Goal: Information Seeking & Learning: Learn about a topic

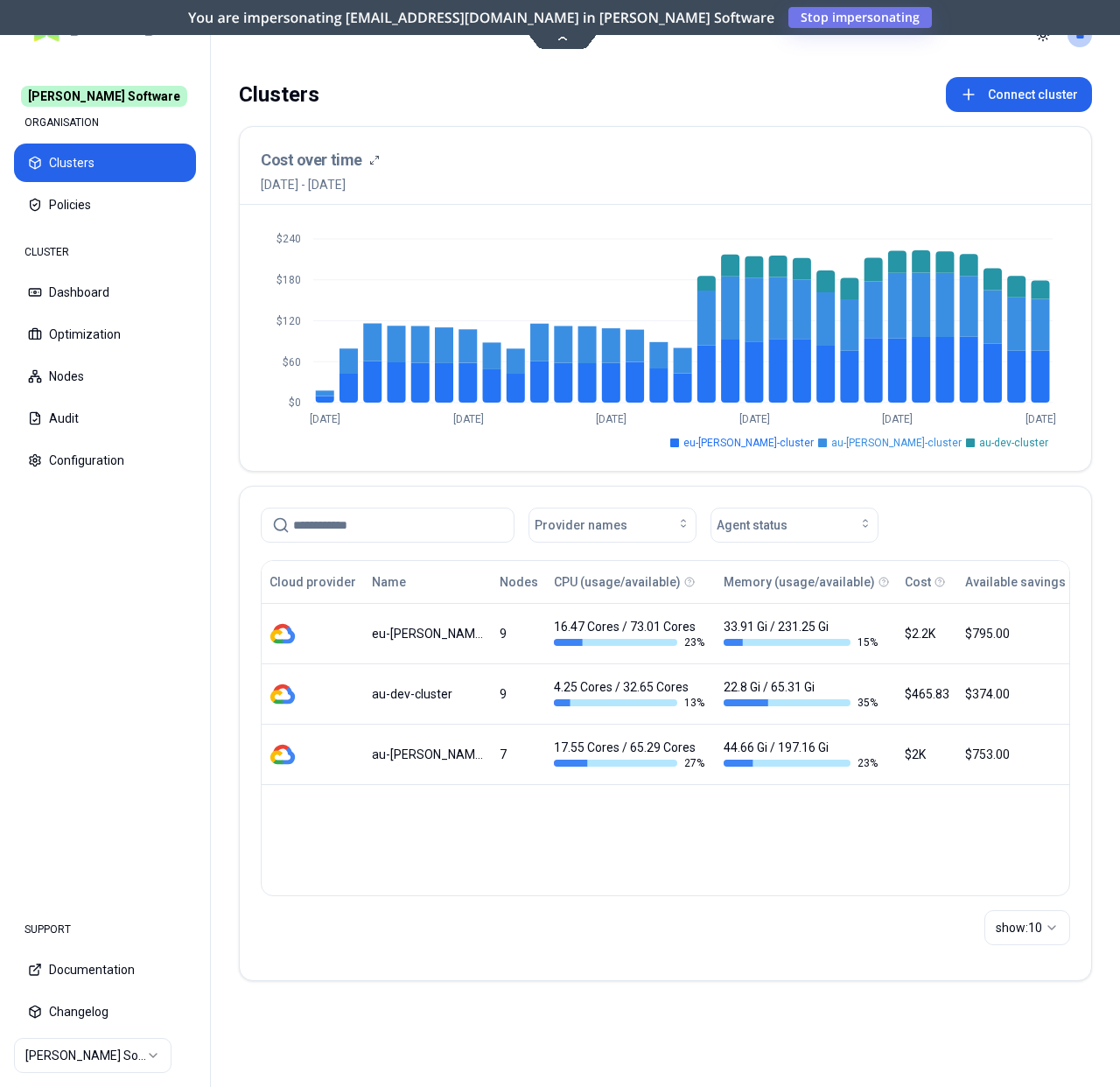
click at [222, 545] on div "Clusters Connect cluster Cost over time 13th September 2025 - 13th October 2025…" at bounding box center [666, 539] width 910 height 939
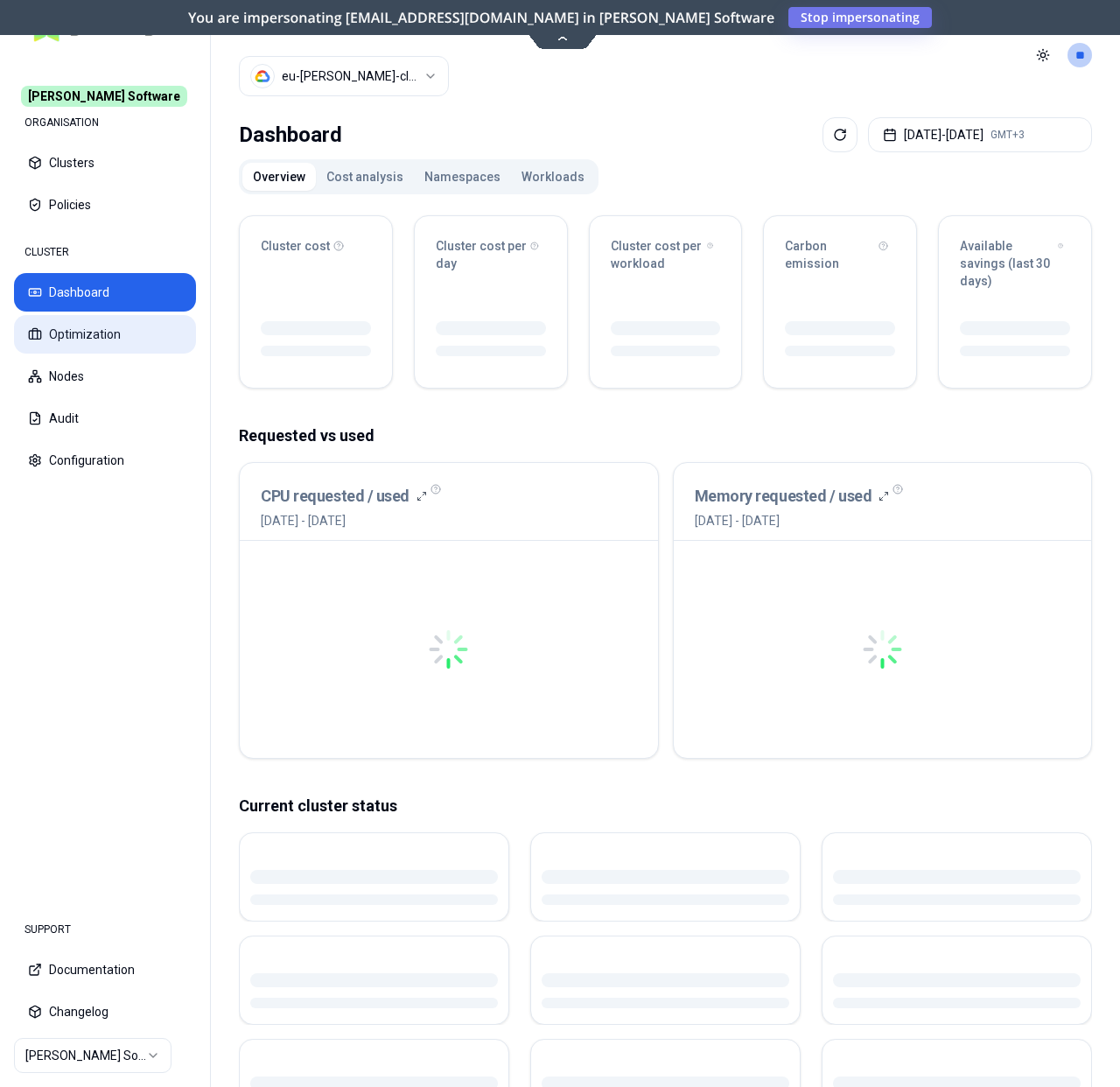
click at [112, 336] on button "Optimization" at bounding box center [105, 334] width 182 height 38
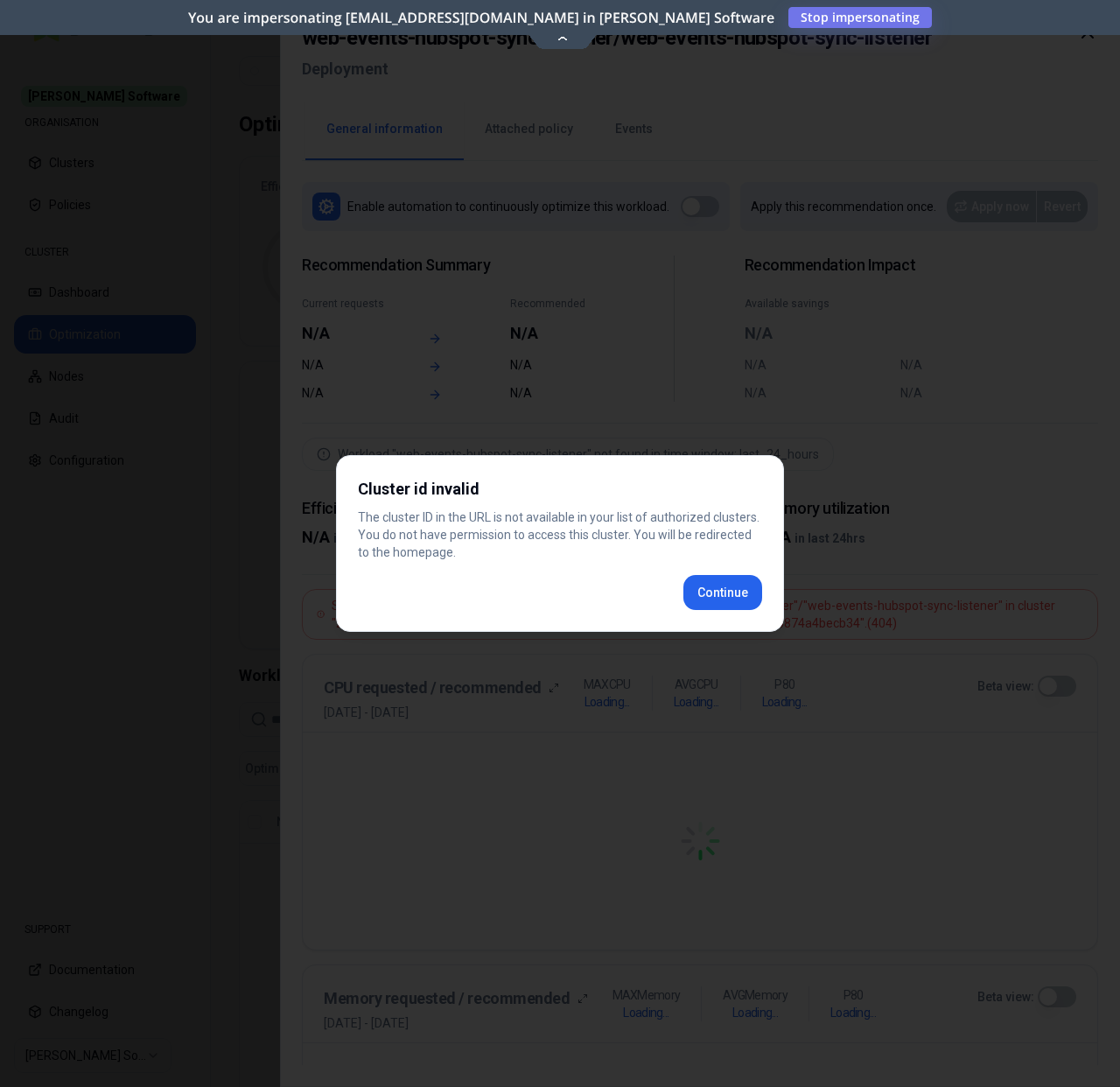
click at [678, 588] on div "Continue" at bounding box center [560, 592] width 404 height 35
click at [703, 592] on div "Cluster id invalid The cluster ID in the URL is not available in your list of a…" at bounding box center [560, 543] width 448 height 176
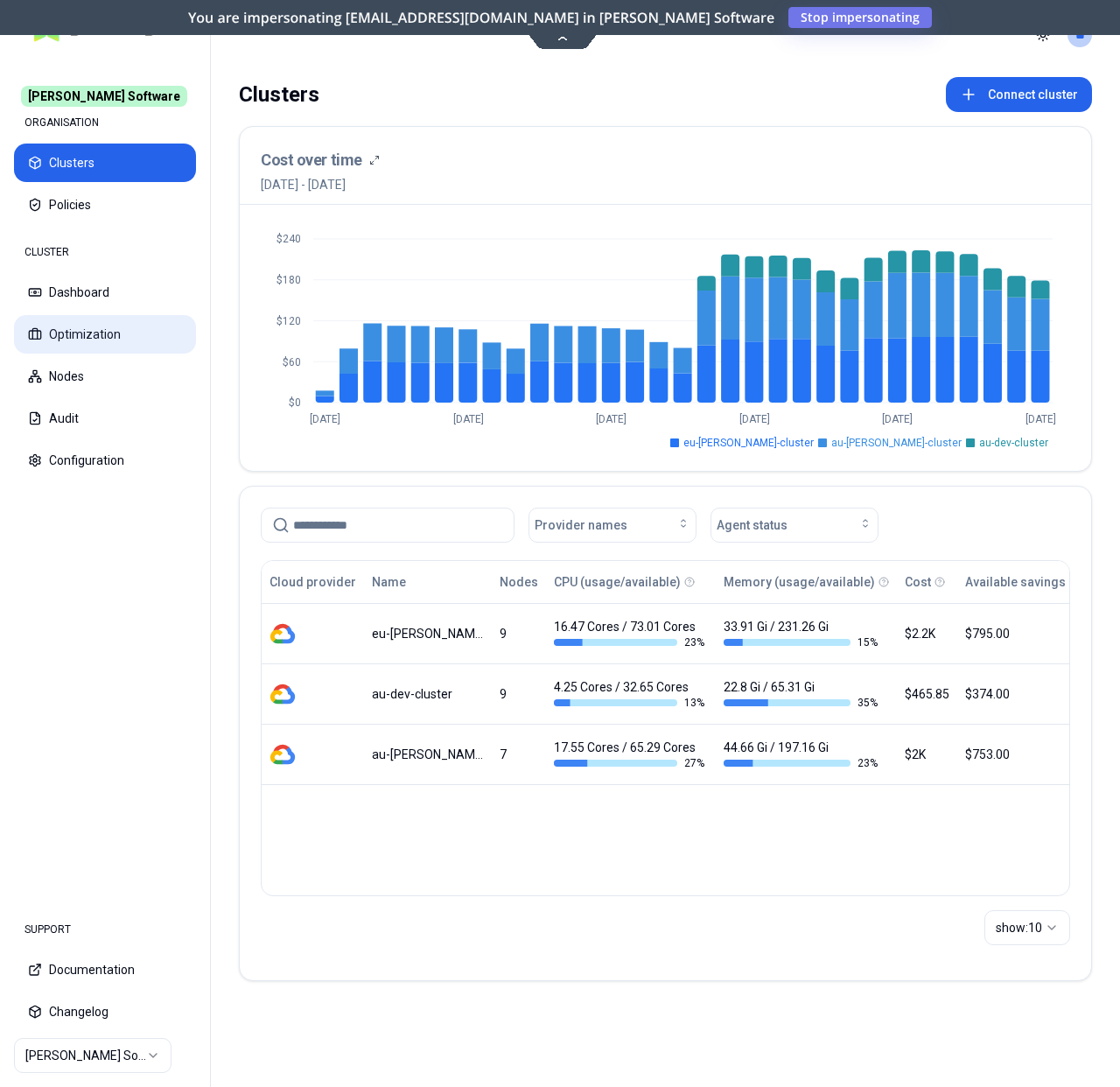
click at [70, 328] on button "Optimization" at bounding box center [105, 334] width 182 height 38
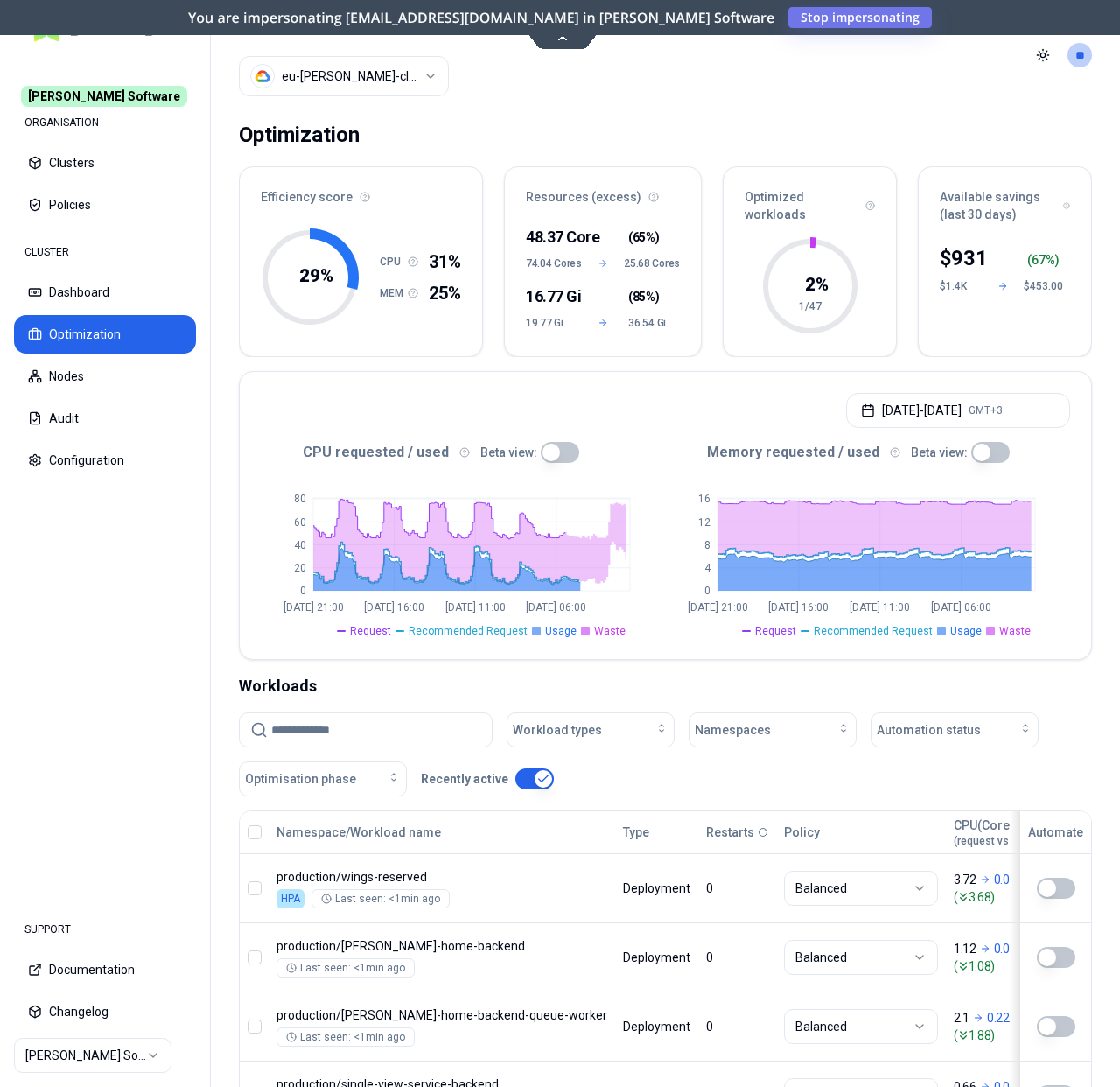
click at [350, 731] on input at bounding box center [376, 730] width 210 height 33
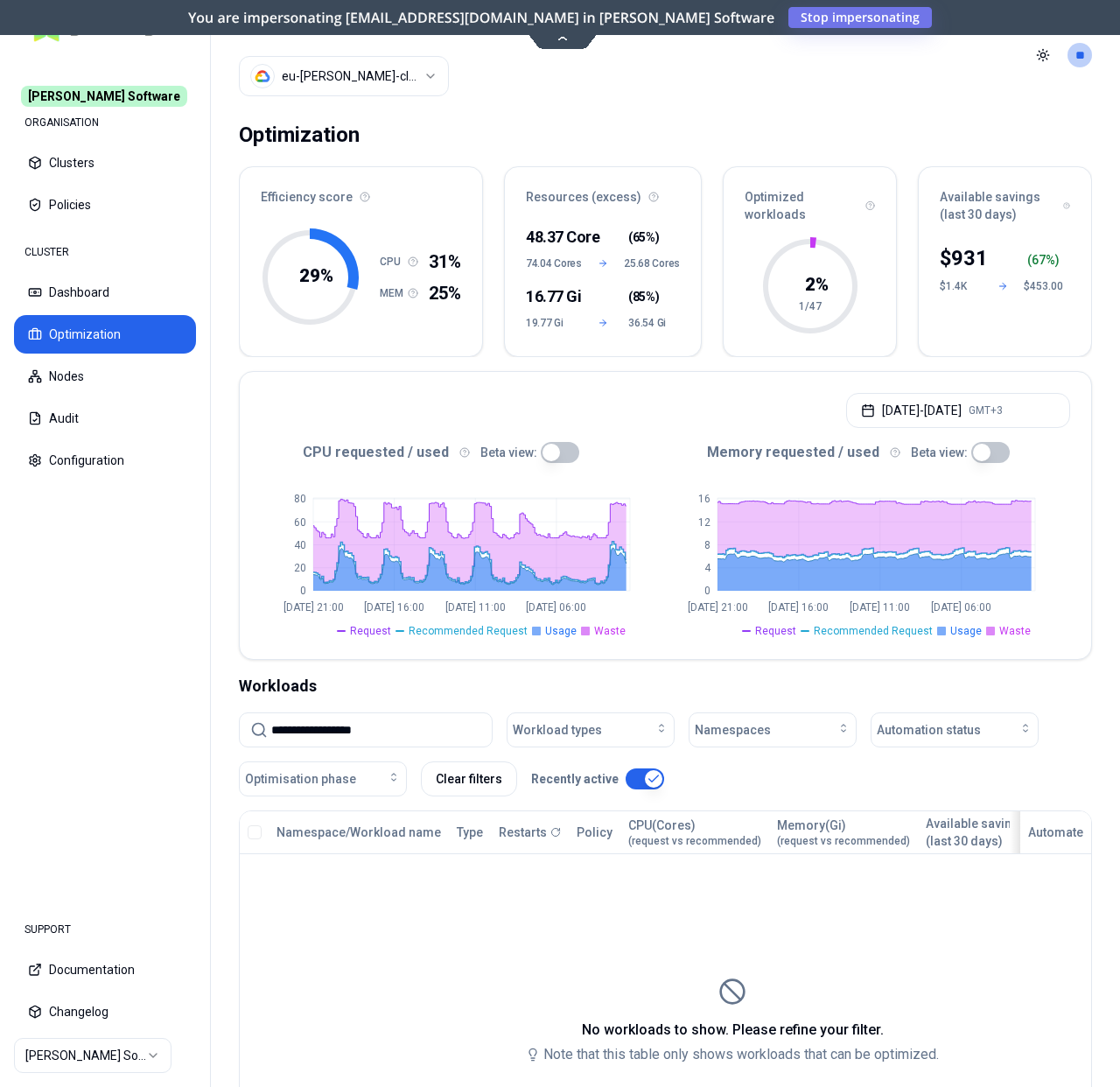
type input "**********"
click at [372, 67] on html "**********" at bounding box center [560, 543] width 1120 height 1087
click at [599, 105] on html "**********" at bounding box center [560, 543] width 1120 height 1087
click at [121, 1053] on html "**********" at bounding box center [560, 543] width 1120 height 1087
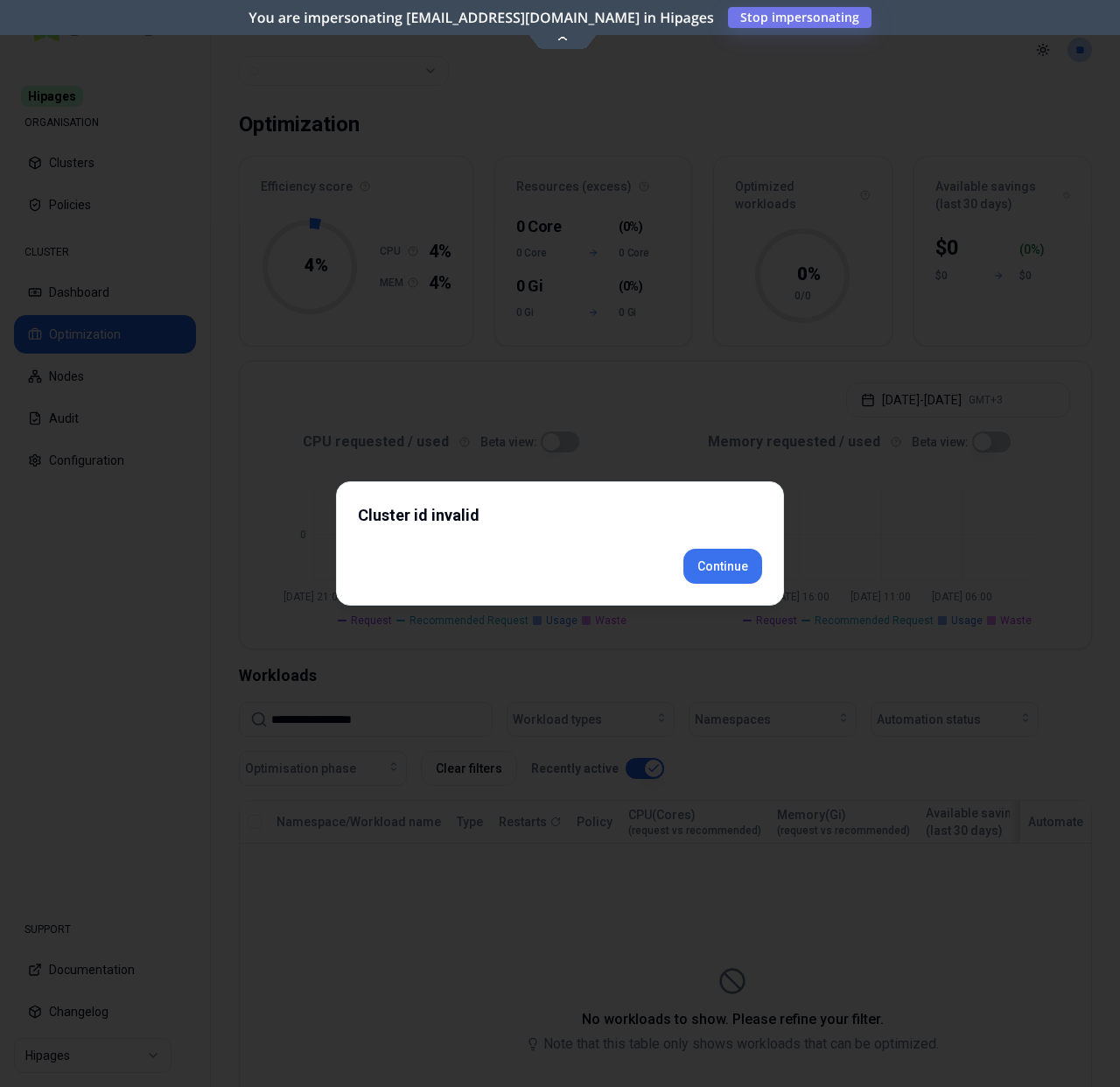
click at [720, 602] on div "Cluster id invalid Continue" at bounding box center [560, 543] width 448 height 125
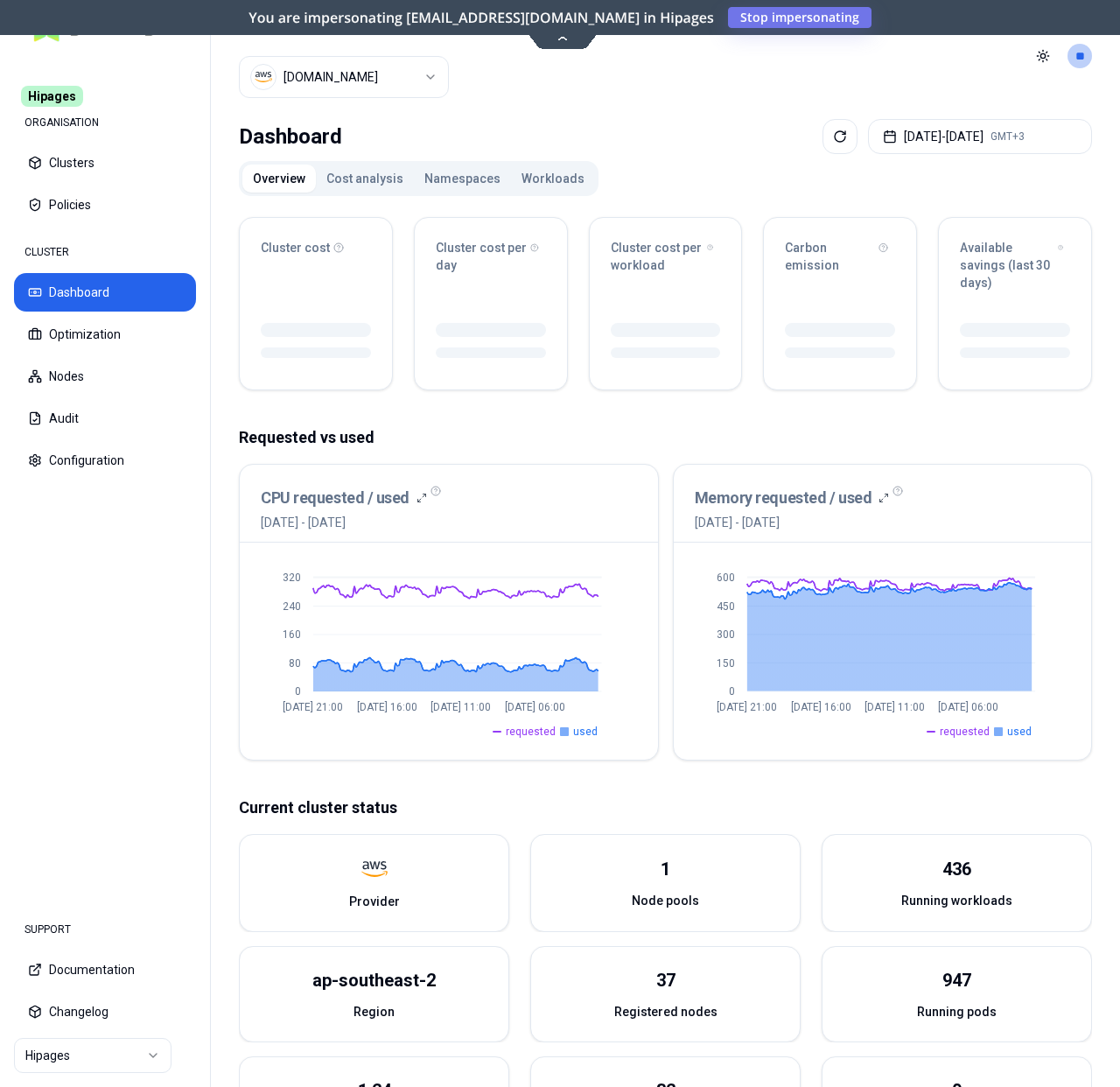
click at [373, 81] on html "Hipages ORGANISATION Clusters Policies CLUSTER Dashboard Optimization Nodes Aud…" at bounding box center [560, 543] width 1120 height 1087
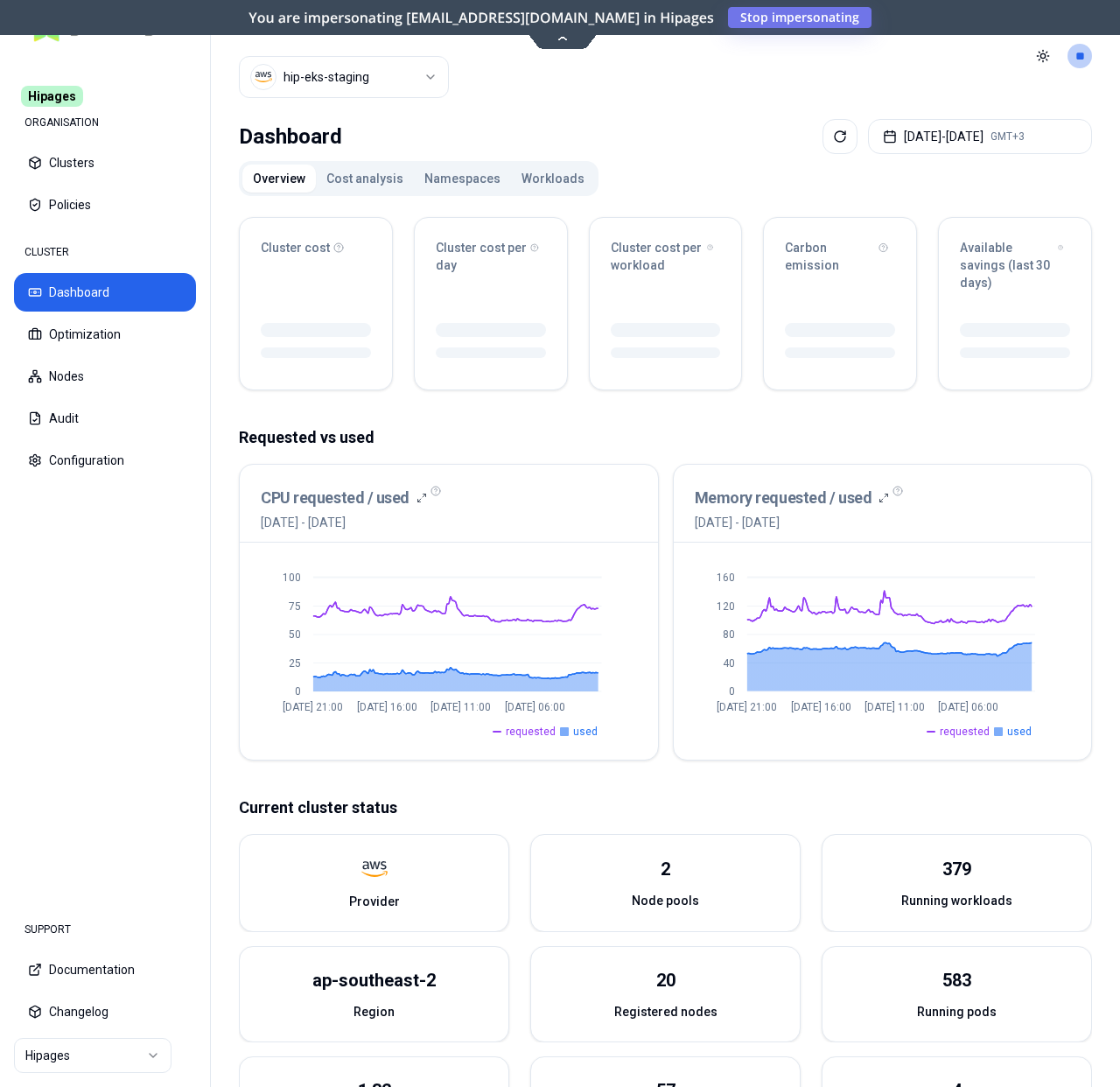
click at [369, 74] on html "Hipages ORGANISATION Clusters Policies CLUSTER Dashboard Optimization Nodes Aud…" at bounding box center [560, 543] width 1120 height 1087
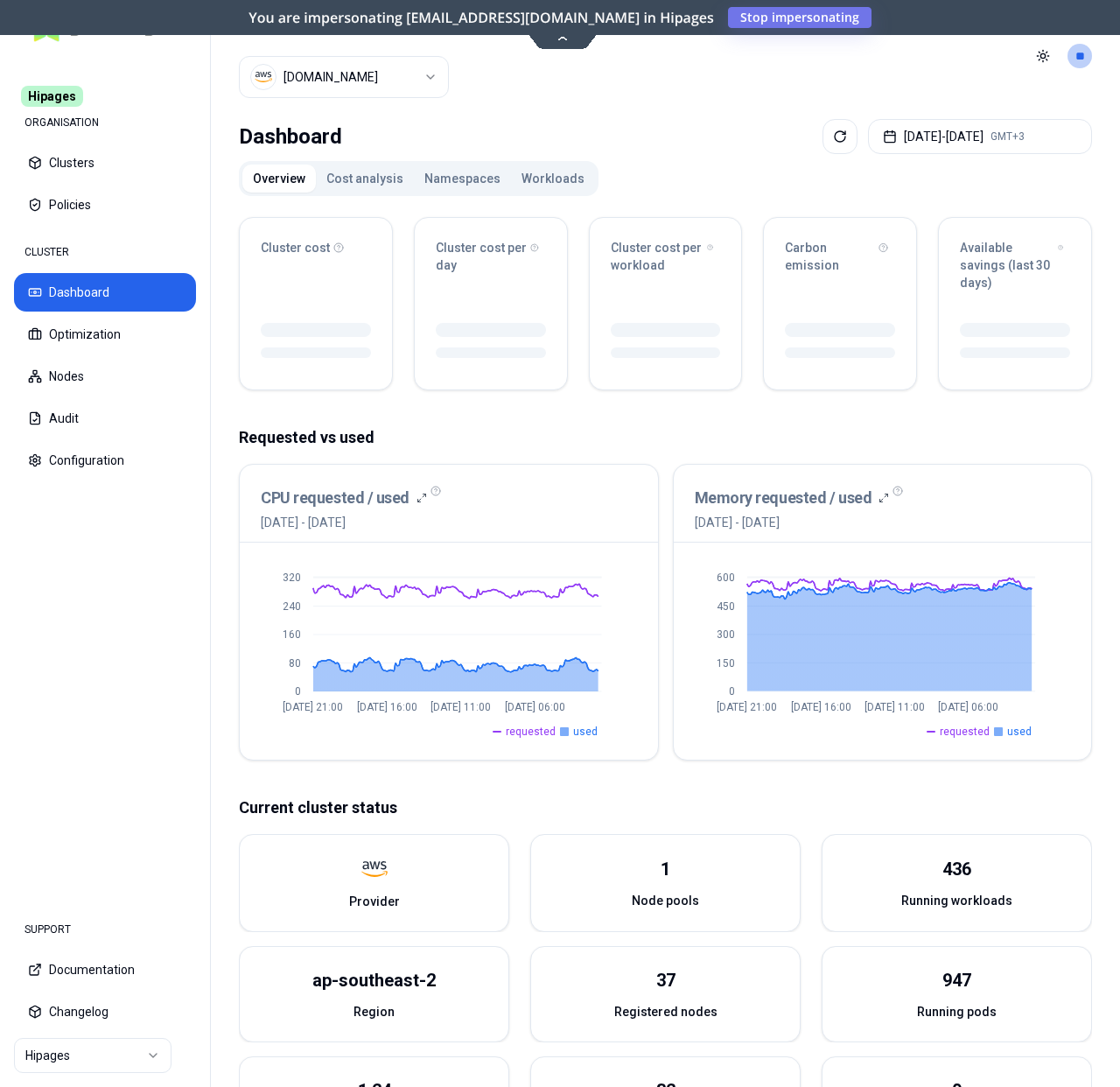
click at [339, 68] on html "Hipages ORGANISATION Clusters Policies CLUSTER Dashboard Optimization Nodes Aud…" at bounding box center [560, 543] width 1120 height 1087
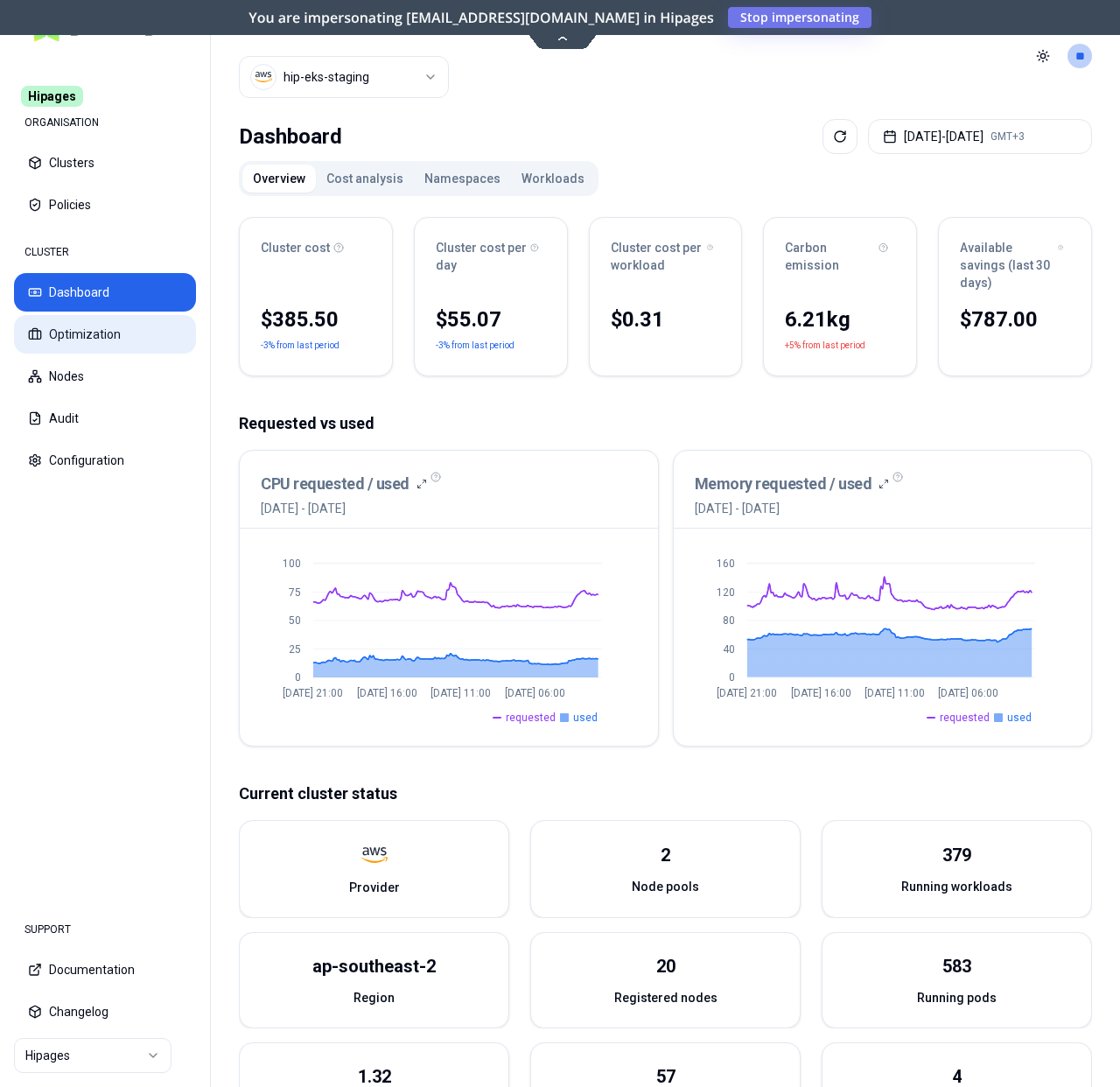
click at [123, 336] on button "Optimization" at bounding box center [105, 334] width 182 height 38
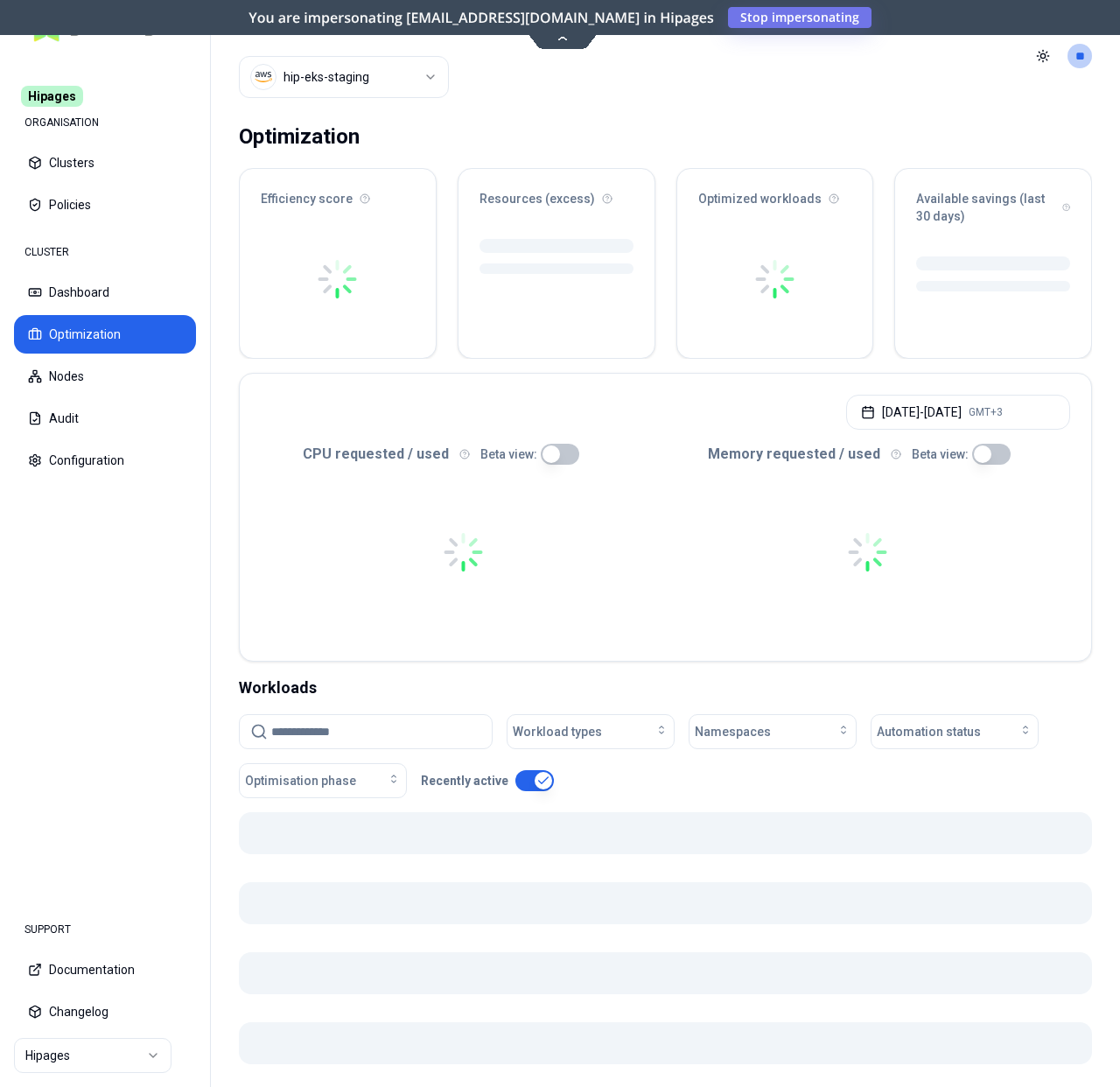
click at [107, 372] on button "Nodes" at bounding box center [105, 376] width 182 height 38
click at [114, 344] on button "Optimization" at bounding box center [105, 334] width 182 height 38
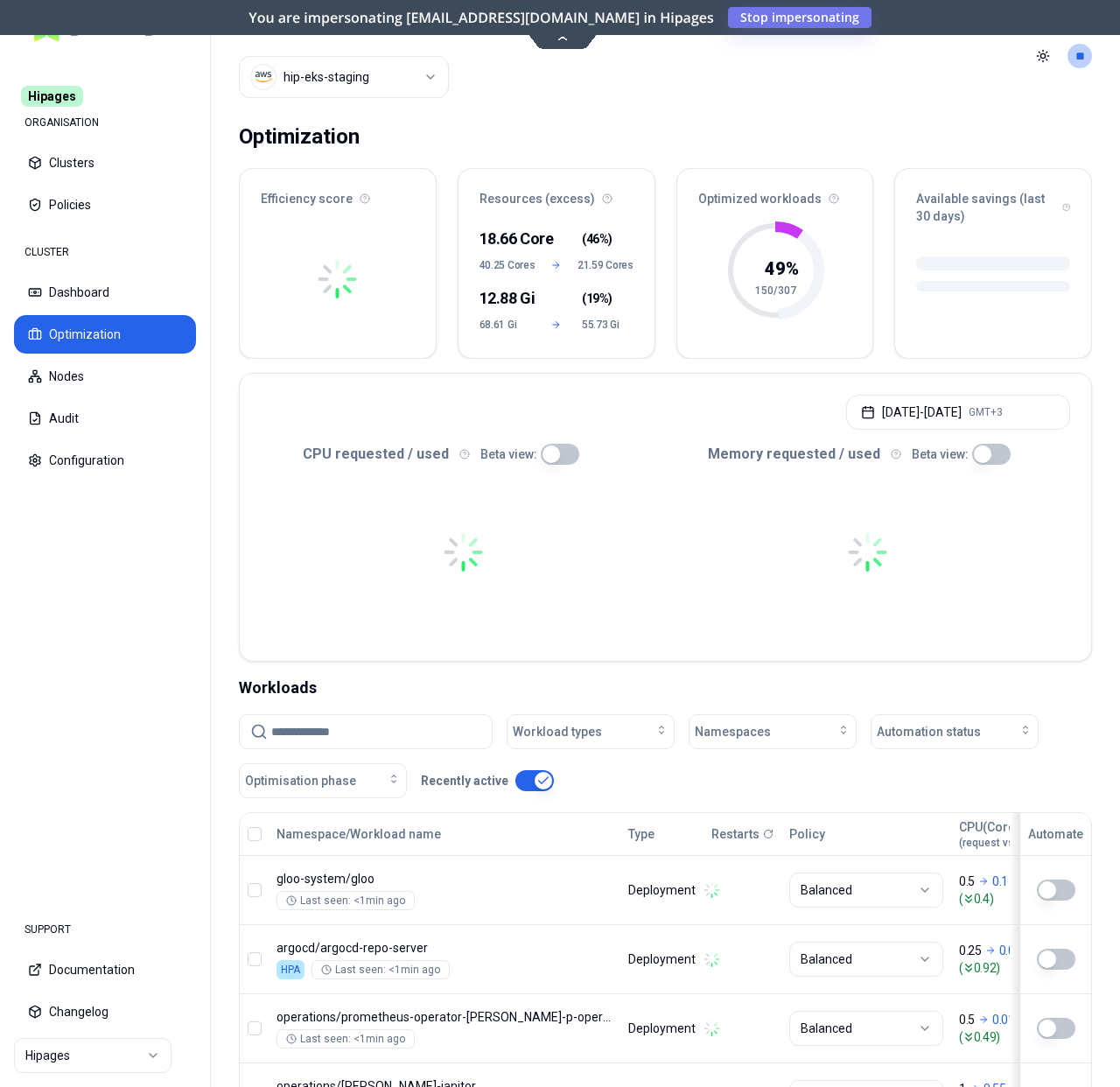
click at [366, 728] on input at bounding box center [376, 731] width 210 height 33
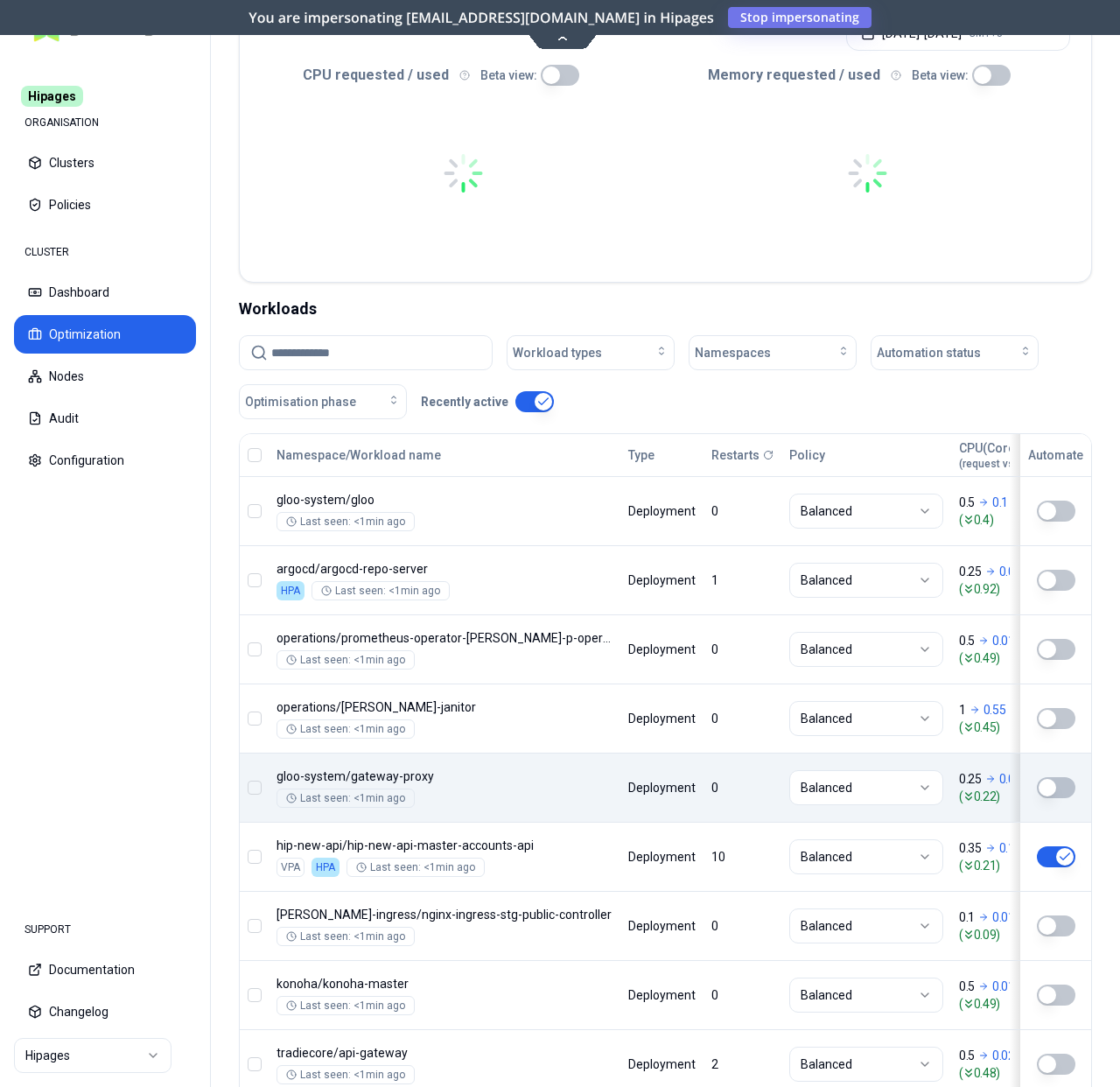
scroll to position [238, 0]
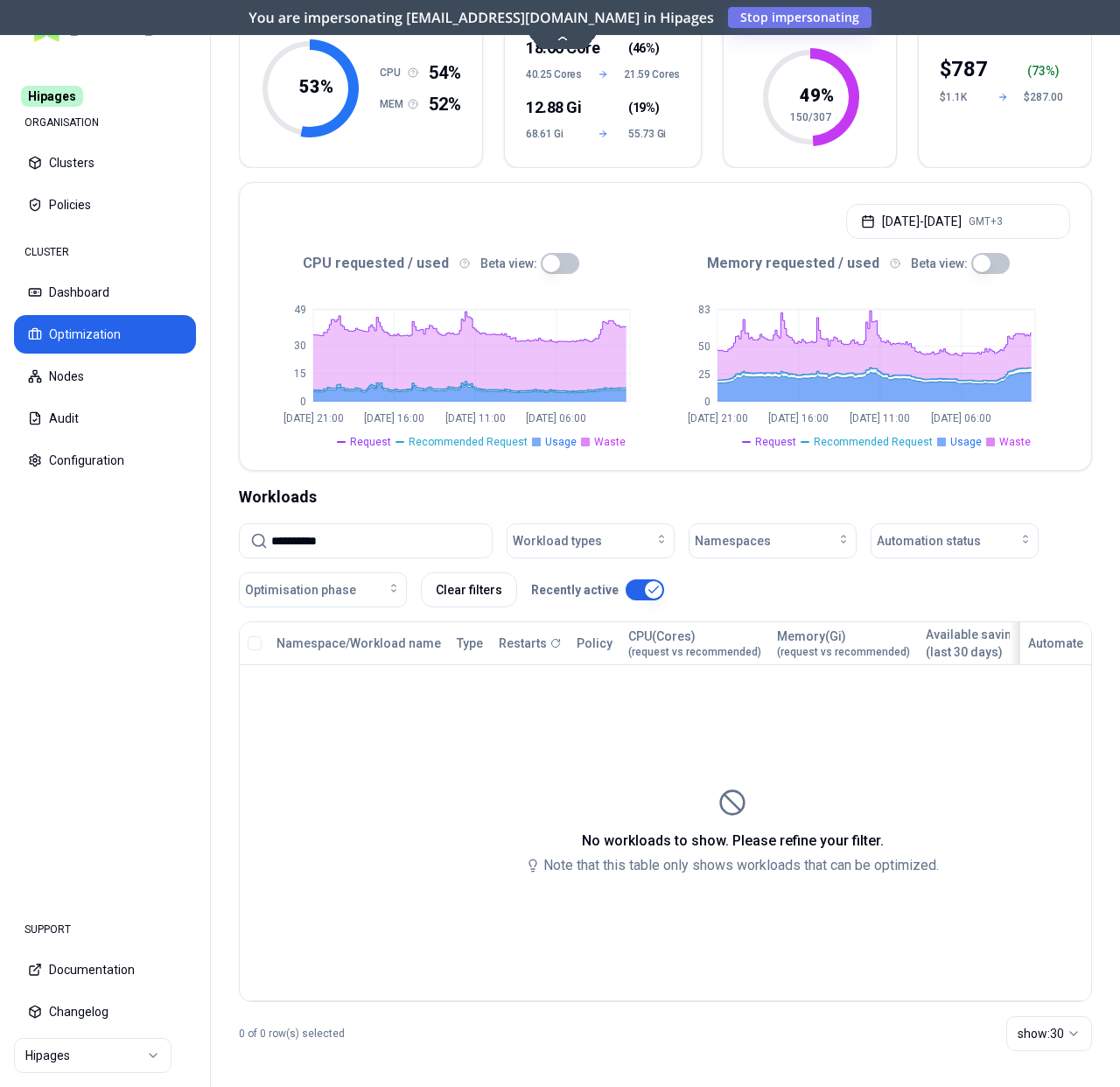
scroll to position [209, 0]
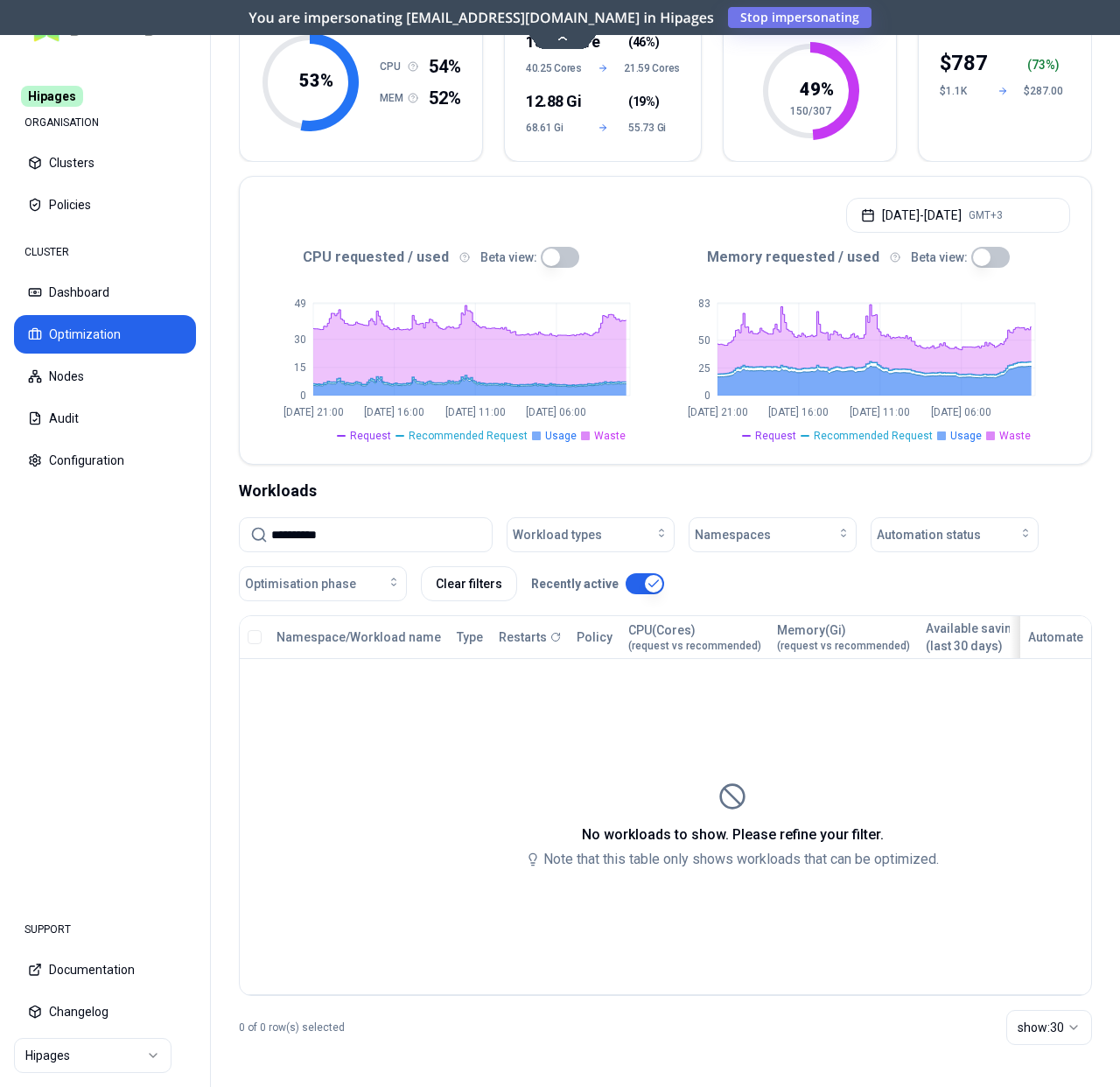
type input "**********"
click at [643, 573] on button "button" at bounding box center [644, 583] width 38 height 21
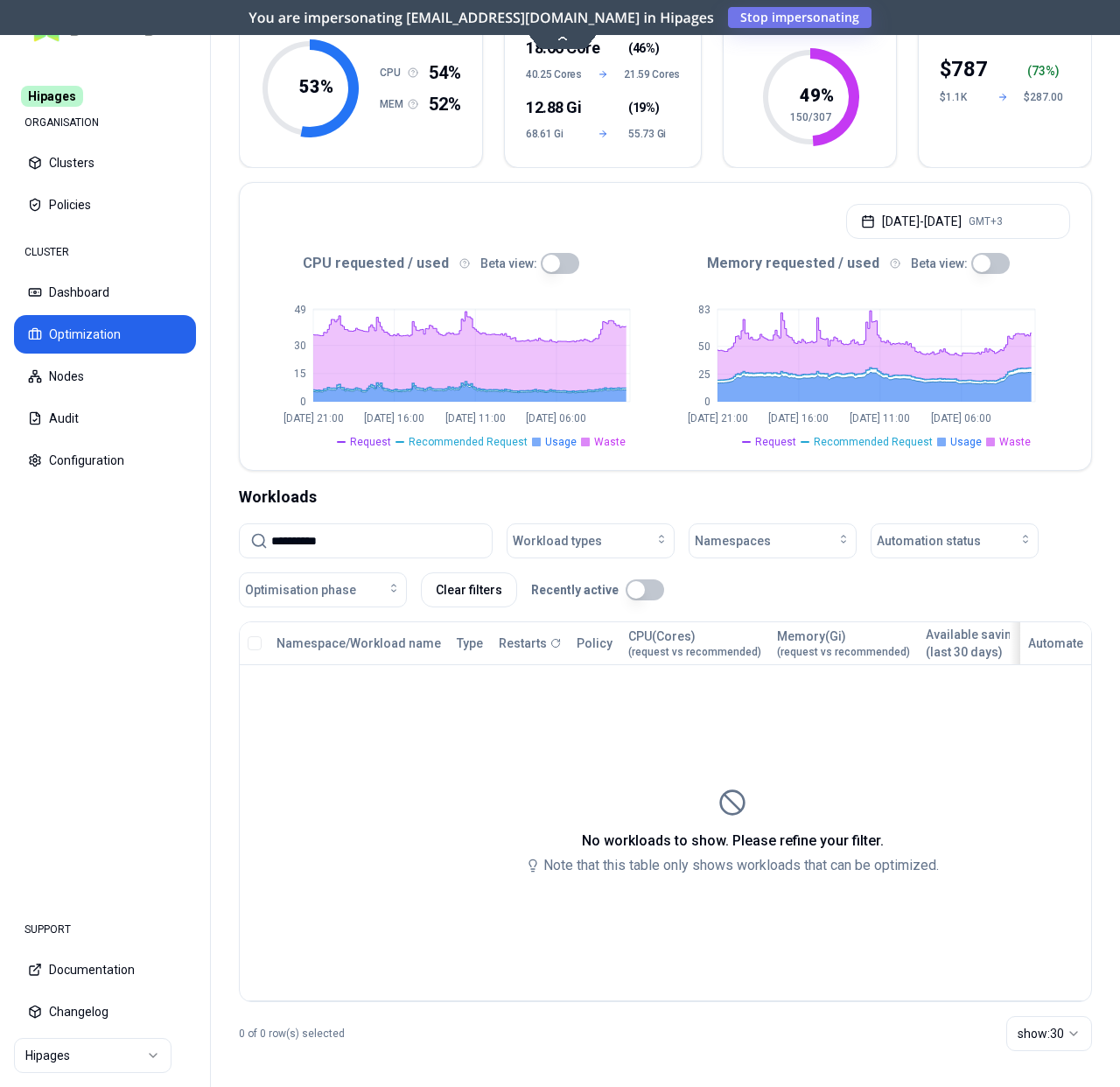
scroll to position [209, 0]
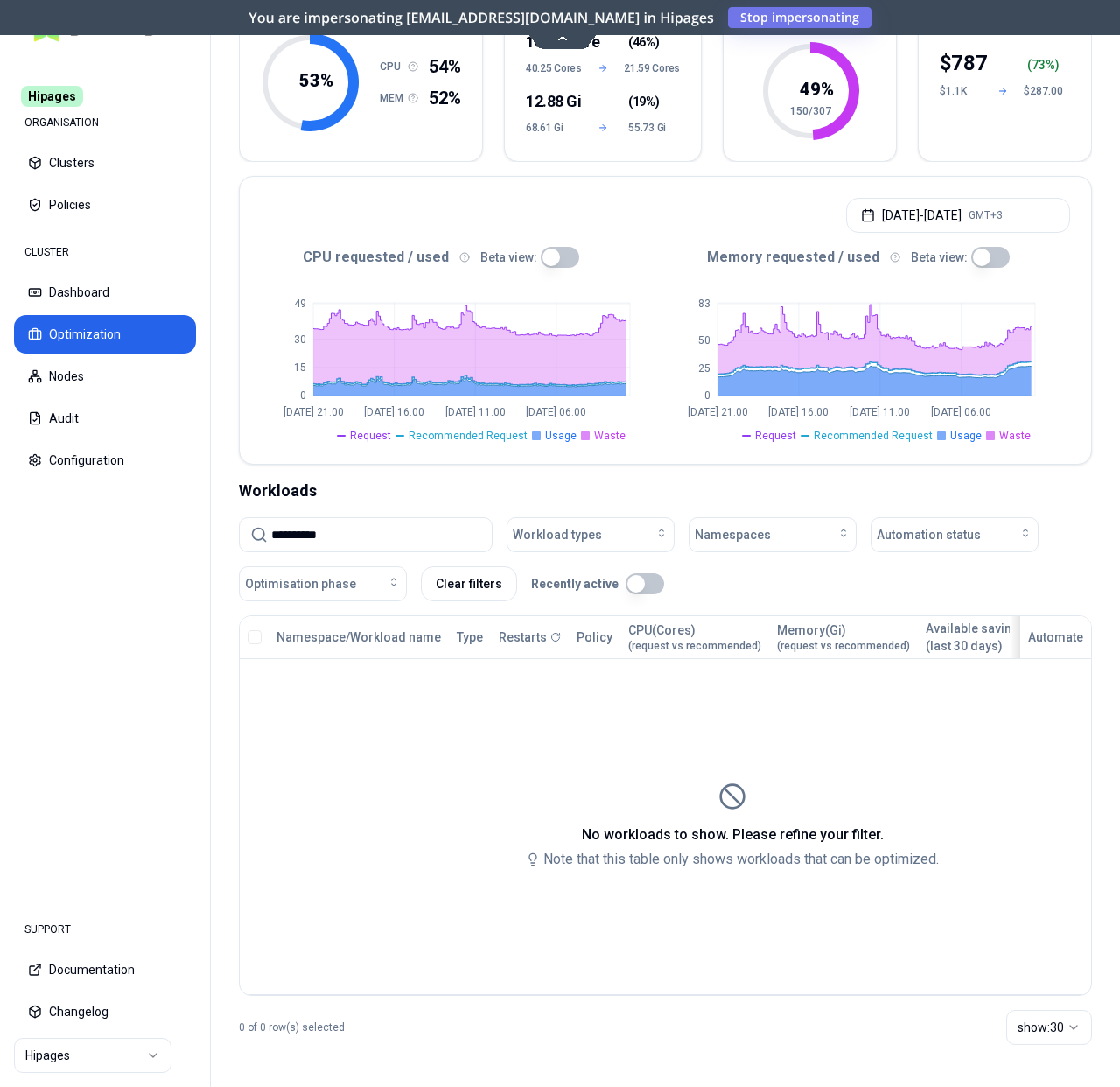
click at [362, 523] on input "**********" at bounding box center [376, 534] width 210 height 33
click at [72, 276] on button "Dashboard" at bounding box center [105, 292] width 182 height 38
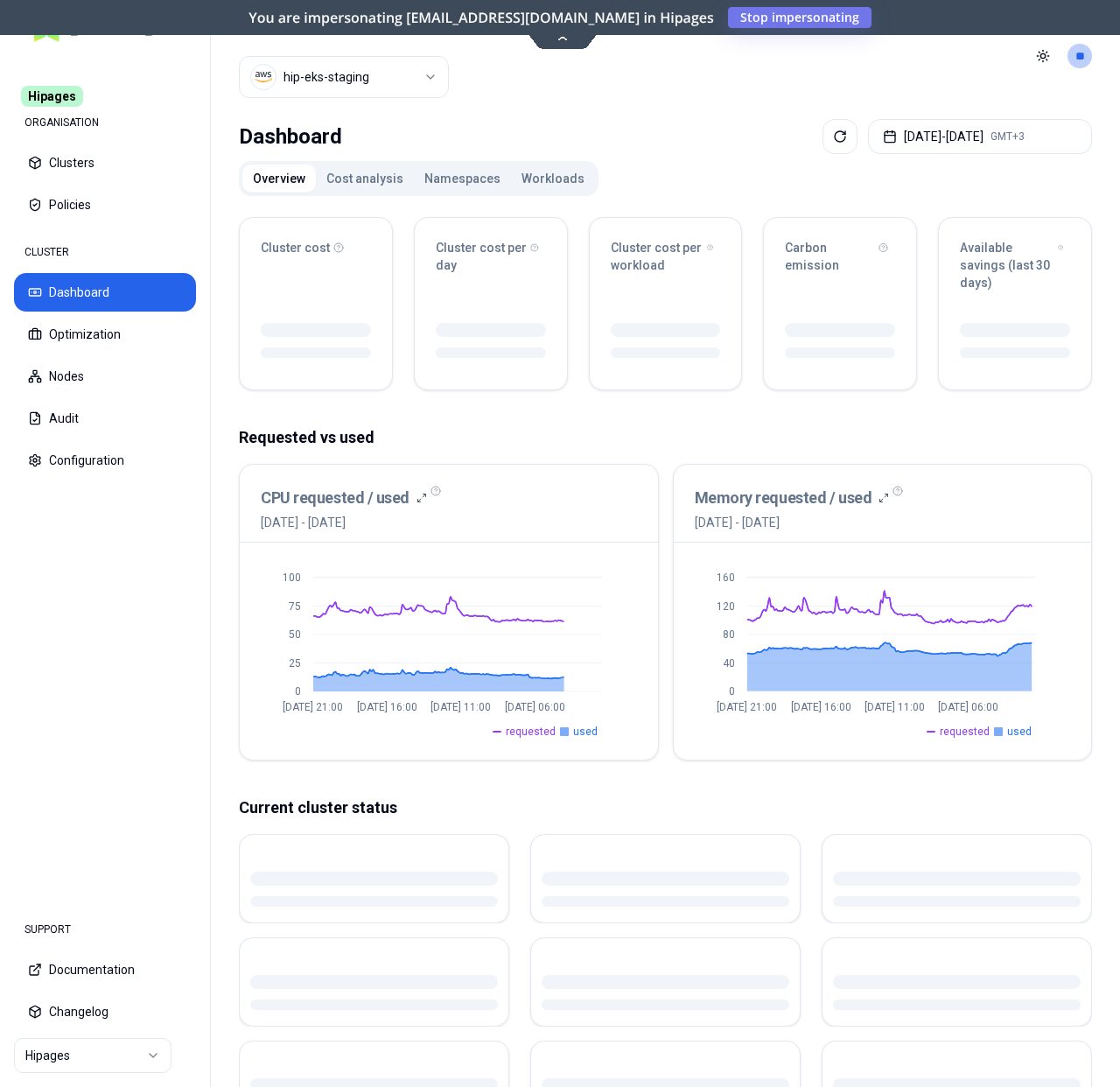
click at [533, 169] on button "Workloads" at bounding box center [553, 178] width 84 height 28
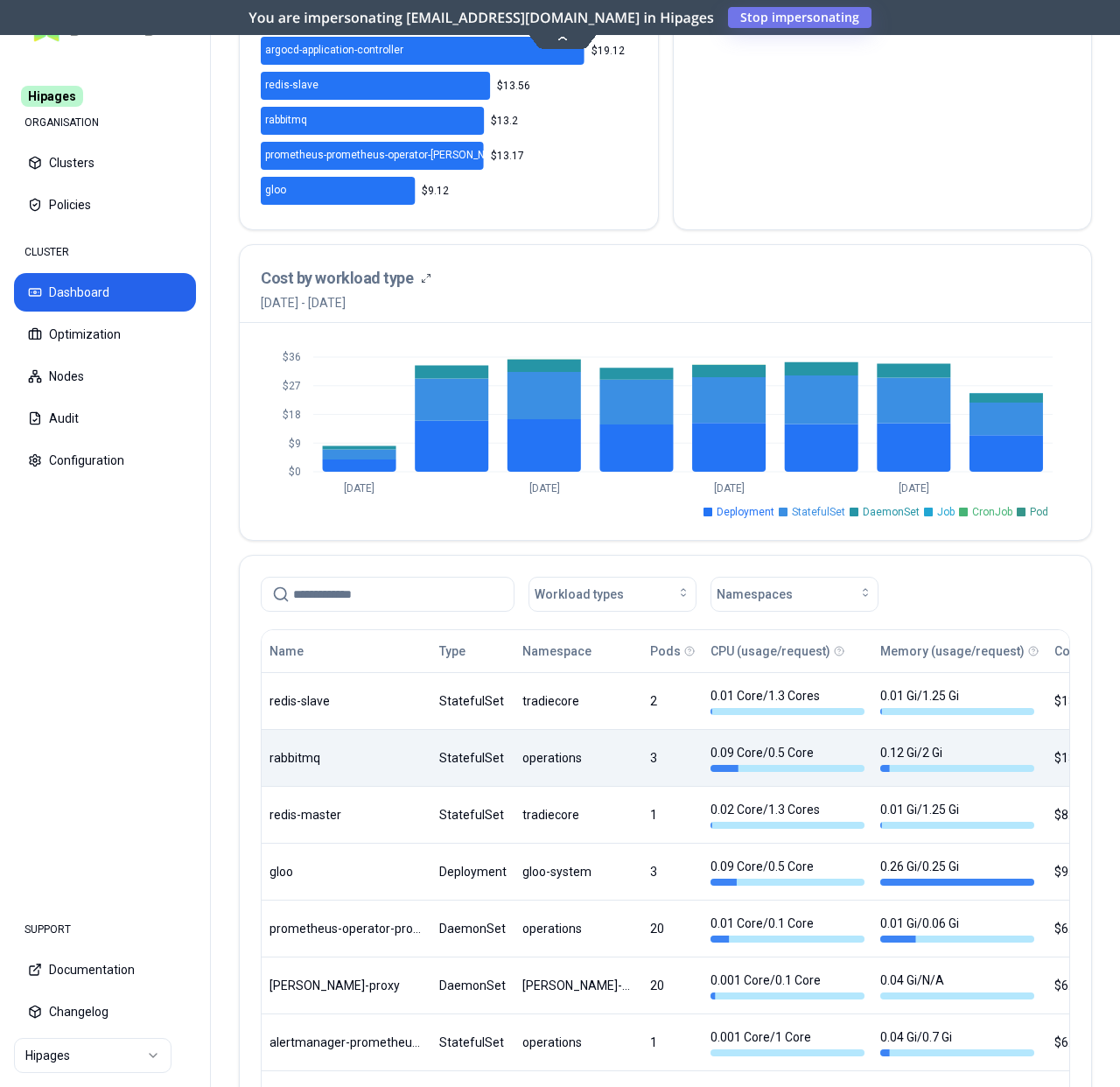
scroll to position [483, 0]
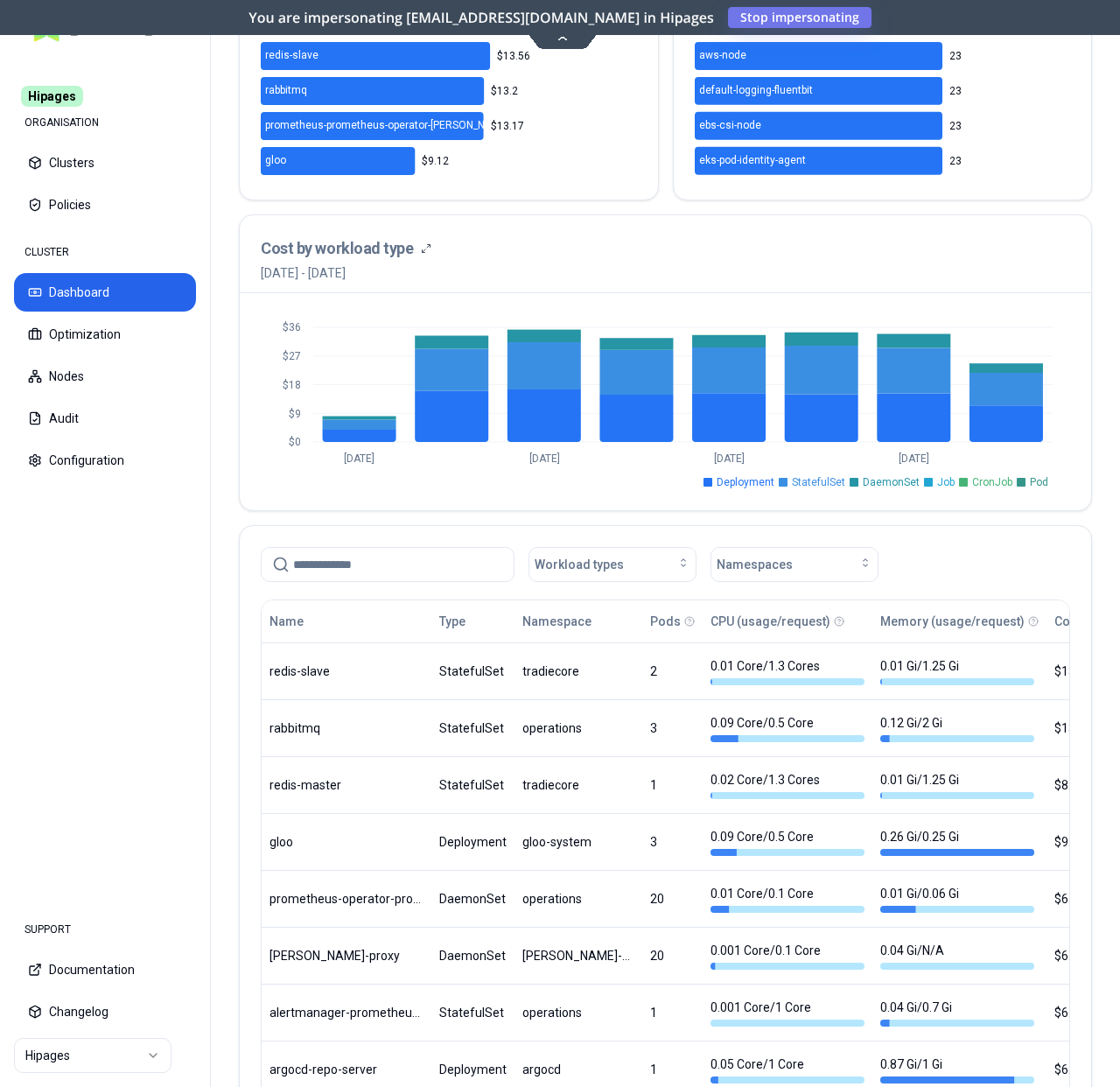
click at [347, 570] on input at bounding box center [399, 564] width 210 height 33
paste input "**********"
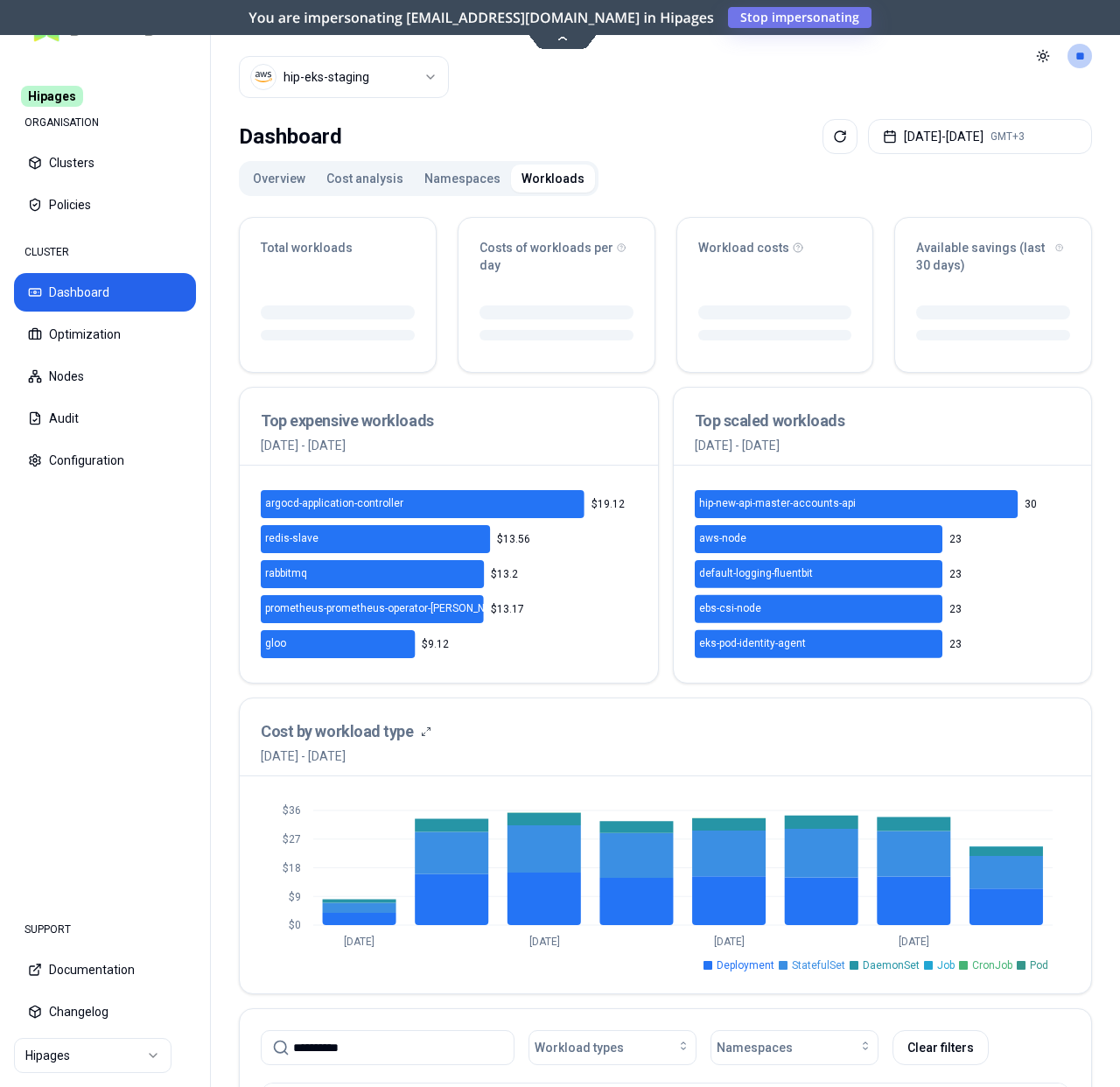
type input "**********"
click at [389, 84] on html "**********" at bounding box center [560, 543] width 1120 height 1087
click at [331, 128] on div "luke.kubernetes.hipagesgroup.com.au hip-eks-staging" at bounding box center [345, 143] width 210 height 81
click at [749, 120] on html "**********" at bounding box center [560, 543] width 1120 height 1087
click at [355, 89] on html "**********" at bounding box center [560, 543] width 1120 height 1087
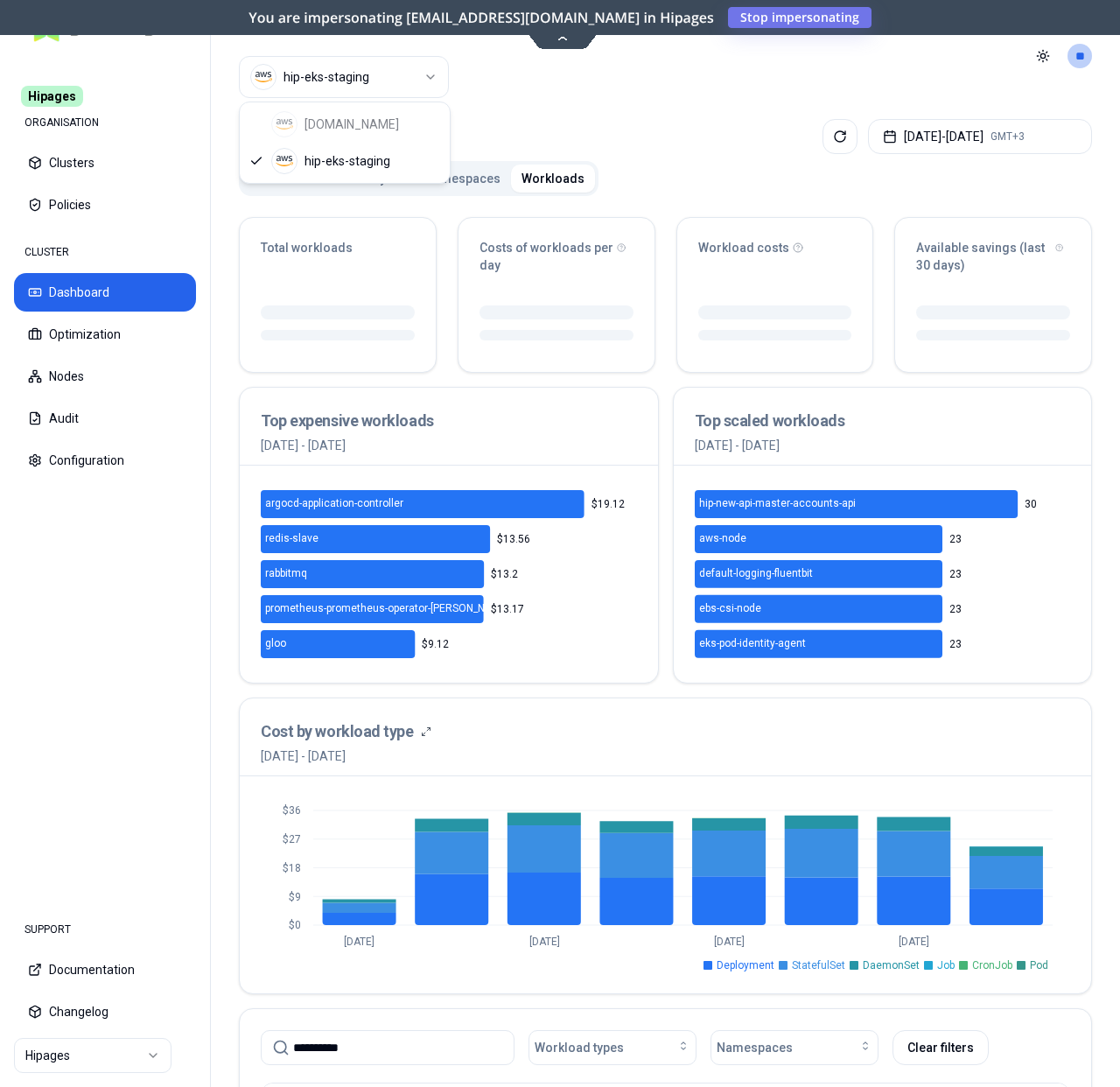
click at [340, 125] on div "luke.kubernetes.hipagesgroup.com.au hip-eks-staging" at bounding box center [345, 143] width 210 height 81
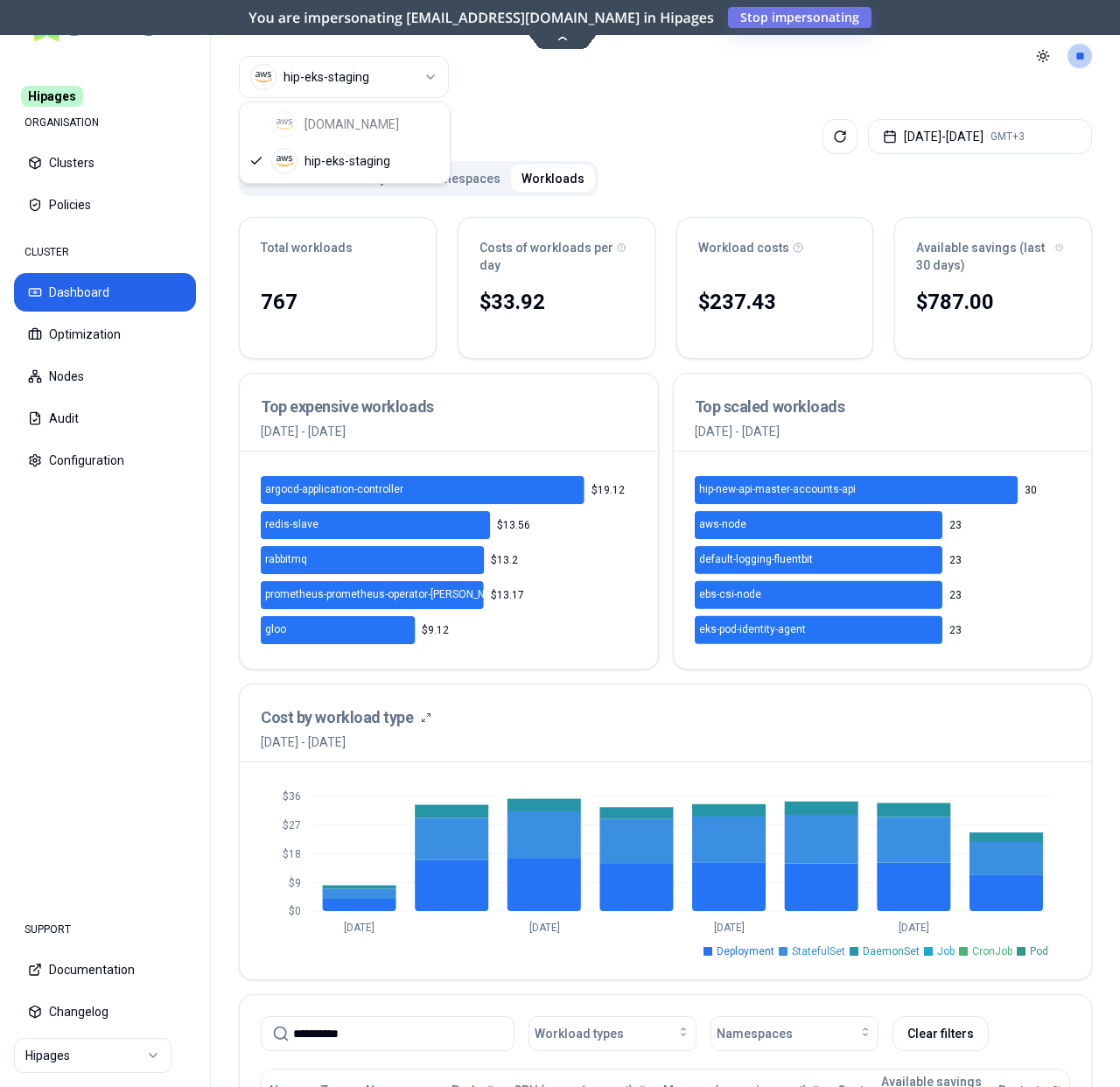
click at [340, 125] on div "luke.kubernetes.hipagesgroup.com.au hip-eks-staging" at bounding box center [345, 143] width 210 height 81
click at [79, 333] on html "**********" at bounding box center [560, 543] width 1120 height 1087
click at [78, 343] on button "Optimization" at bounding box center [105, 334] width 182 height 38
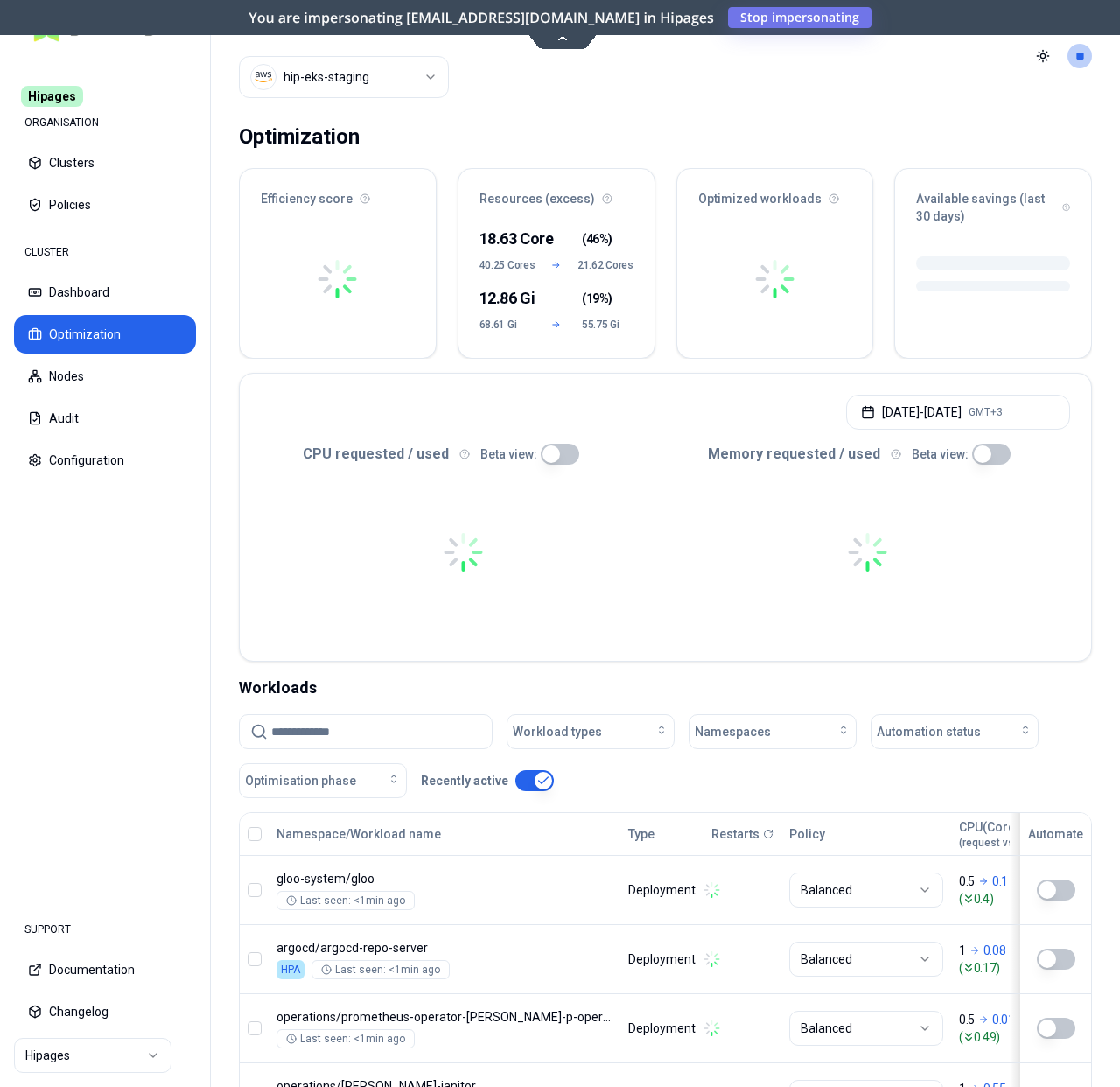
click at [372, 85] on html "Hipages ORGANISATION Clusters Policies CLUSTER Dashboard Optimization Nodes Aud…" at bounding box center [560, 543] width 1120 height 1087
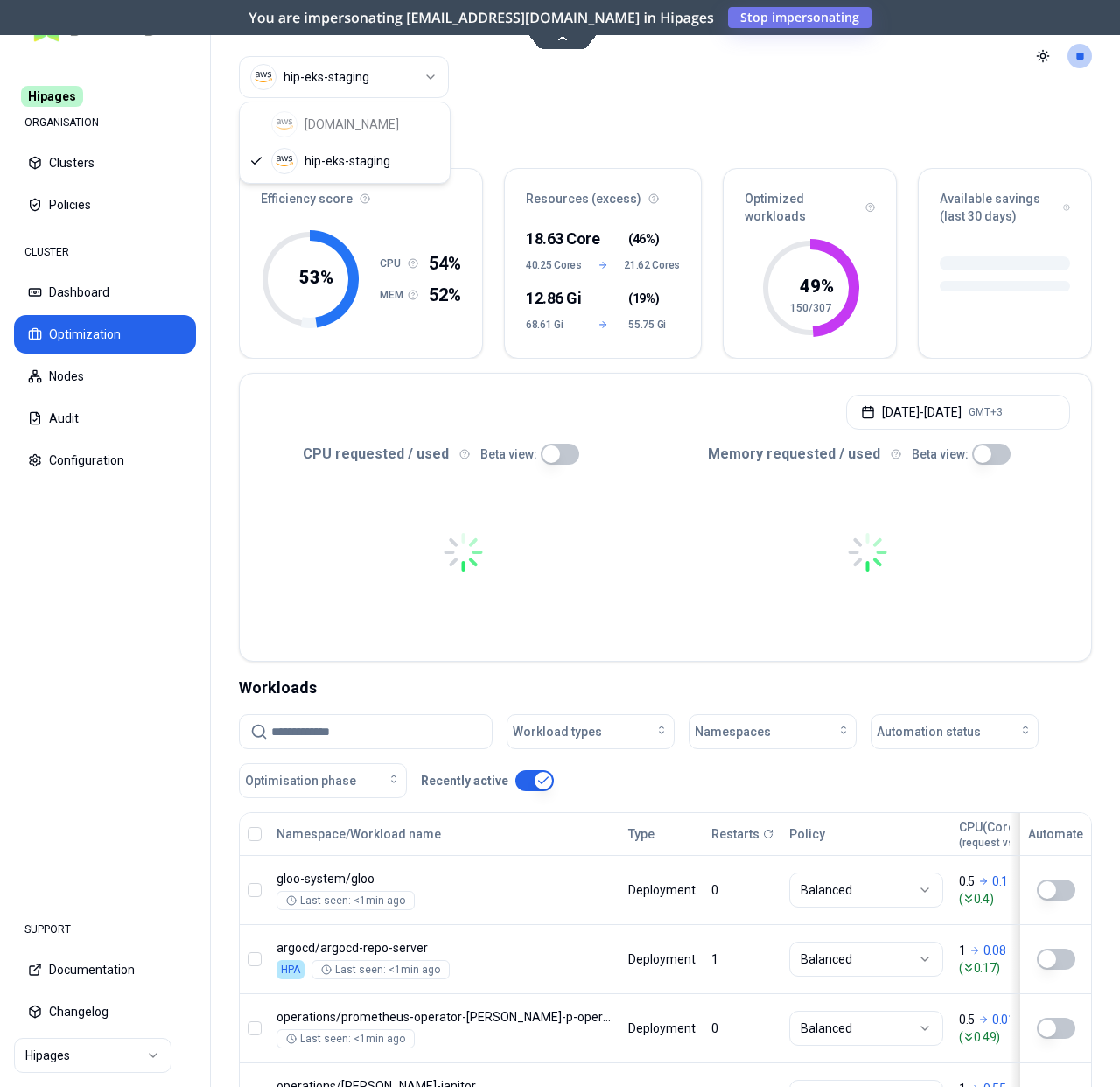
click at [353, 132] on div "luke.kubernetes.hipagesgroup.com.au hip-eks-staging" at bounding box center [345, 143] width 210 height 81
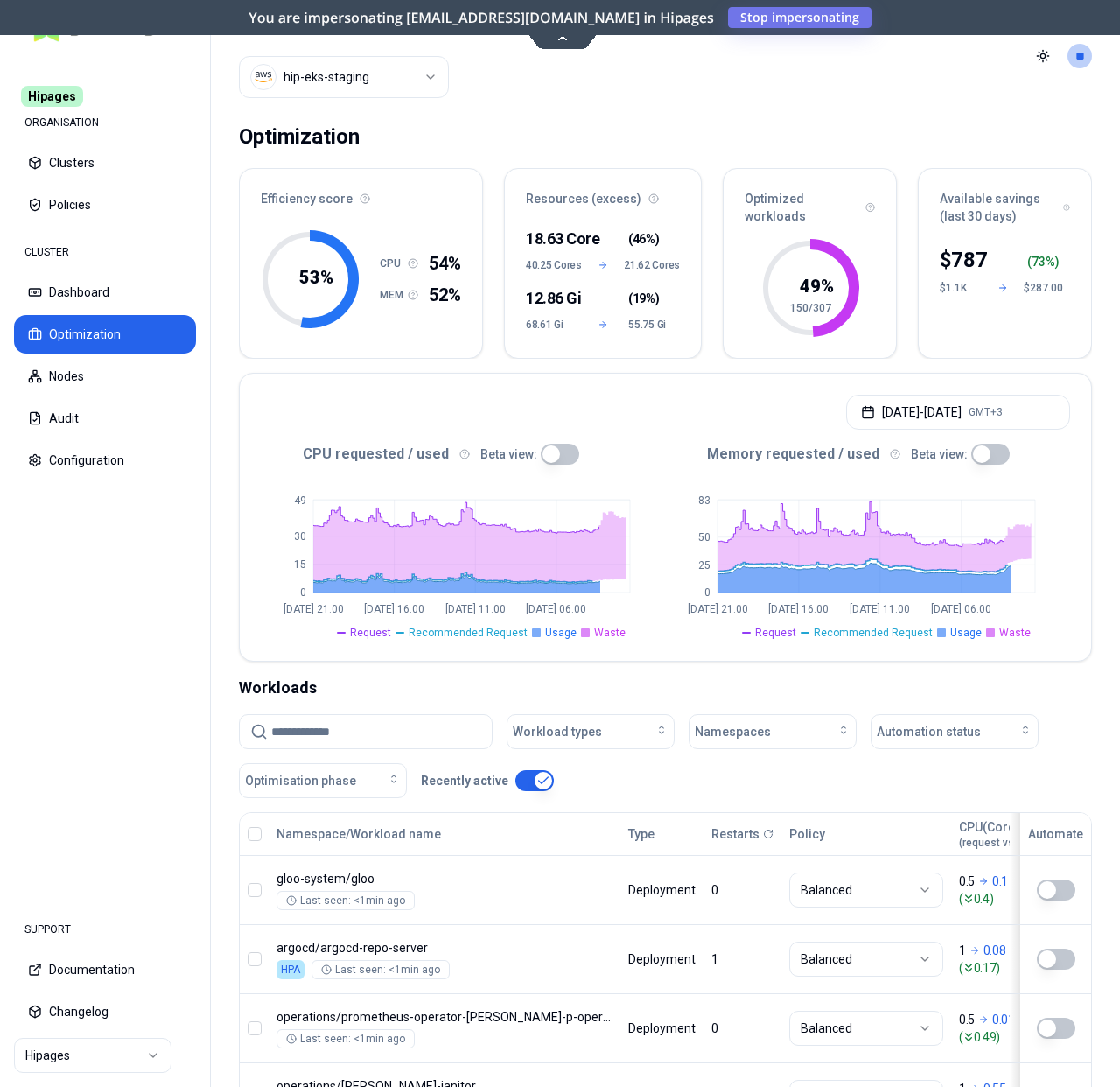
click at [613, 99] on html "Hipages ORGANISATION Clusters Policies CLUSTER Dashboard Optimization Nodes Aud…" at bounding box center [560, 543] width 1120 height 1087
click at [342, 73] on html "Hipages ORGANISATION Clusters Policies CLUSTER Dashboard Optimization Nodes Aud…" at bounding box center [560, 543] width 1120 height 1087
click at [370, 134] on div "luke.kubernetes.hipagesgroup.com.au hip-eks-staging" at bounding box center [345, 143] width 210 height 81
click at [371, 125] on div "[DOMAIN_NAME] hip-eks-staging" at bounding box center [345, 143] width 210 height 81
click at [111, 1056] on html "Hipages ORGANISATION Clusters Policies CLUSTER Dashboard Optimization Nodes Aud…" at bounding box center [560, 543] width 1120 height 1087
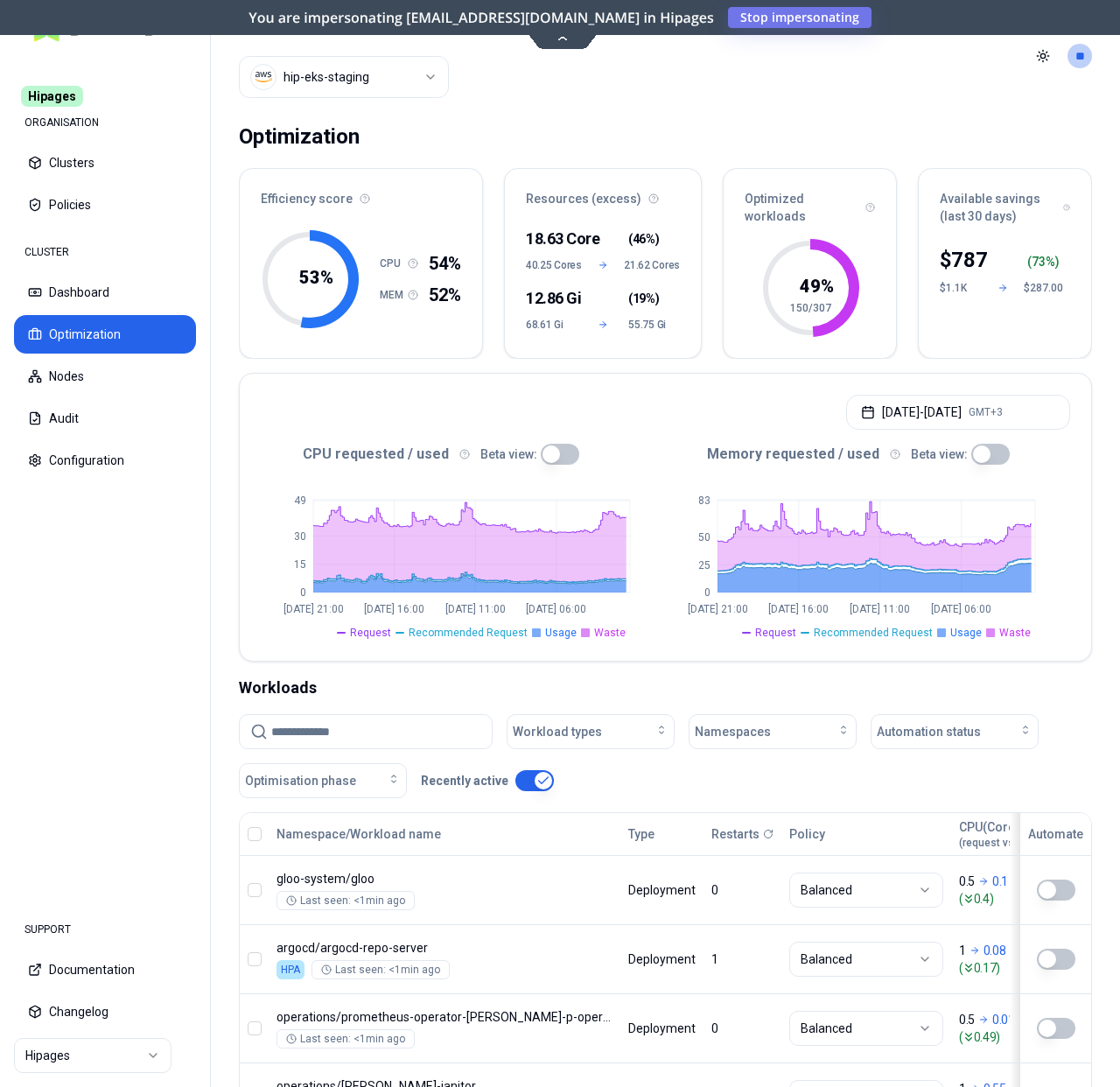
click at [110, 1056] on html "Hipages ORGANISATION Clusters Policies CLUSTER Dashboard Optimization Nodes Aud…" at bounding box center [560, 543] width 1120 height 1087
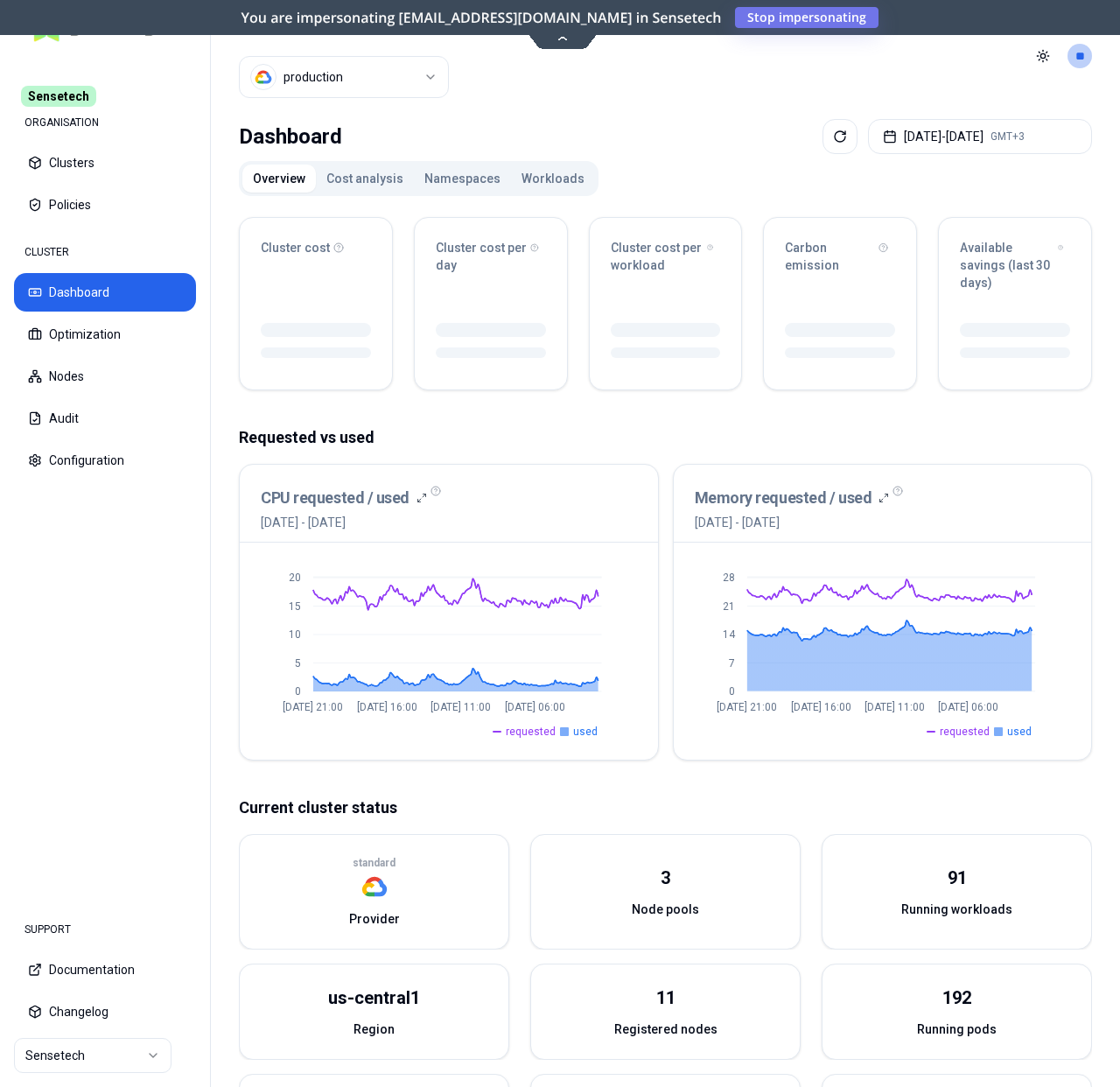
click at [76, 1049] on html "Sensetech ORGANISATION Clusters Policies CLUSTER Dashboard Optimization Nodes A…" at bounding box center [560, 543] width 1120 height 1087
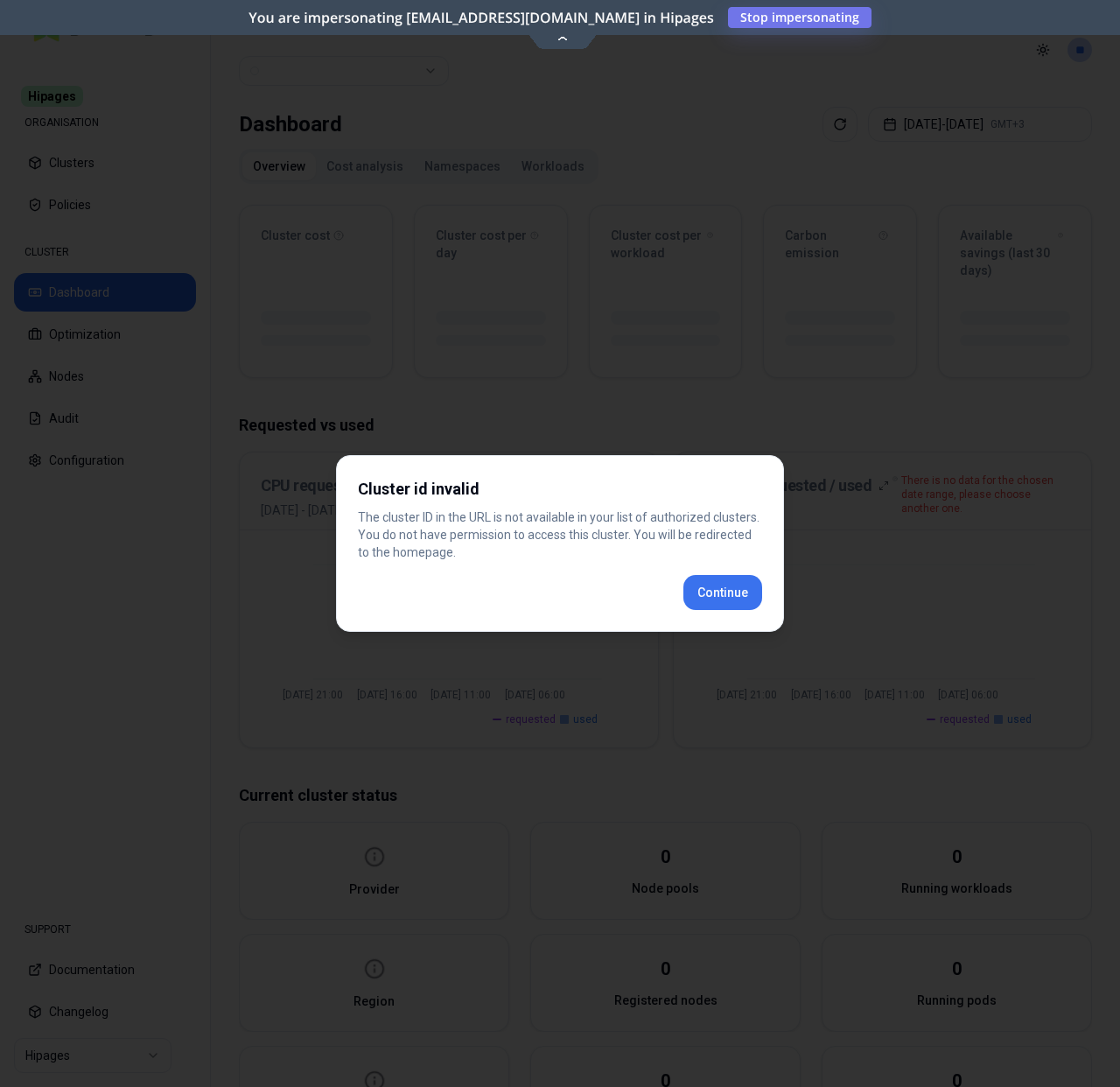
click at [727, 595] on div "Cluster id invalid The cluster ID in the URL is not available in your list of a…" at bounding box center [560, 543] width 448 height 176
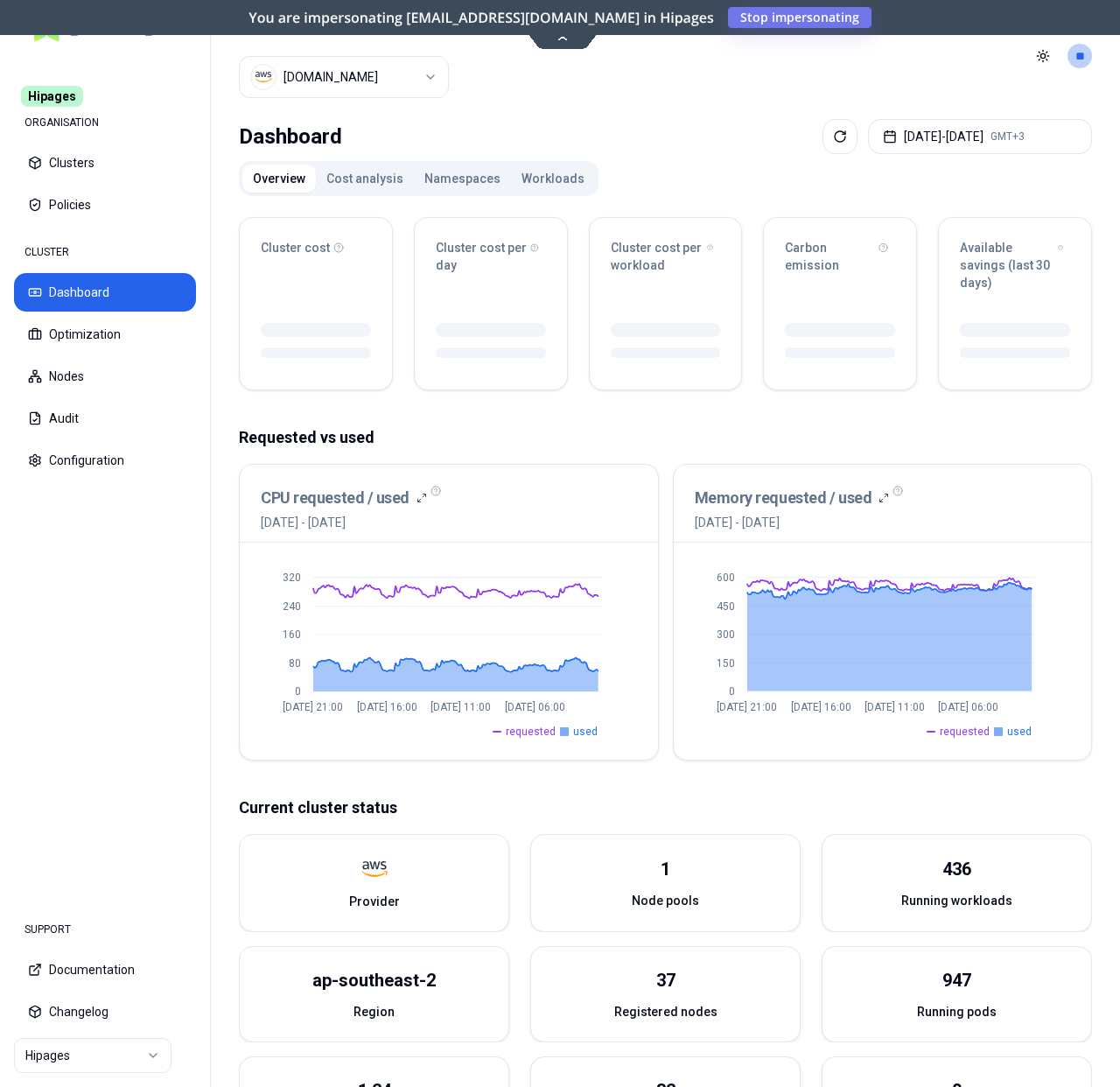
click at [546, 167] on button "Workloads" at bounding box center [553, 178] width 84 height 28
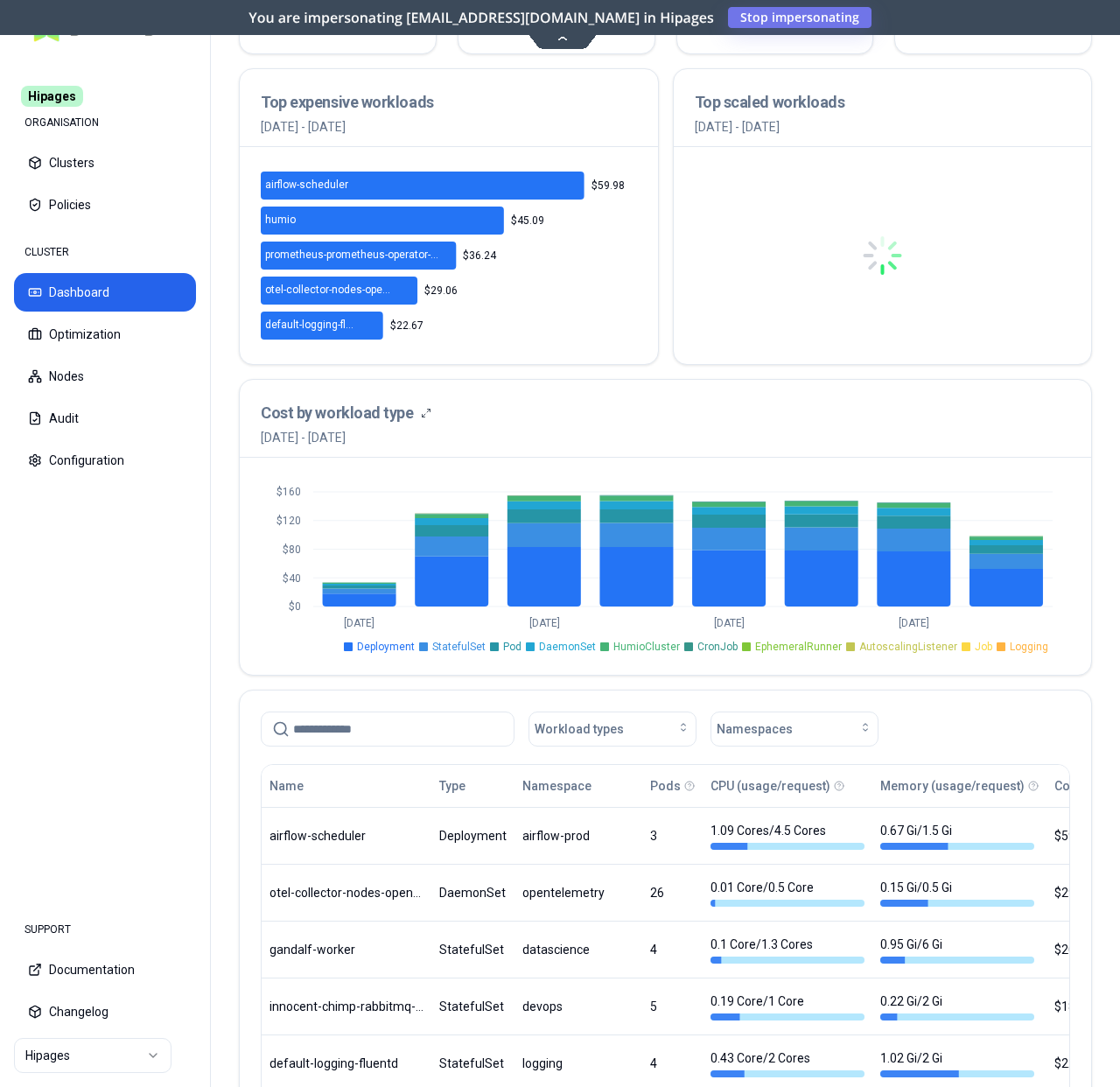
scroll to position [477, 0]
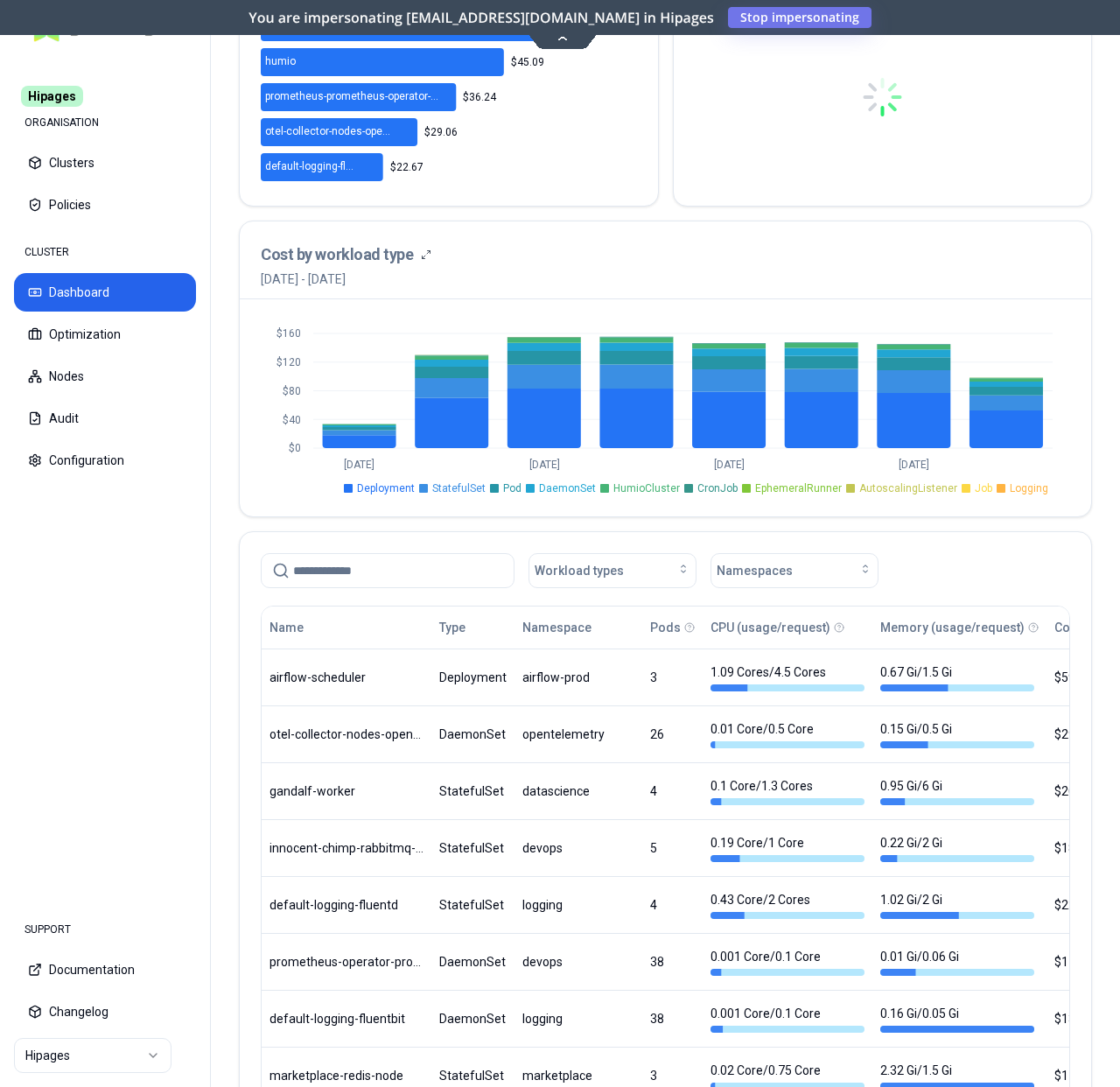
drag, startPoint x: 332, startPoint y: 650, endPoint x: 345, endPoint y: 629, distance: 24.7
click at [345, 629] on div "Name" at bounding box center [346, 627] width 154 height 35
click at [371, 568] on input at bounding box center [399, 570] width 210 height 33
paste input "**********"
type input "**********"
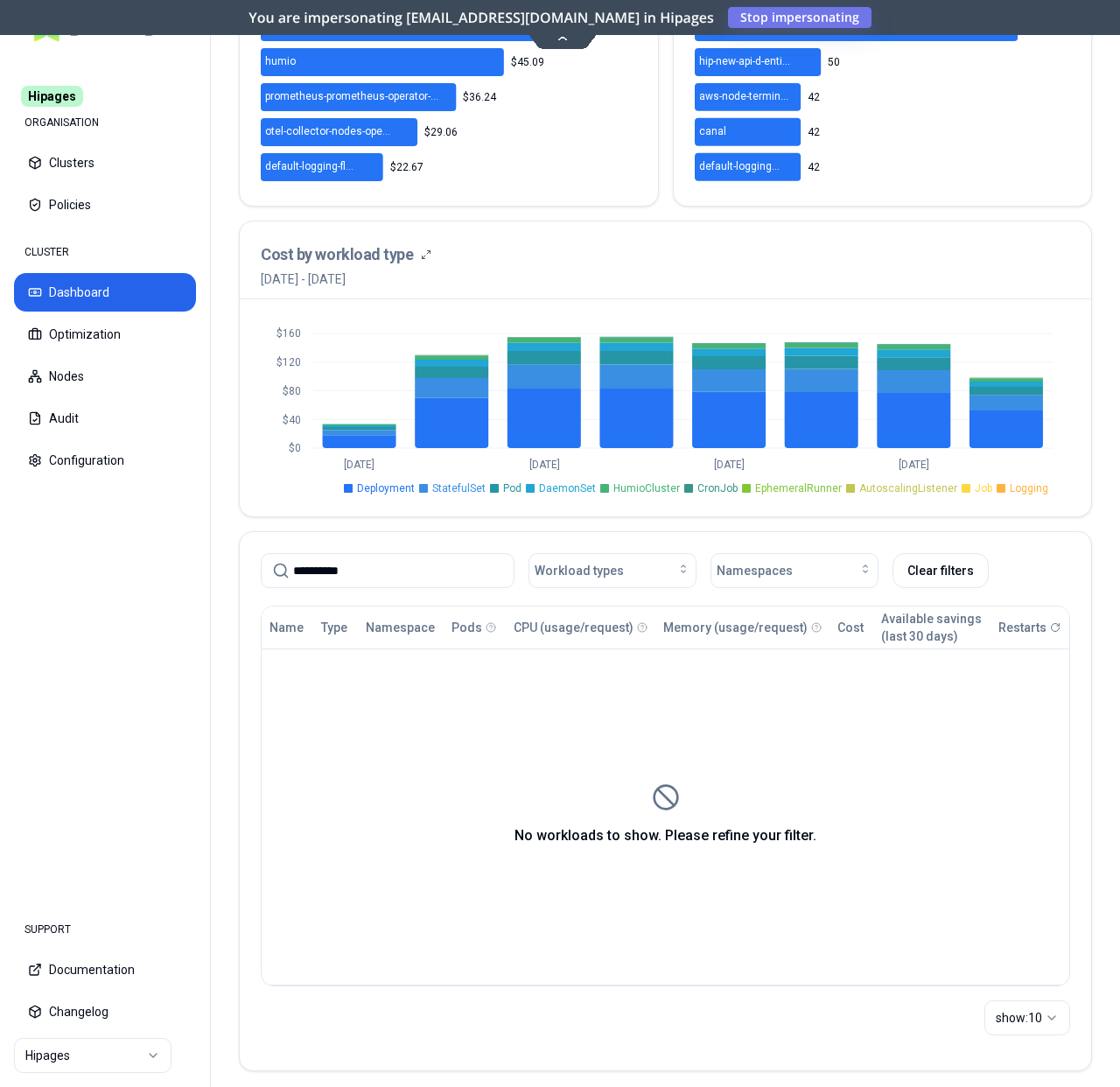
click at [385, 570] on input "**********" at bounding box center [399, 570] width 210 height 33
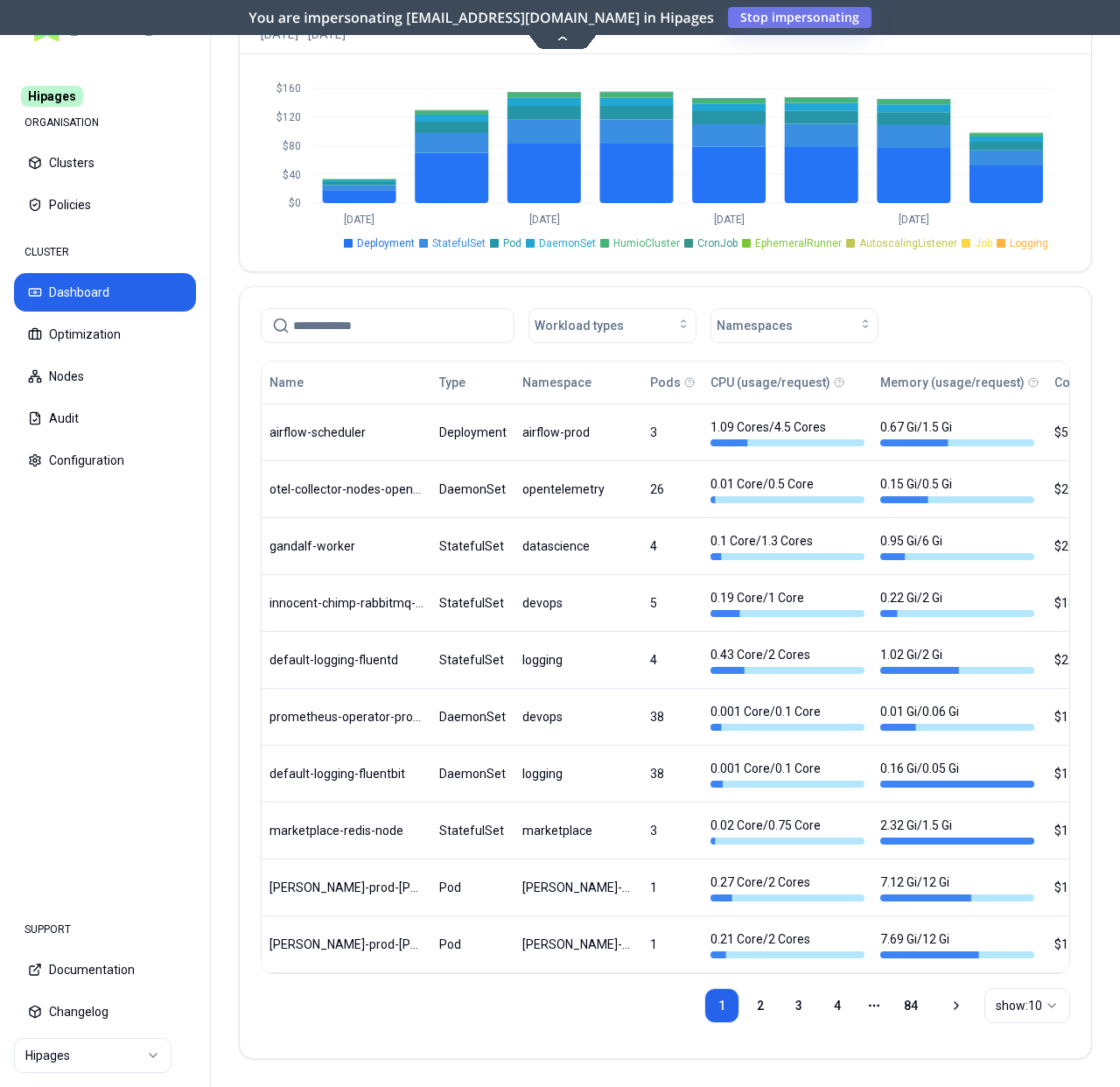
scroll to position [715, 0]
click at [338, 311] on input at bounding box center [399, 325] width 210 height 33
type input "*******"
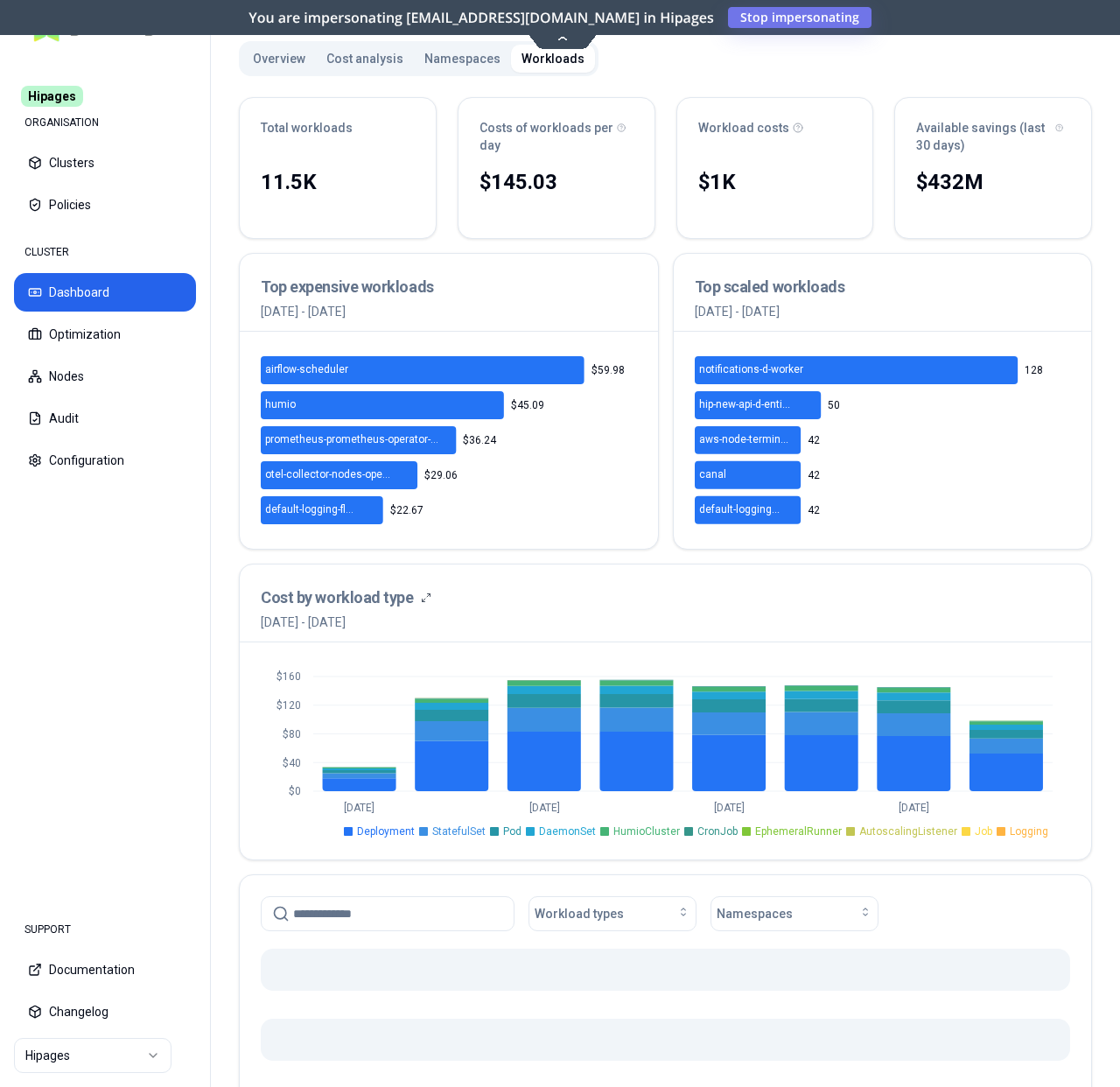
scroll to position [464, 0]
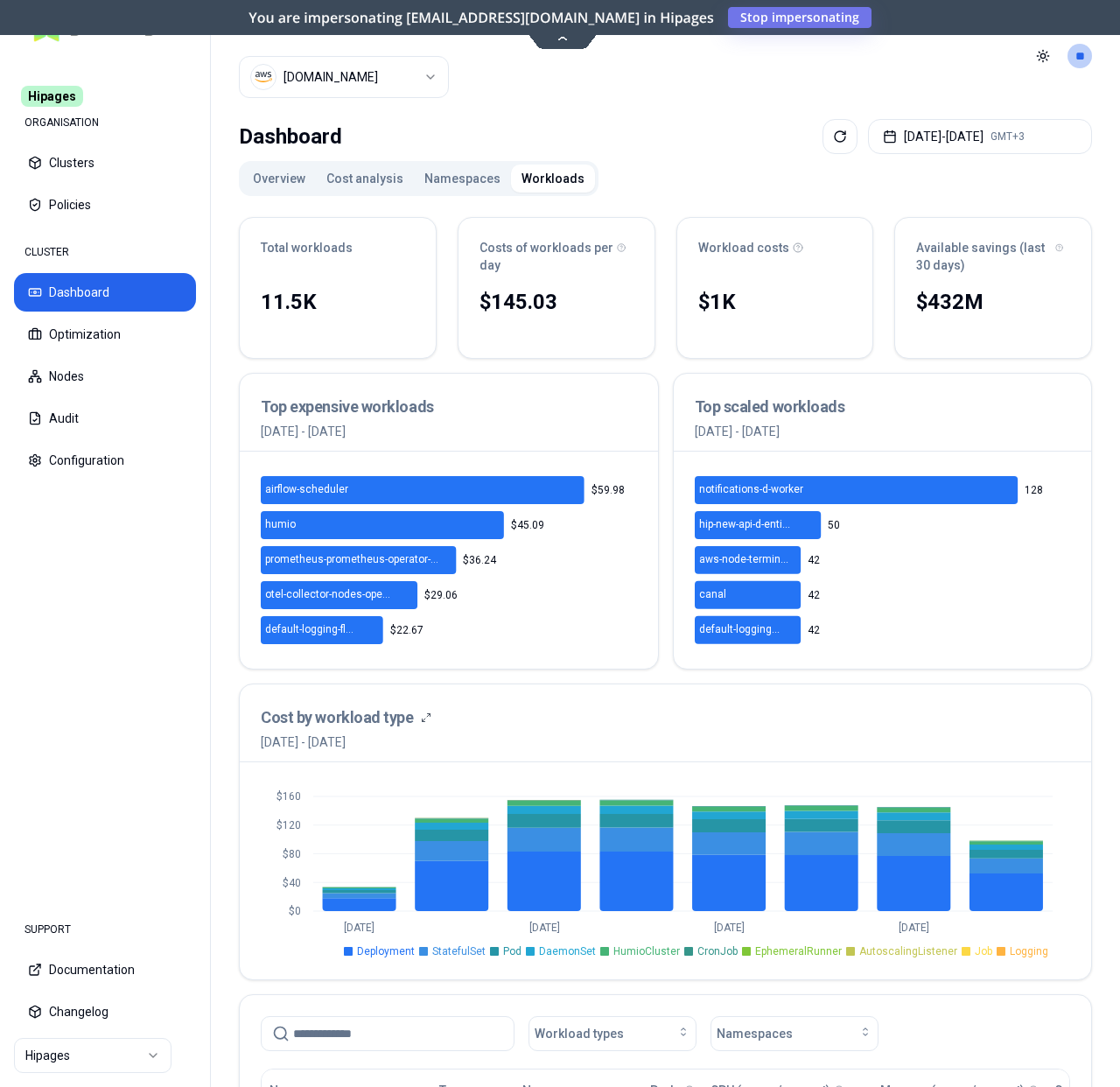
click at [403, 68] on html "Hipages ORGANISATION Clusters Policies CLUSTER Dashboard Optimization Nodes Aud…" at bounding box center [560, 543] width 1120 height 1087
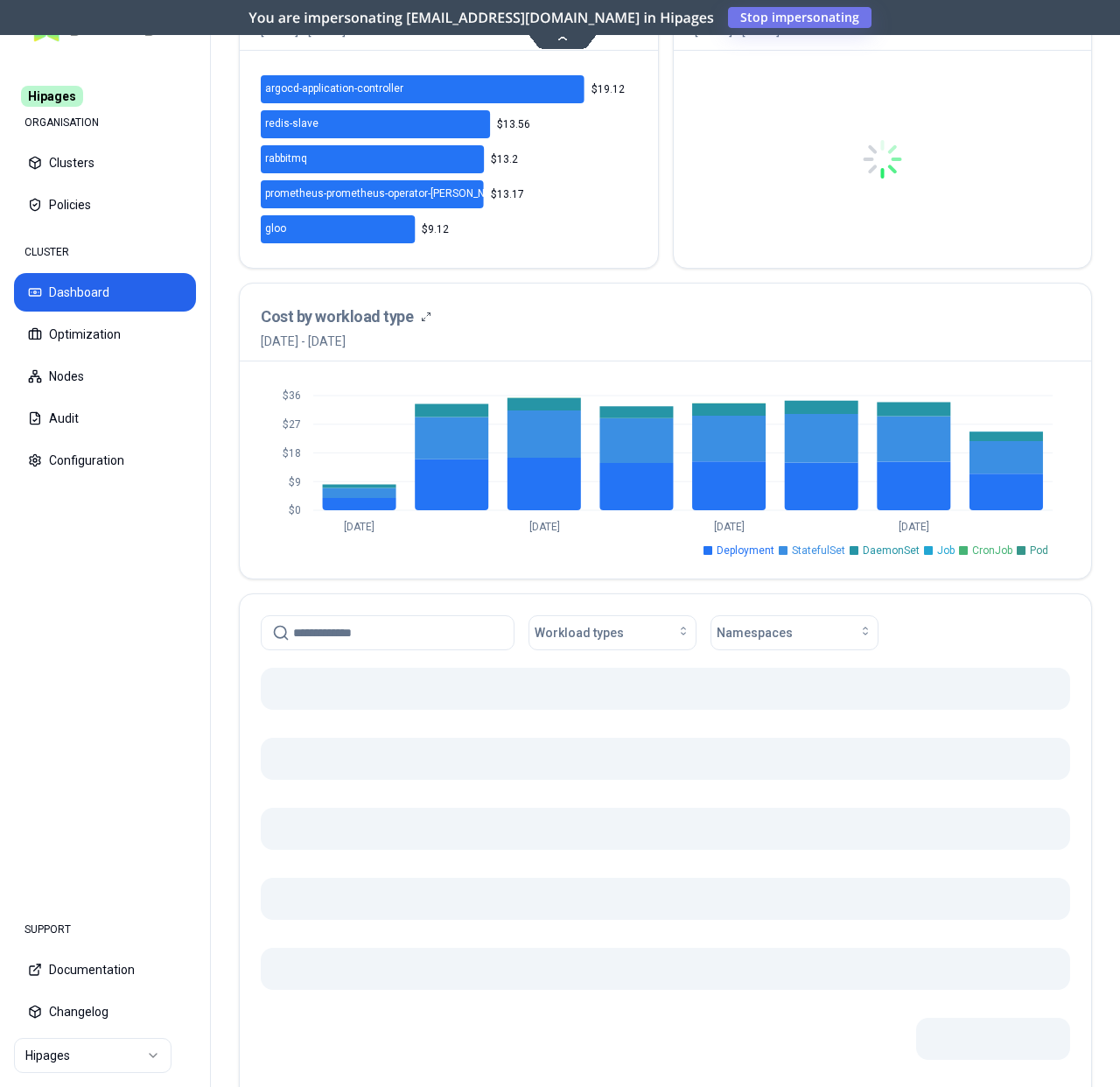
scroll to position [483, 0]
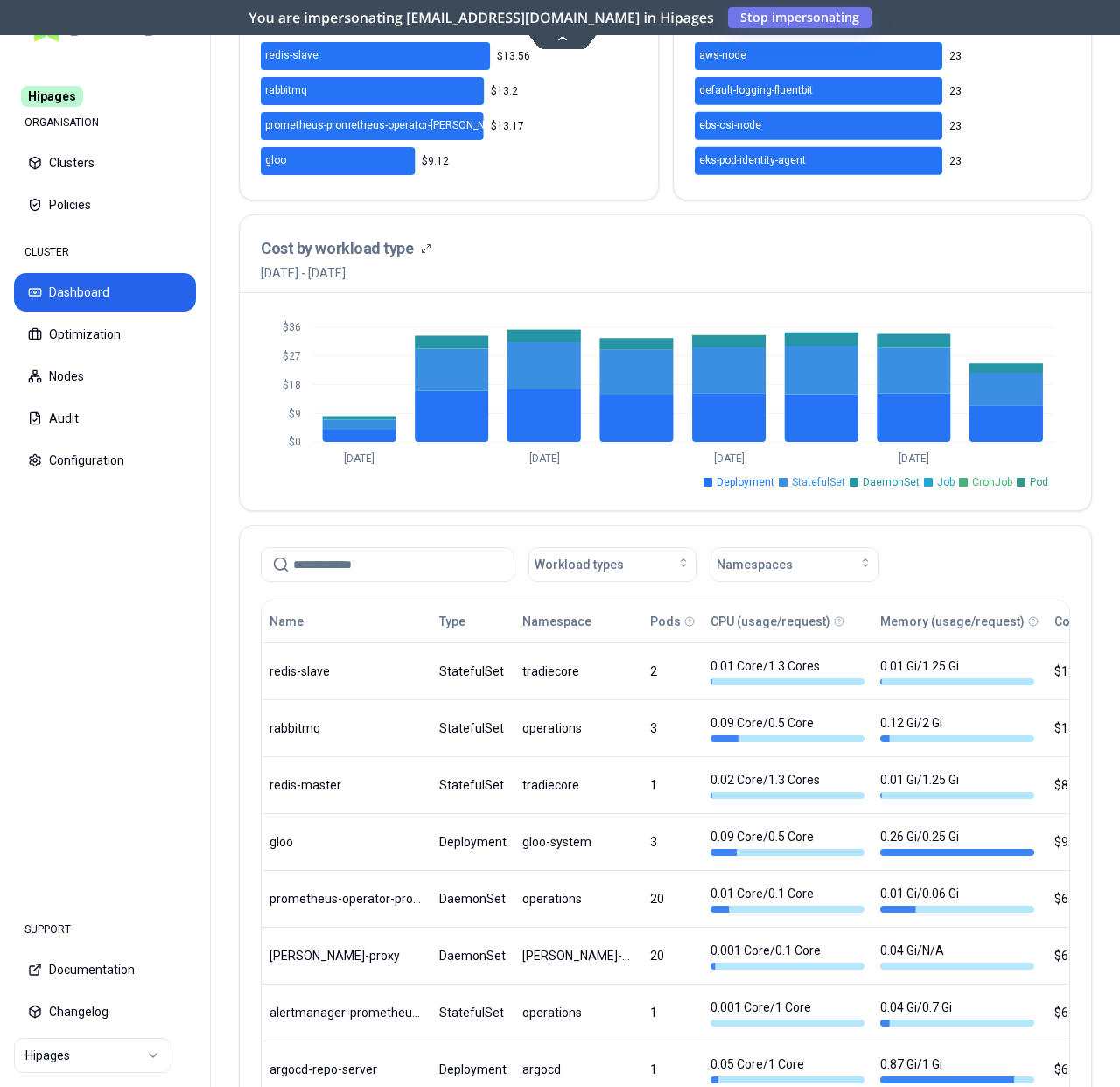
click at [348, 566] on input at bounding box center [399, 564] width 210 height 33
paste input "*******"
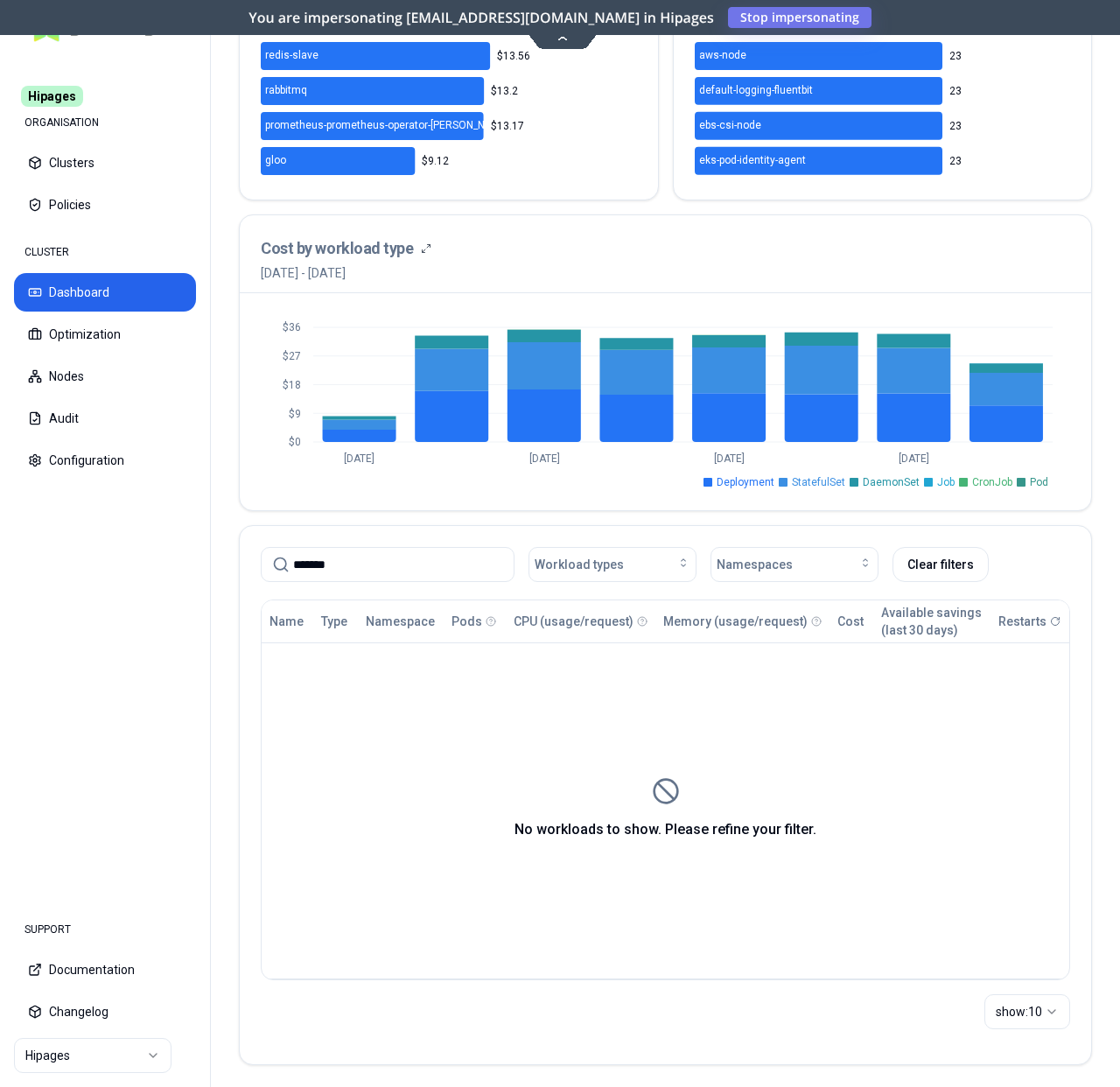
type input "*******"
click at [390, 526] on div "******* Workload types Namespaces Clear filters" at bounding box center [666, 561] width 852 height 70
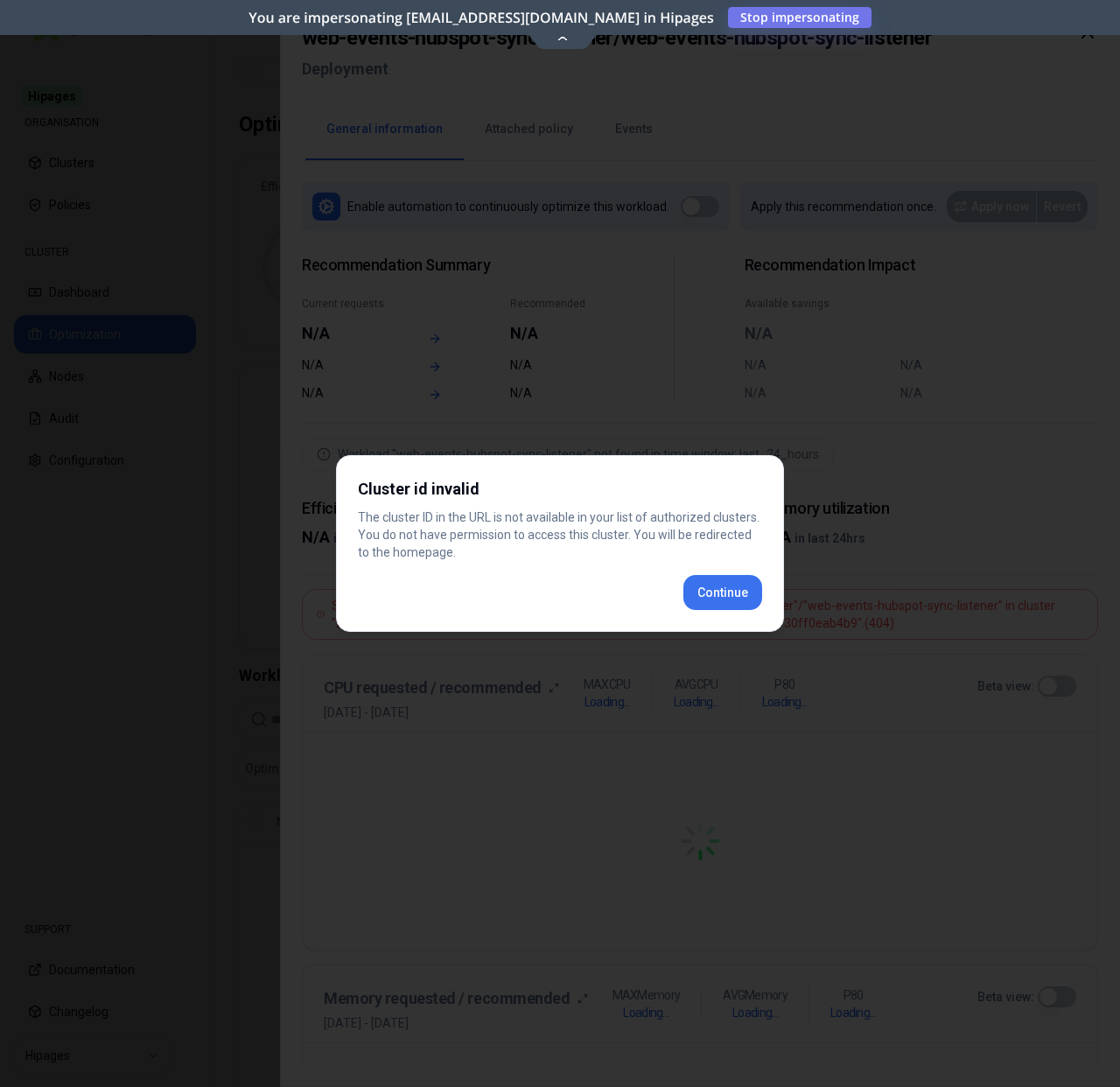
click at [725, 596] on div "Cluster id invalid The cluster ID in the URL is not available in your list of a…" at bounding box center [560, 543] width 448 height 176
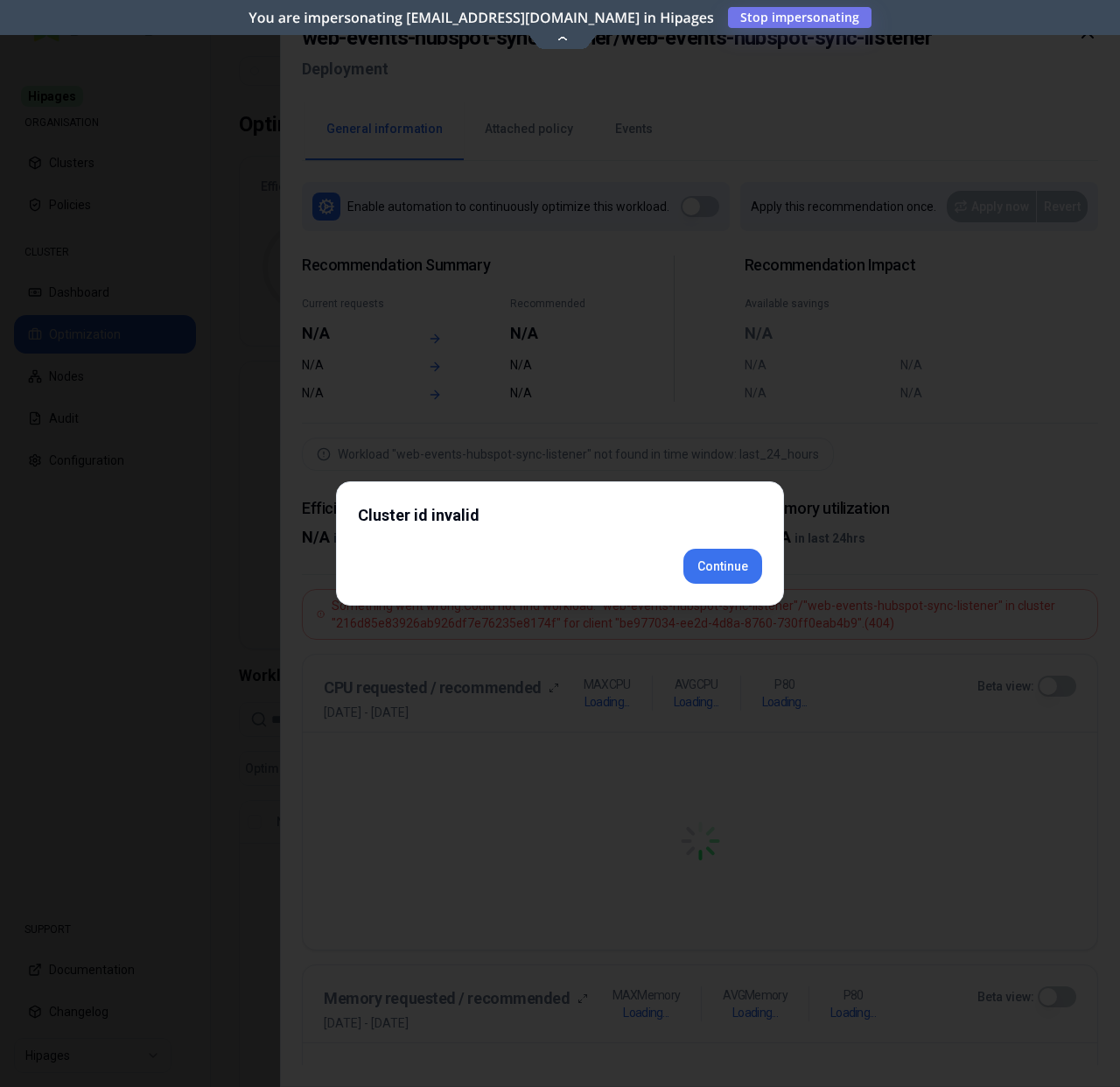
click at [710, 596] on div "Cluster id invalid Continue" at bounding box center [560, 543] width 448 height 125
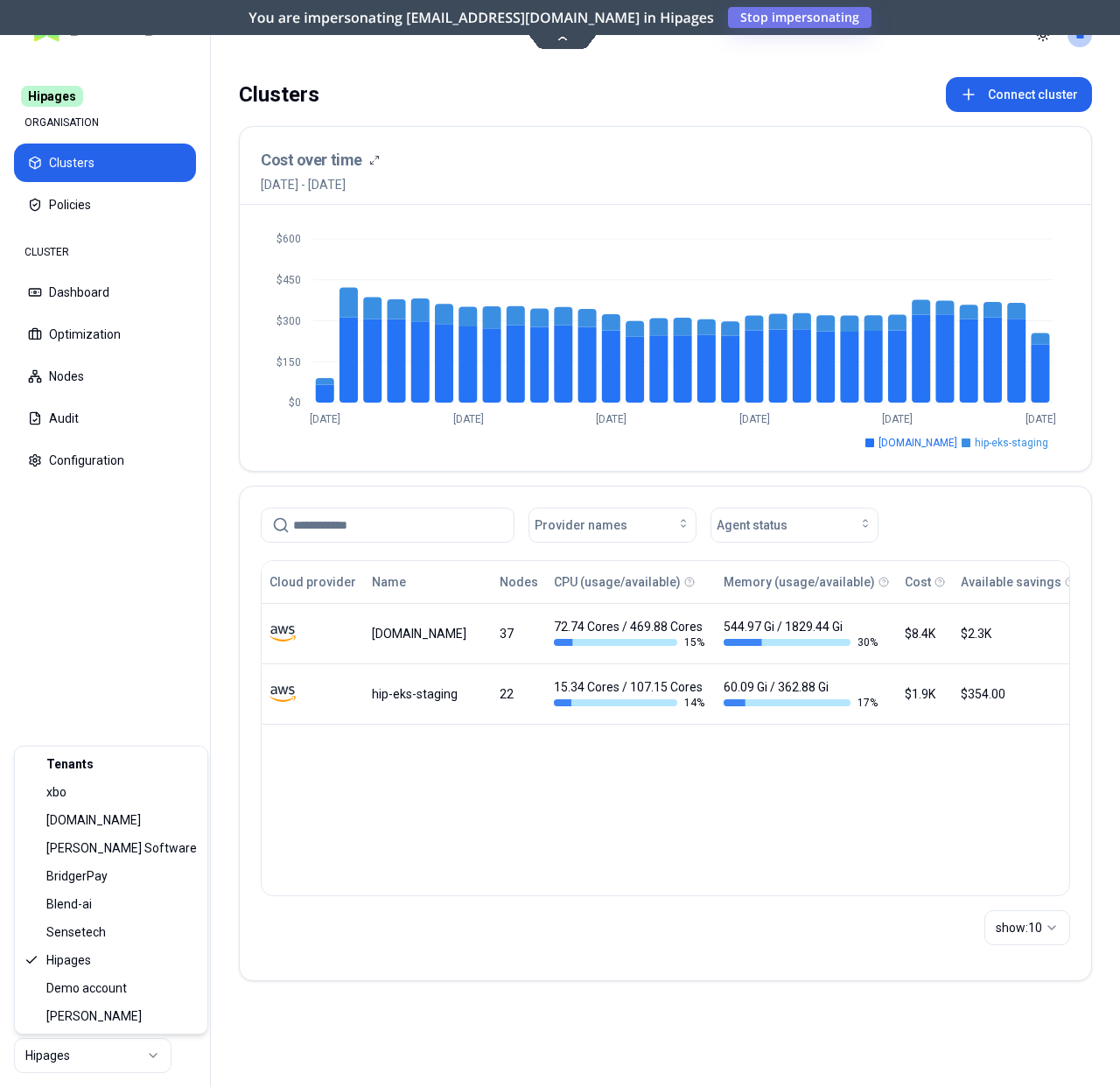
click at [95, 1043] on html "Hipages ORGANISATION Clusters Policies CLUSTER Dashboard Optimization Nodes Aud…" at bounding box center [560, 543] width 1120 height 1087
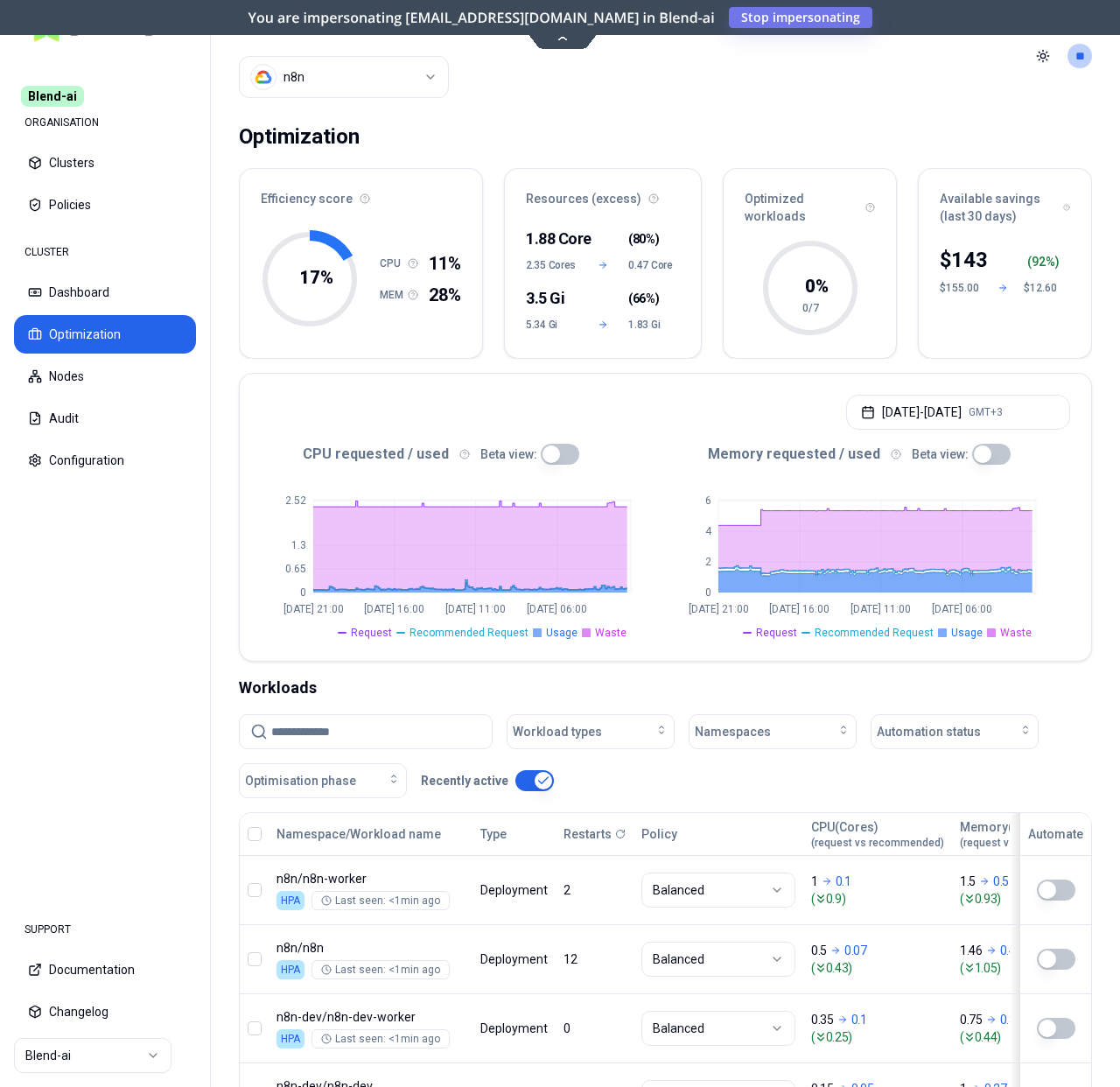
click at [136, 1041] on html "Blend-ai ORGANISATION Clusters Policies CLUSTER Dashboard Optimization Nodes Au…" at bounding box center [560, 543] width 1120 height 1087
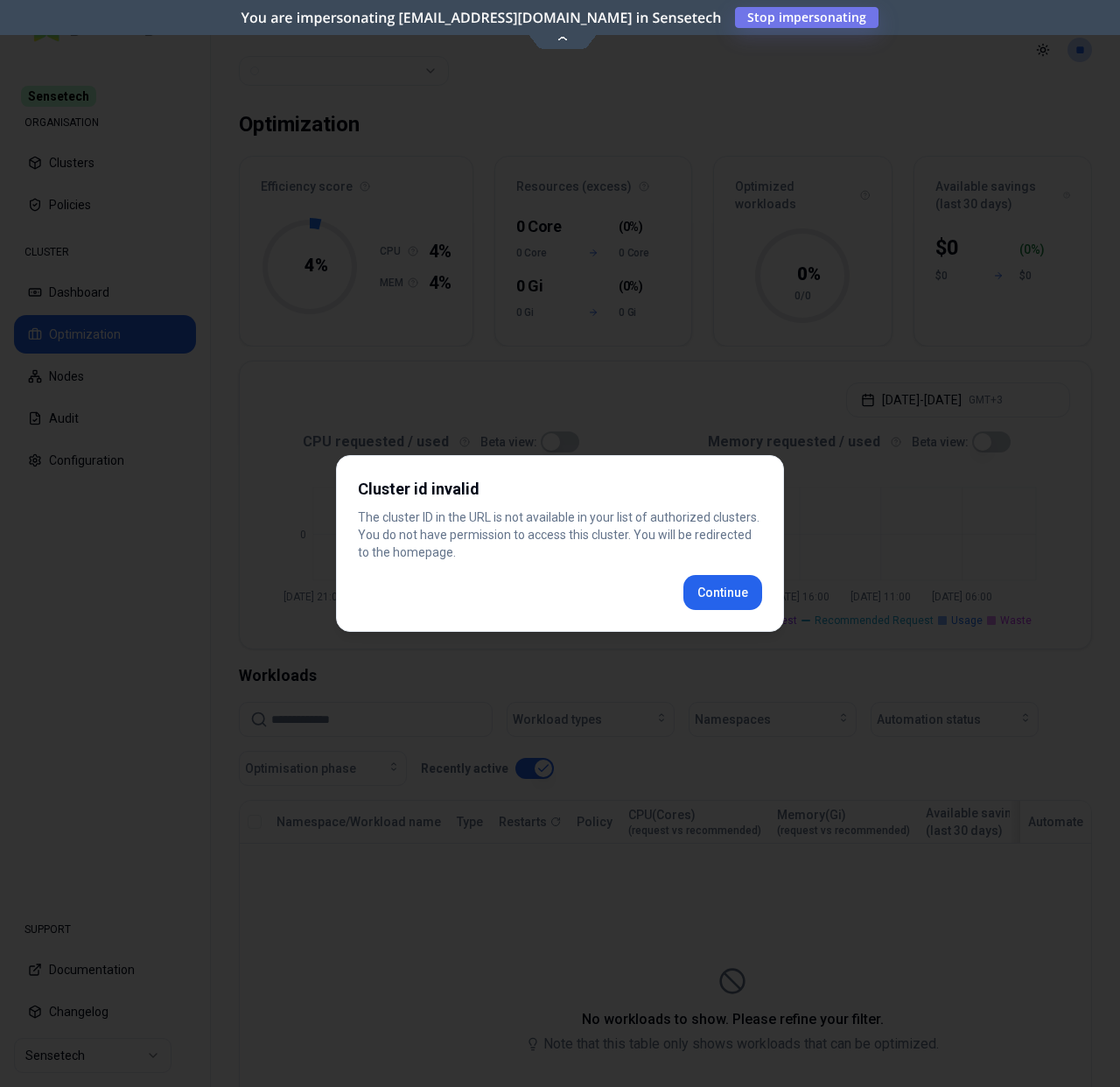
click at [706, 586] on div "Cluster id invalid The cluster ID in the URL is not available in your list of a…" at bounding box center [560, 543] width 448 height 176
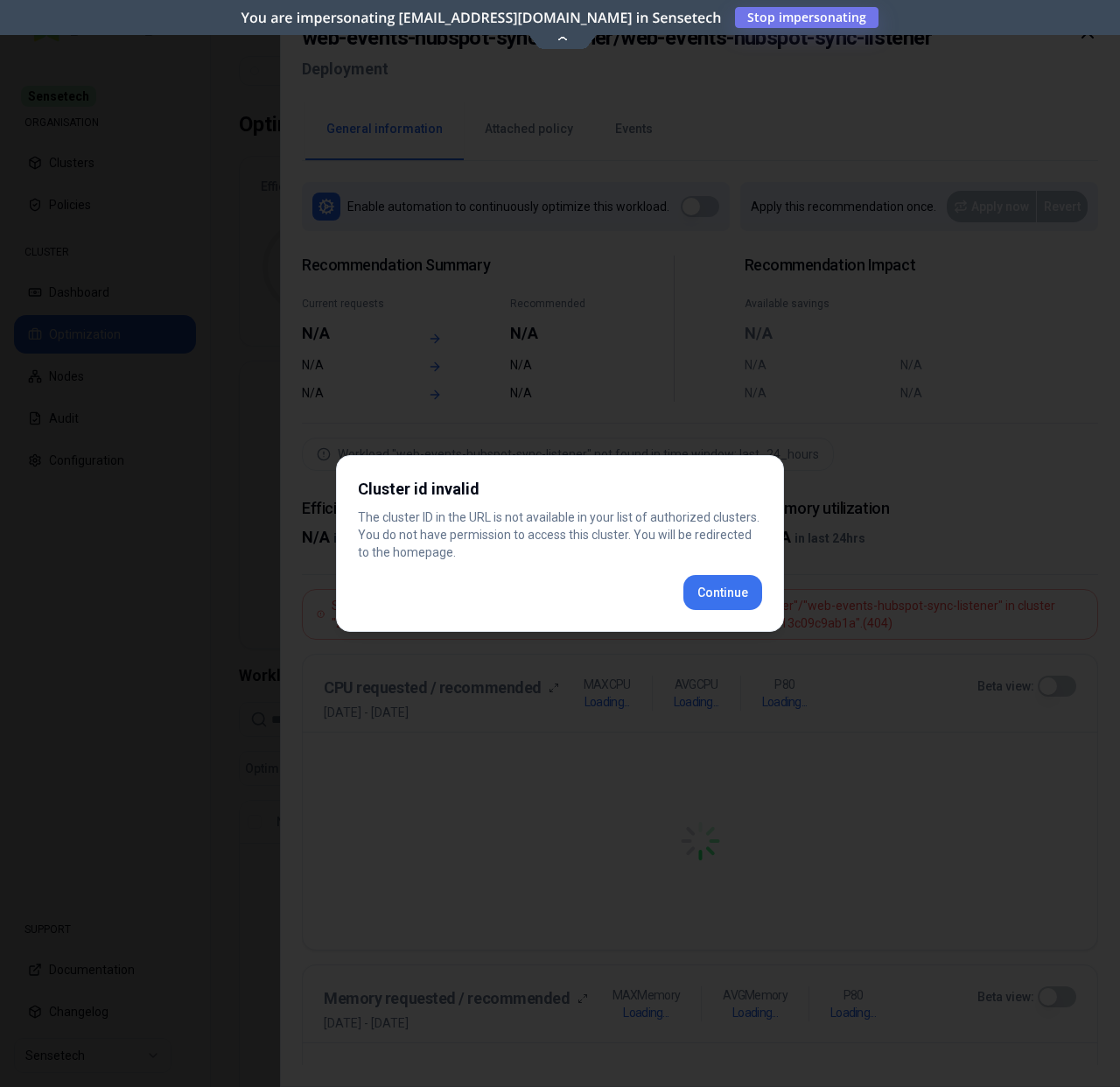
click at [732, 587] on div "Cluster id invalid The cluster ID in the URL is not available in your list of a…" at bounding box center [560, 543] width 448 height 176
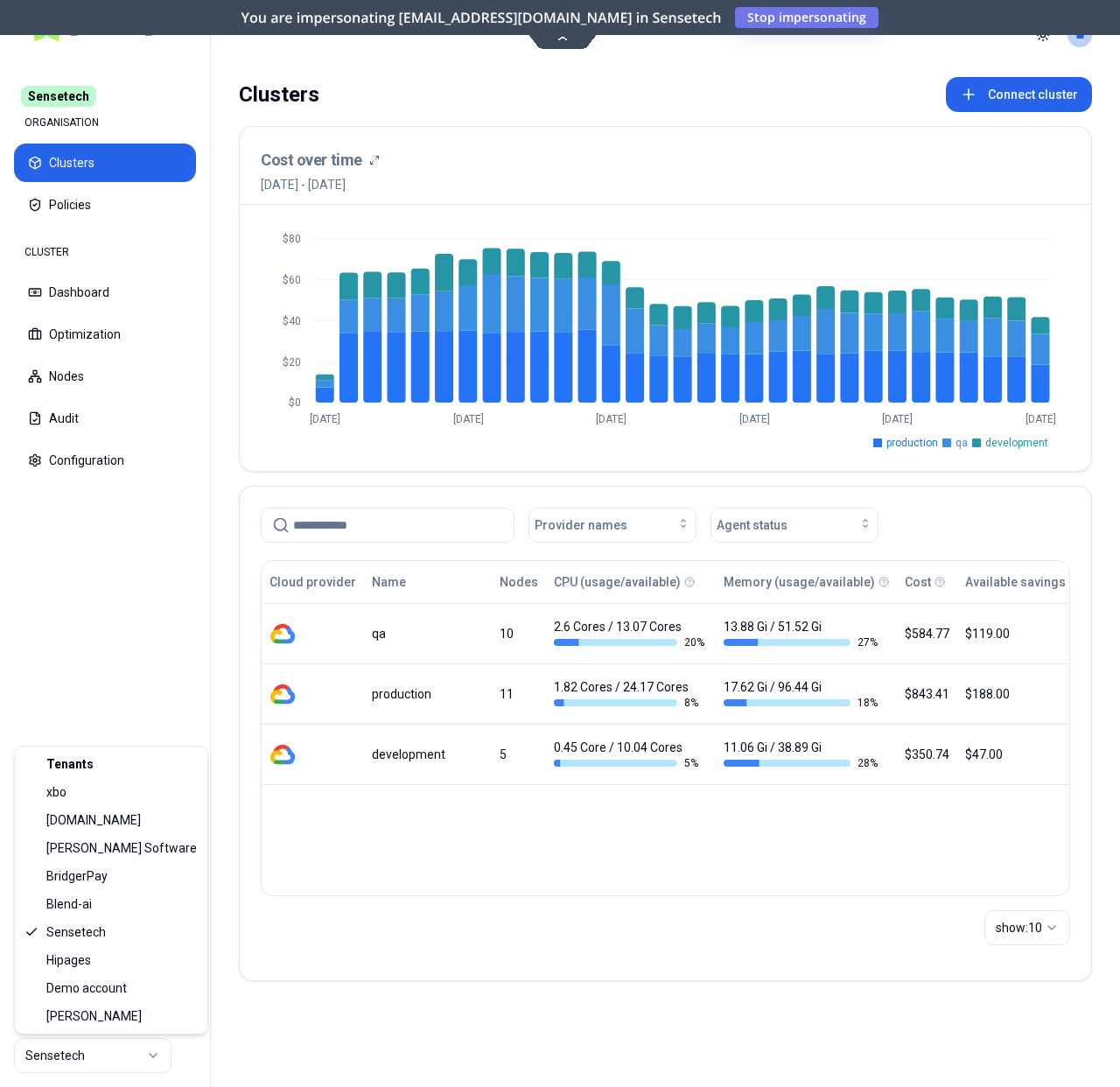
click at [89, 1071] on html "Sensetech ORGANISATION Clusters Policies CLUSTER Dashboard Optimization Nodes A…" at bounding box center [560, 543] width 1120 height 1087
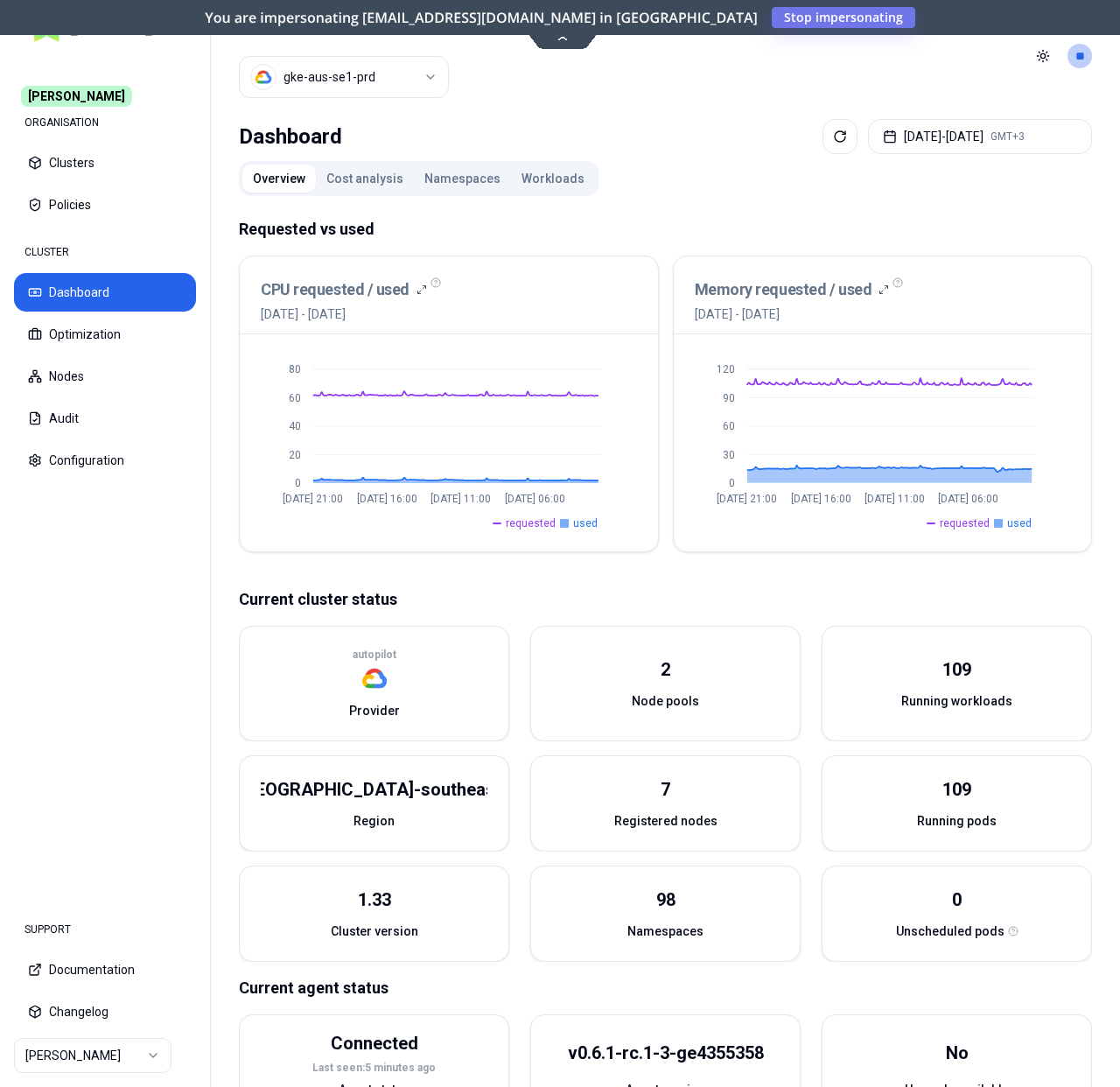
click at [531, 181] on button "Workloads" at bounding box center [553, 178] width 84 height 28
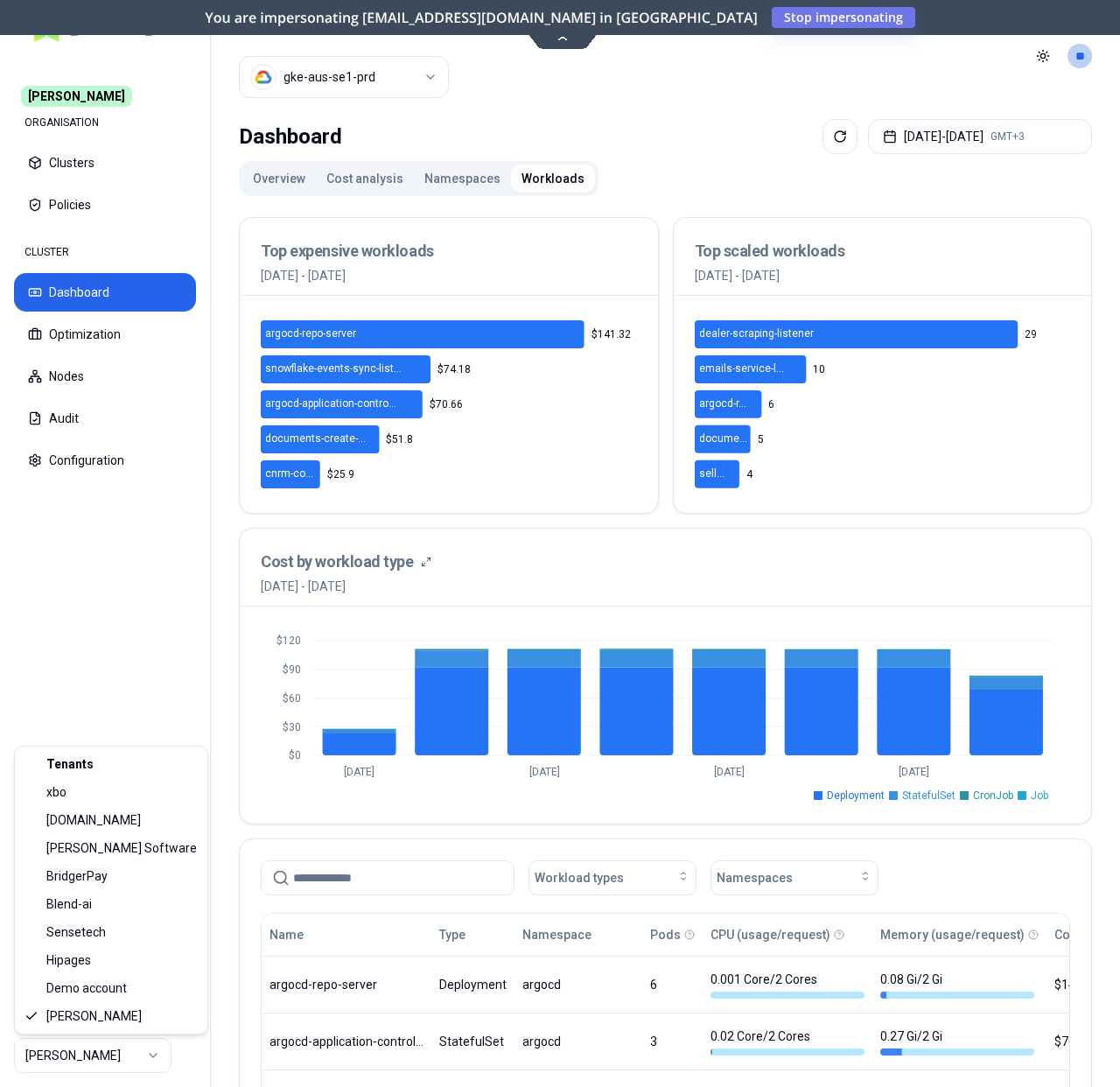
click at [129, 1064] on html "[PERSON_NAME] ORGANISATION Clusters Policies CLUSTER Dashboard Optimization Nod…" at bounding box center [560, 543] width 1120 height 1087
click at [116, 602] on html "Carma ORGANISATION Clusters Policies CLUSTER Dashboard Optimization Nodes Audit…" at bounding box center [560, 543] width 1120 height 1087
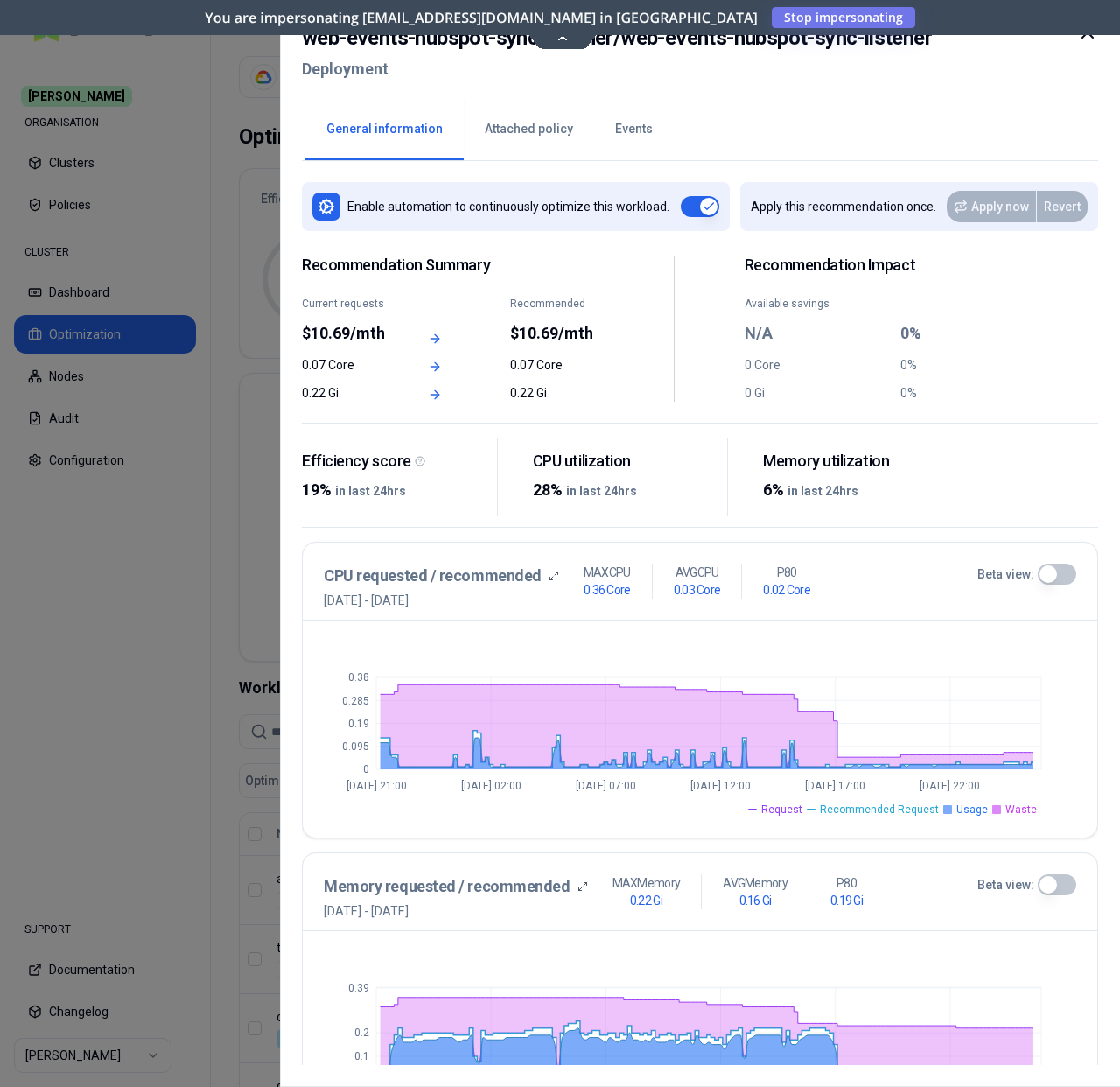
click at [1087, 38] on icon at bounding box center [1088, 32] width 21 height 21
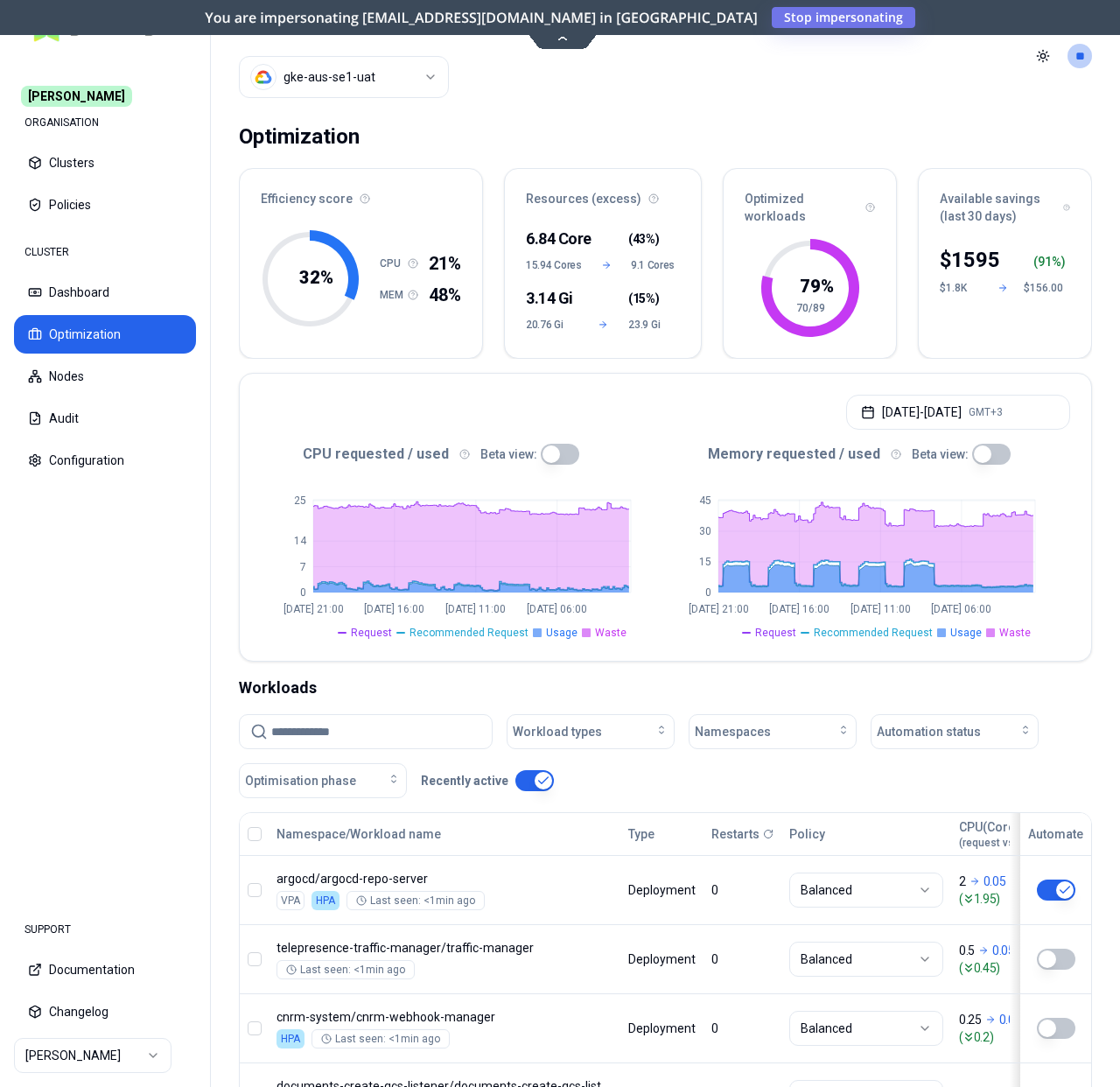
click at [389, 86] on html "[PERSON_NAME] ORGANISATION Clusters Policies CLUSTER Dashboard Optimization Nod…" at bounding box center [560, 543] width 1120 height 1087
click at [607, 88] on html "Carma ORGANISATION Clusters Policies CLUSTER Dashboard Optimization Nodes Audit…" at bounding box center [560, 543] width 1120 height 1087
click at [399, 719] on input at bounding box center [376, 731] width 210 height 33
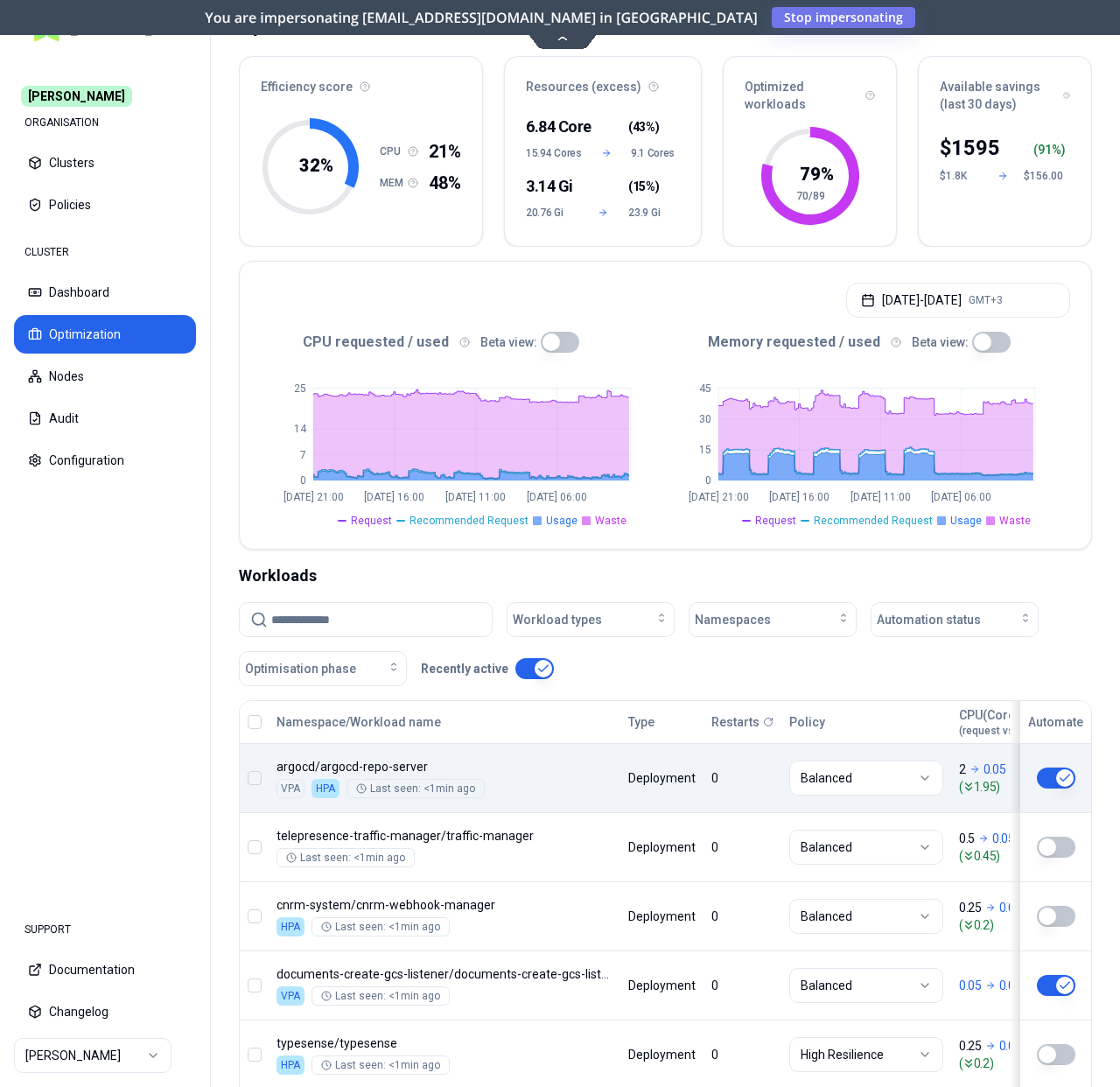
scroll to position [294, 0]
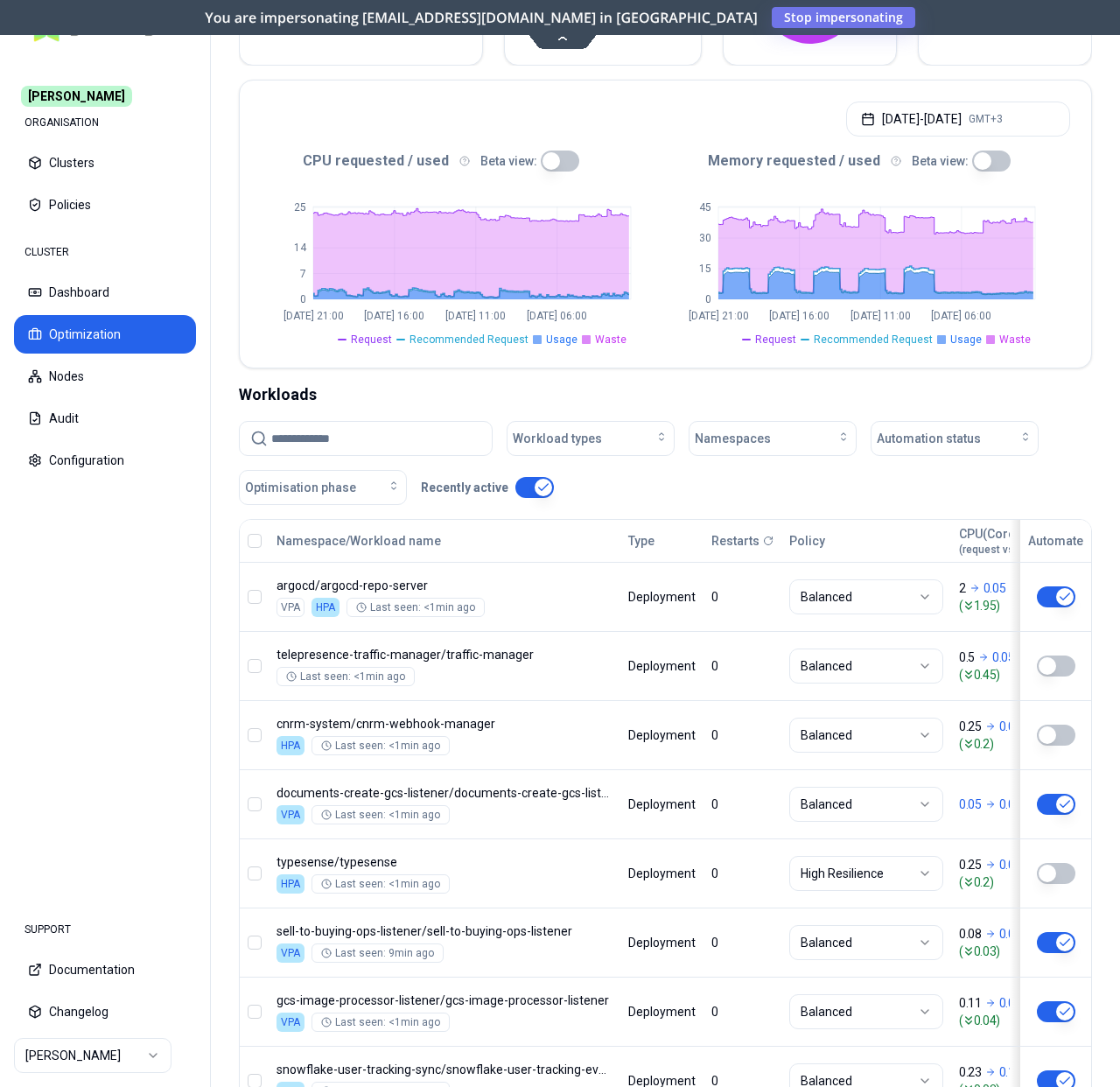
click at [456, 452] on input at bounding box center [376, 438] width 210 height 33
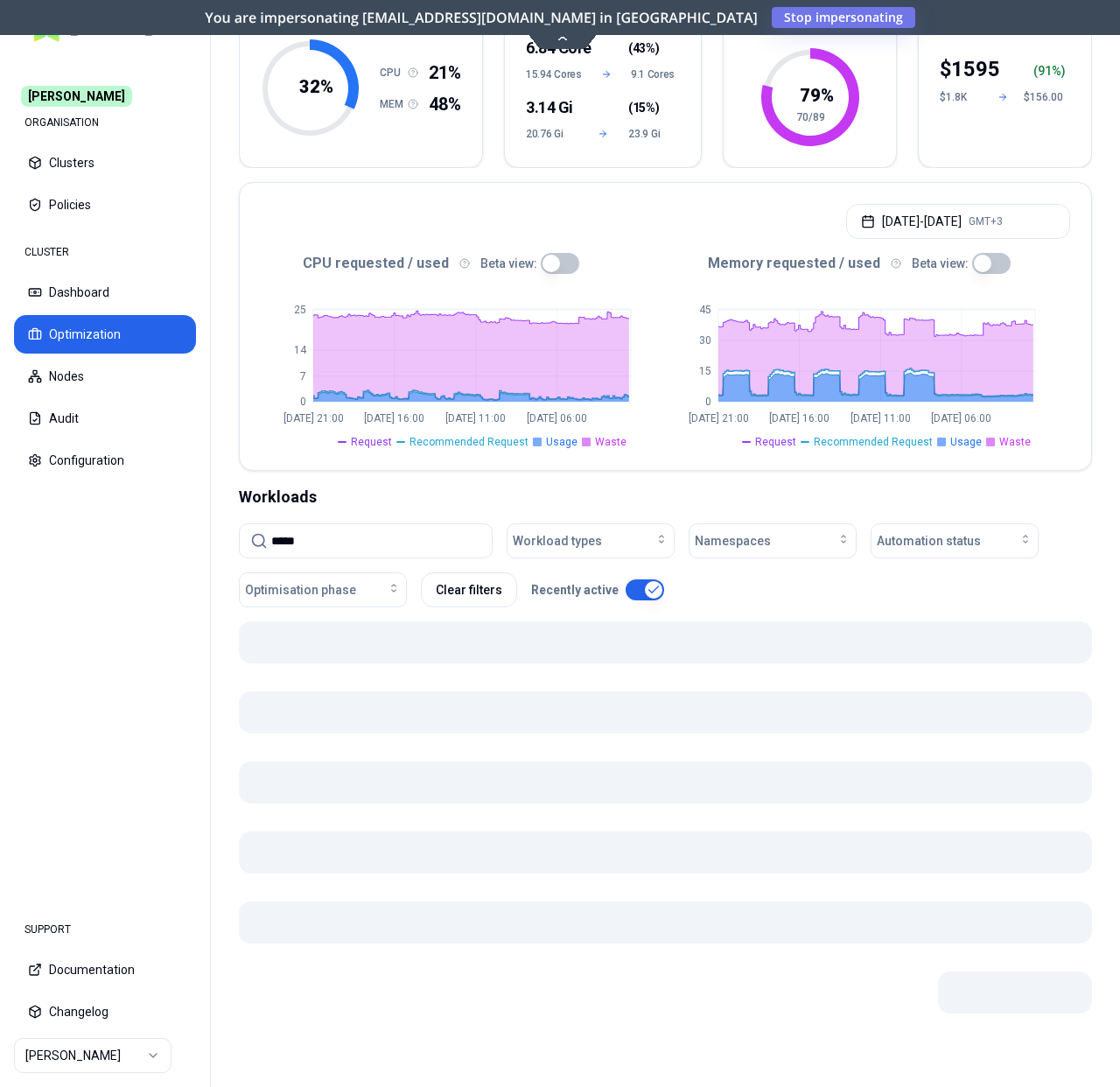
scroll to position [152, 0]
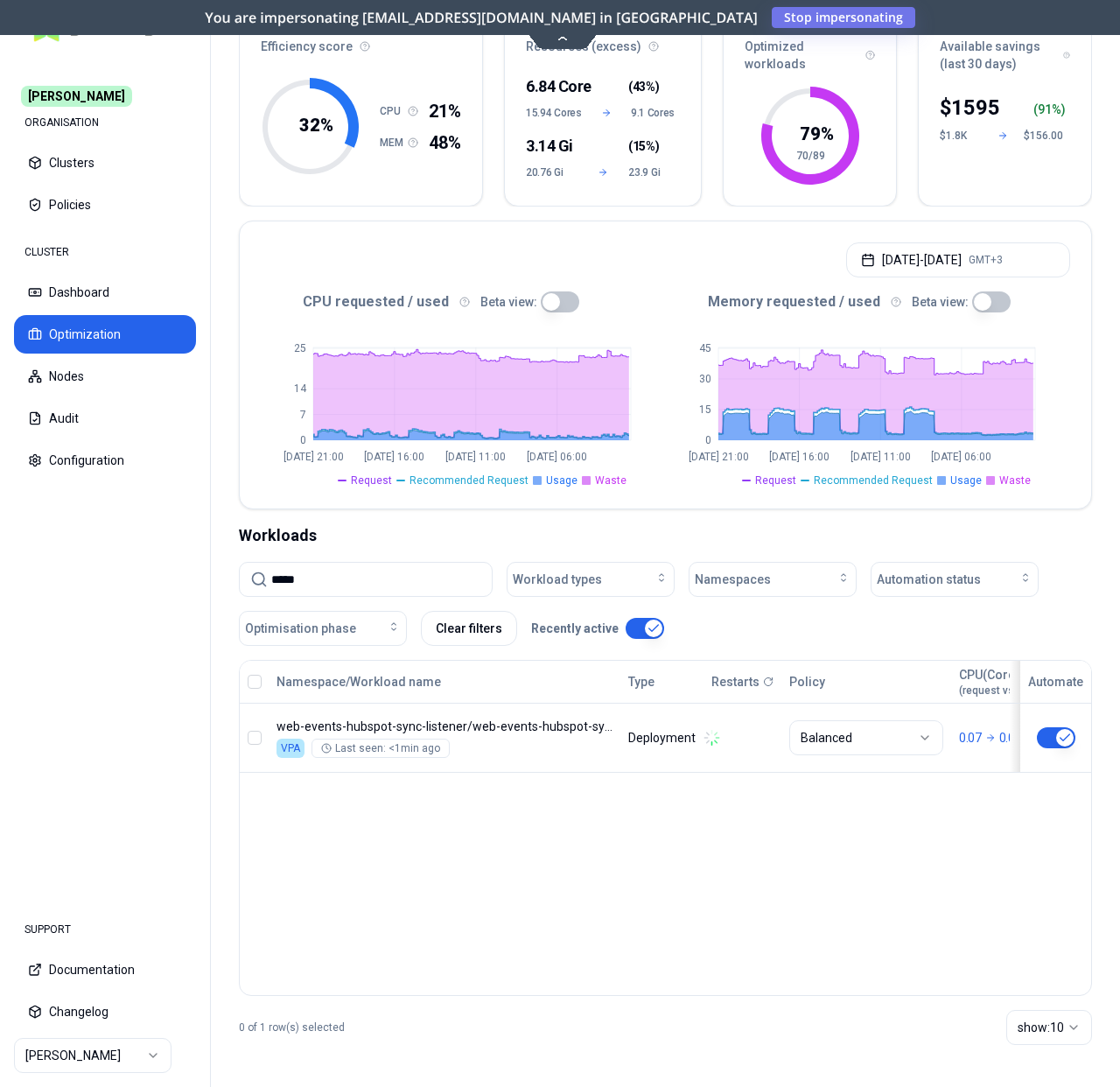
click at [477, 513] on div "Optimization Efficiency score 32 % CPU 21% MEM 48% Resources (excess) 6.84 Core…" at bounding box center [666, 523] width 910 height 1127
click at [356, 575] on input "*****" at bounding box center [376, 579] width 210 height 33
click at [379, 584] on input "**********" at bounding box center [376, 579] width 210 height 33
type input "**********"
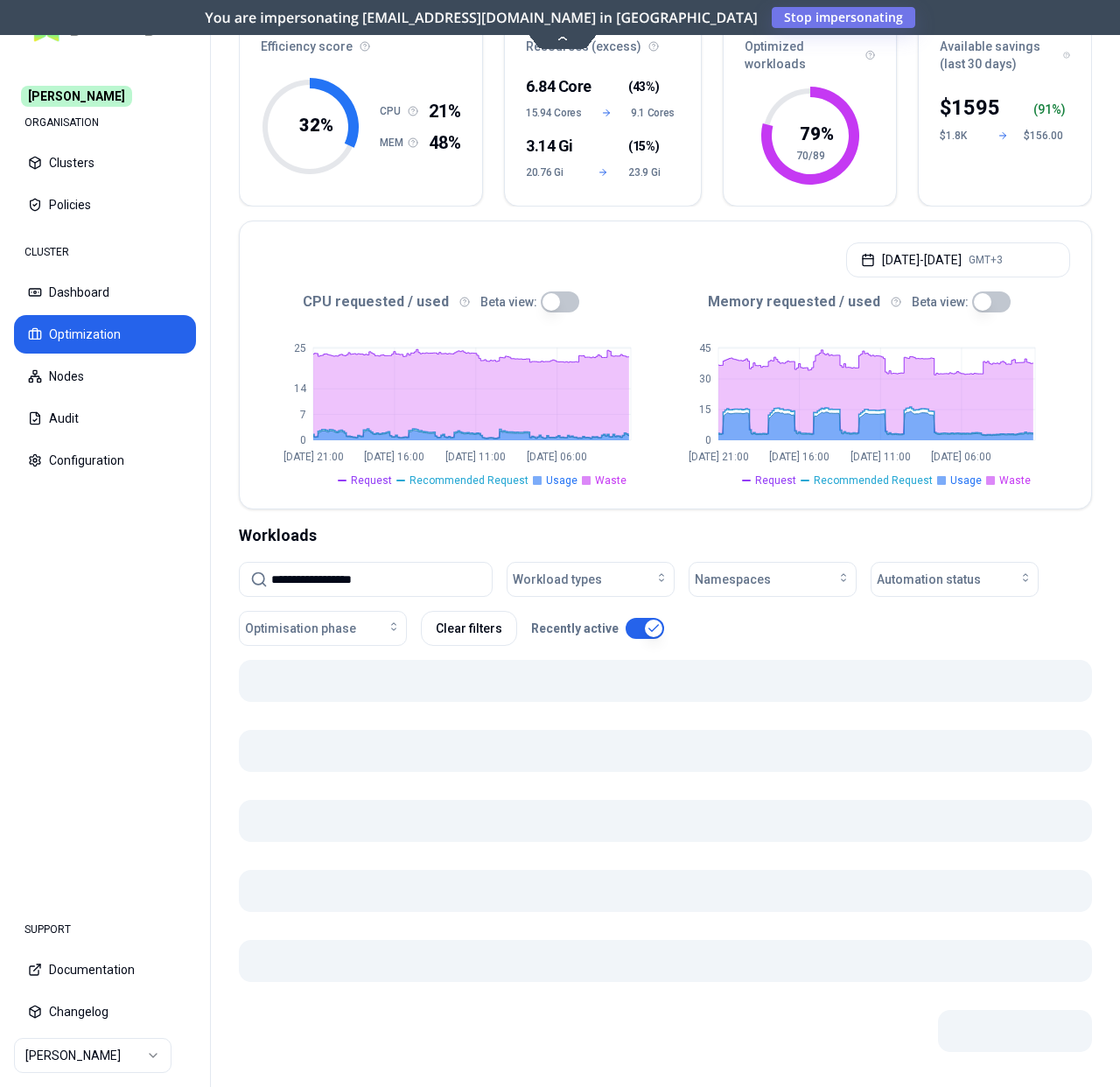
click at [400, 586] on input "**********" at bounding box center [376, 579] width 210 height 33
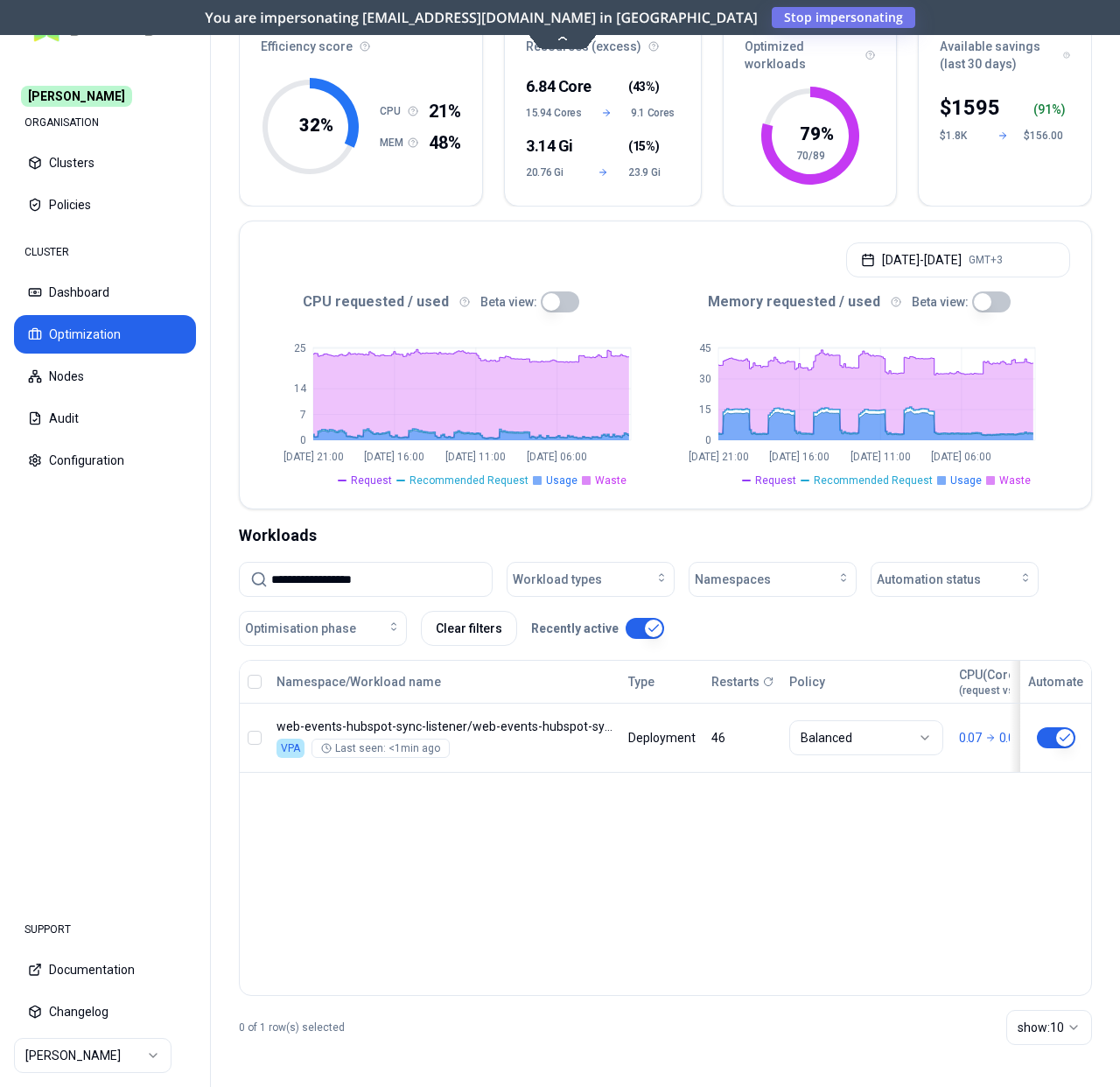
click at [391, 569] on input "**********" at bounding box center [376, 579] width 210 height 33
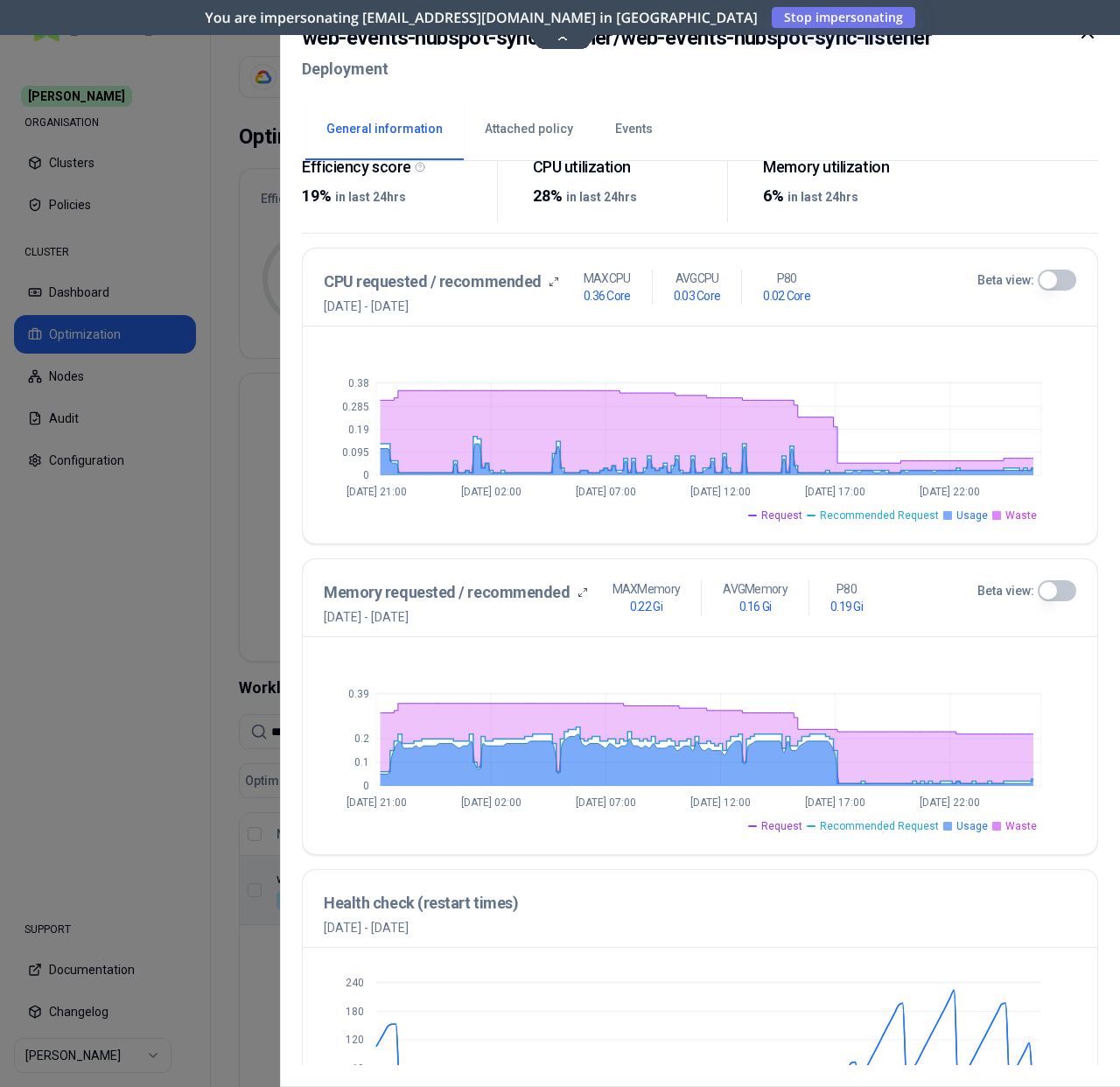
scroll to position [185, 0]
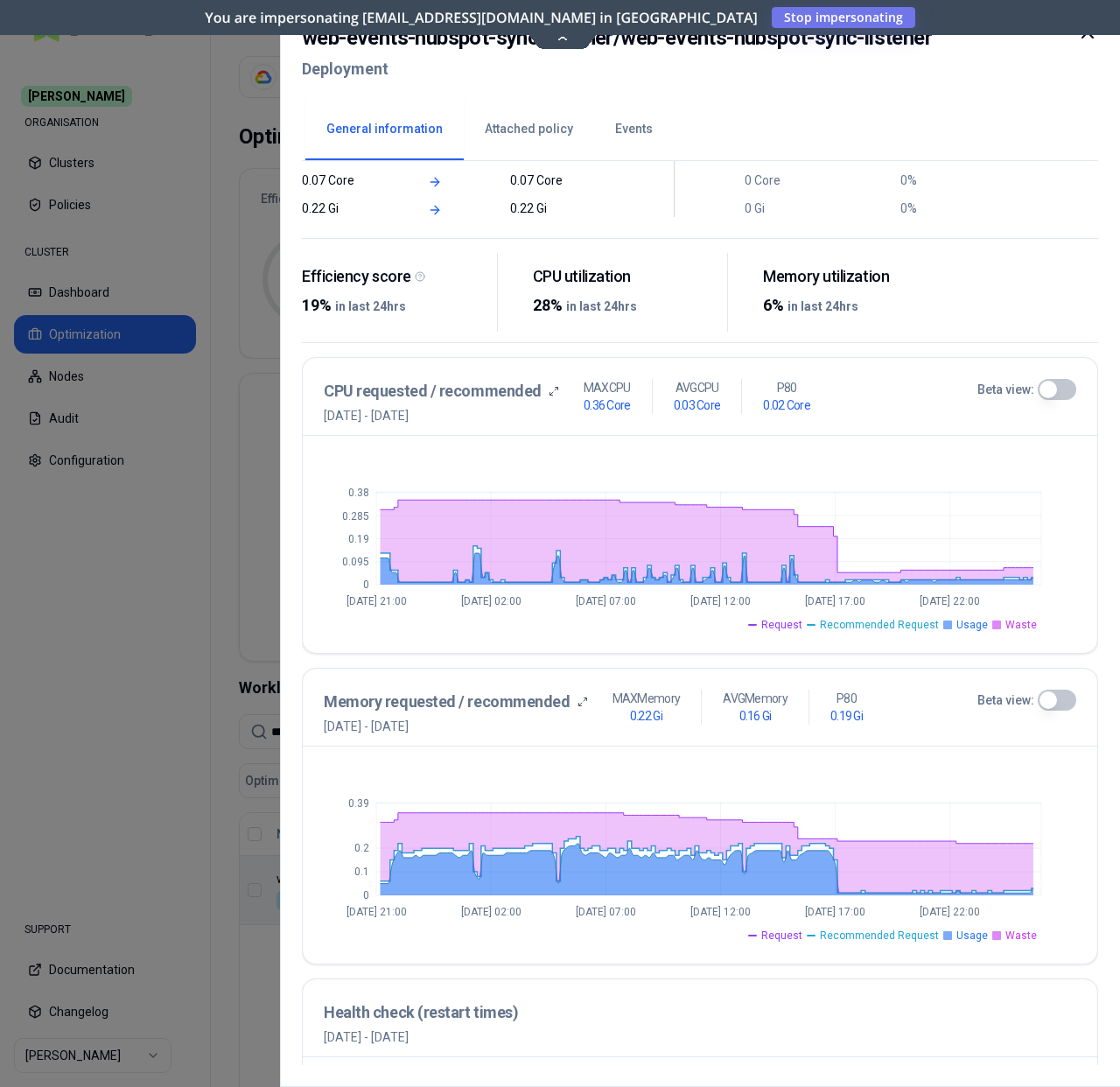
click at [1064, 395] on button "Beta view:" at bounding box center [1057, 389] width 38 height 21
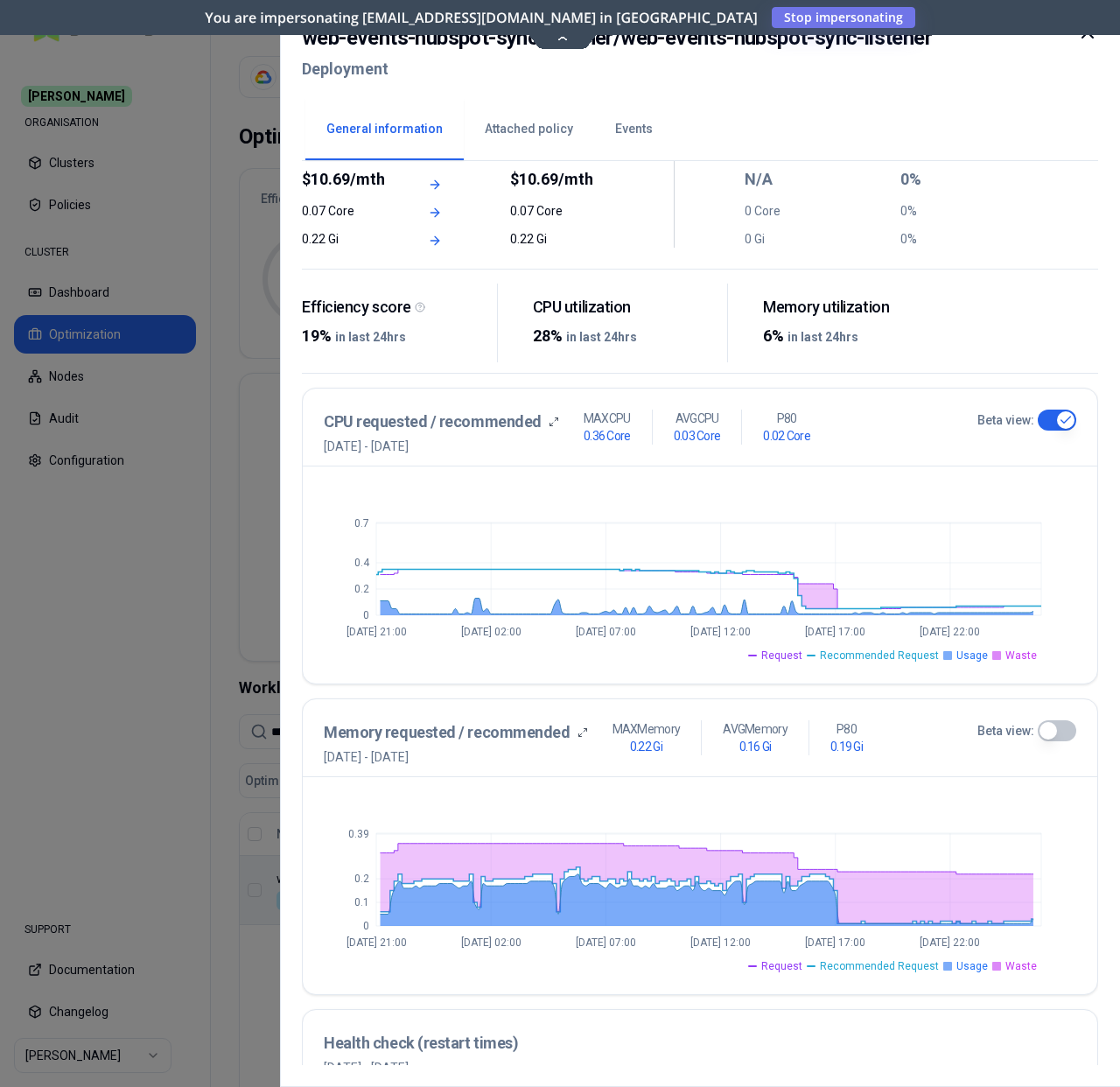
scroll to position [151, 0]
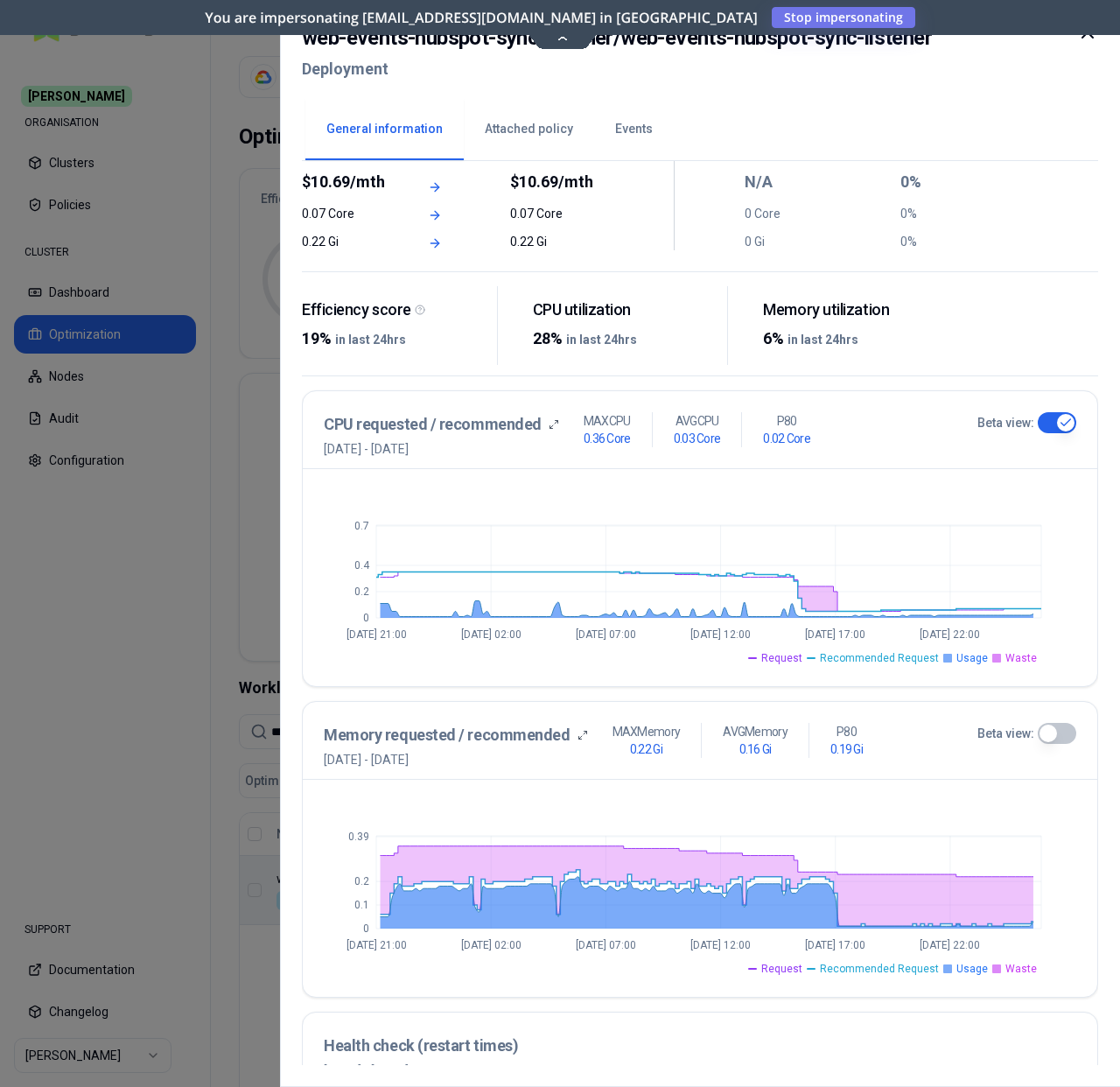
type button "on"
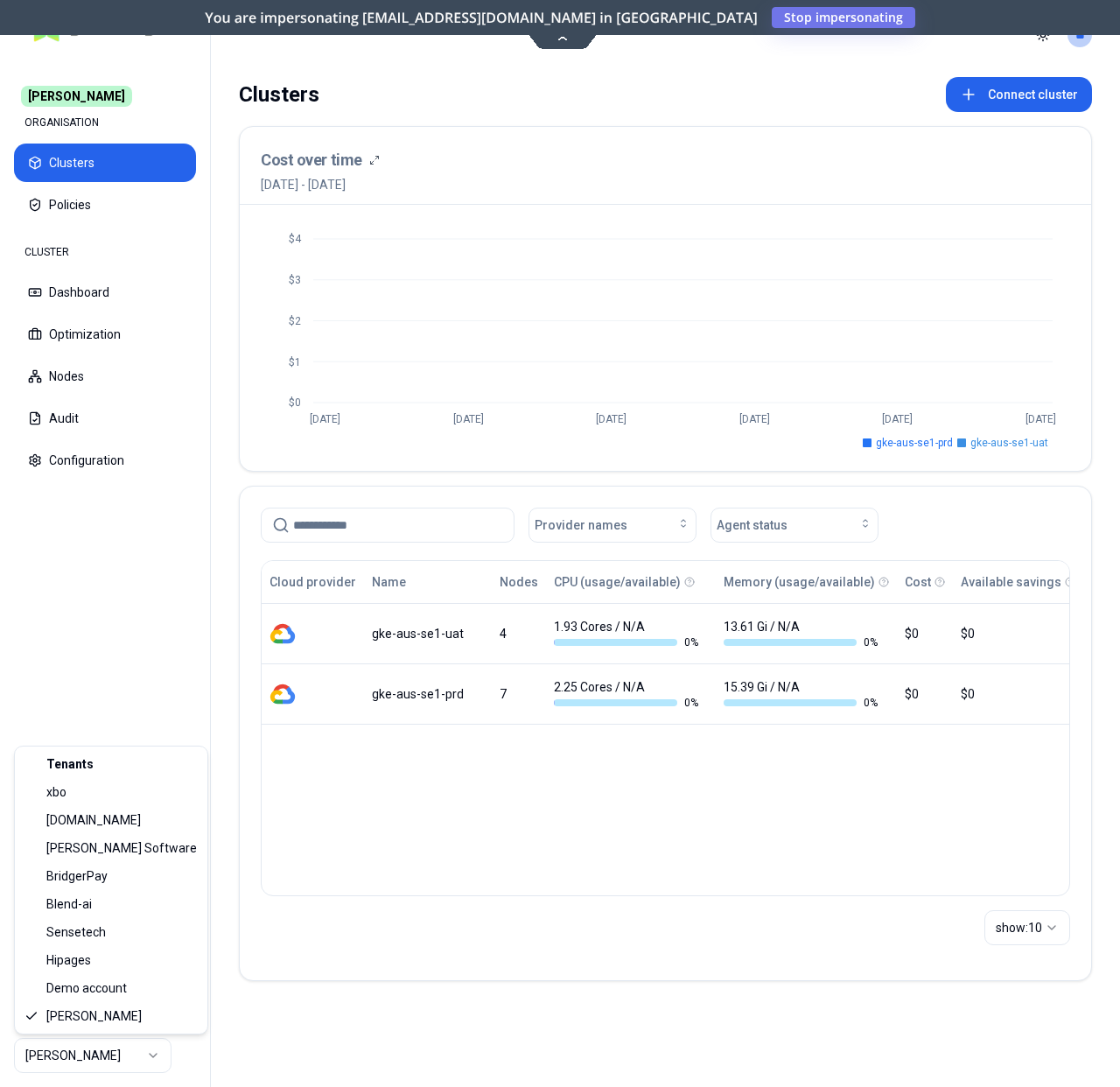
click at [68, 1054] on html "[PERSON_NAME] ORGANISATION Clusters Policies CLUSTER Dashboard Optimization Nod…" at bounding box center [560, 543] width 1120 height 1087
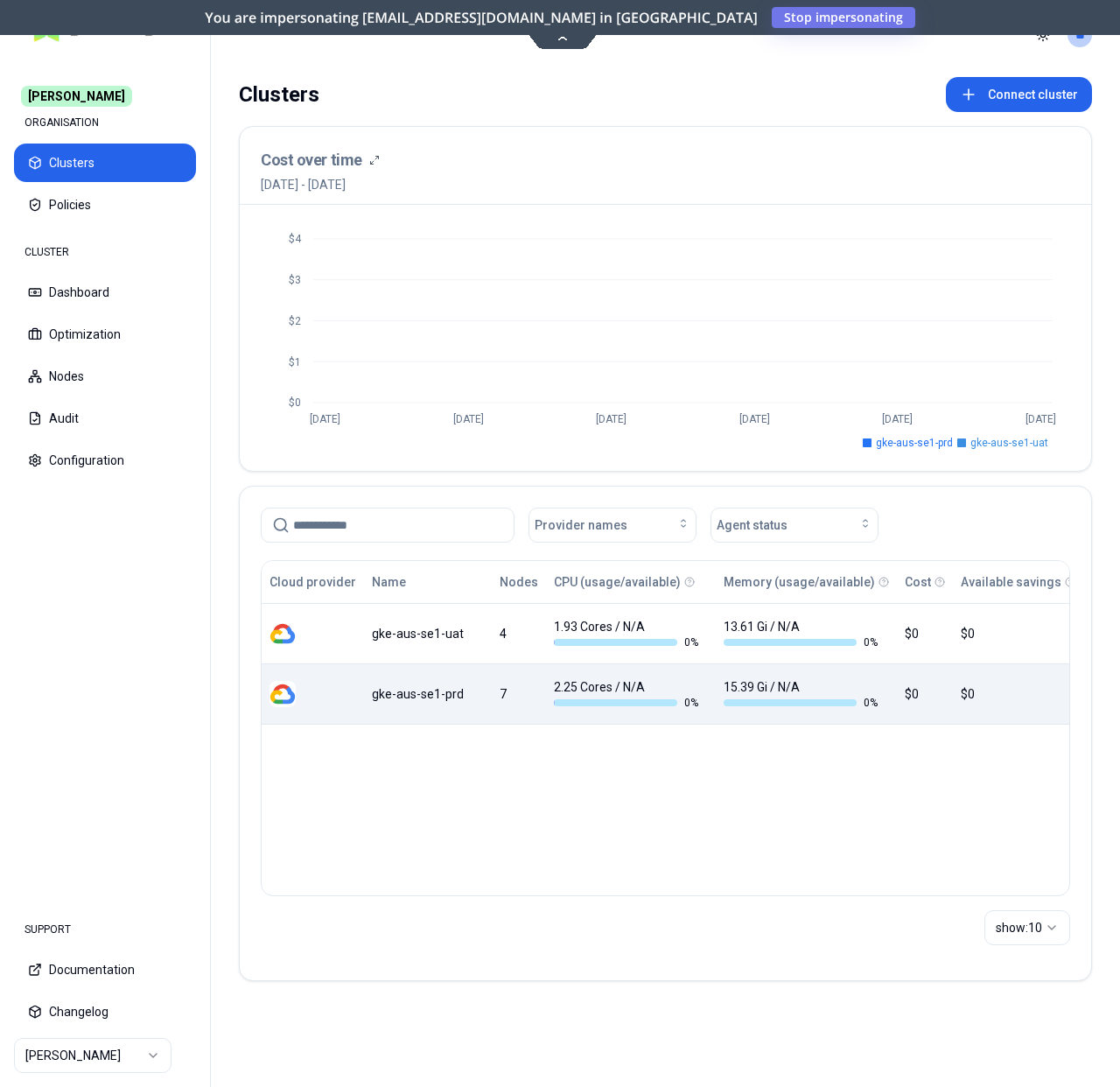
click at [416, 688] on div "gke-aus-se1-prd" at bounding box center [428, 694] width 112 height 18
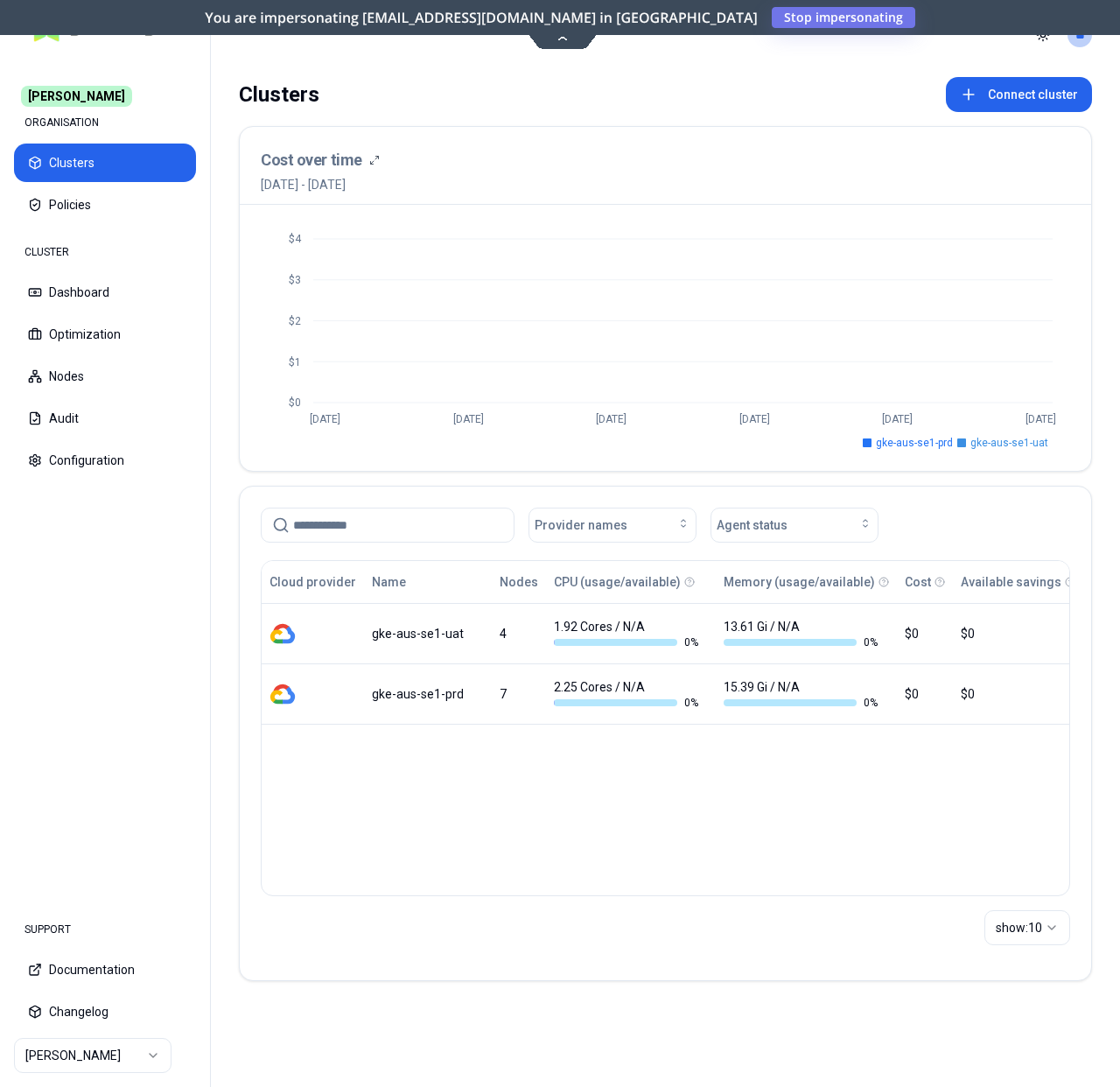
click at [108, 1051] on html "Carma ORGANISATION Clusters Policies CLUSTER Dashboard Optimization Nodes Audit…" at bounding box center [560, 543] width 1120 height 1087
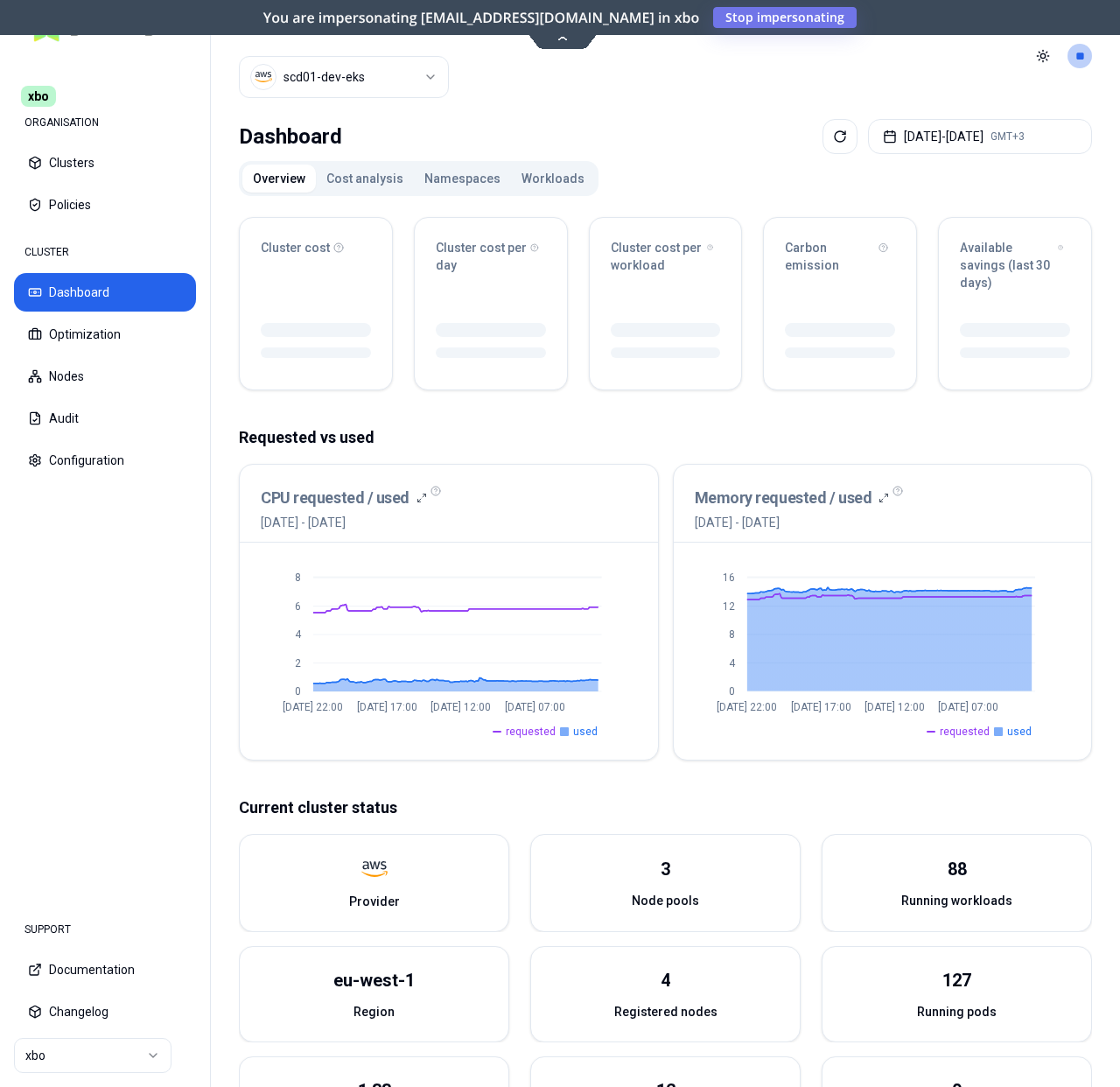
click at [555, 175] on button "Workloads" at bounding box center [553, 178] width 84 height 28
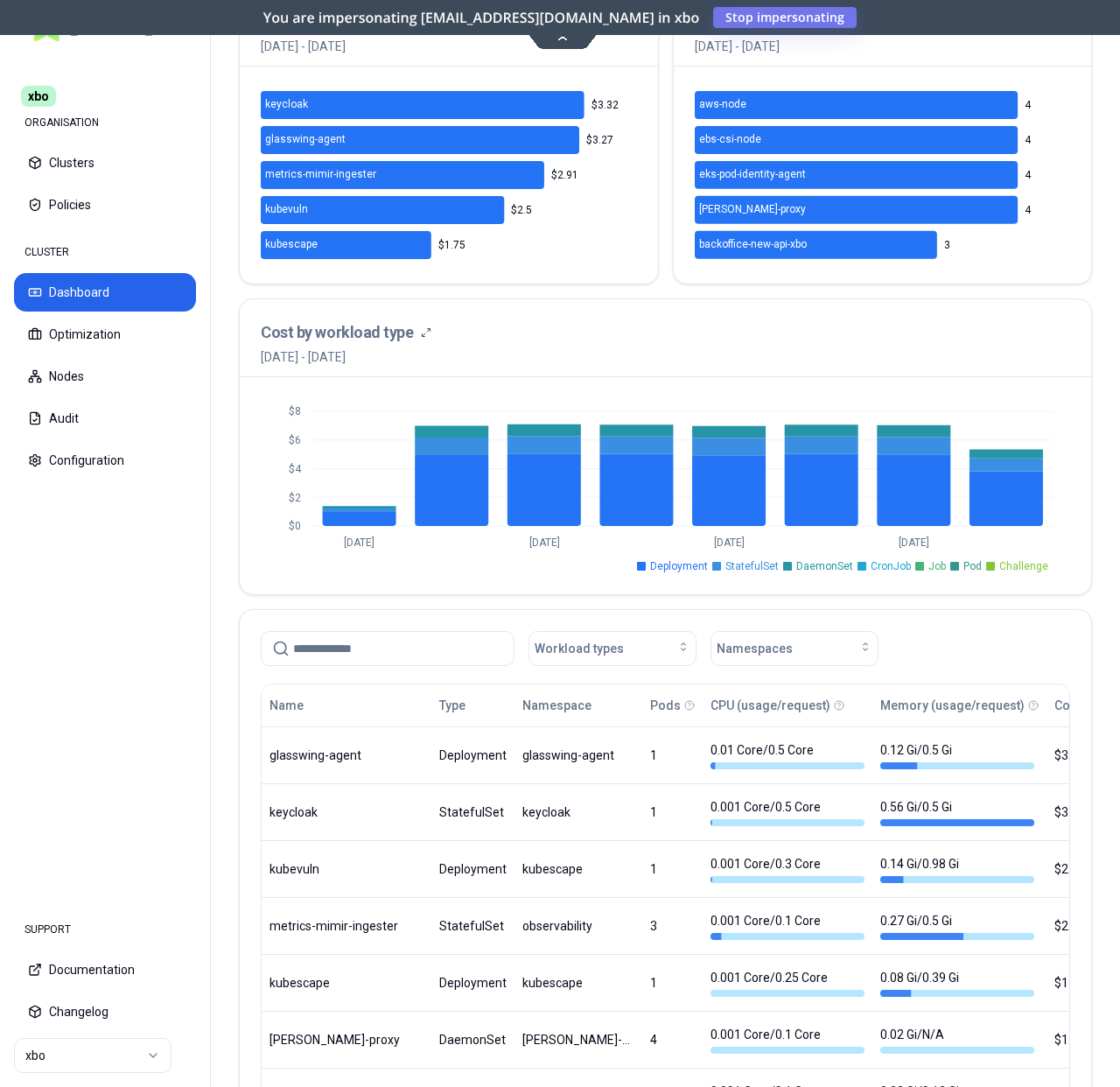
scroll to position [115, 0]
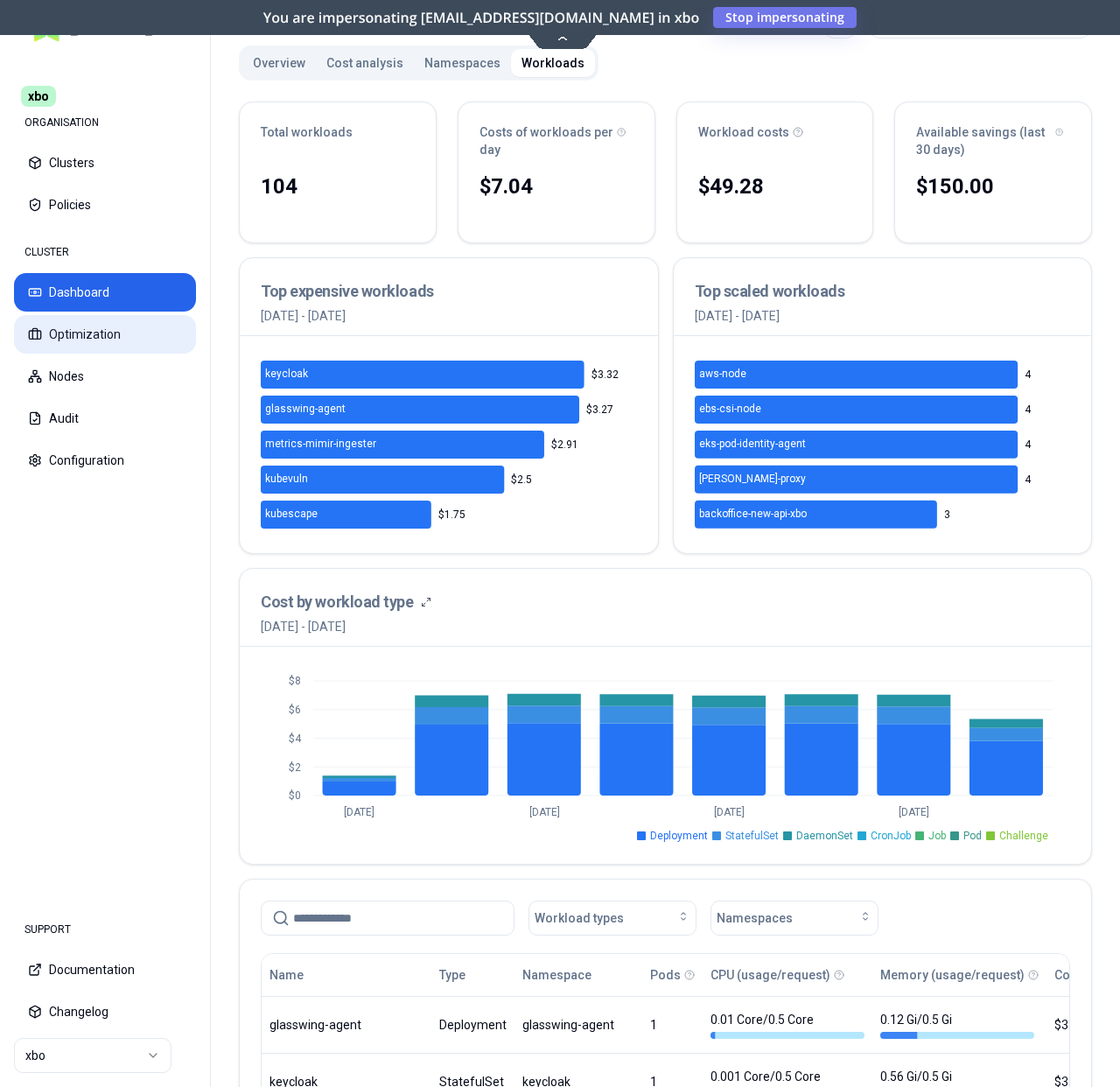
click at [95, 332] on button "Optimization" at bounding box center [105, 334] width 182 height 38
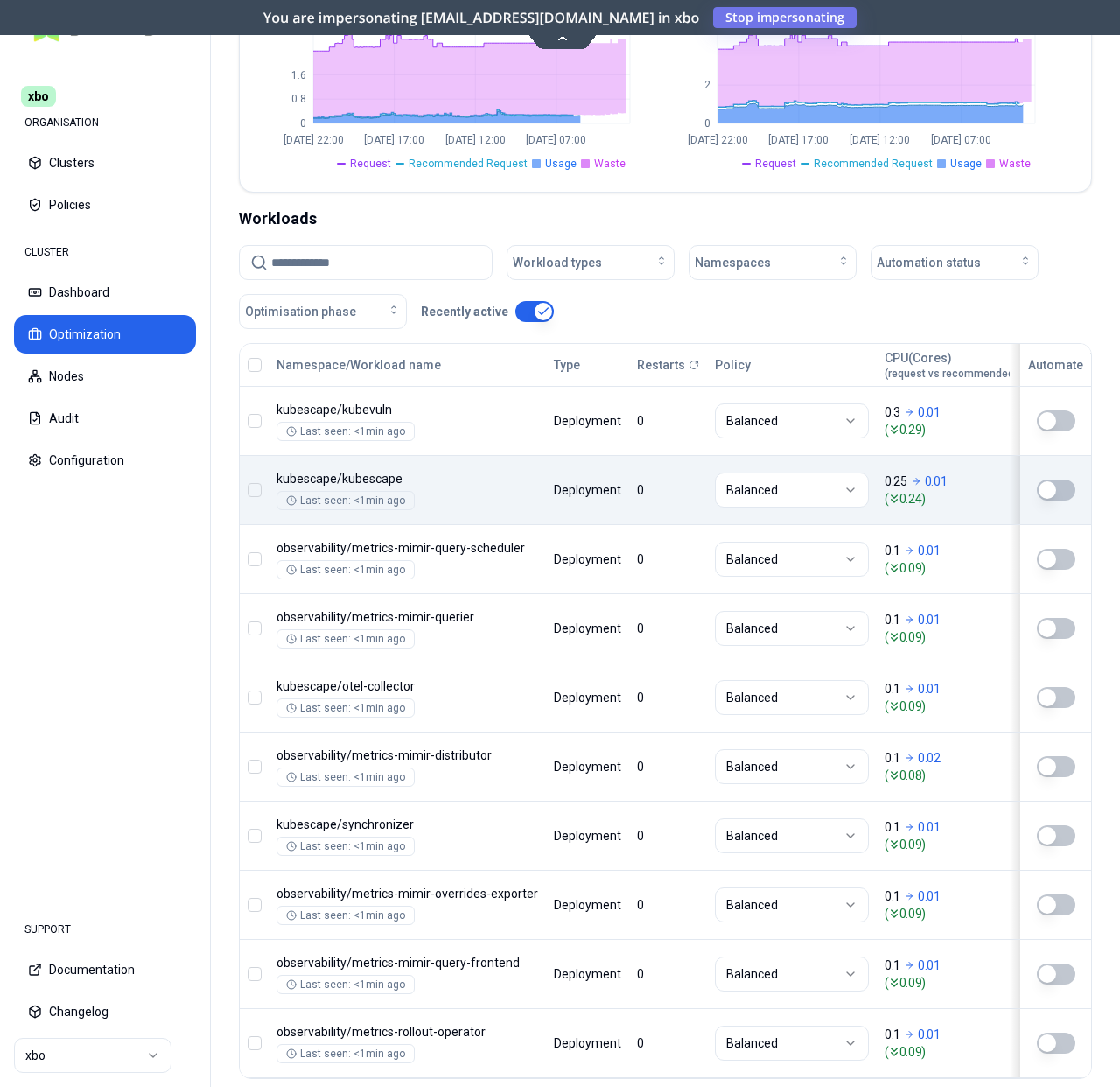
scroll to position [216, 0]
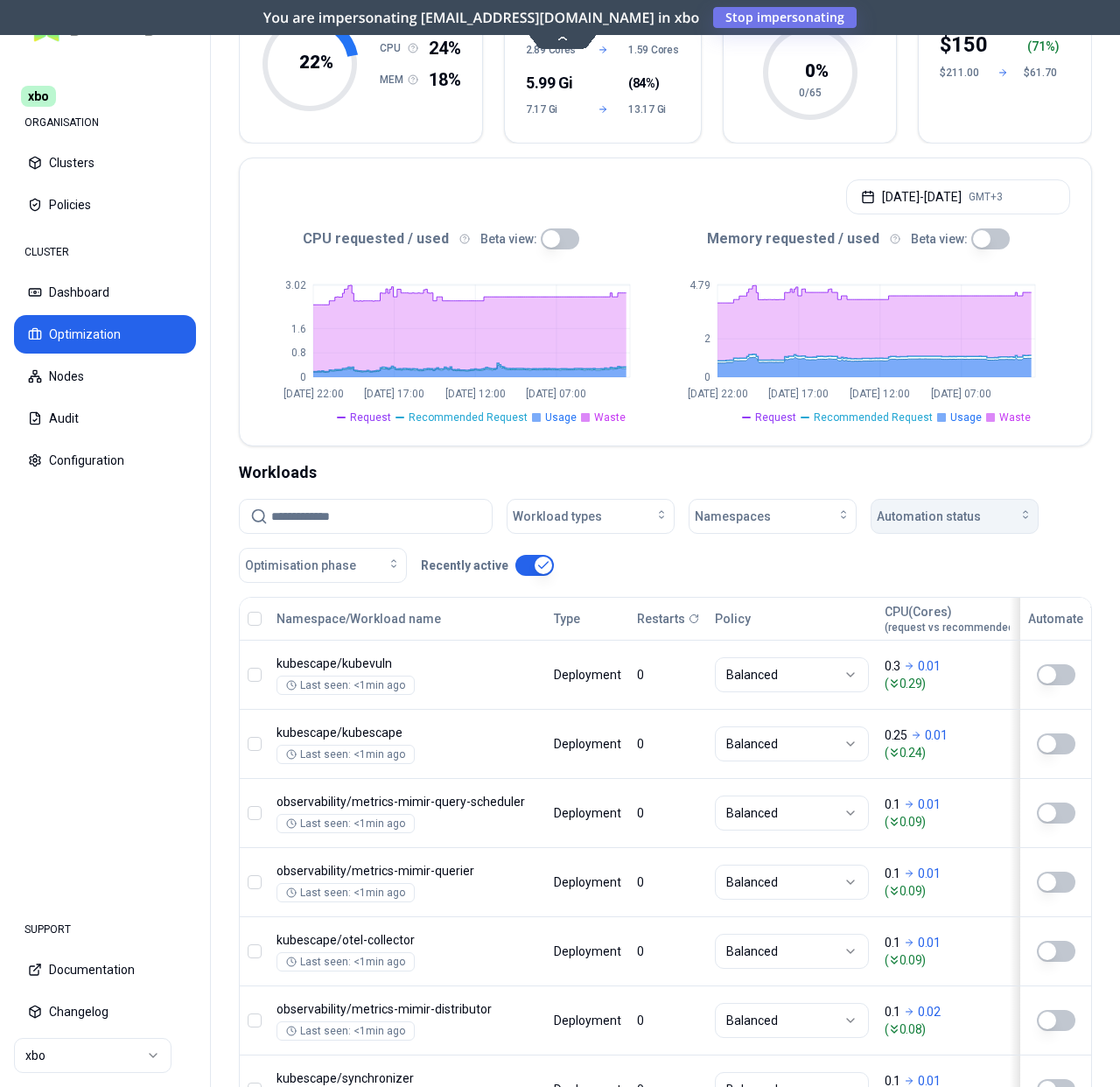
click at [995, 516] on div "Automation status" at bounding box center [955, 516] width 156 height 18
click at [936, 558] on div "on" at bounding box center [958, 556] width 166 height 28
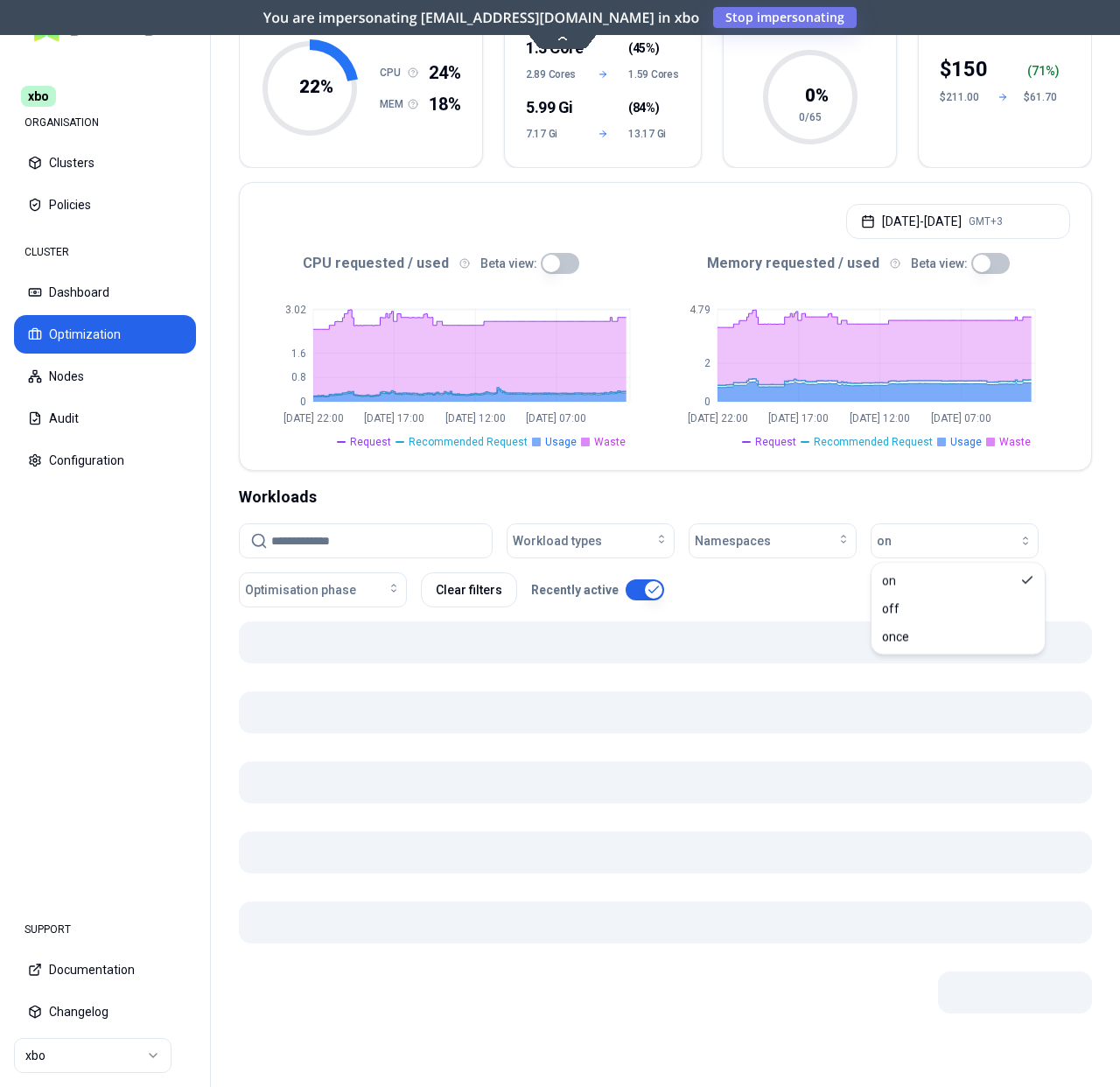
scroll to position [209, 0]
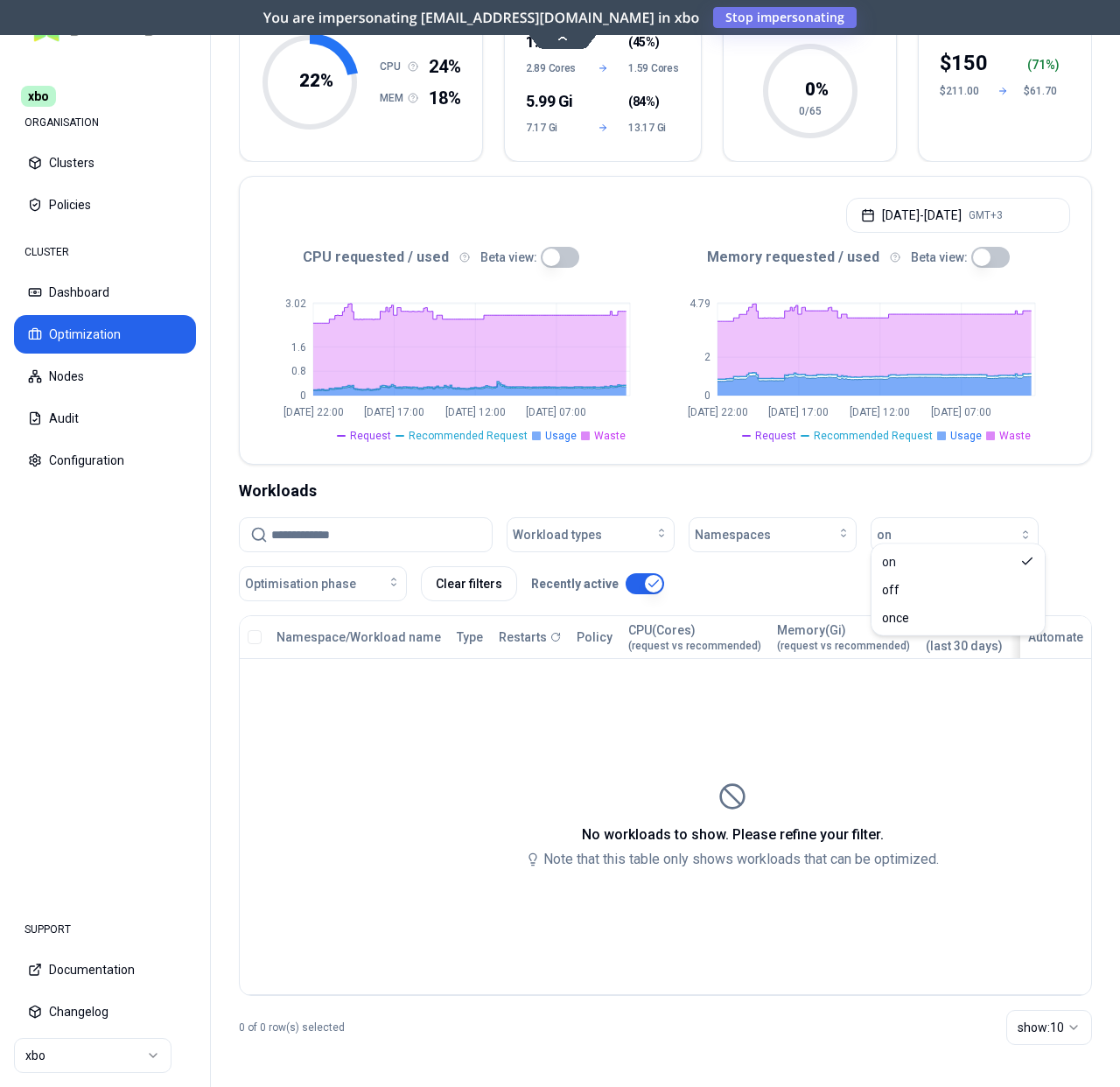
click at [88, 1054] on html "xbo ORGANISATION Clusters Policies CLUSTER Dashboard Optimization Nodes Audit C…" at bounding box center [560, 543] width 1120 height 1087
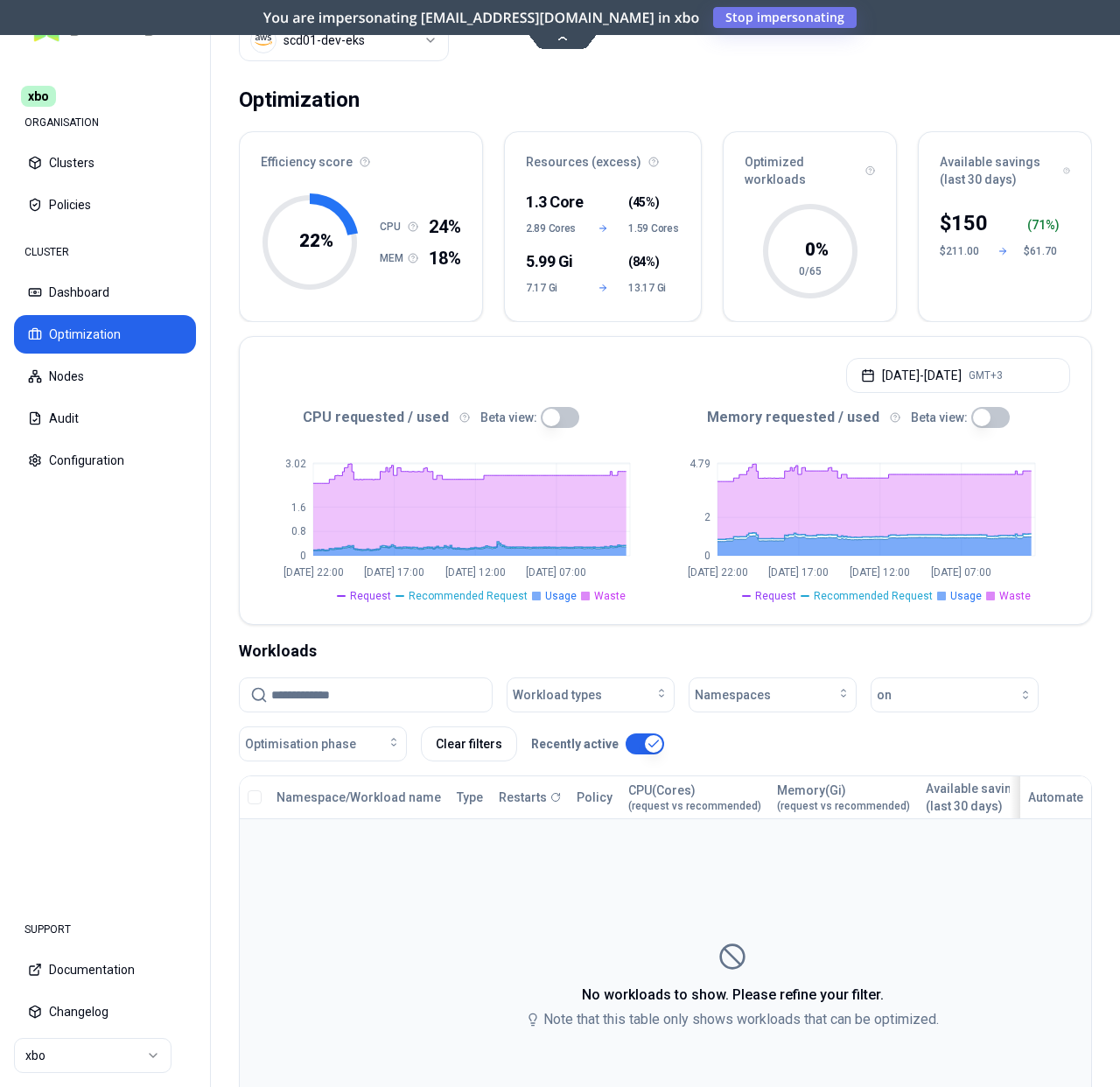
scroll to position [0, 0]
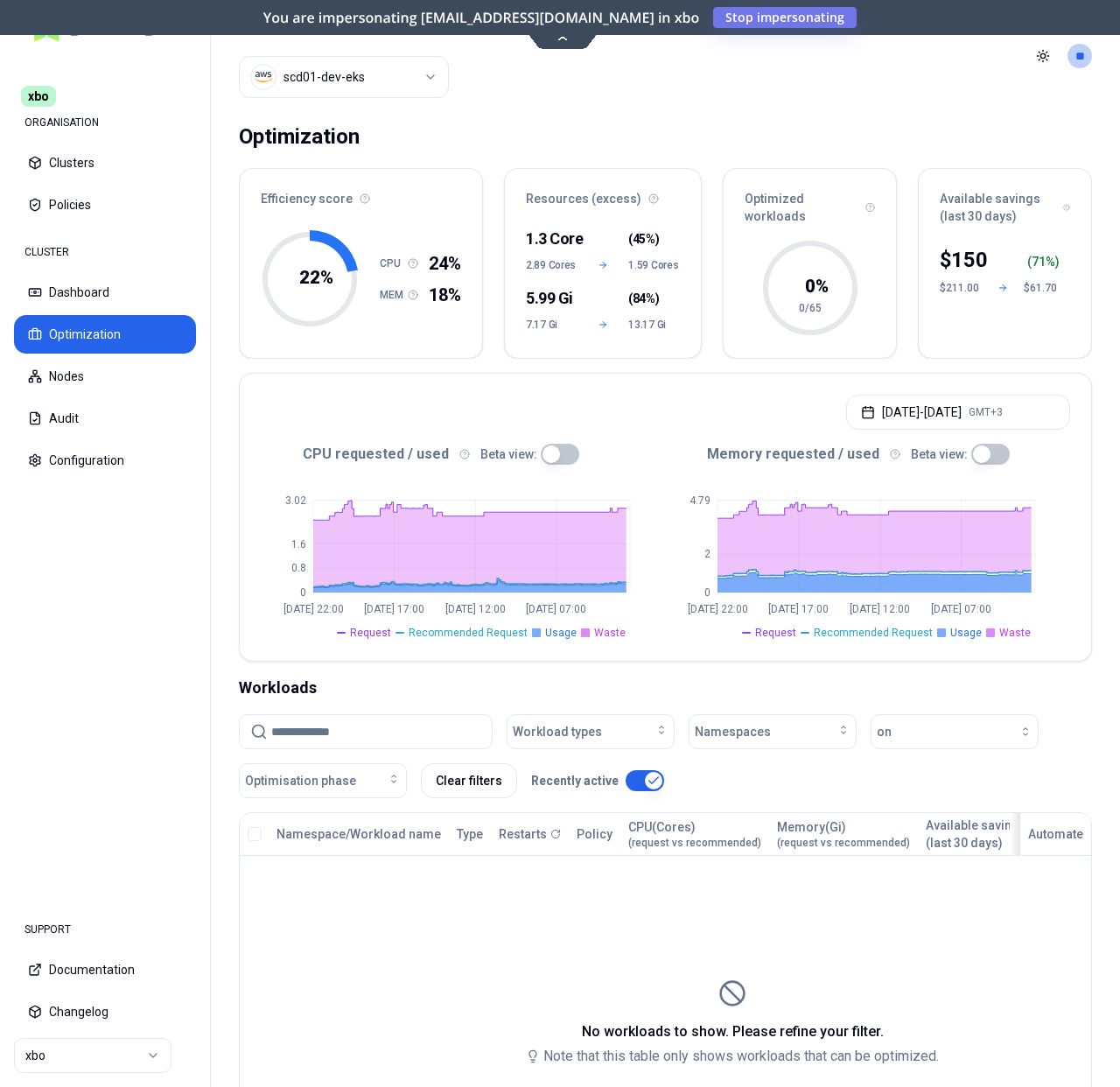
click at [142, 329] on button "Optimization" at bounding box center [105, 334] width 182 height 38
click at [116, 1056] on html "xbo ORGANISATION Clusters Policies CLUSTER Dashboard Optimization Nodes Audit C…" at bounding box center [560, 543] width 1120 height 1087
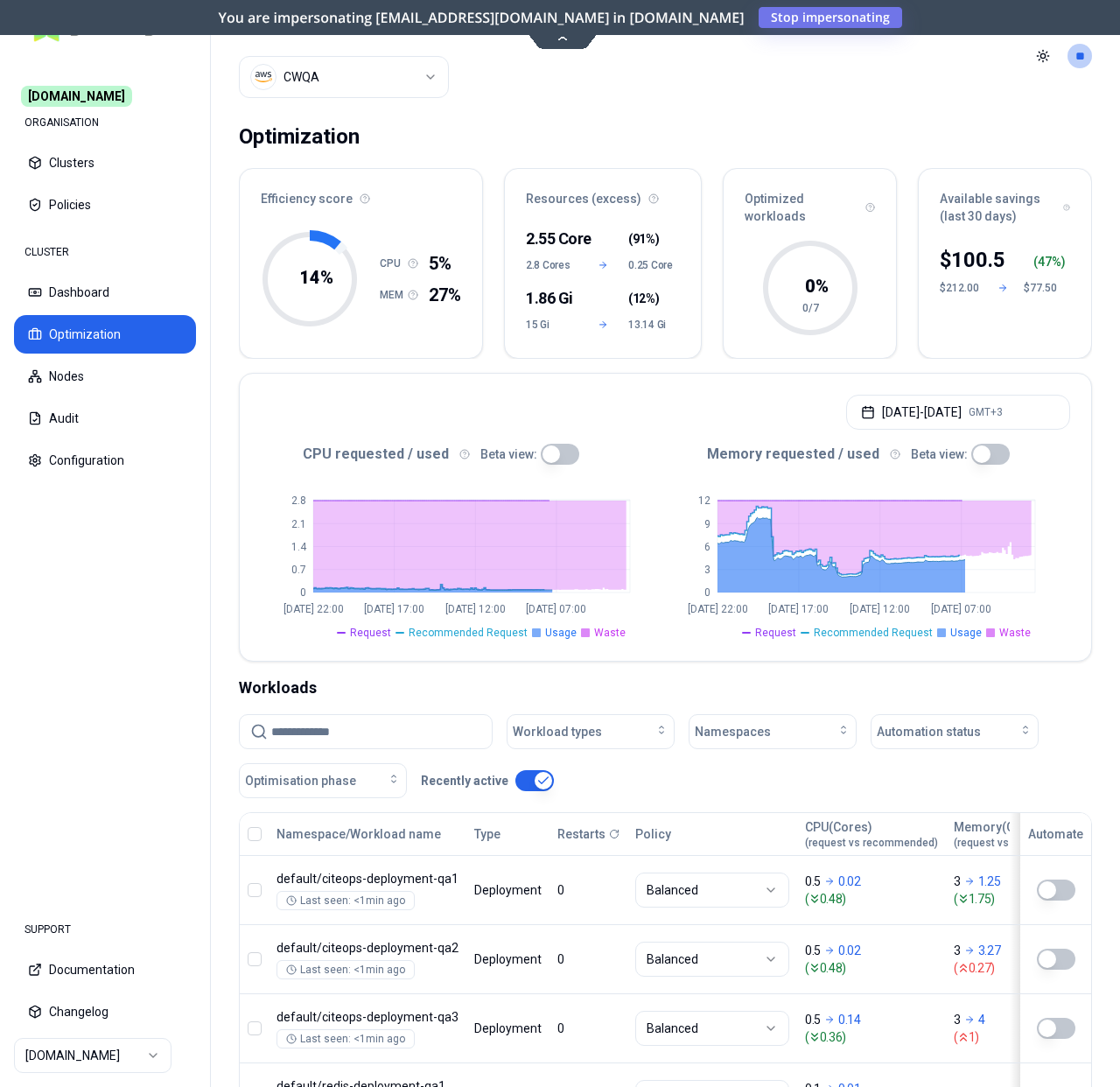
drag, startPoint x: 86, startPoint y: 341, endPoint x: 370, endPoint y: 71, distance: 391.9
click at [370, 72] on html "[DOMAIN_NAME] ORGANISATION Clusters Policies CLUSTER Dashboard Optimization Nod…" at bounding box center [560, 543] width 1120 height 1087
drag, startPoint x: 596, startPoint y: 86, endPoint x: 593, endPoint y: 108, distance: 22.2
click at [596, 86] on html "[DOMAIN_NAME] ORGANISATION Clusters Policies CLUSTER Dashboard Optimization Nod…" at bounding box center [560, 543] width 1120 height 1087
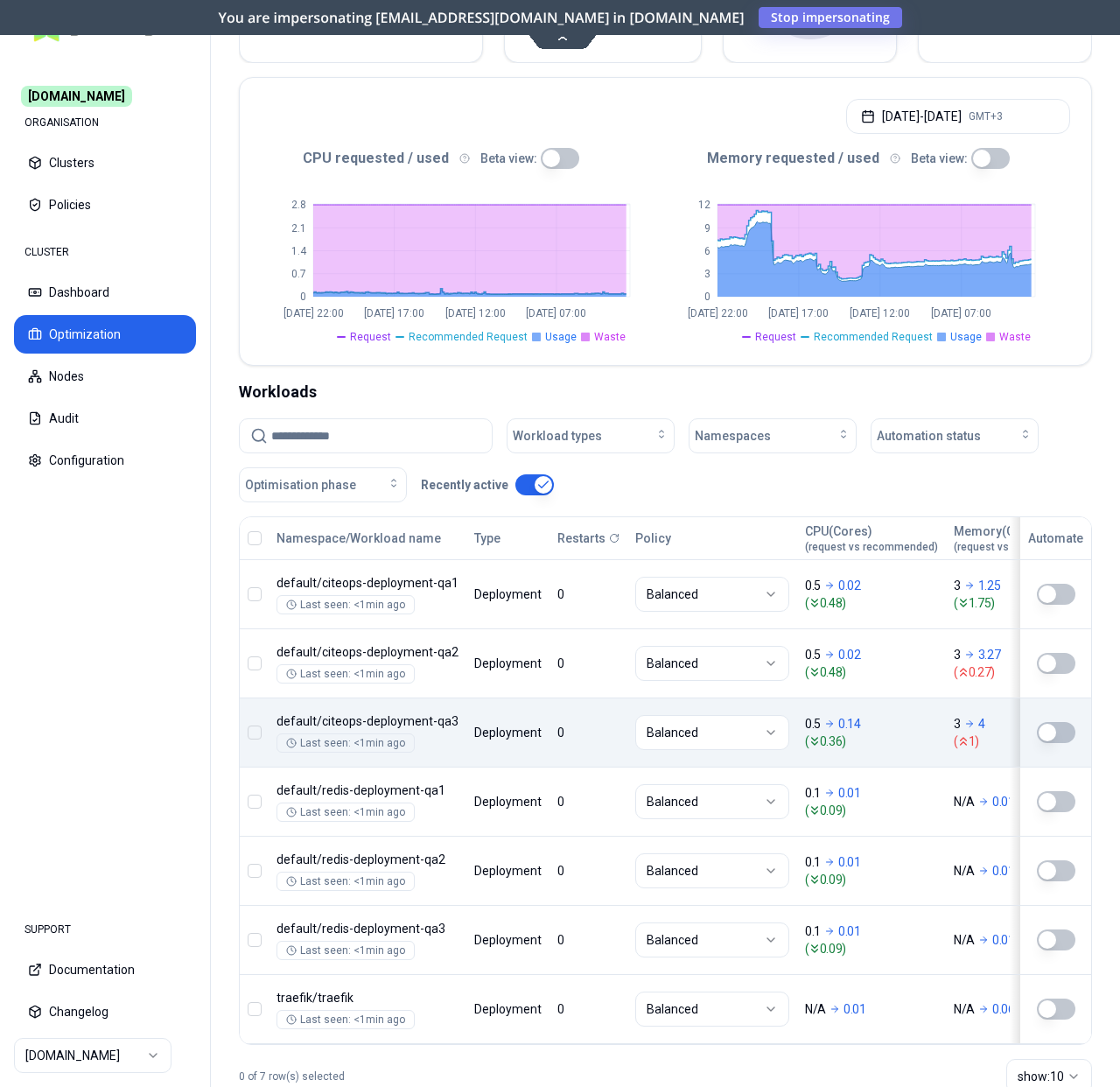
scroll to position [357, 0]
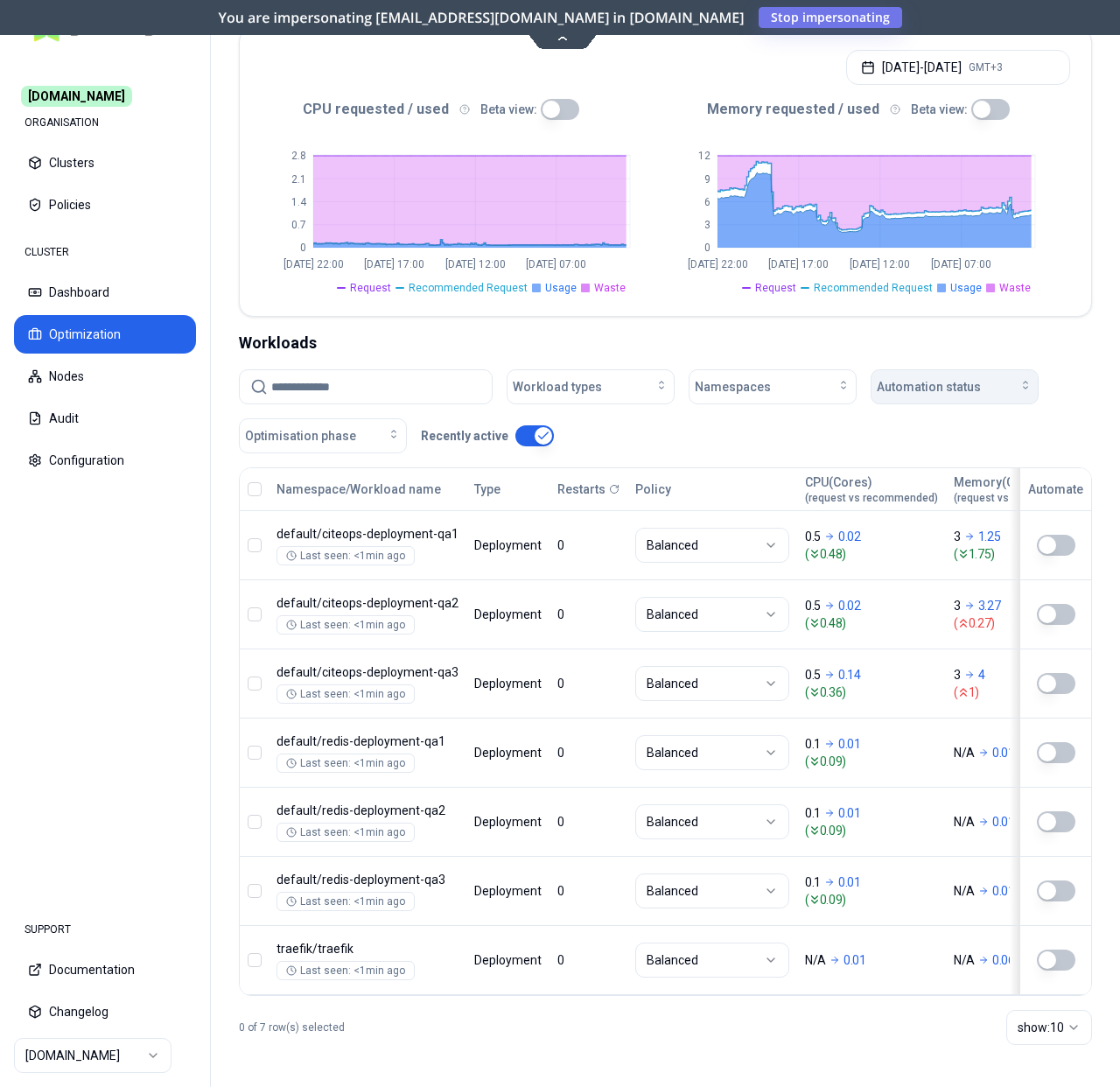
click at [936, 378] on span "Automation status" at bounding box center [929, 386] width 104 height 18
click at [910, 408] on div "on" at bounding box center [958, 414] width 166 height 28
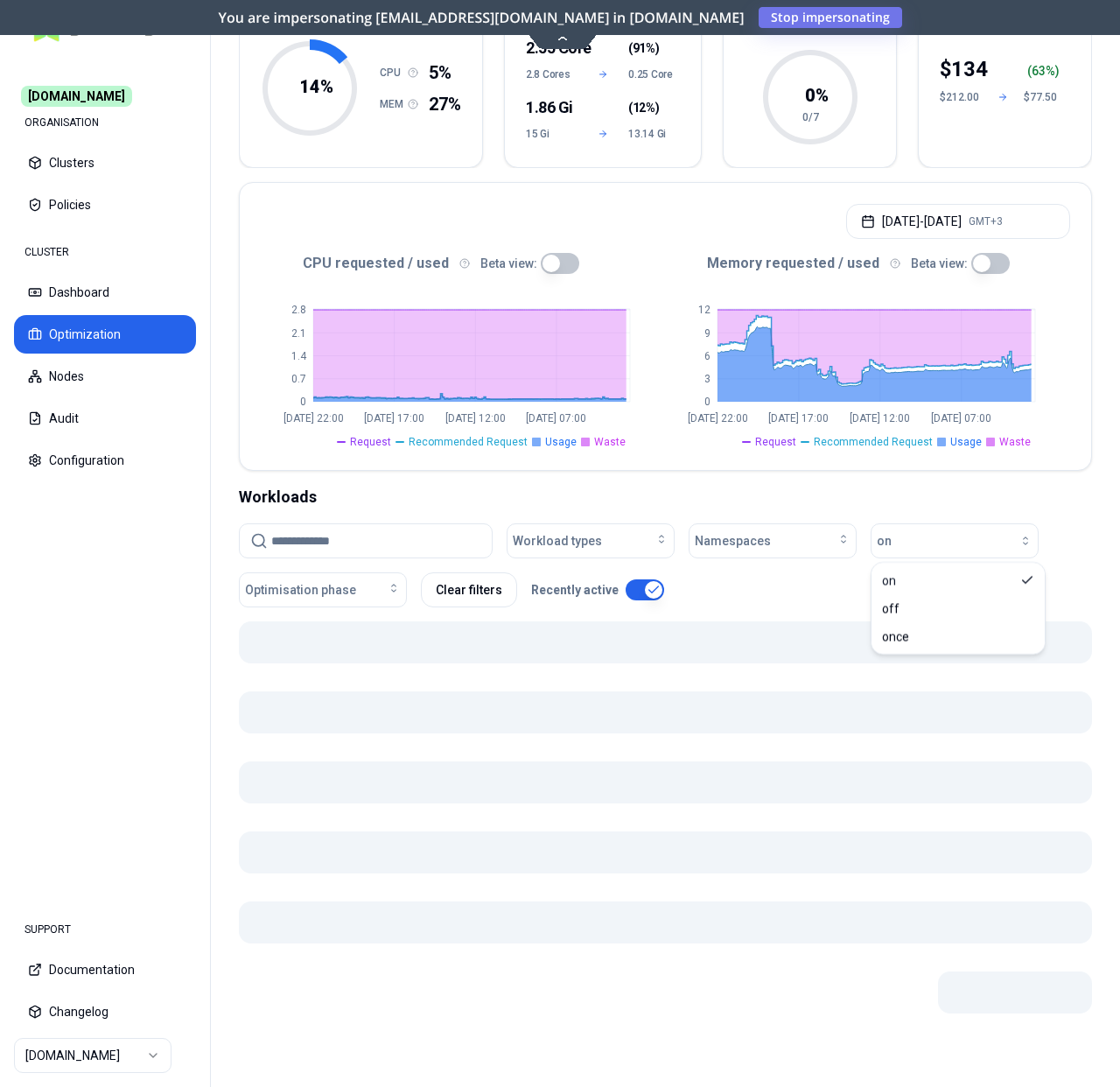
scroll to position [209, 0]
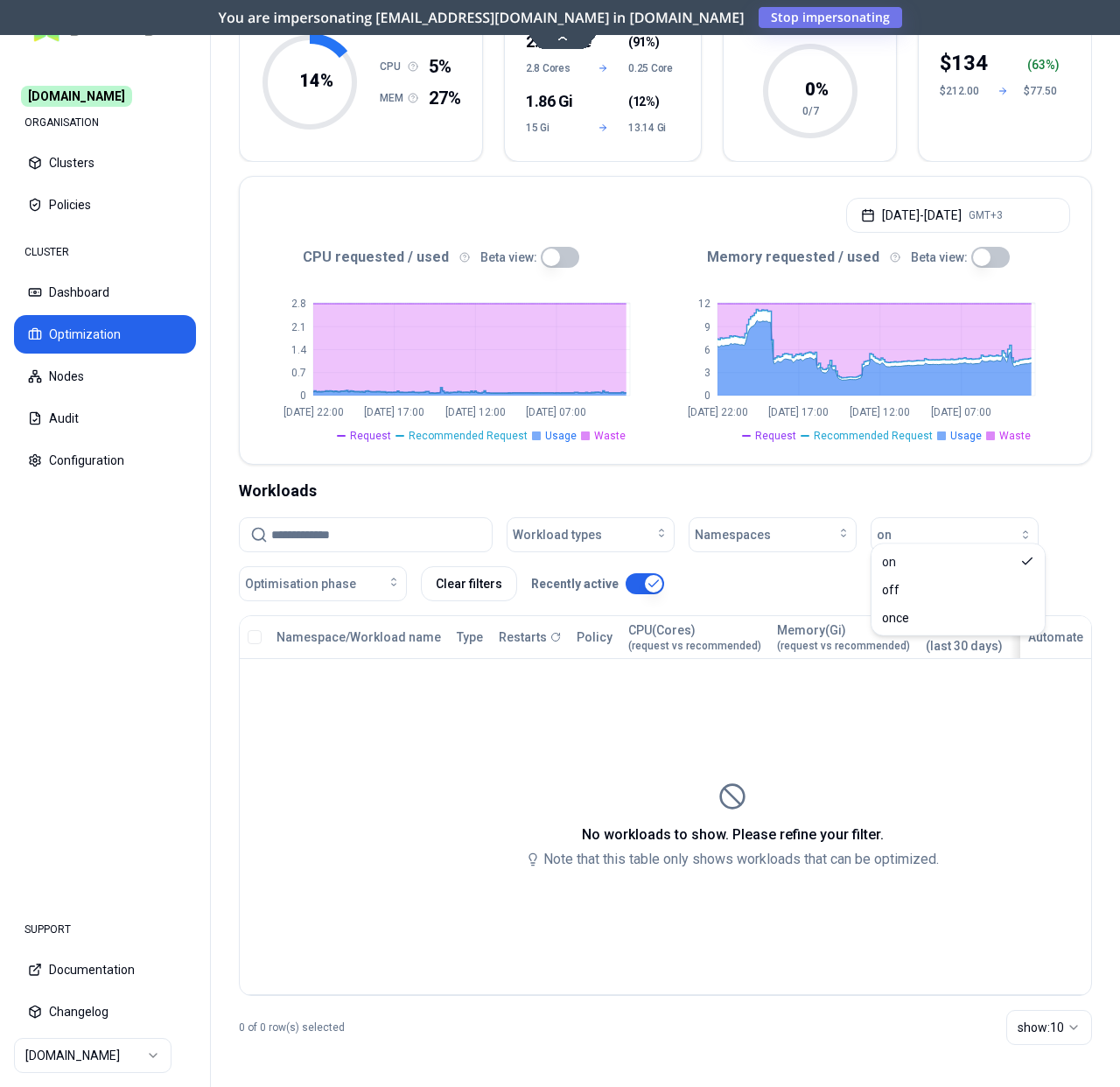
click at [975, 461] on div "Optimization Efficiency score 14 % CPU 5% MEM 27% Resources (excess) 2.55 Core …" at bounding box center [666, 501] width 910 height 1172
click at [435, 570] on button "Clear filters" at bounding box center [469, 583] width 97 height 35
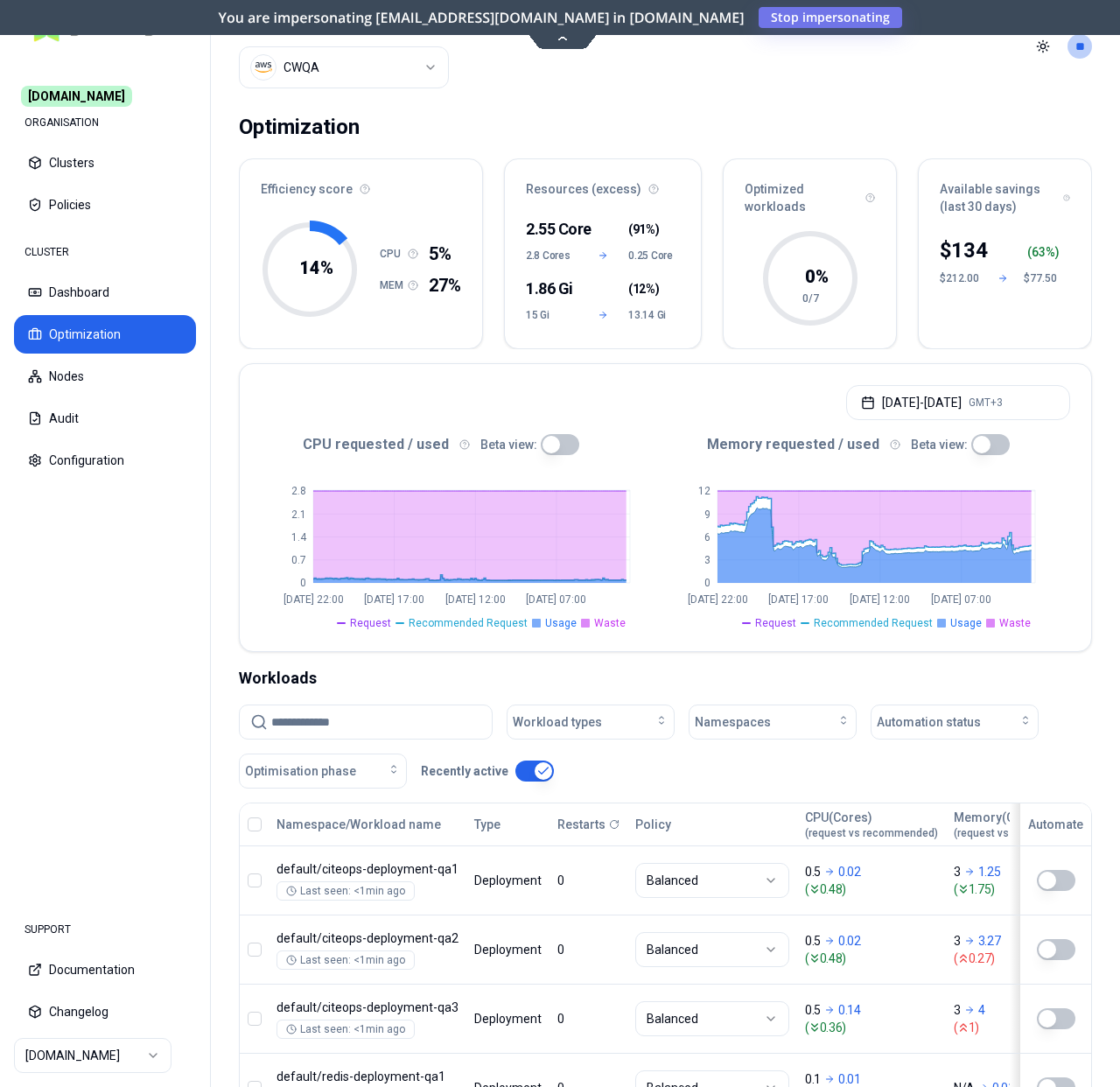
scroll to position [0, 0]
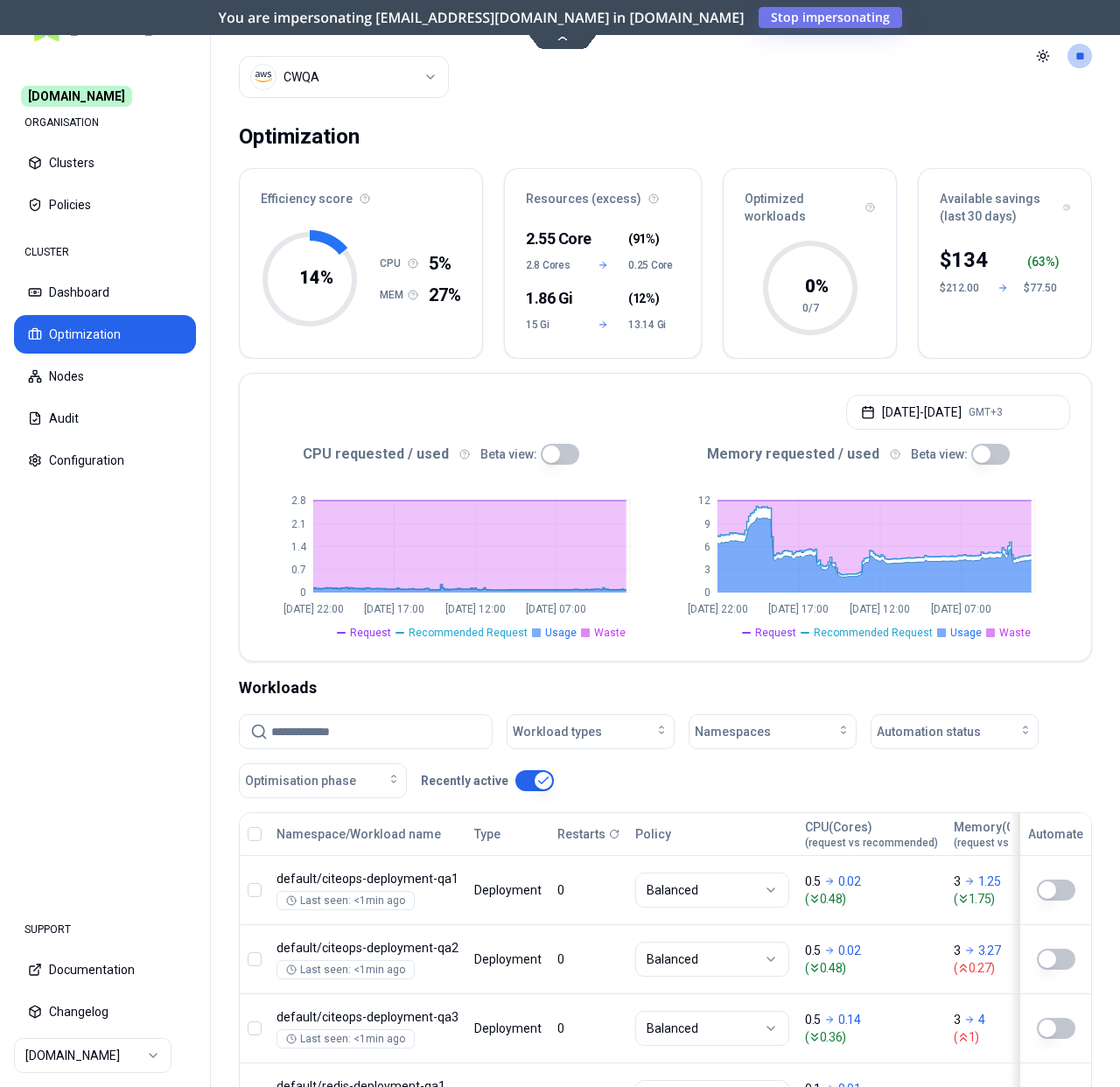
click at [393, 88] on html "Commit.works ORGANISATION Clusters Policies CLUSTER Dashboard Optimization Node…" at bounding box center [560, 543] width 1120 height 1087
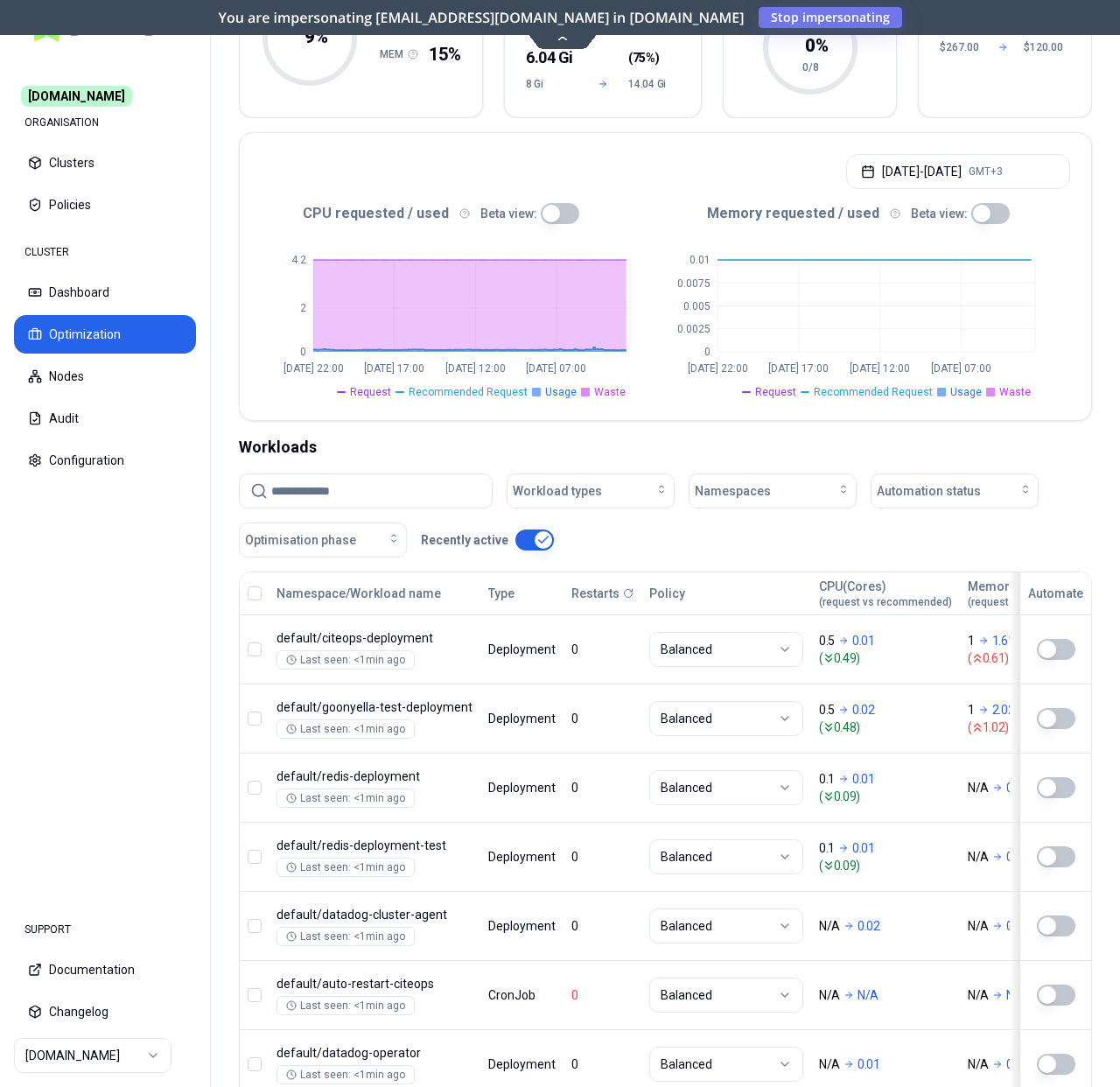
scroll to position [426, 0]
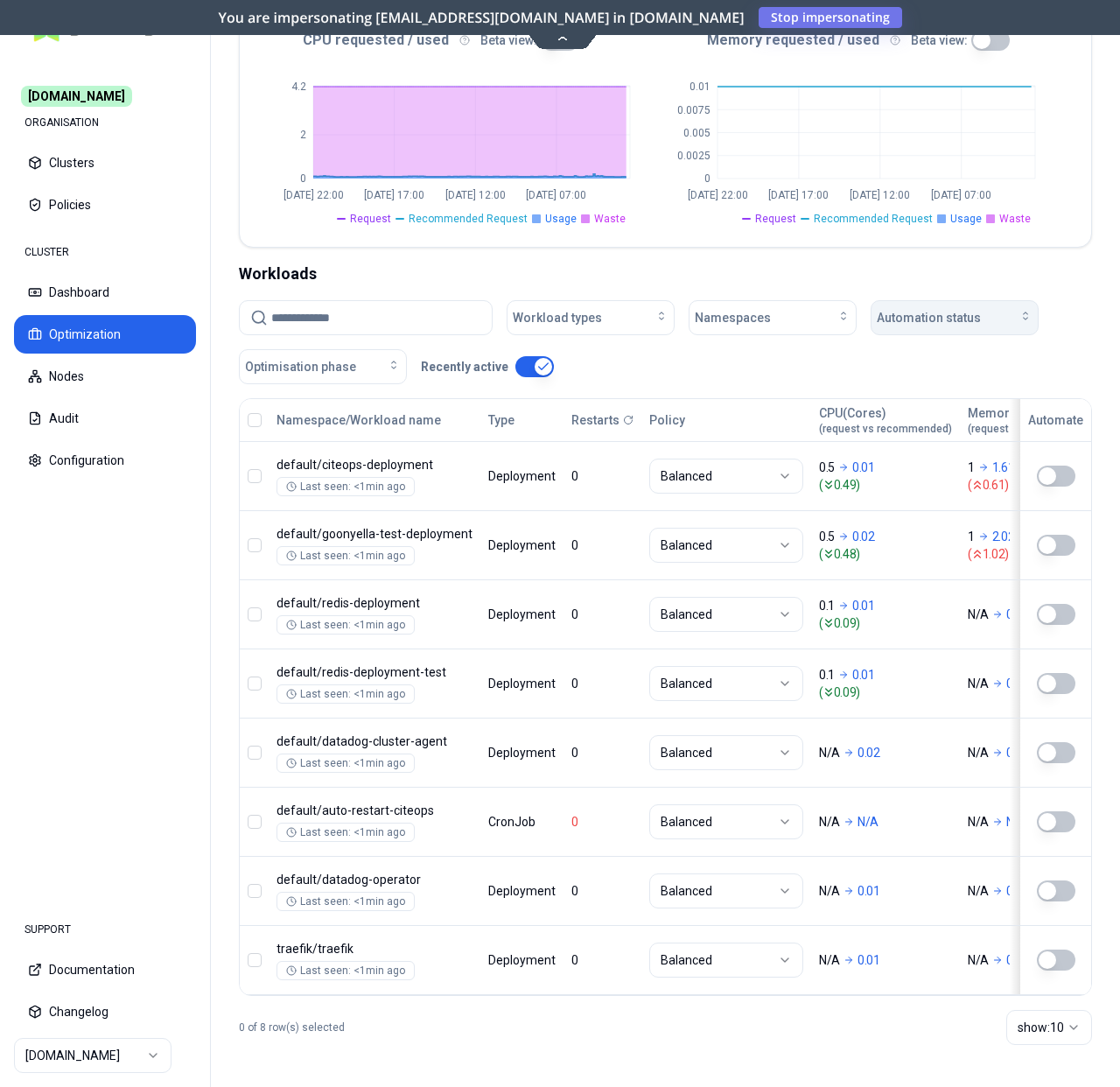
click at [966, 309] on span "Automation status" at bounding box center [929, 317] width 104 height 18
click at [937, 340] on div "on" at bounding box center [958, 345] width 166 height 28
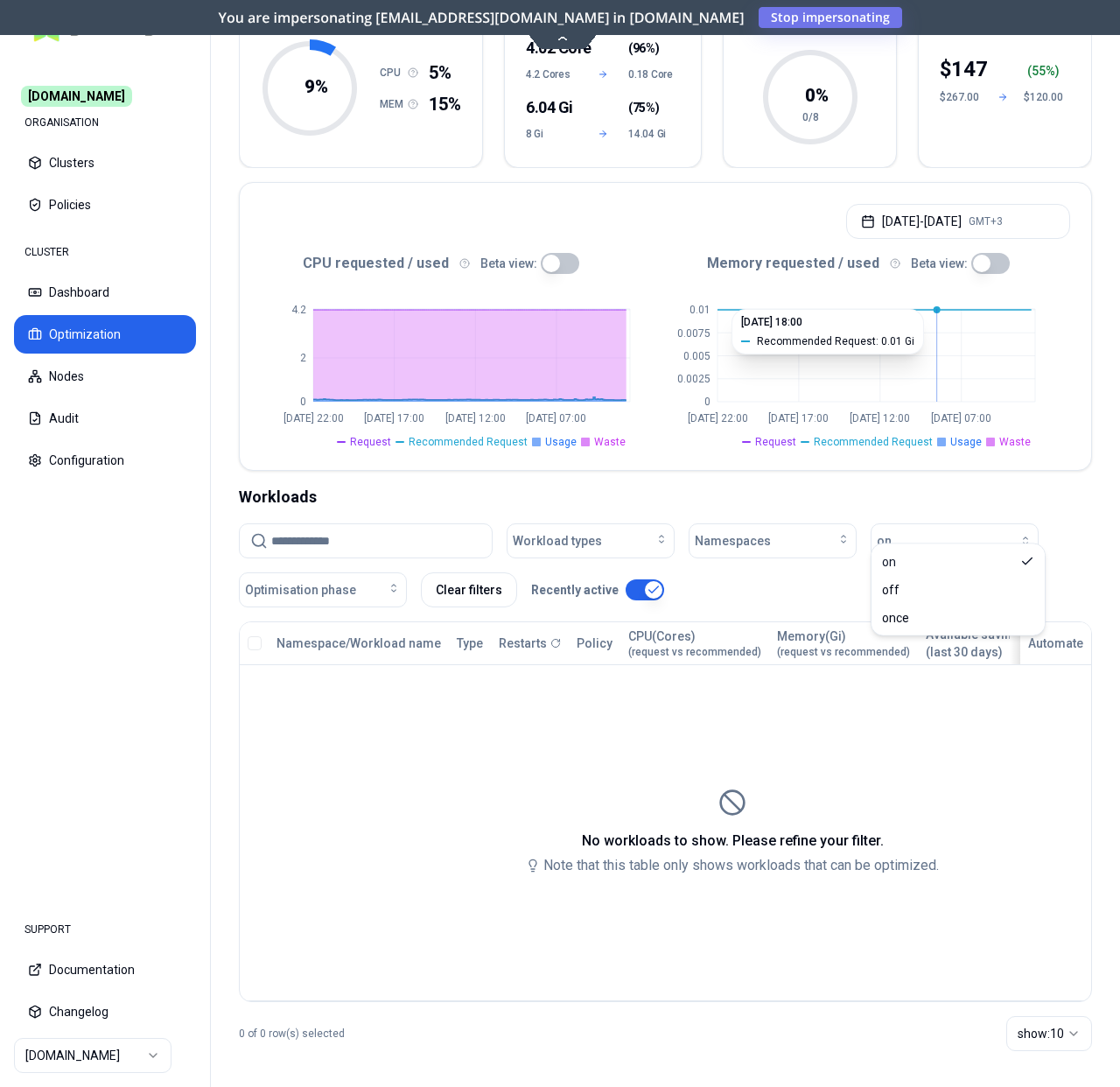
scroll to position [209, 0]
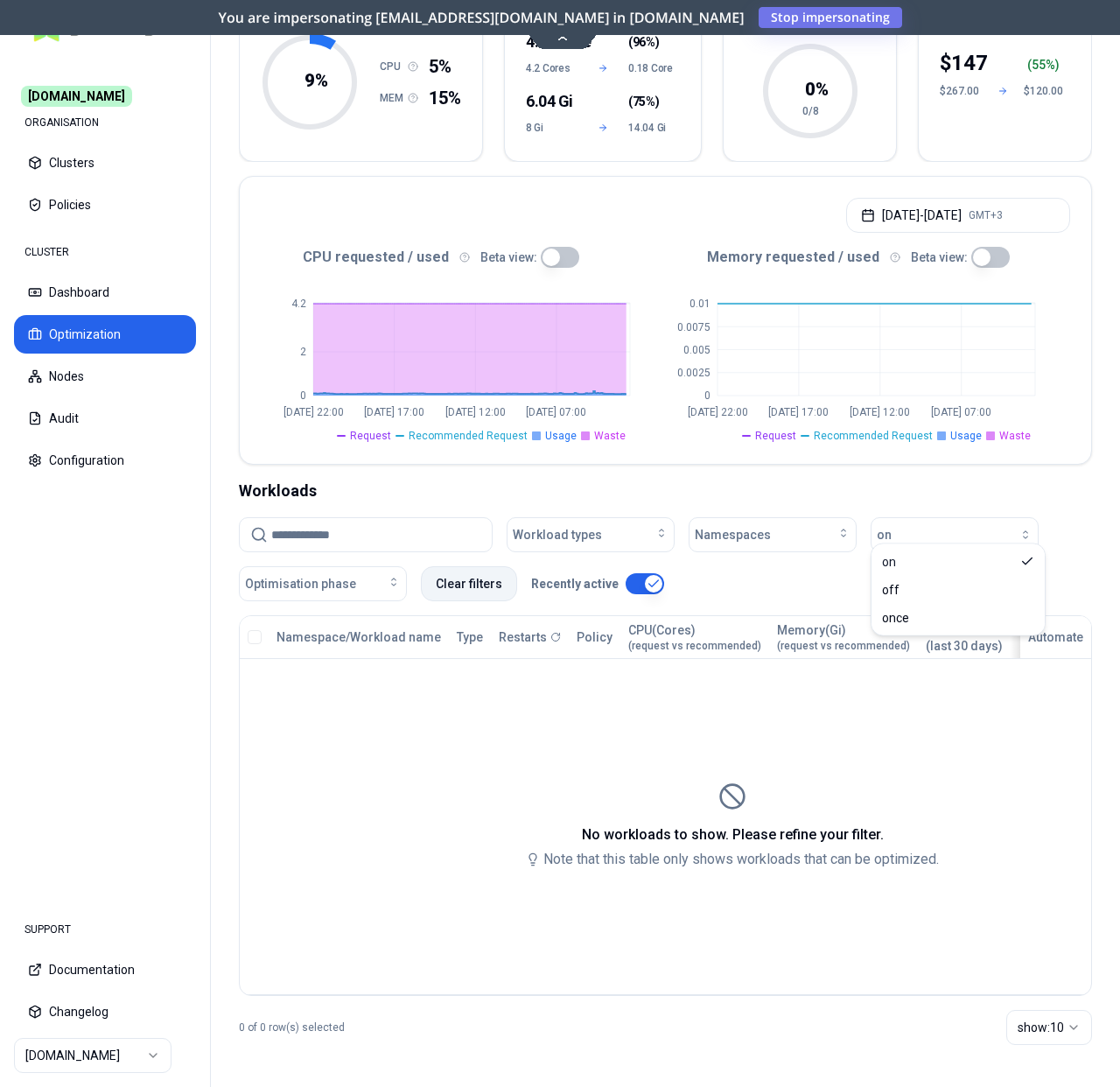
click at [468, 573] on button "Clear filters" at bounding box center [469, 583] width 97 height 35
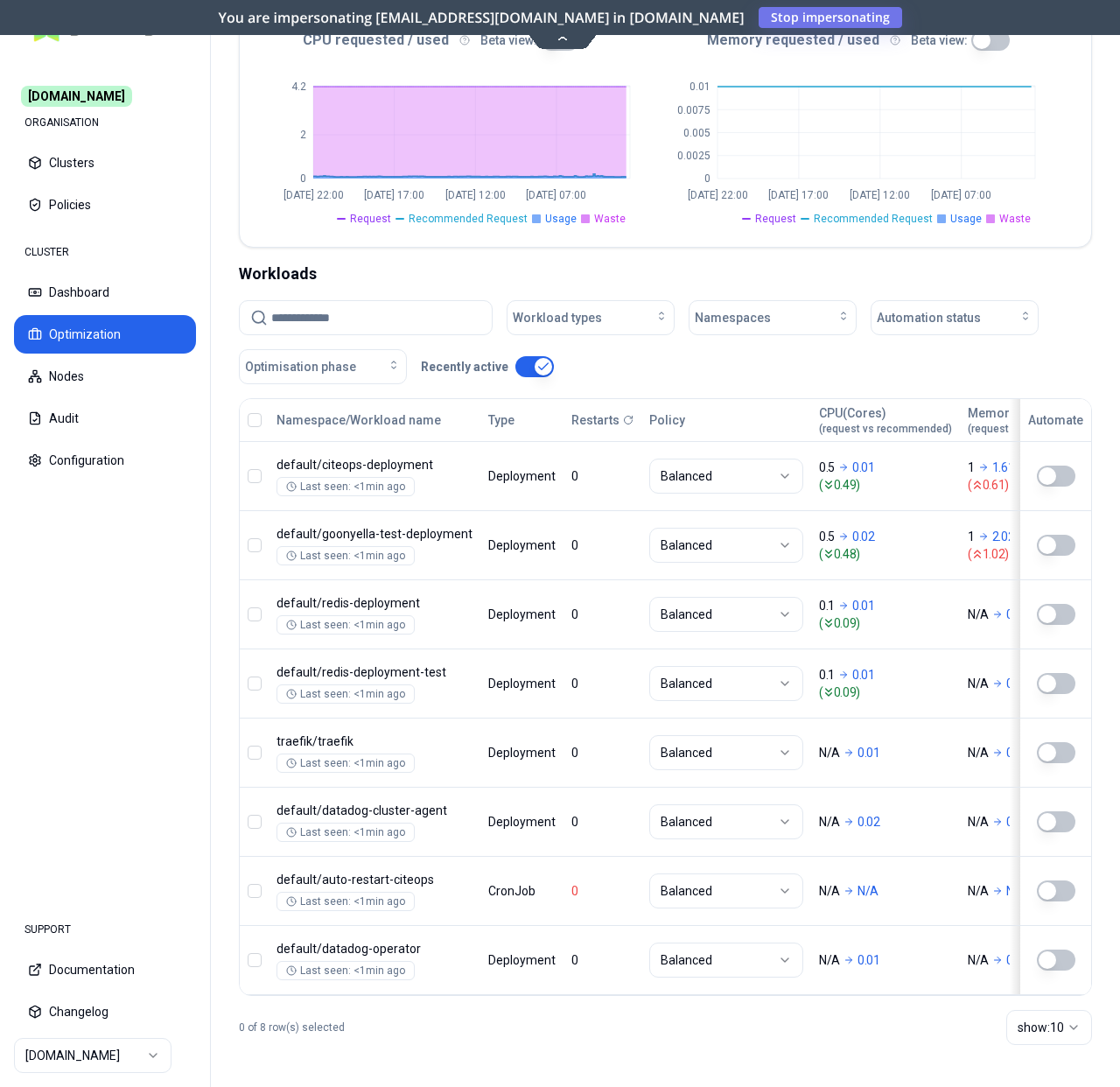
scroll to position [0, 0]
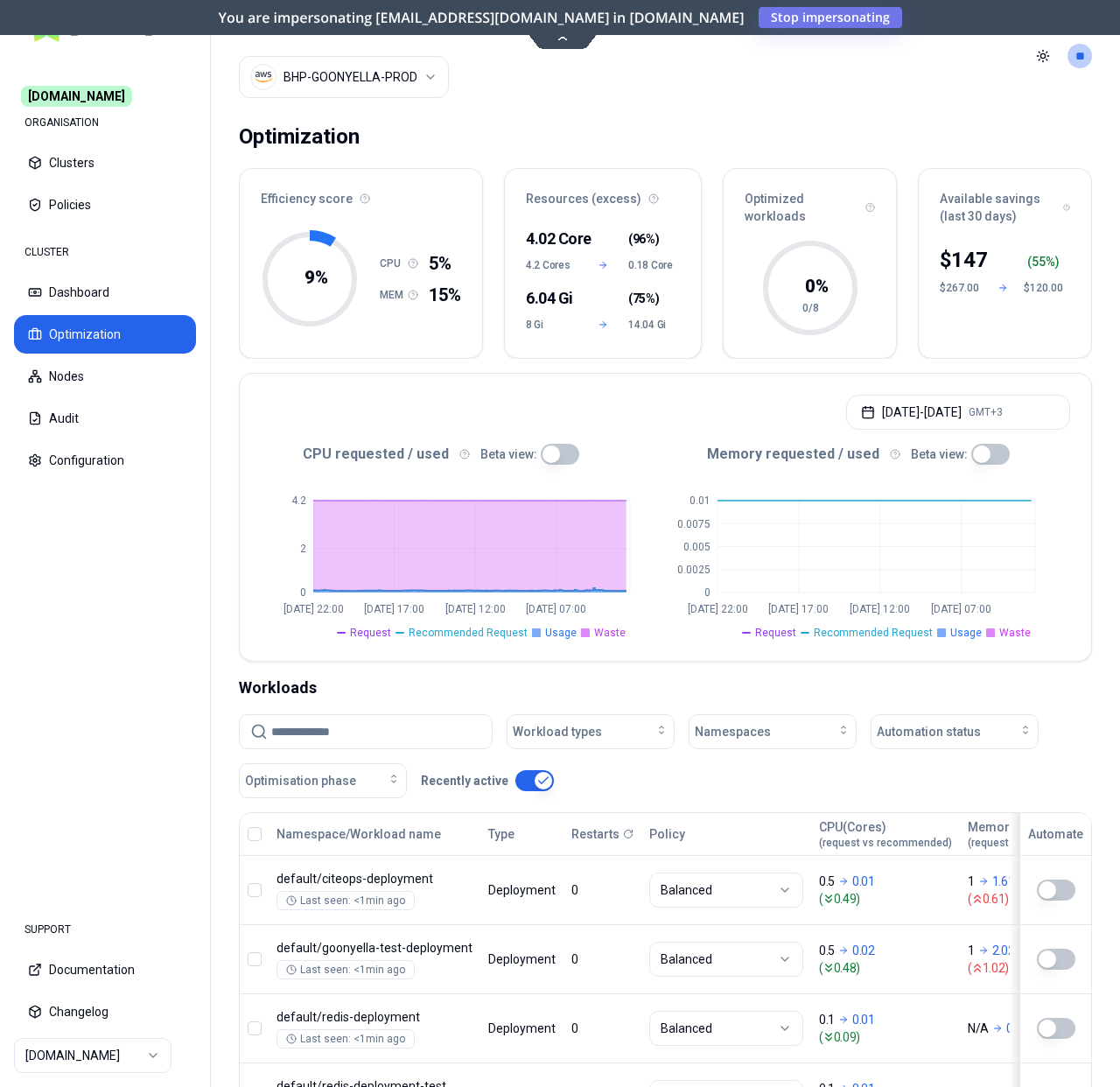
click at [402, 70] on html "Commit.works ORGANISATION Clusters Policies CLUSTER Dashboard Optimization Node…" at bounding box center [560, 543] width 1120 height 1087
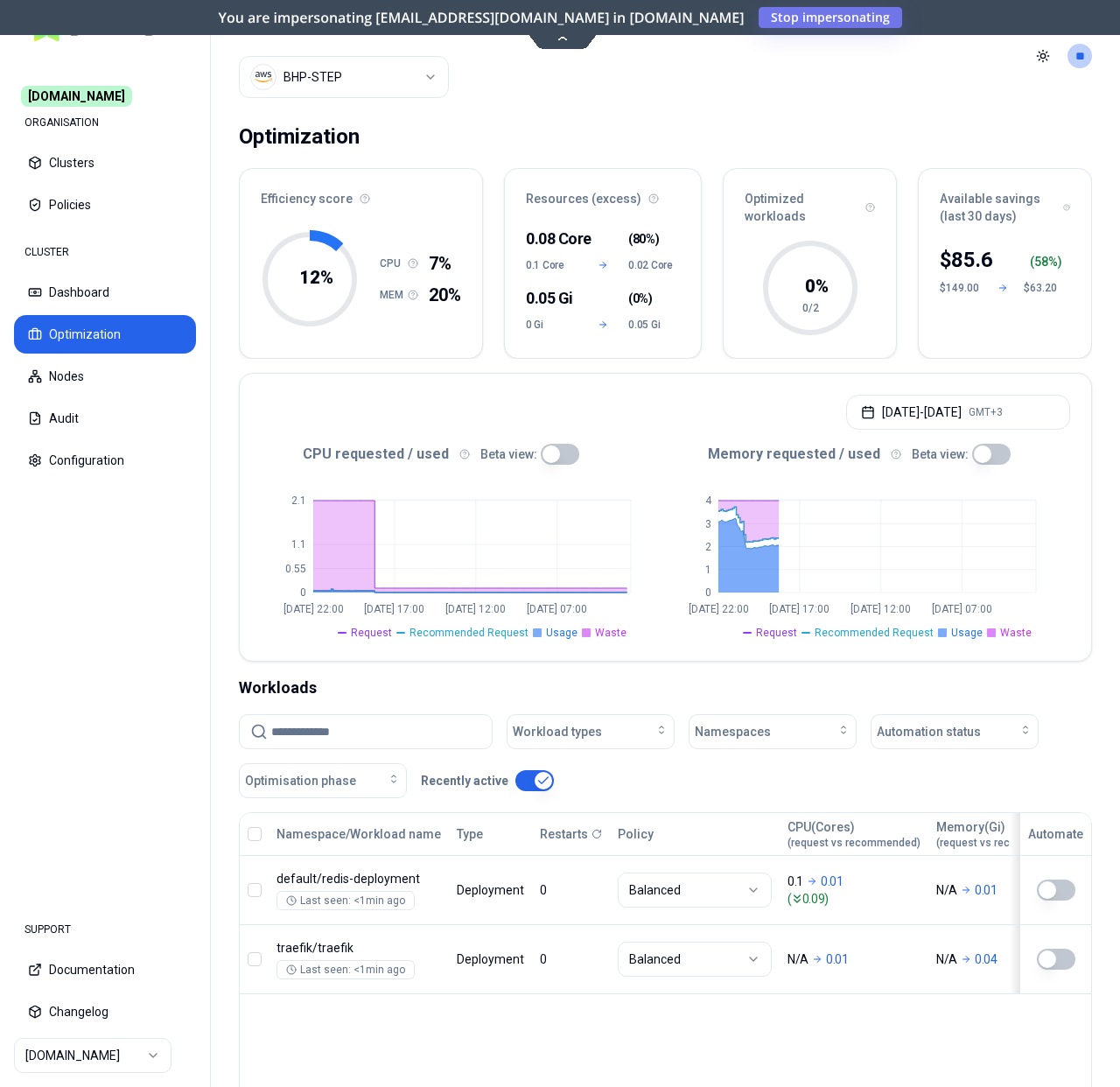
click at [118, 1057] on html "Commit.works ORGANISATION Clusters Policies CLUSTER Dashboard Optimization Node…" at bounding box center [560, 543] width 1120 height 1087
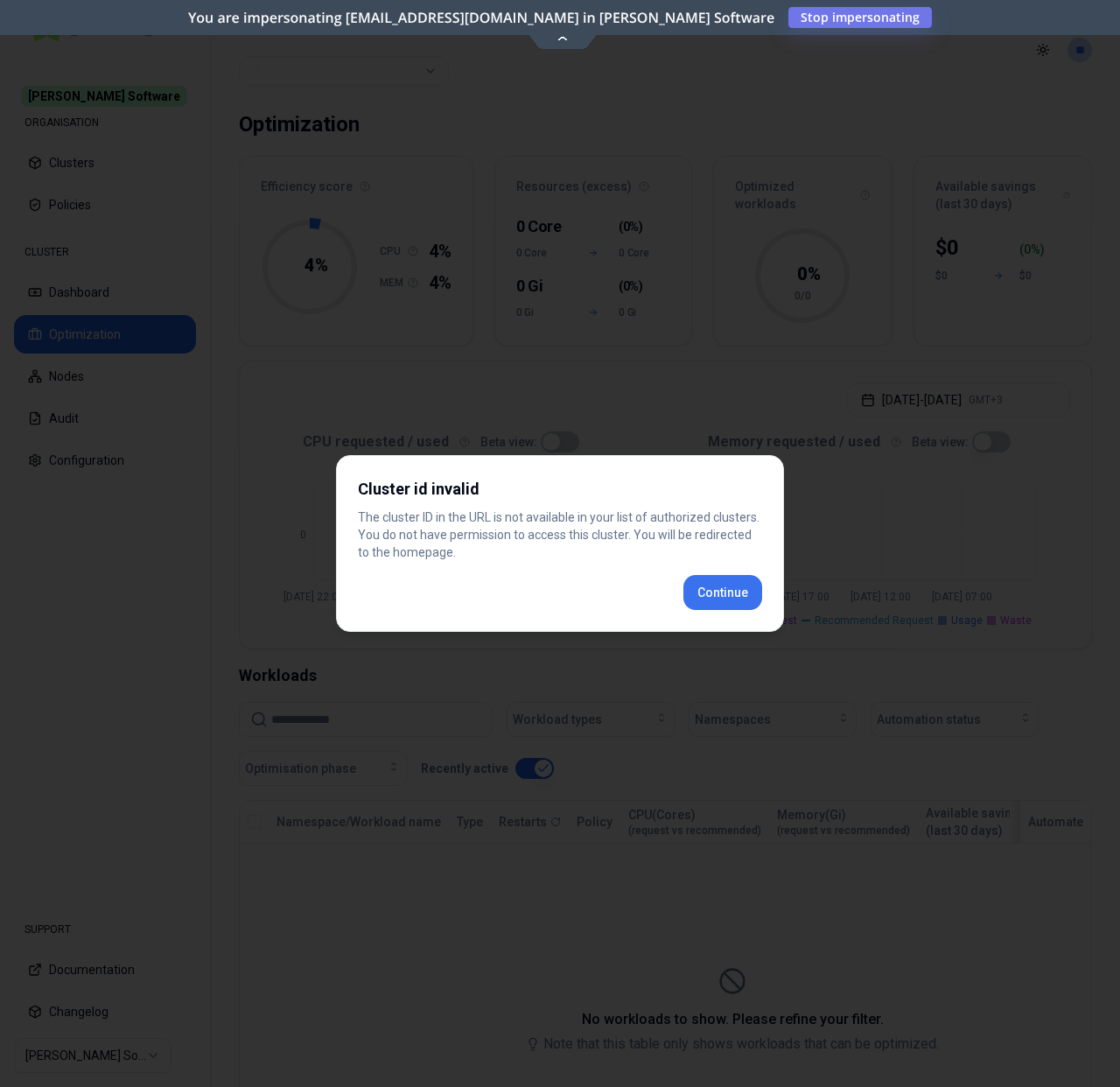
click at [742, 581] on button "Continue" at bounding box center [723, 592] width 79 height 35
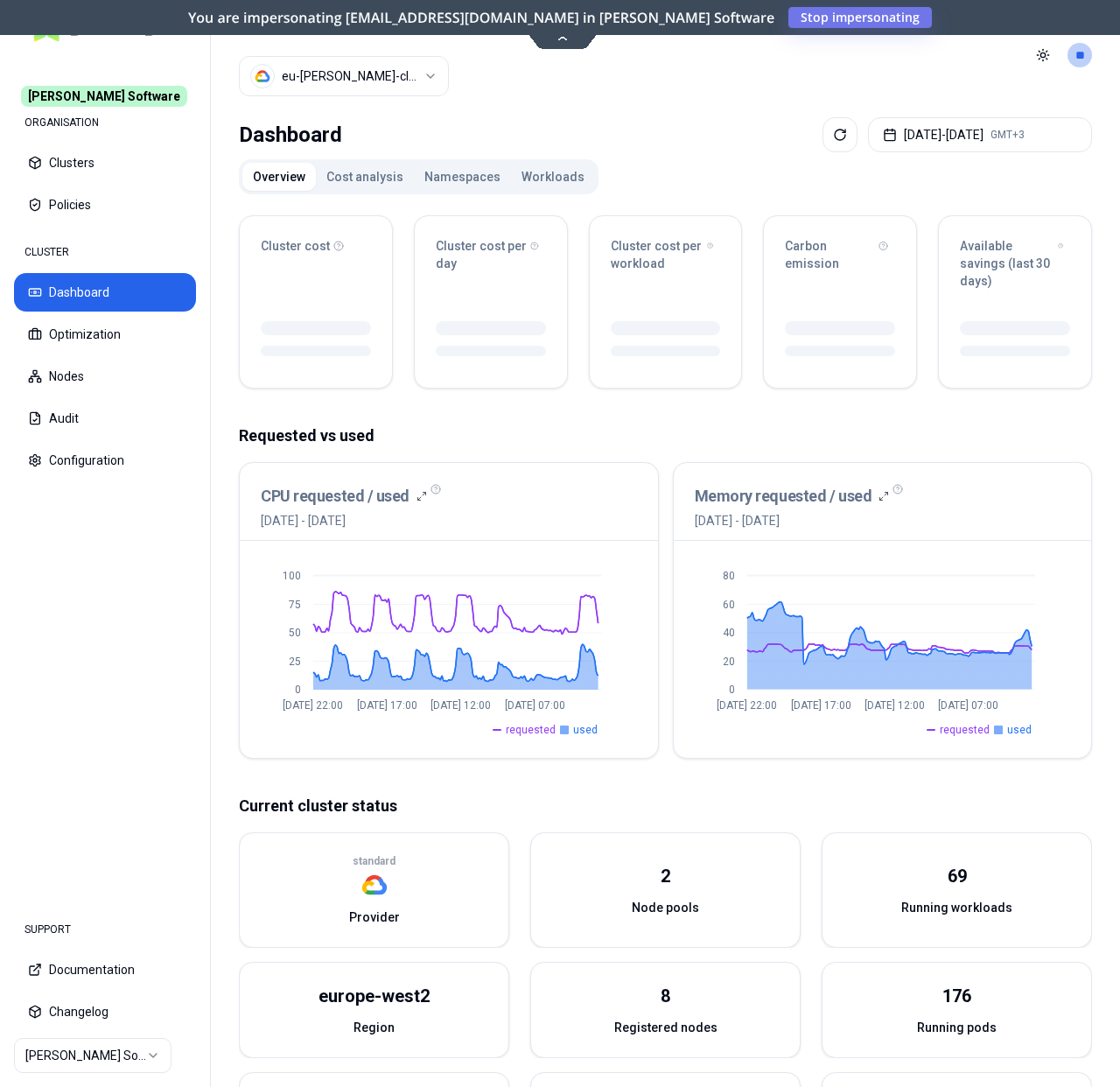
click at [528, 175] on button "Workloads" at bounding box center [553, 177] width 84 height 28
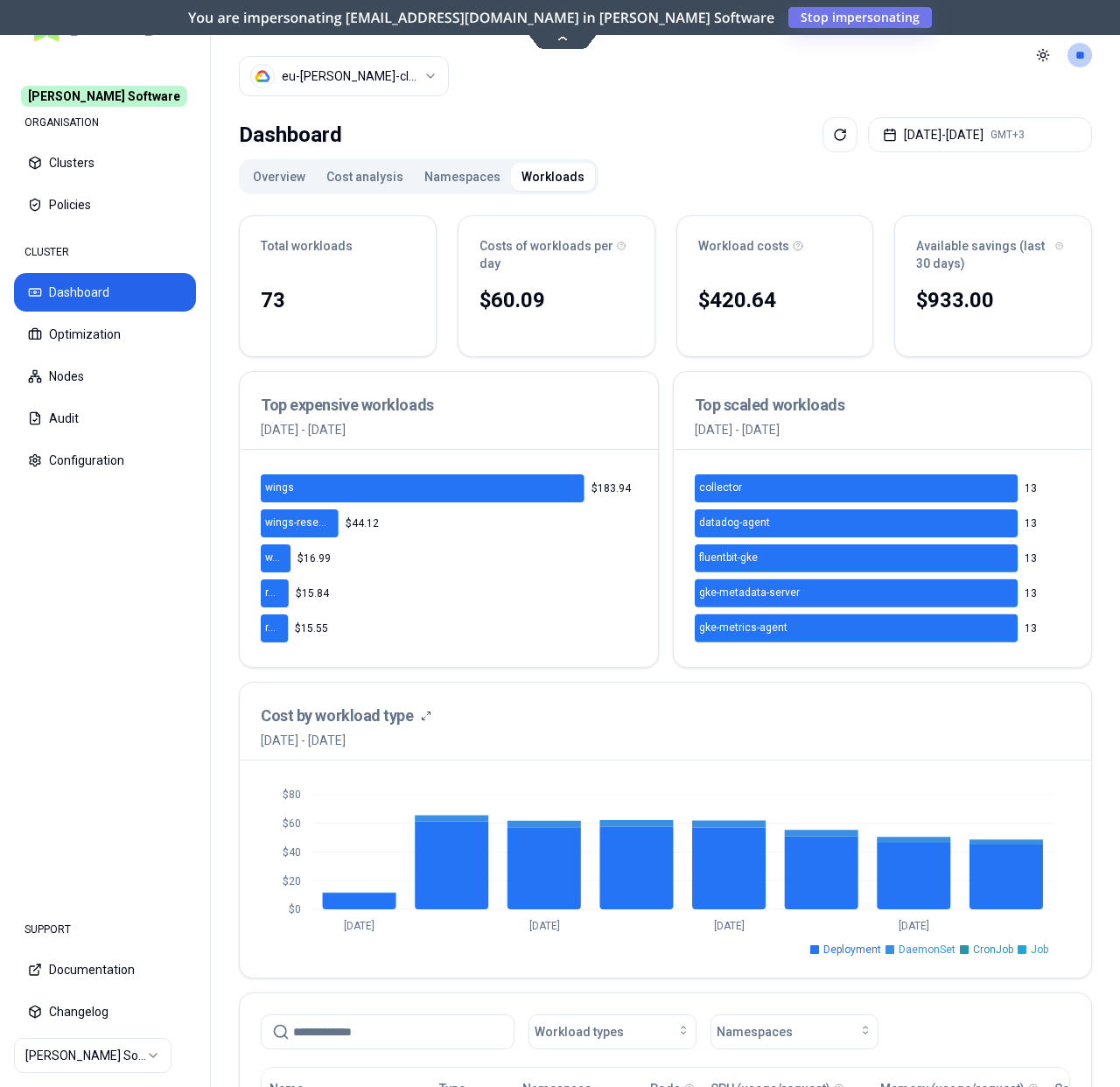
click at [362, 76] on html "[PERSON_NAME] Software ORGANISATION Clusters Policies CLUSTER Dashboard Optimiz…" at bounding box center [560, 543] width 1120 height 1087
click at [531, 115] on html "Rex Software ORGANISATION Clusters Policies CLUSTER Dashboard Optimization Node…" at bounding box center [560, 543] width 1120 height 1087
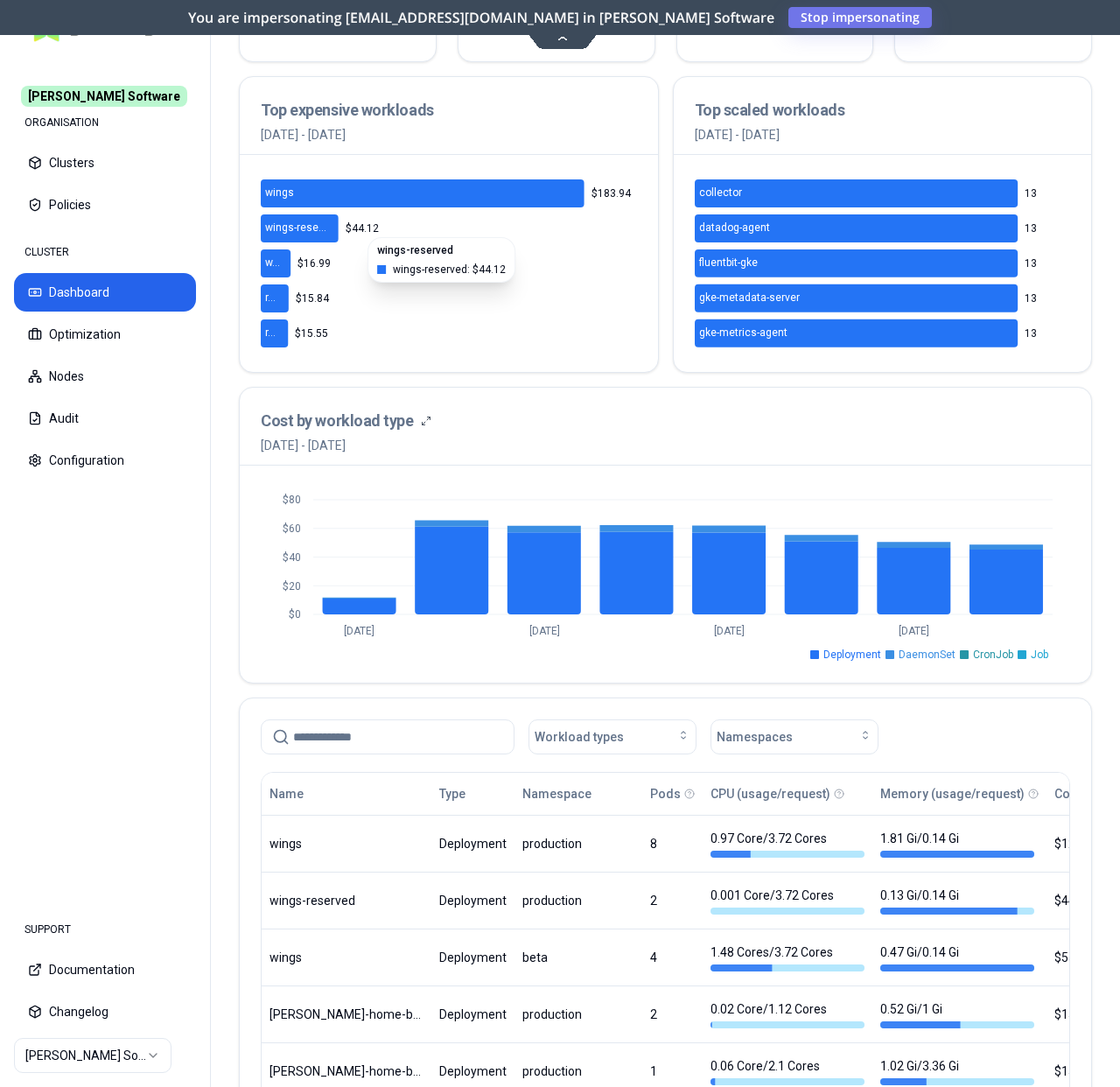
scroll to position [720, 0]
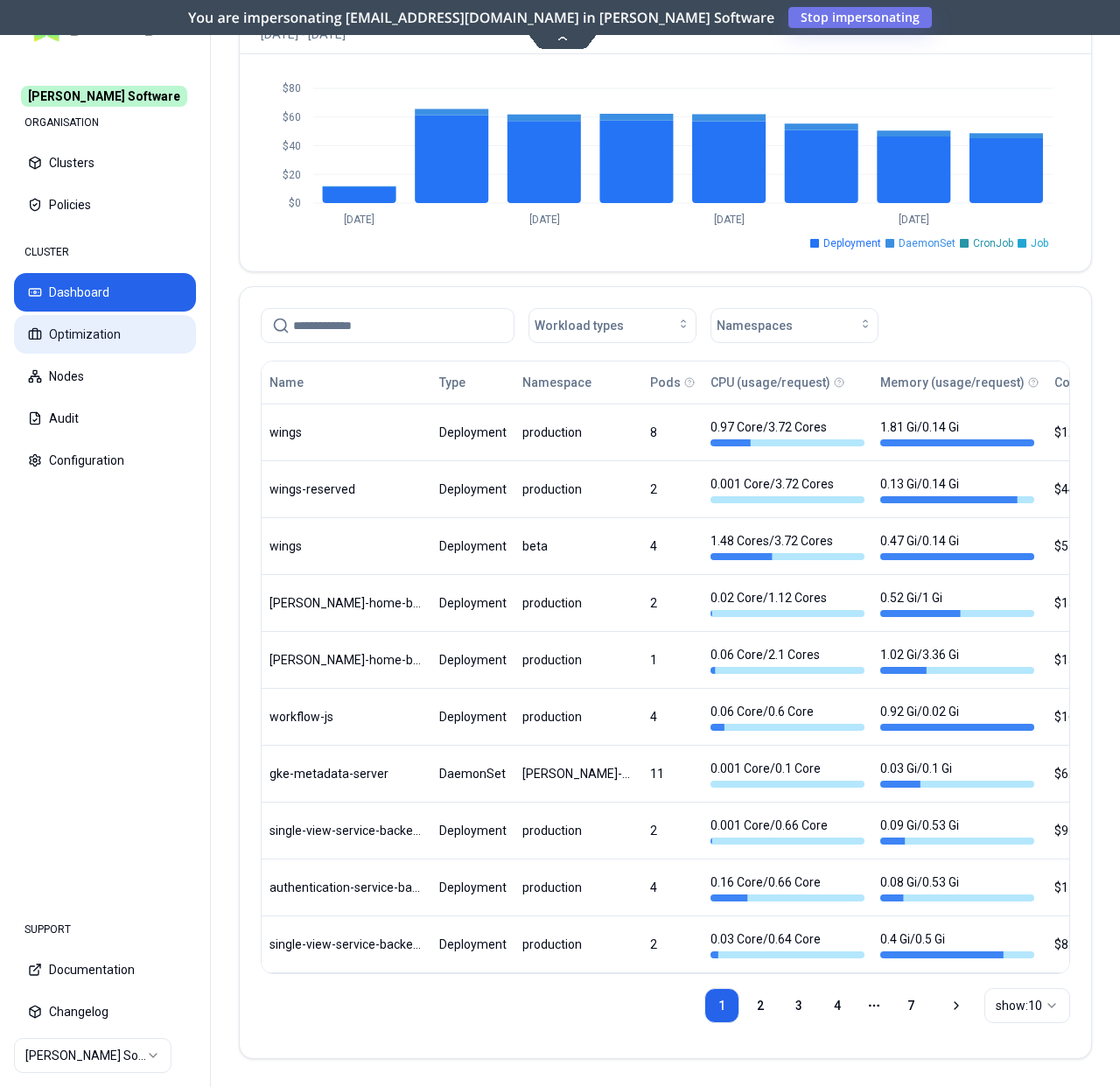
click at [148, 336] on button "Optimization" at bounding box center [105, 334] width 182 height 38
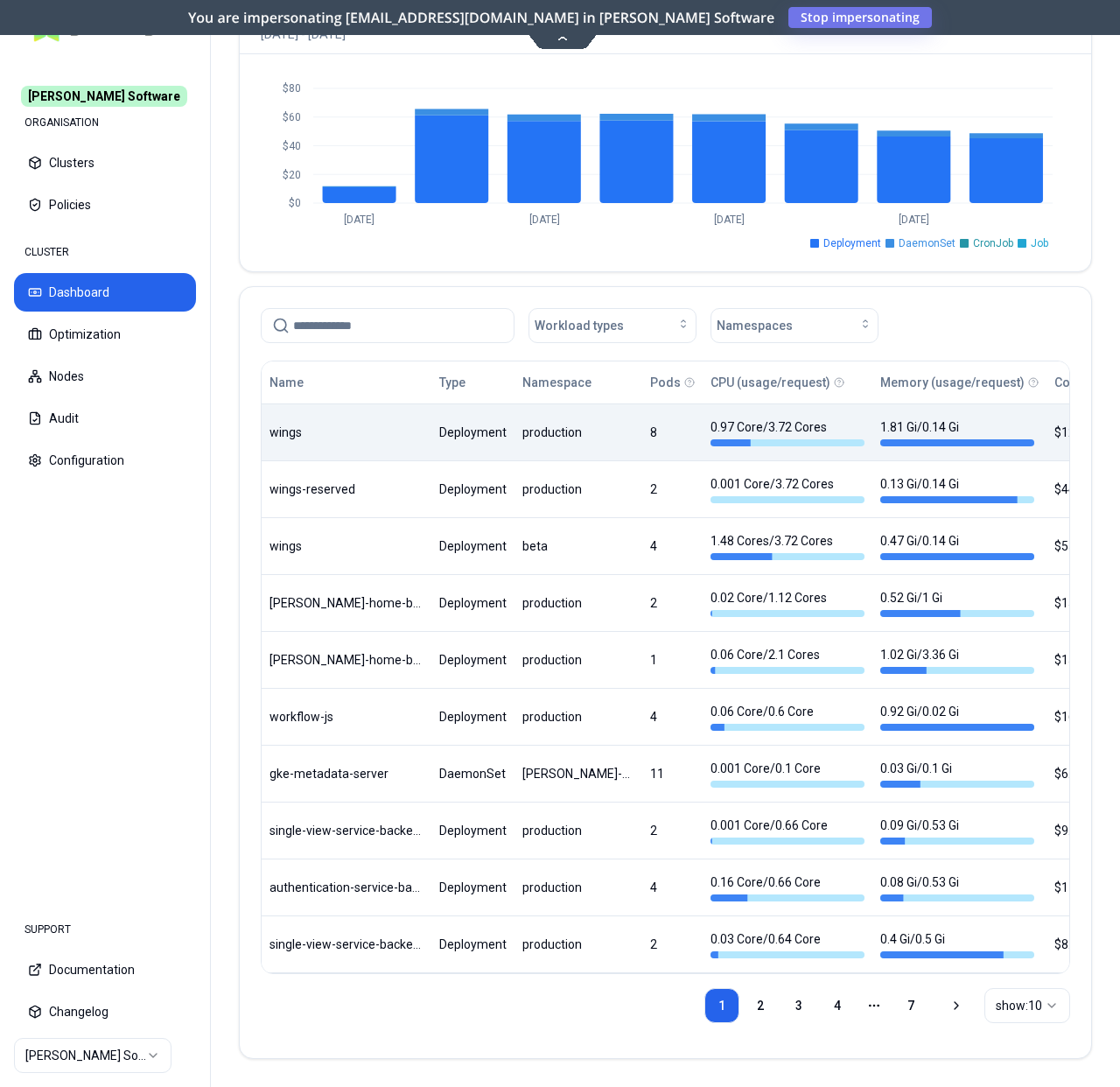
scroll to position [244, 0]
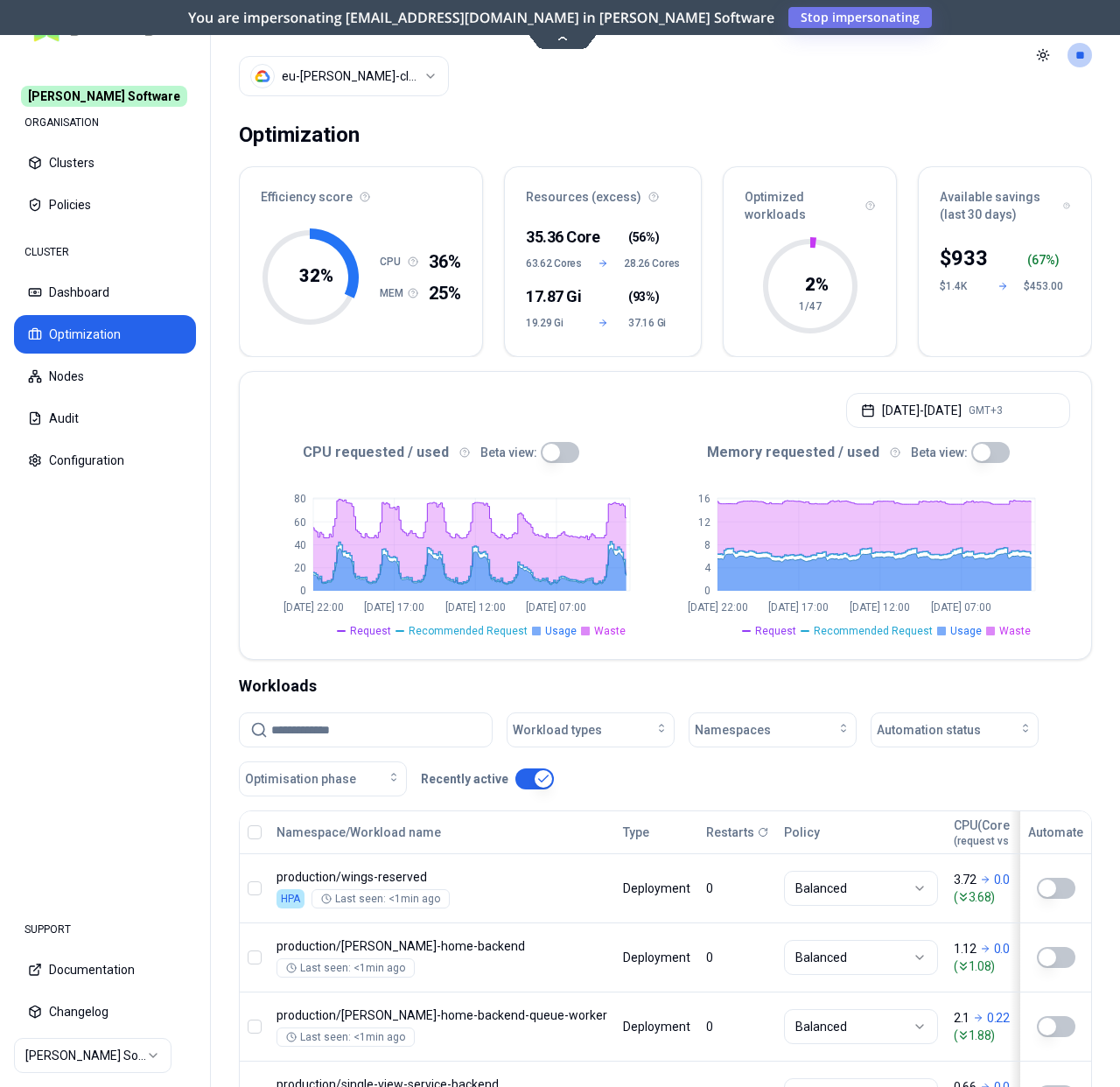
click at [316, 63] on html "Rex Software ORGANISATION Clusters Policies CLUSTER Dashboard Optimization Node…" at bounding box center [560, 543] width 1120 height 1087
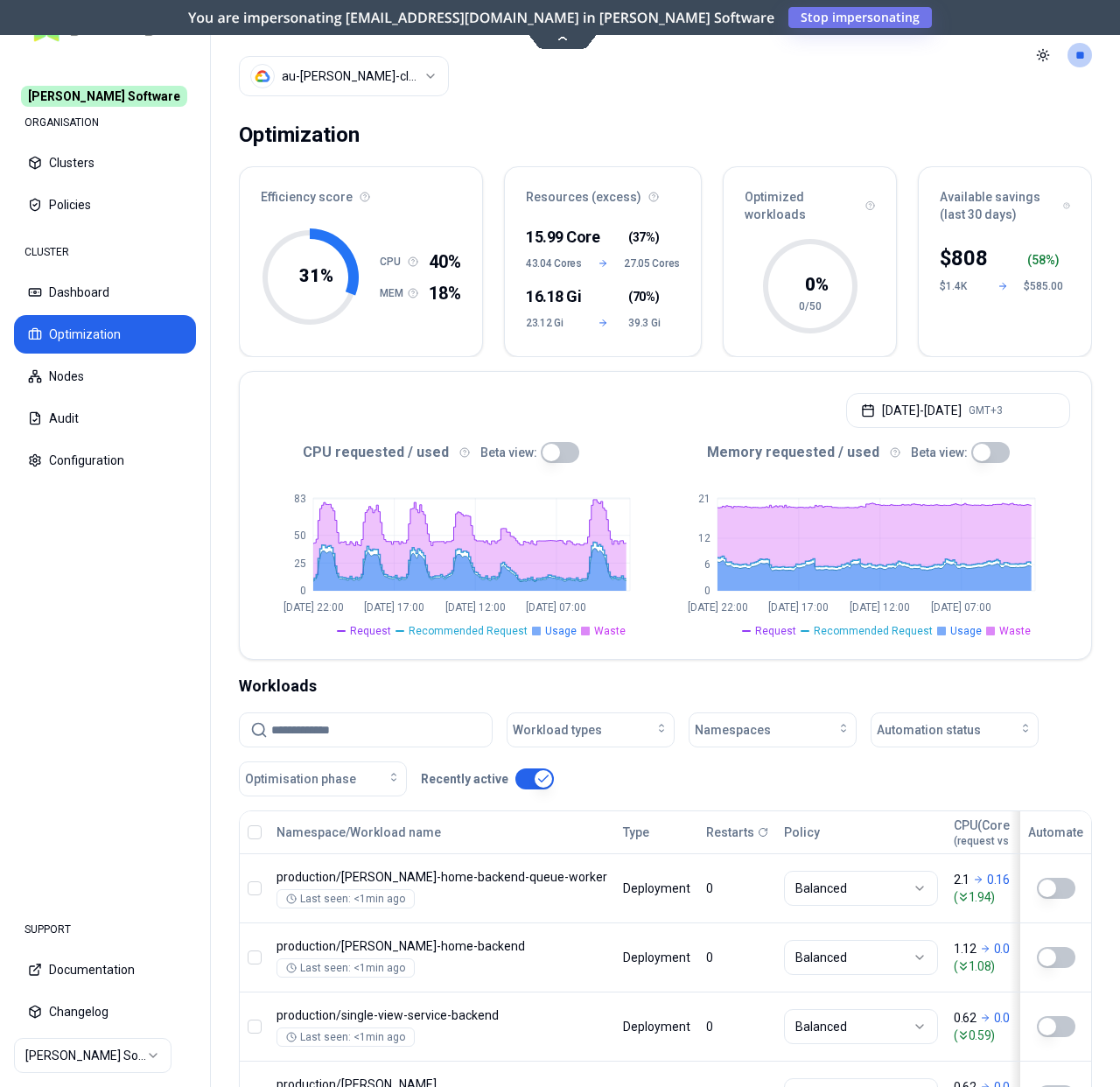
click at [356, 65] on html "Rex Software ORGANISATION Clusters Policies CLUSTER Dashboard Optimization Node…" at bounding box center [560, 543] width 1120 height 1087
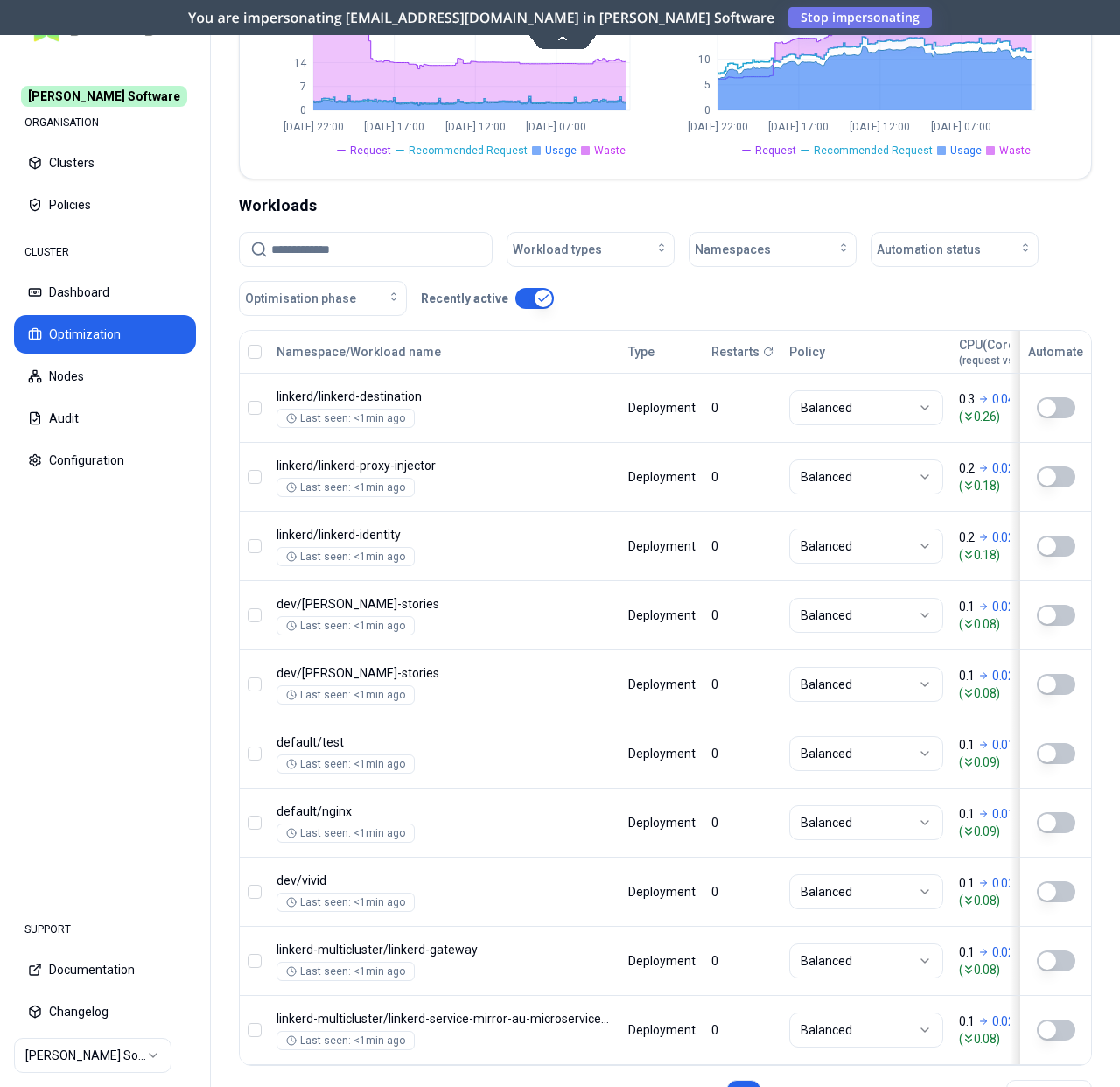
scroll to position [415, 0]
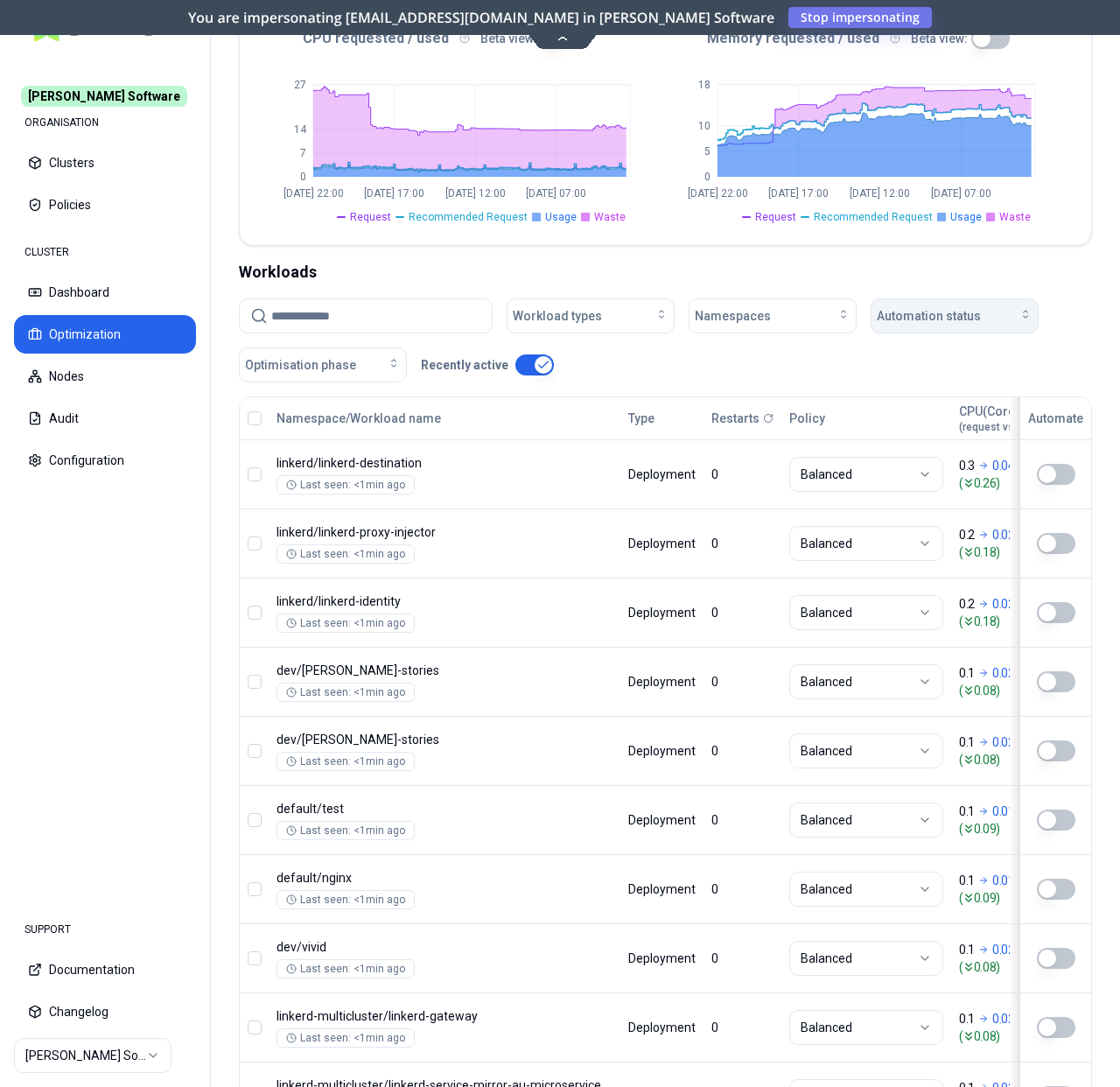
click at [897, 323] on span "Automation status" at bounding box center [929, 316] width 104 height 18
click at [900, 343] on div "on" at bounding box center [958, 355] width 166 height 28
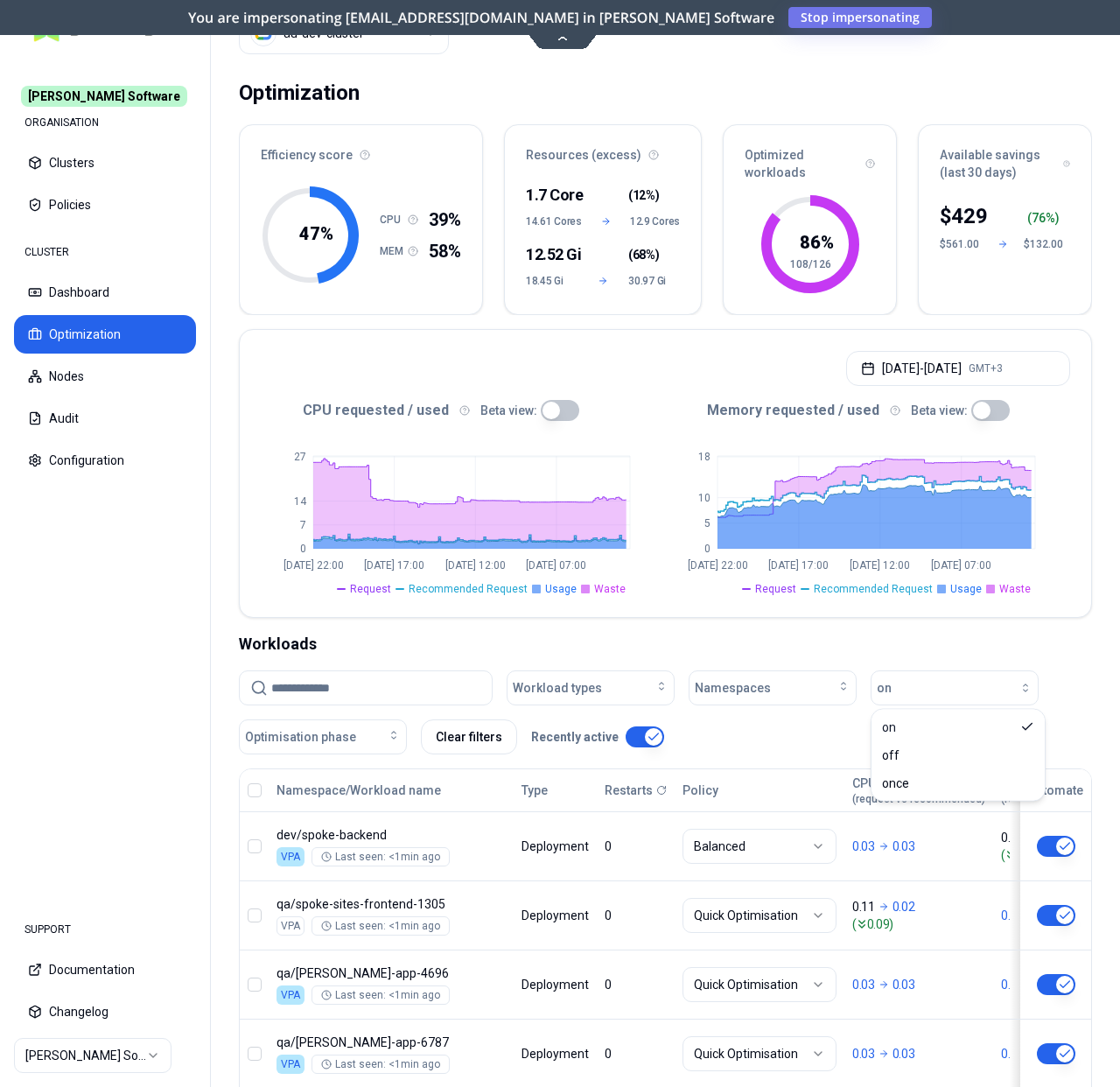
scroll to position [0, 0]
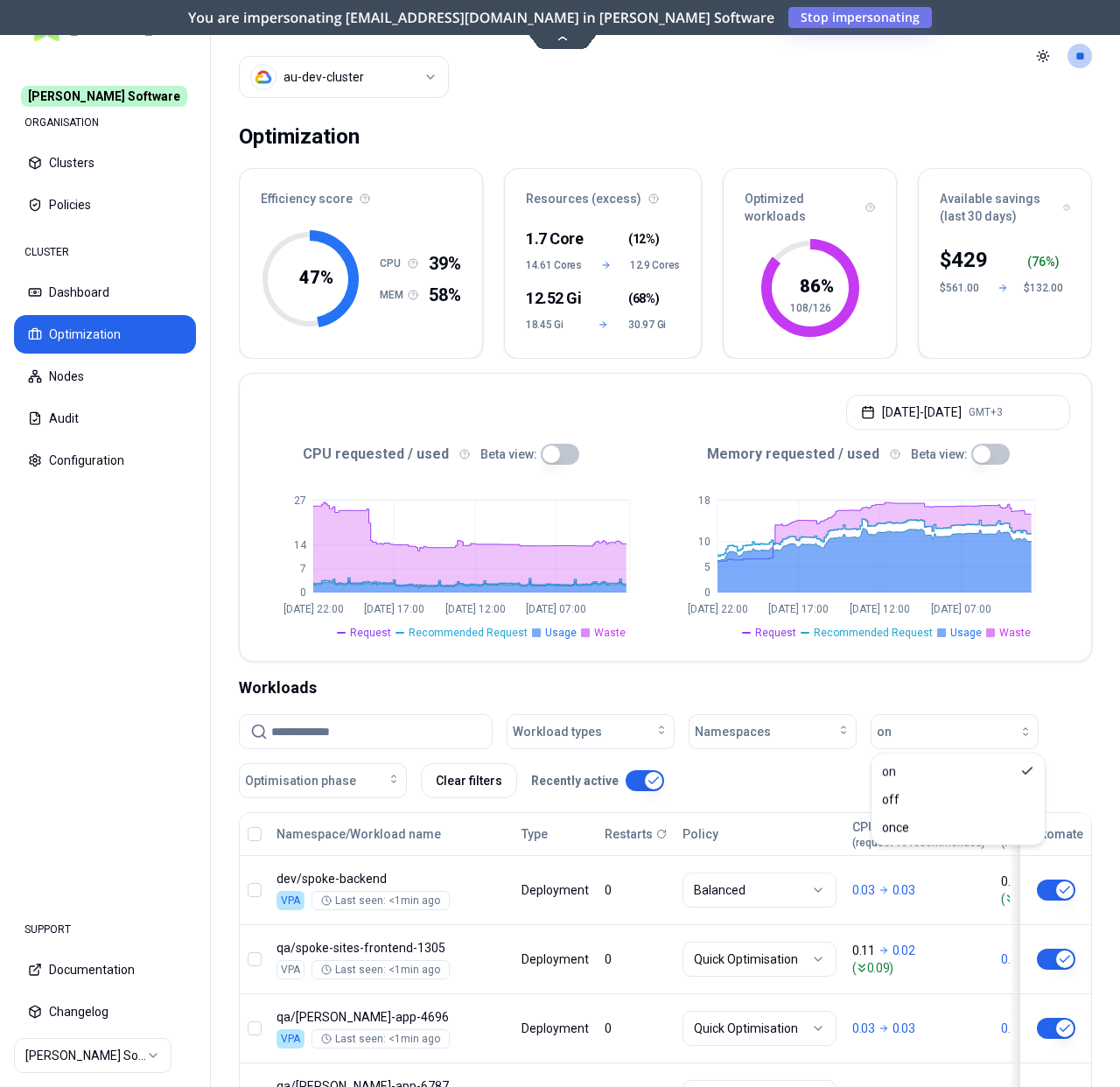
click at [347, 85] on html "Rex Software ORGANISATION Clusters Policies CLUSTER Dashboard Optimization Node…" at bounding box center [560, 543] width 1120 height 1087
click at [647, 110] on html "Rex Software ORGANISATION Clusters Policies CLUSTER Dashboard Optimization Node…" at bounding box center [560, 543] width 1120 height 1087
click at [308, 67] on html "Rex Software ORGANISATION Clusters Policies CLUSTER Dashboard Optimization Node…" at bounding box center [560, 543] width 1120 height 1087
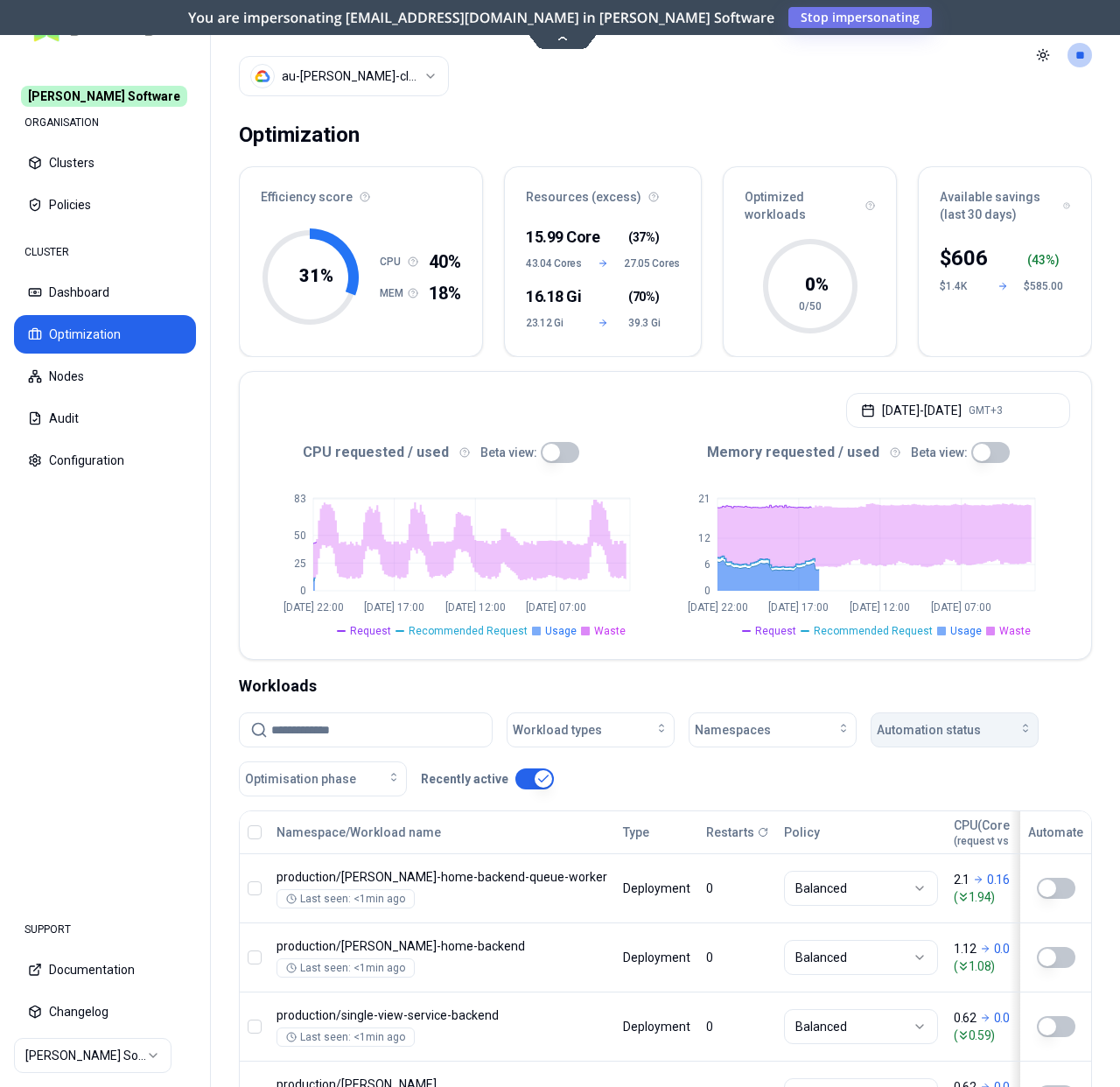
click at [970, 733] on span "Automation status" at bounding box center [929, 730] width 104 height 18
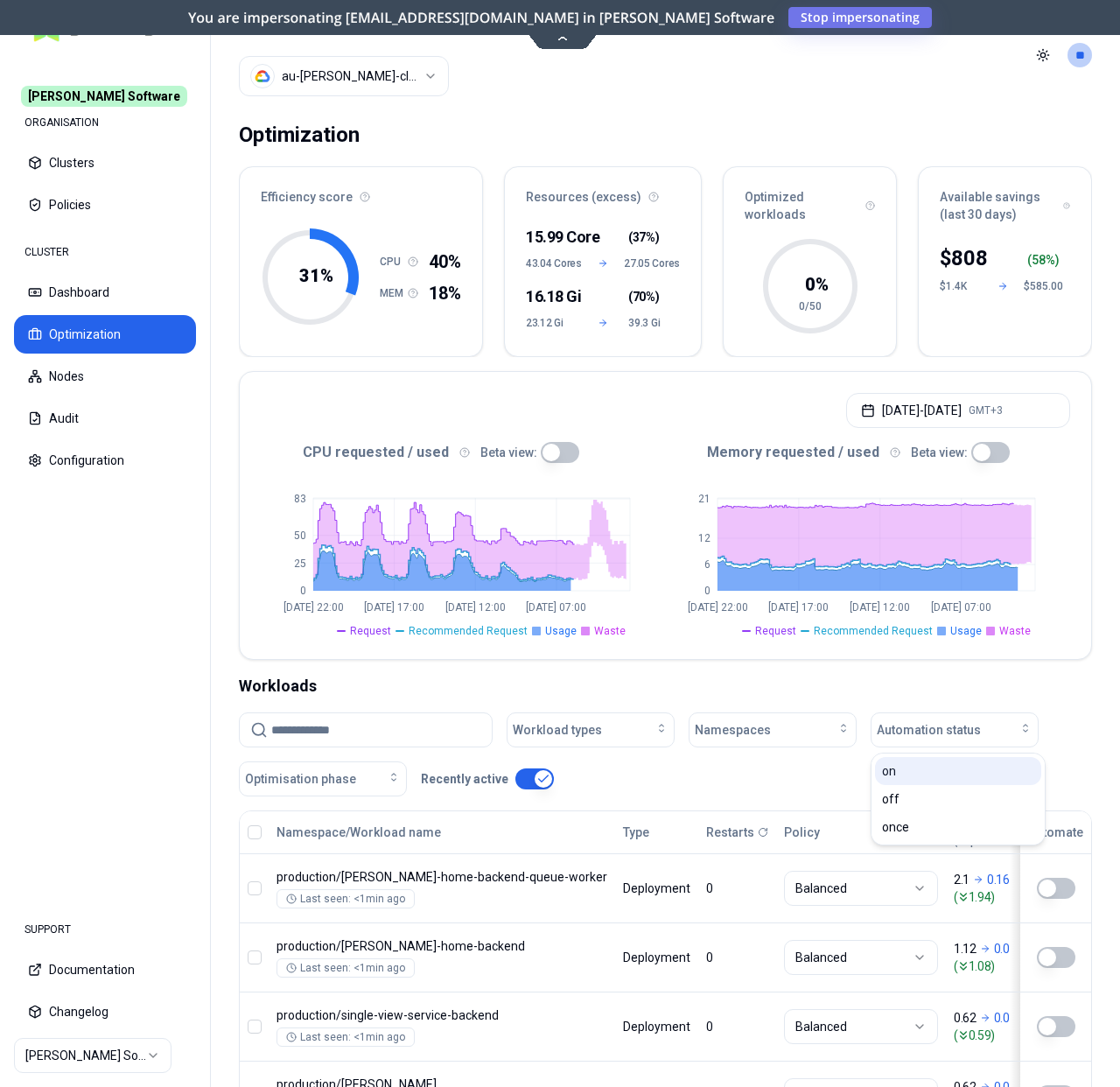
click at [943, 763] on div "on" at bounding box center [958, 771] width 166 height 28
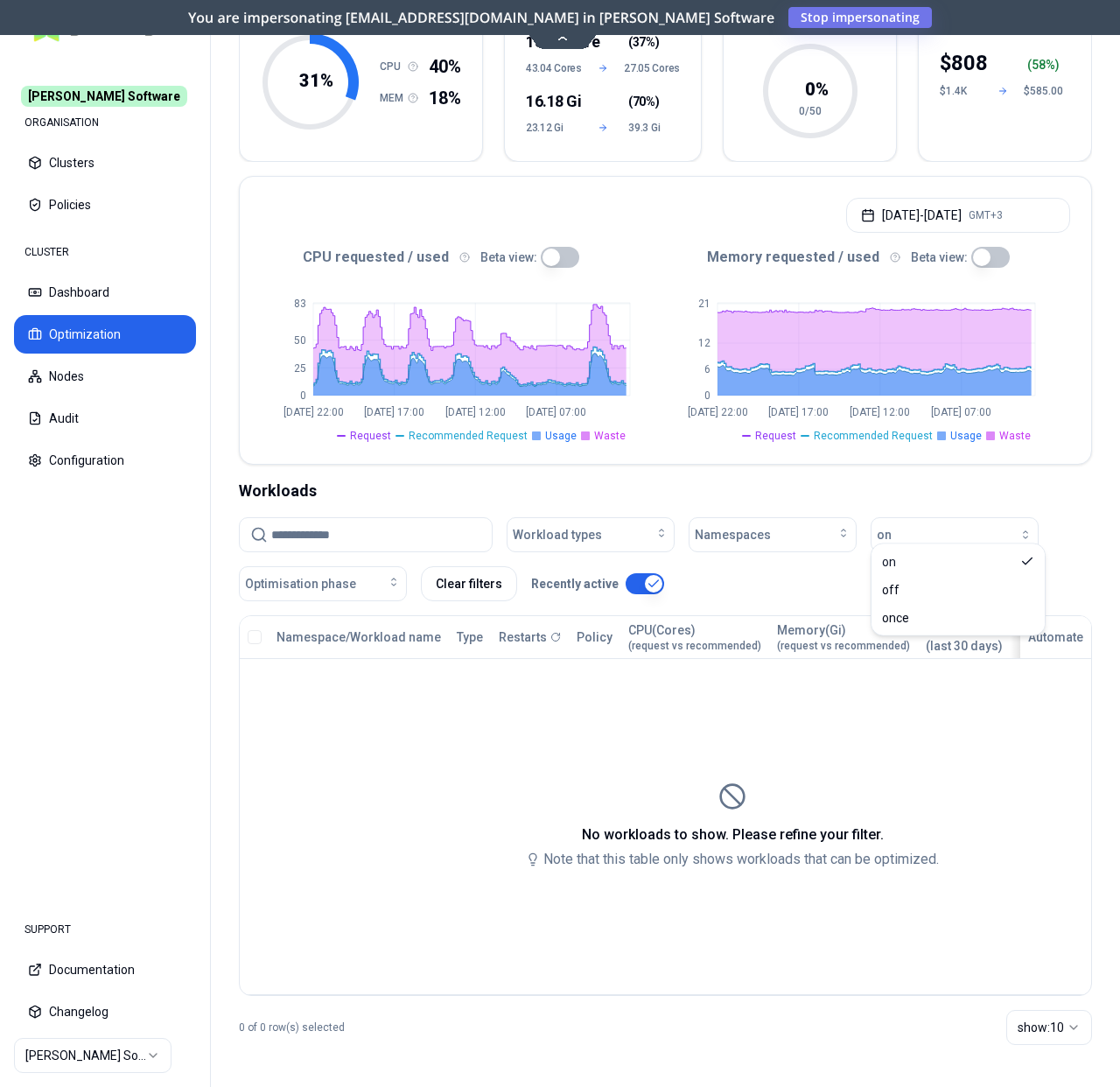
click at [148, 553] on nav "Rex Software ORGANISATION Clusters Policies CLUSTER Dashboard Optimization Node…" at bounding box center [105, 477] width 210 height 842
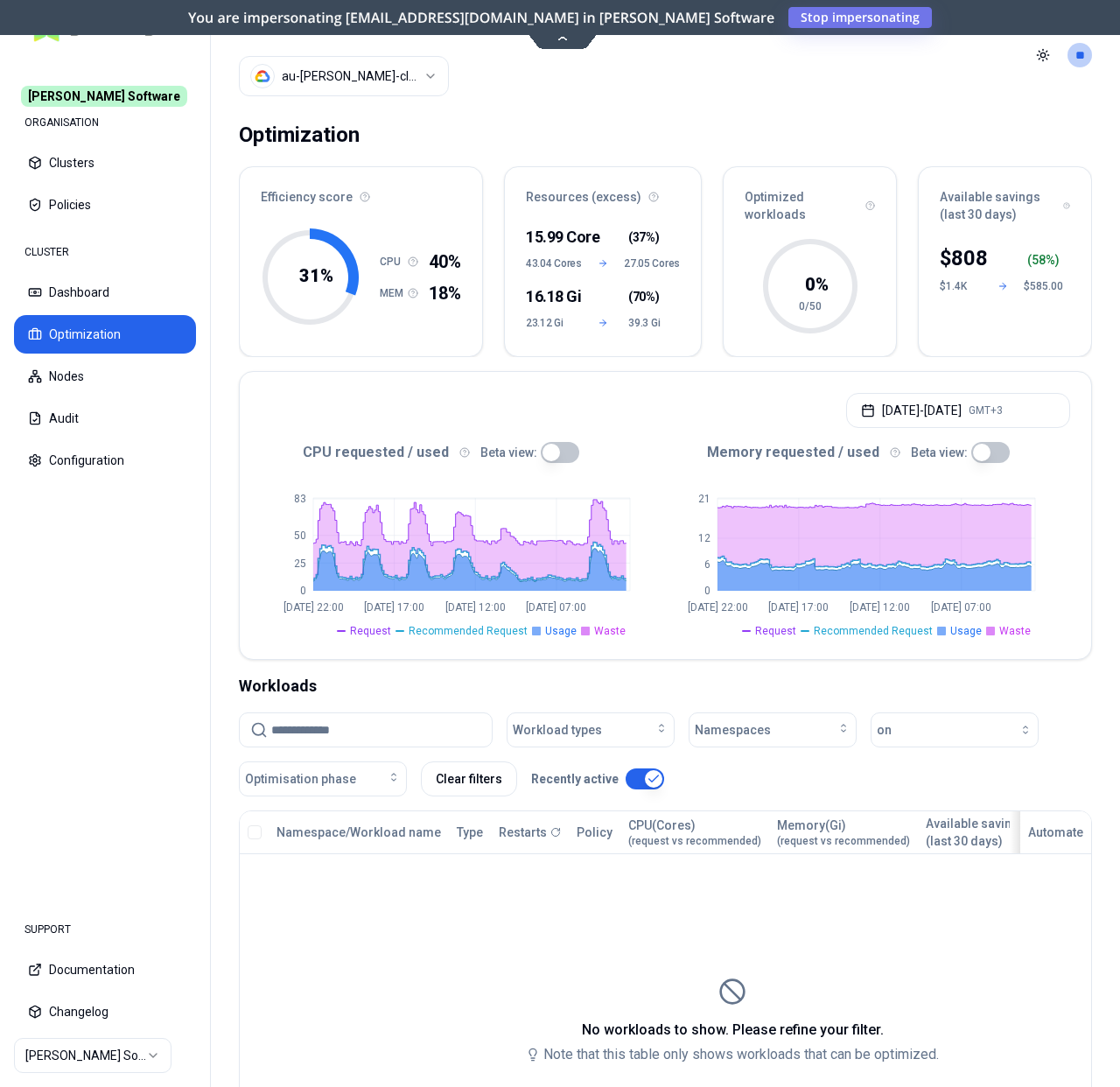
click at [477, 779] on button "Clear filters" at bounding box center [469, 778] width 97 height 35
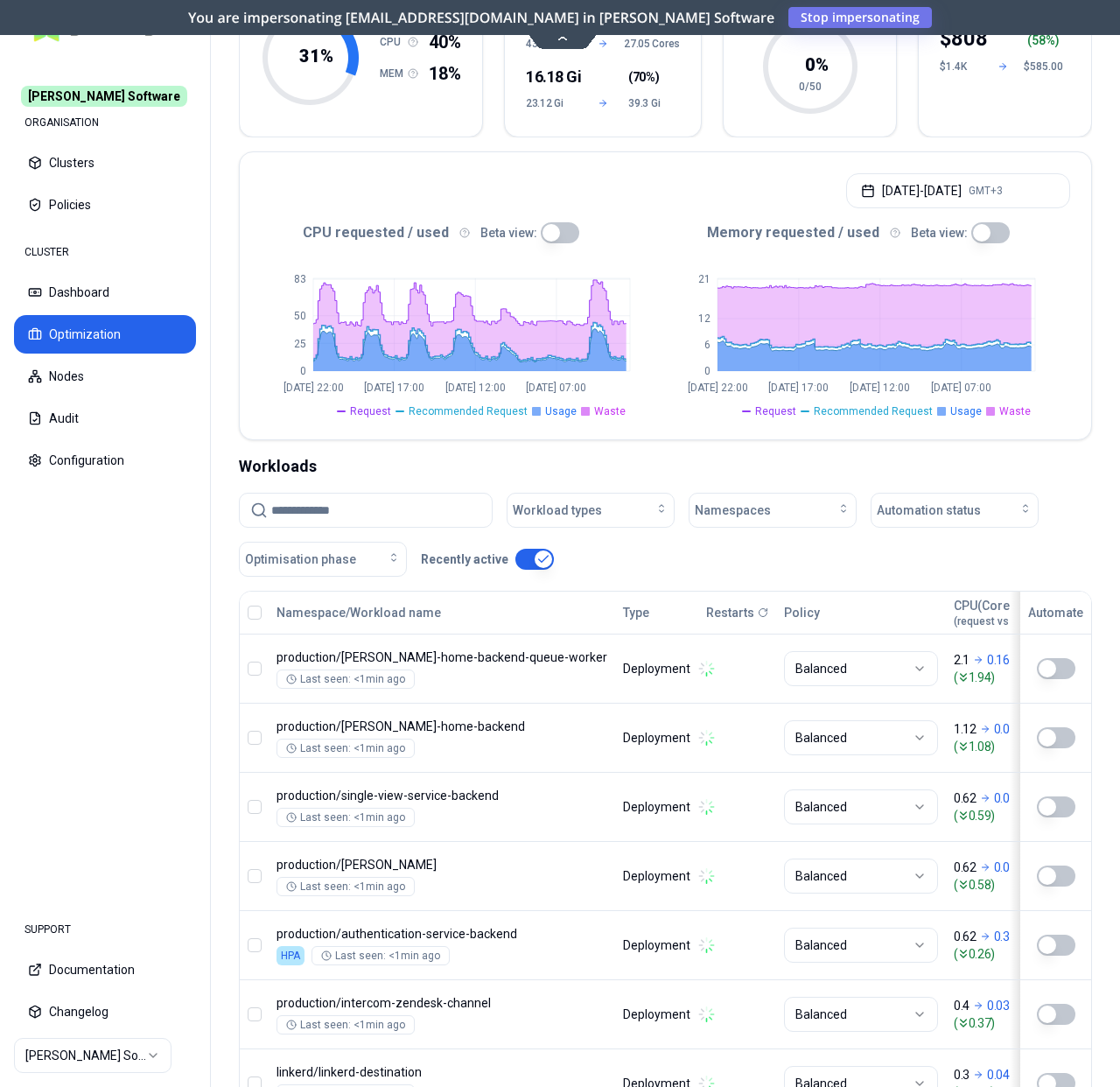
scroll to position [565, 0]
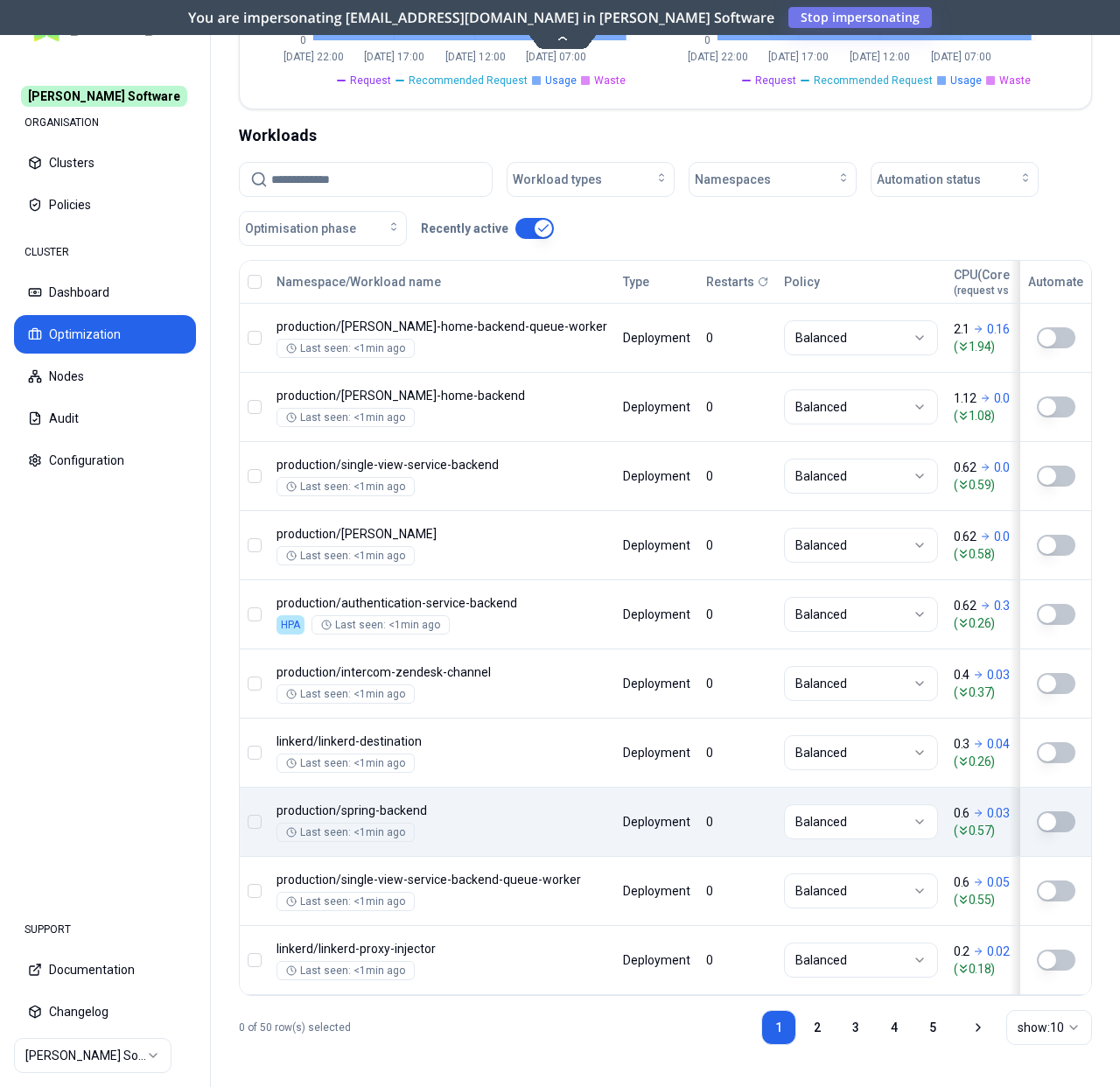
click at [79, 1061] on html "Rex Software ORGANISATION Clusters Policies CLUSTER Dashboard Optimization Node…" at bounding box center [560, 543] width 1120 height 1087
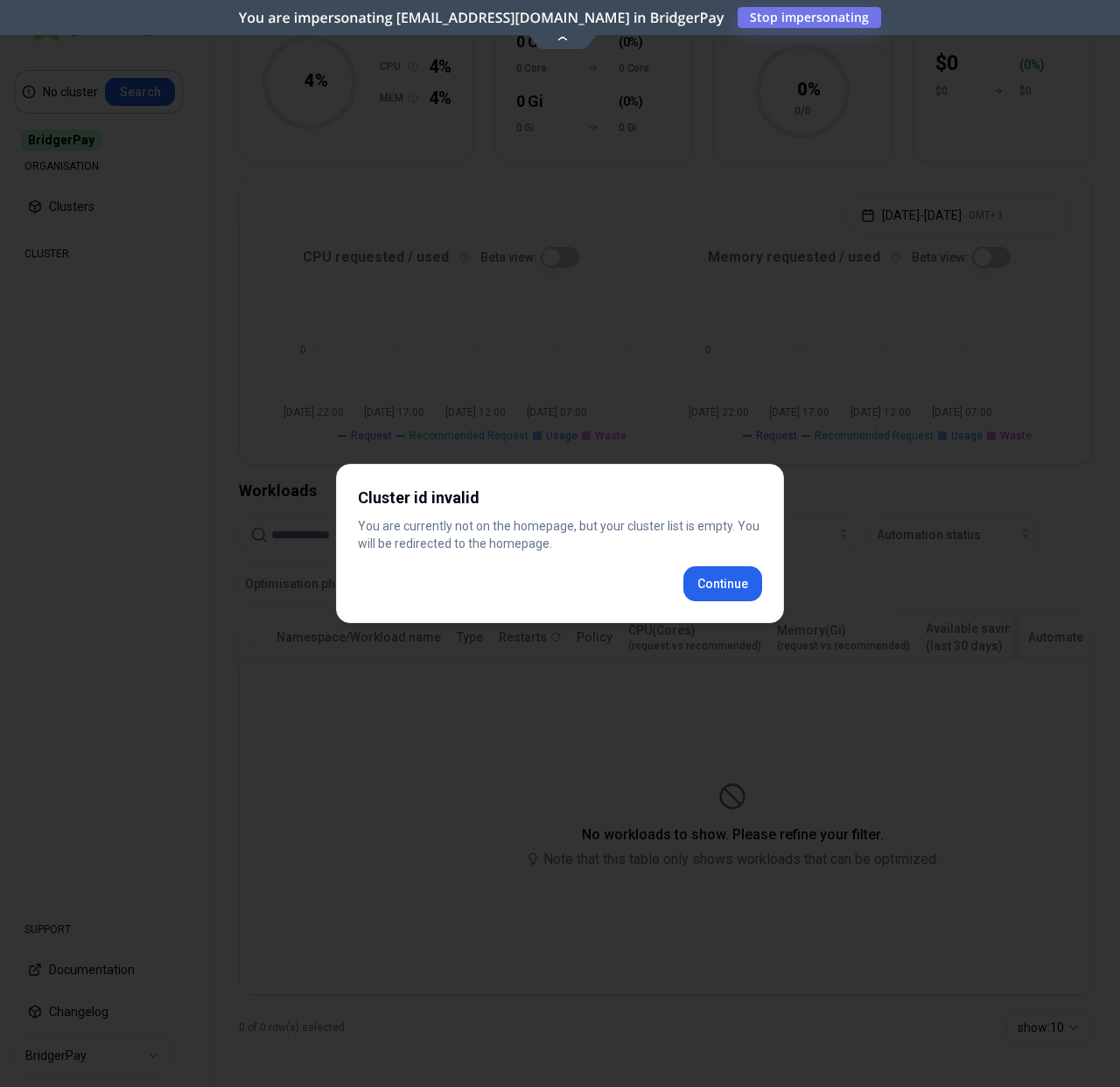
scroll to position [187, 0]
click at [742, 596] on div "Cluster id invalid You are currently not on the homepage, but your cluster list…" at bounding box center [560, 544] width 448 height 159
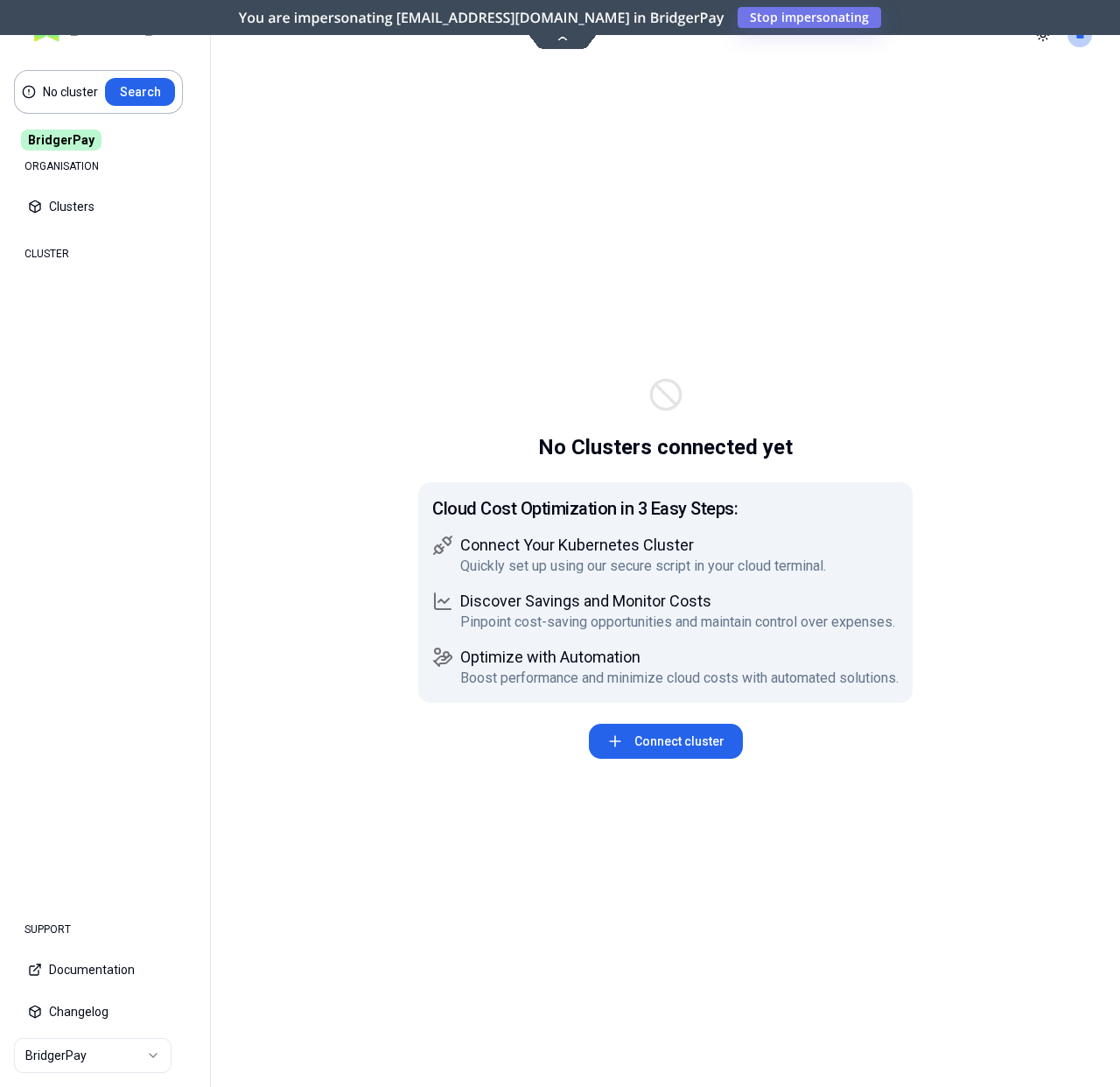
click at [47, 1039] on html "No cluster Search BridgerPay ORGANISATION Clusters Policies CLUSTER Dashboard O…" at bounding box center [560, 543] width 1120 height 1087
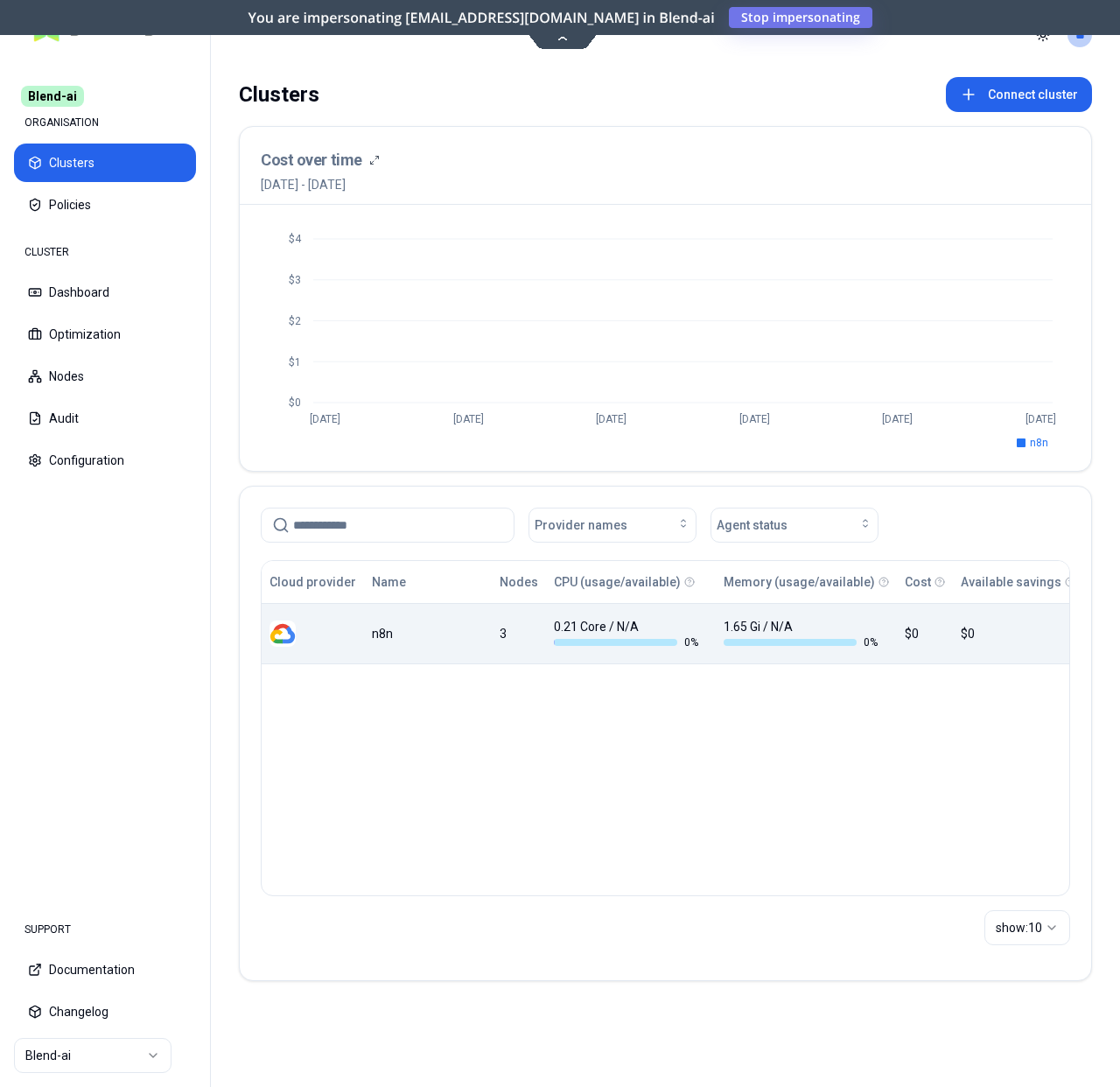
click at [413, 641] on div "n8n" at bounding box center [428, 633] width 112 height 18
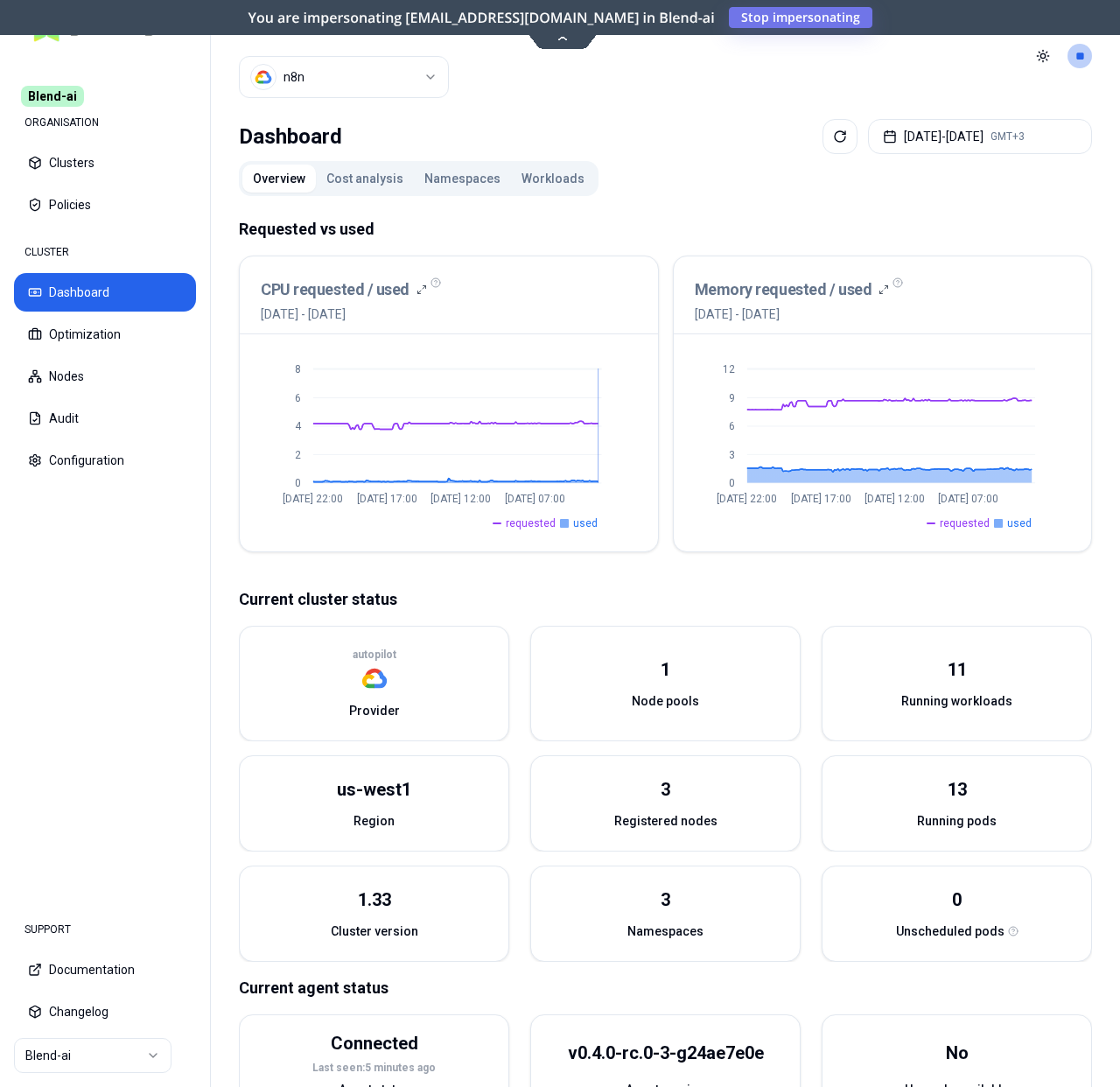
scroll to position [60, 0]
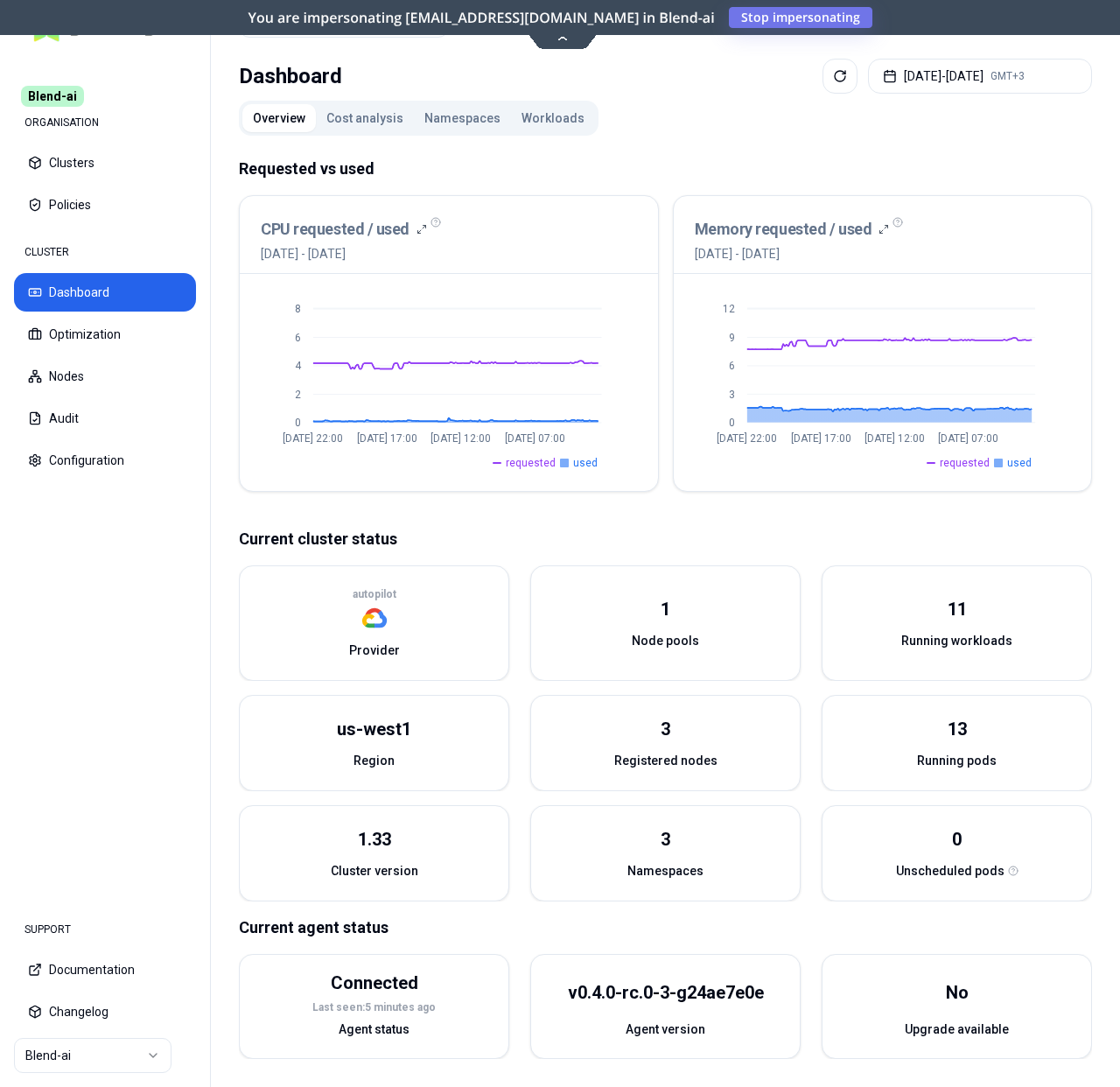
drag, startPoint x: 548, startPoint y: 138, endPoint x: 551, endPoint y: 124, distance: 14.3
click at [548, 136] on div "Overview Cost analysis Namespaces Workloads Requested vs used CPU requested / u…" at bounding box center [666, 580] width 854 height 959
click at [551, 124] on button "Workloads" at bounding box center [553, 118] width 84 height 28
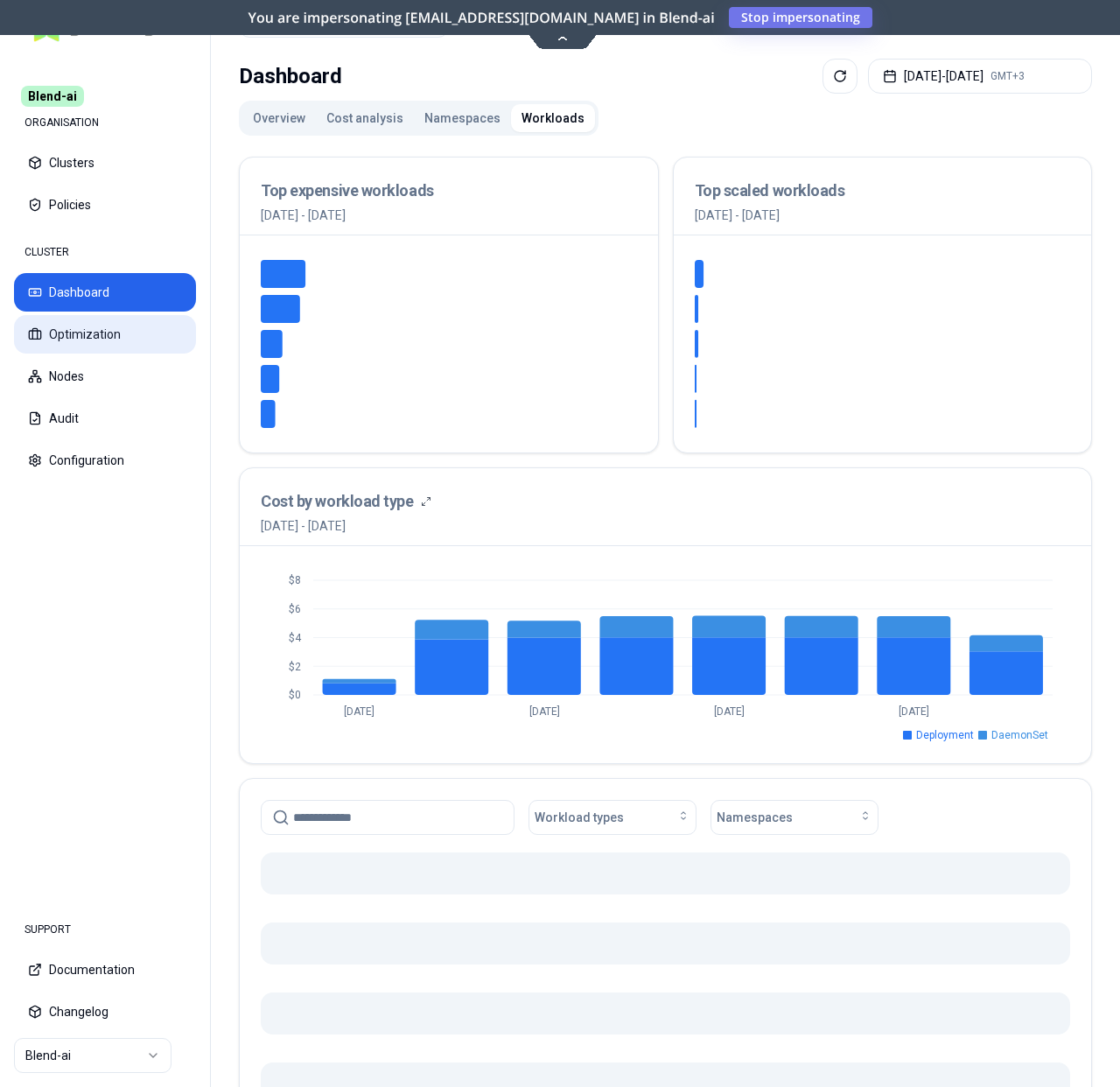
click at [161, 334] on button "Optimization" at bounding box center [105, 334] width 182 height 38
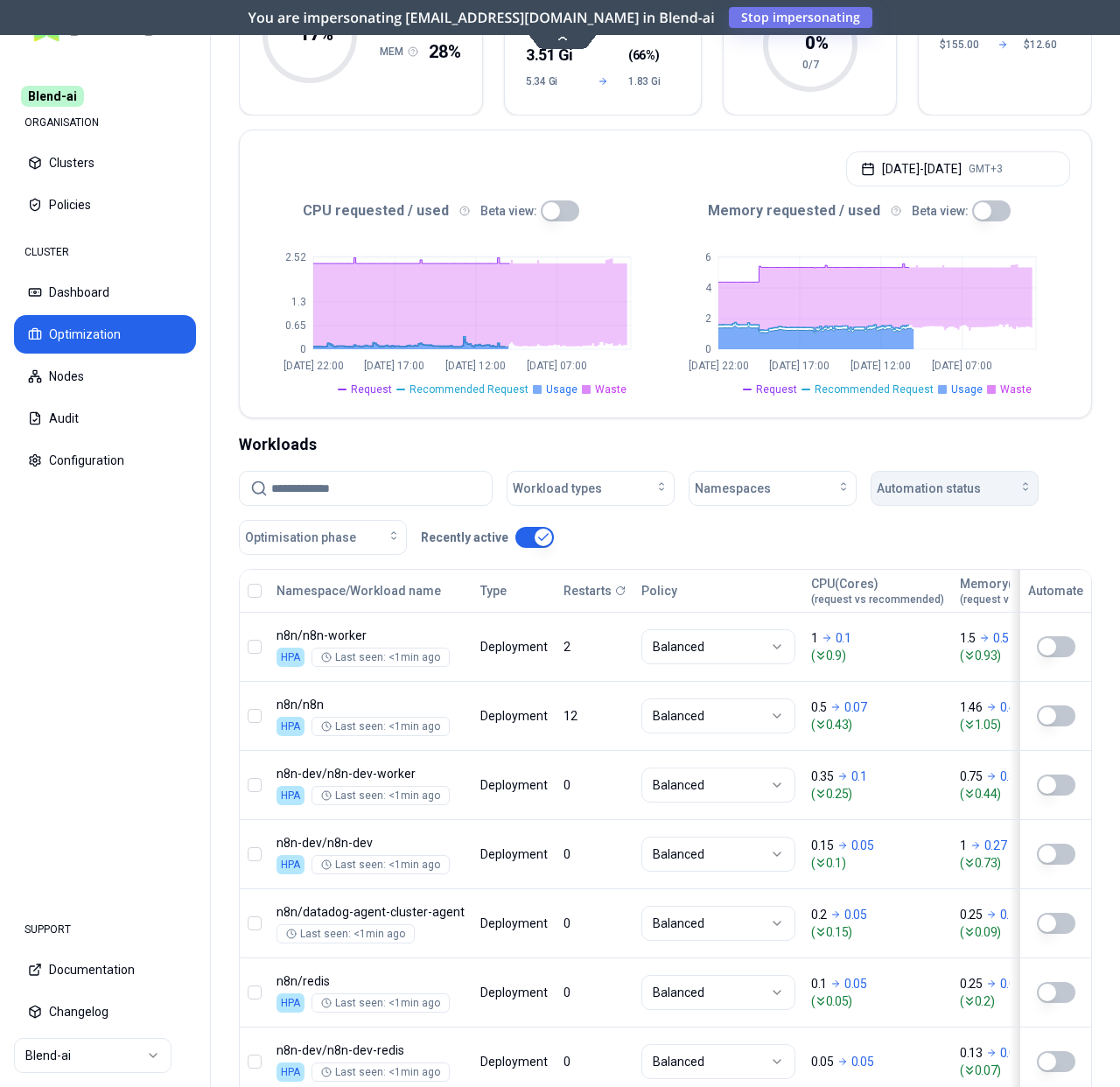
scroll to position [357, 0]
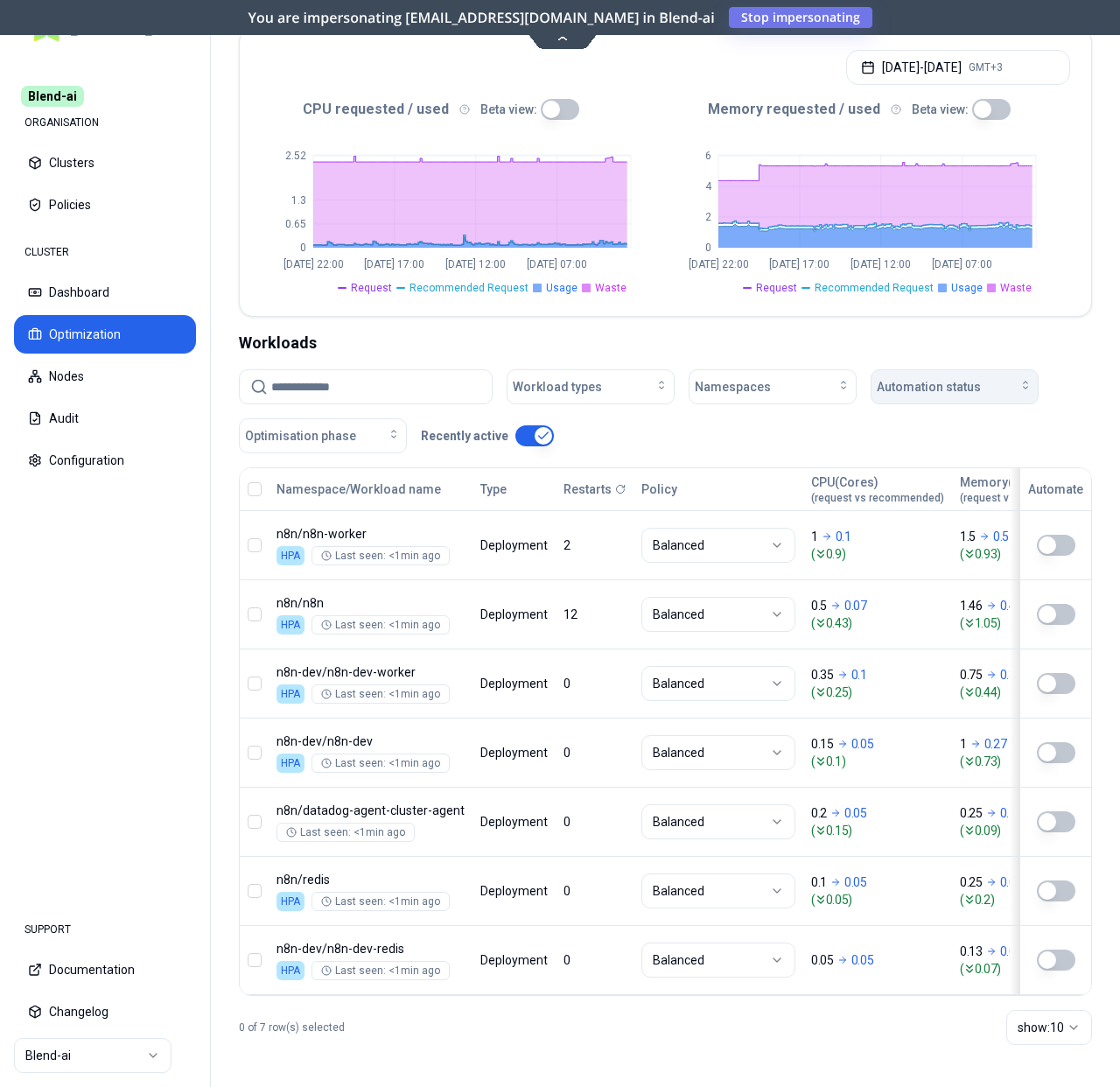
click at [962, 378] on span "Automation status" at bounding box center [929, 386] width 104 height 18
click at [932, 415] on div "on" at bounding box center [958, 414] width 166 height 28
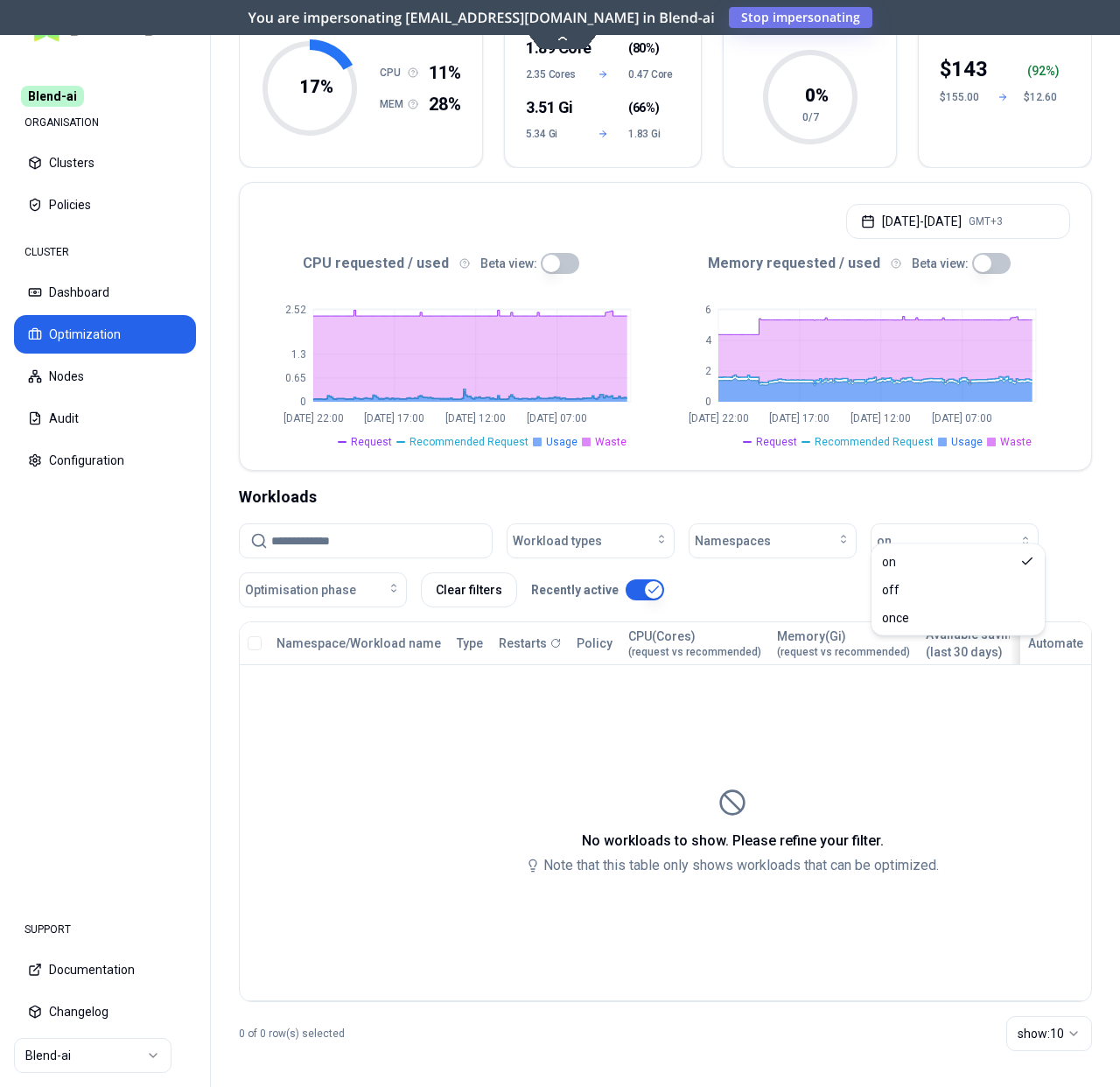
scroll to position [209, 0]
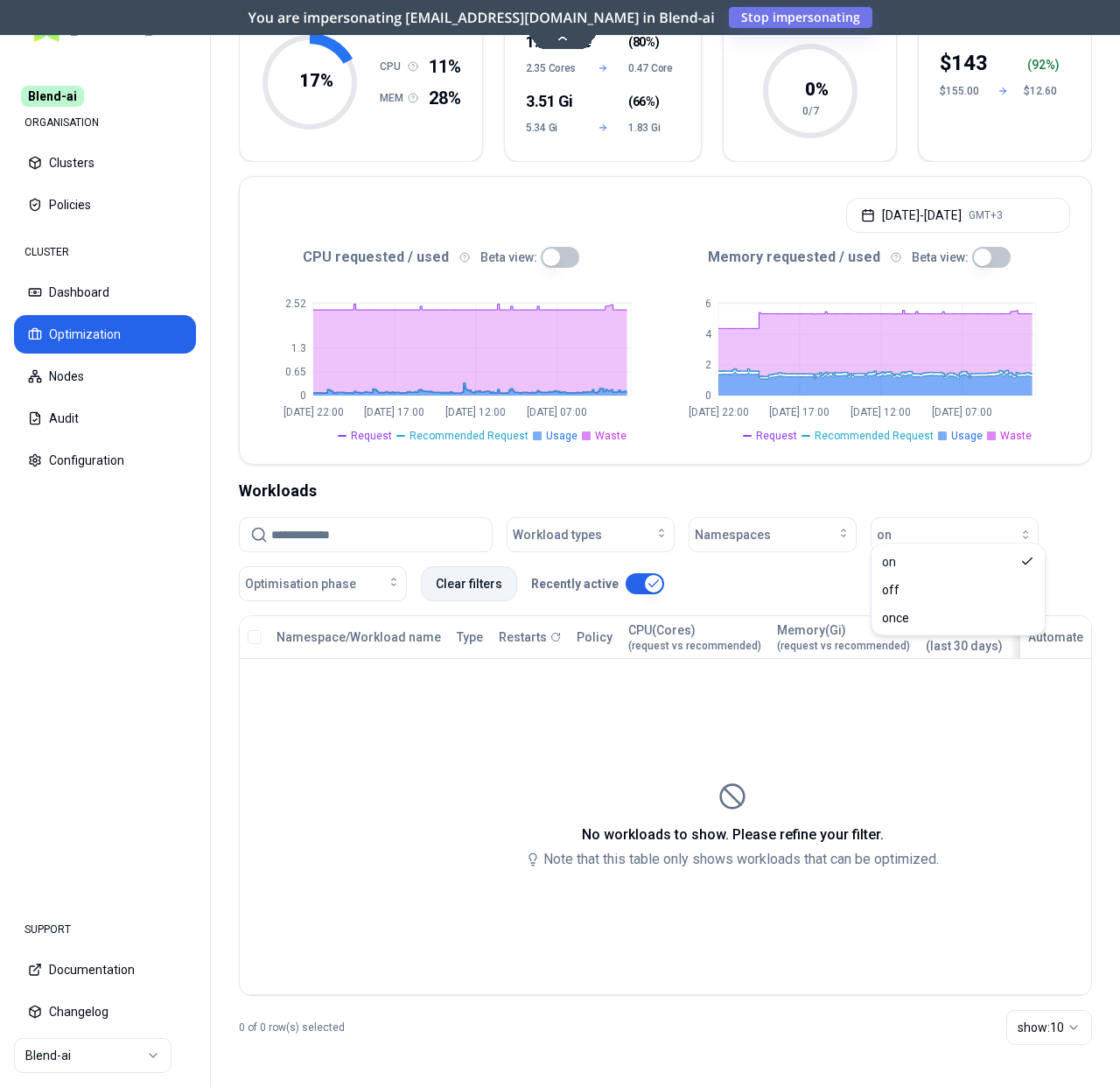
click at [445, 580] on button "Clear filters" at bounding box center [469, 583] width 97 height 35
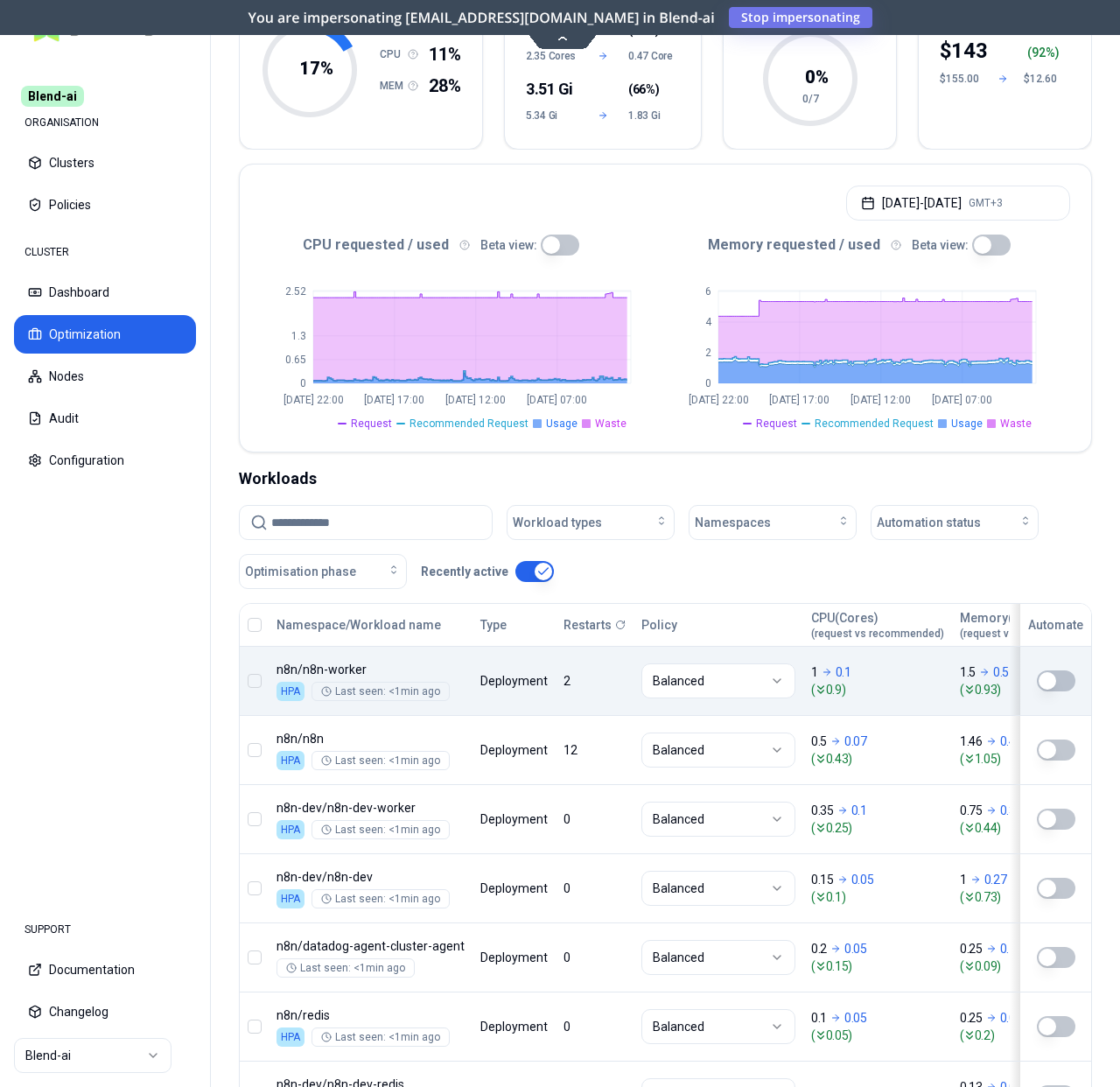
scroll to position [0, 0]
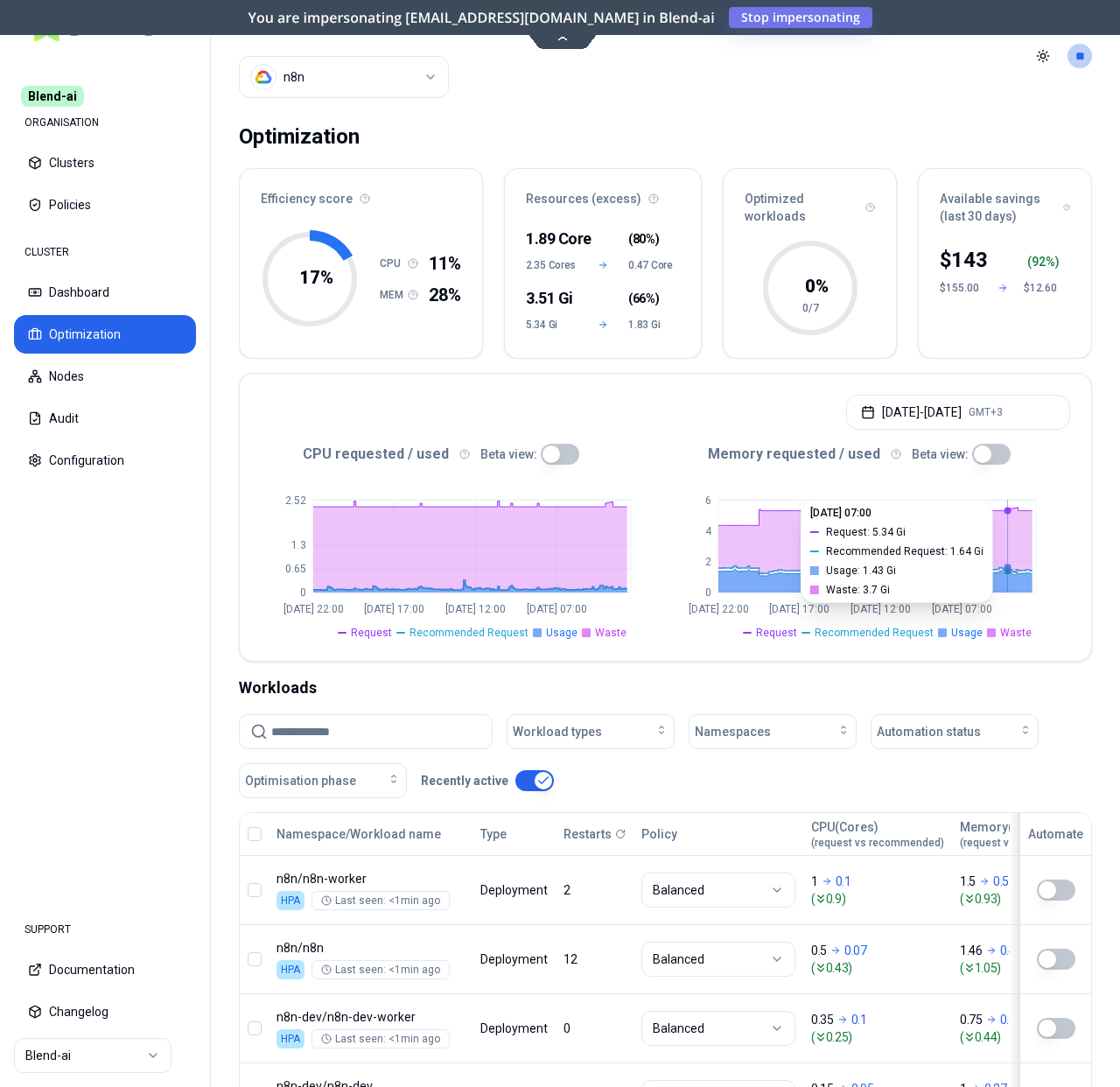
click at [406, 79] on html "Blend-ai ORGANISATION Clusters Policies CLUSTER Dashboard Optimization Nodes Au…" at bounding box center [560, 543] width 1120 height 1087
click at [615, 96] on html "Blend-ai ORGANISATION Clusters Policies CLUSTER Dashboard Optimization Nodes Au…" at bounding box center [560, 543] width 1120 height 1087
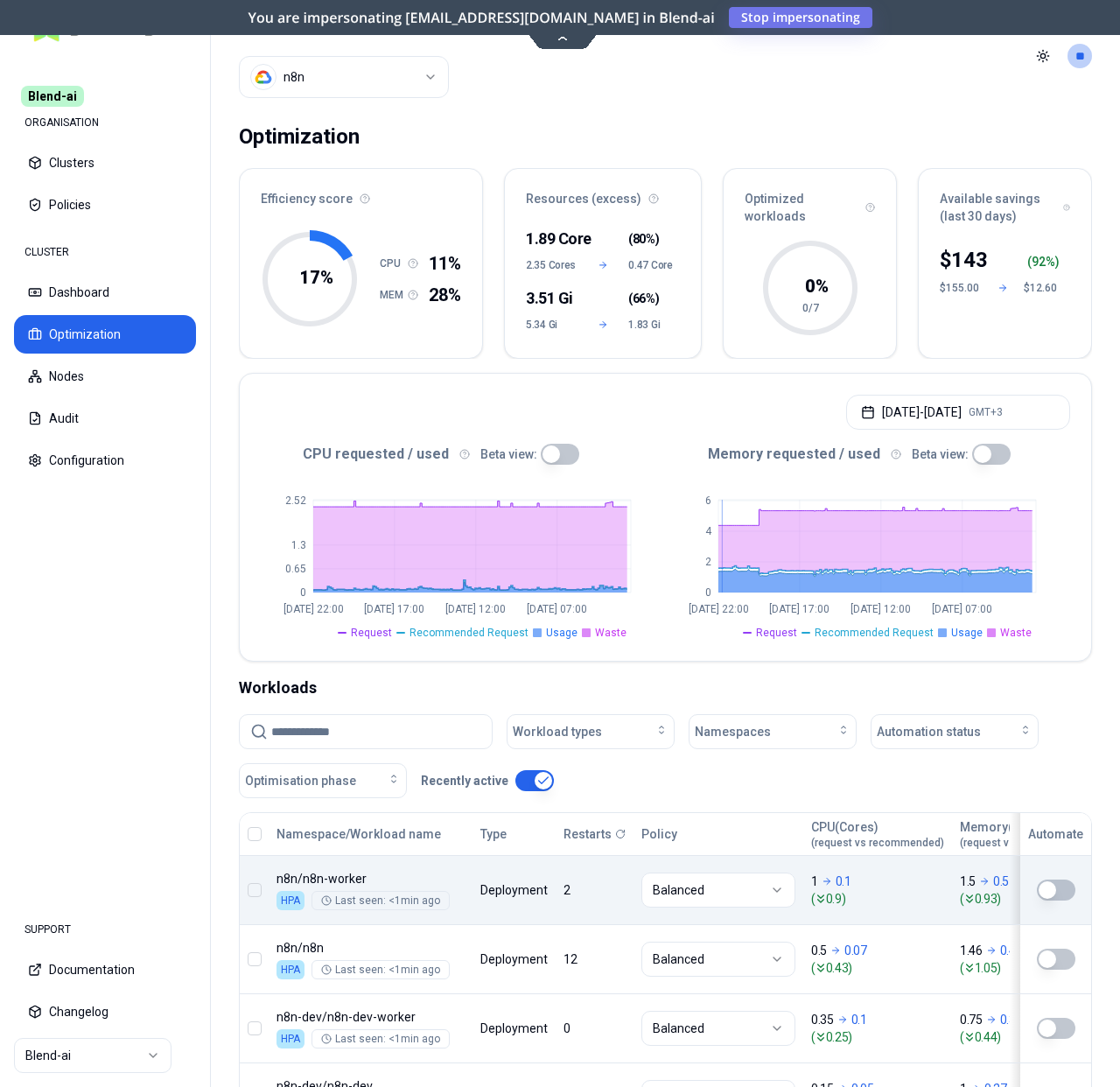
scroll to position [357, 0]
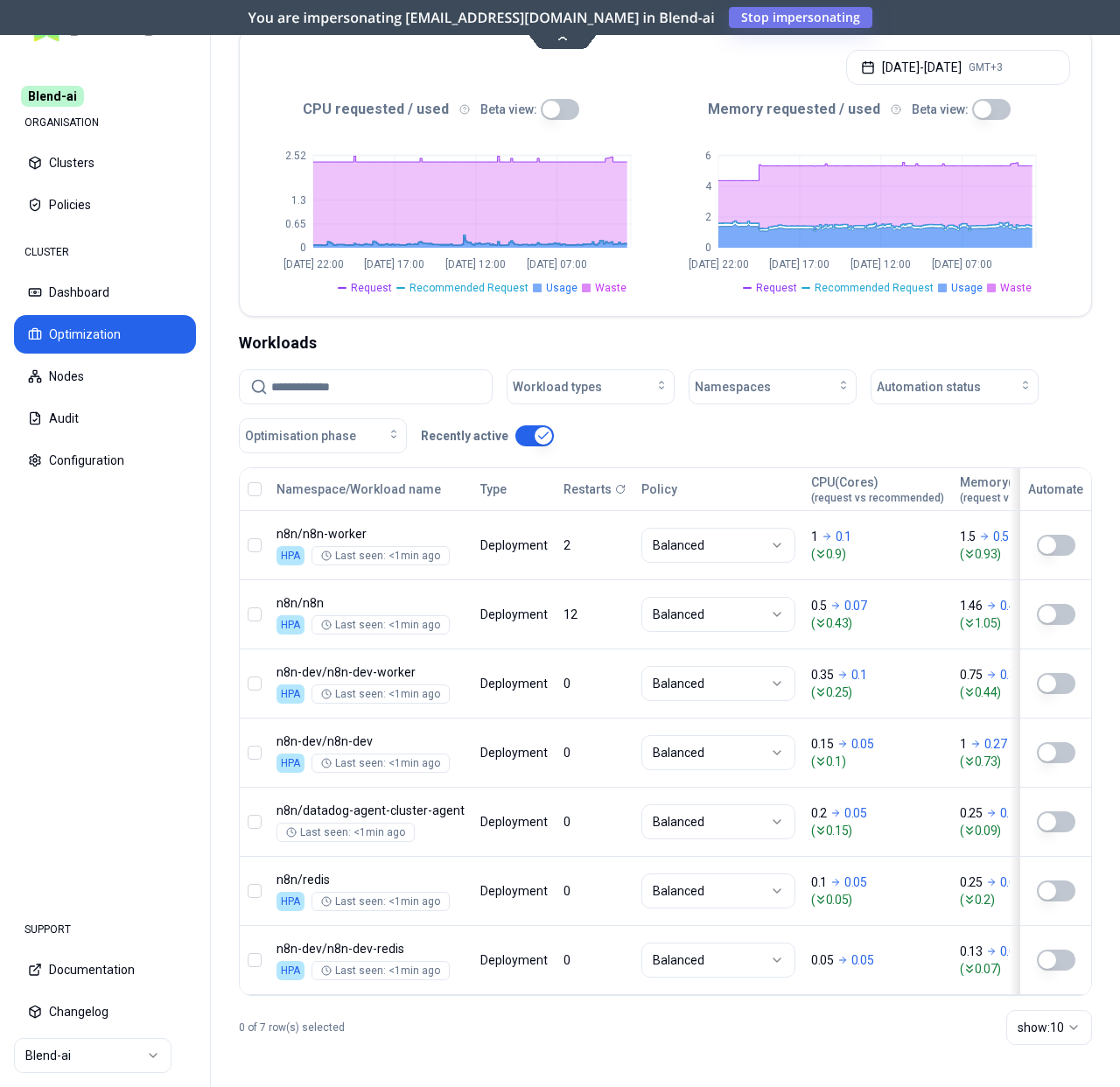
click at [80, 1058] on html "Blend-ai ORGANISATION Clusters Policies CLUSTER Dashboard Optimization Nodes Au…" at bounding box center [560, 543] width 1120 height 1087
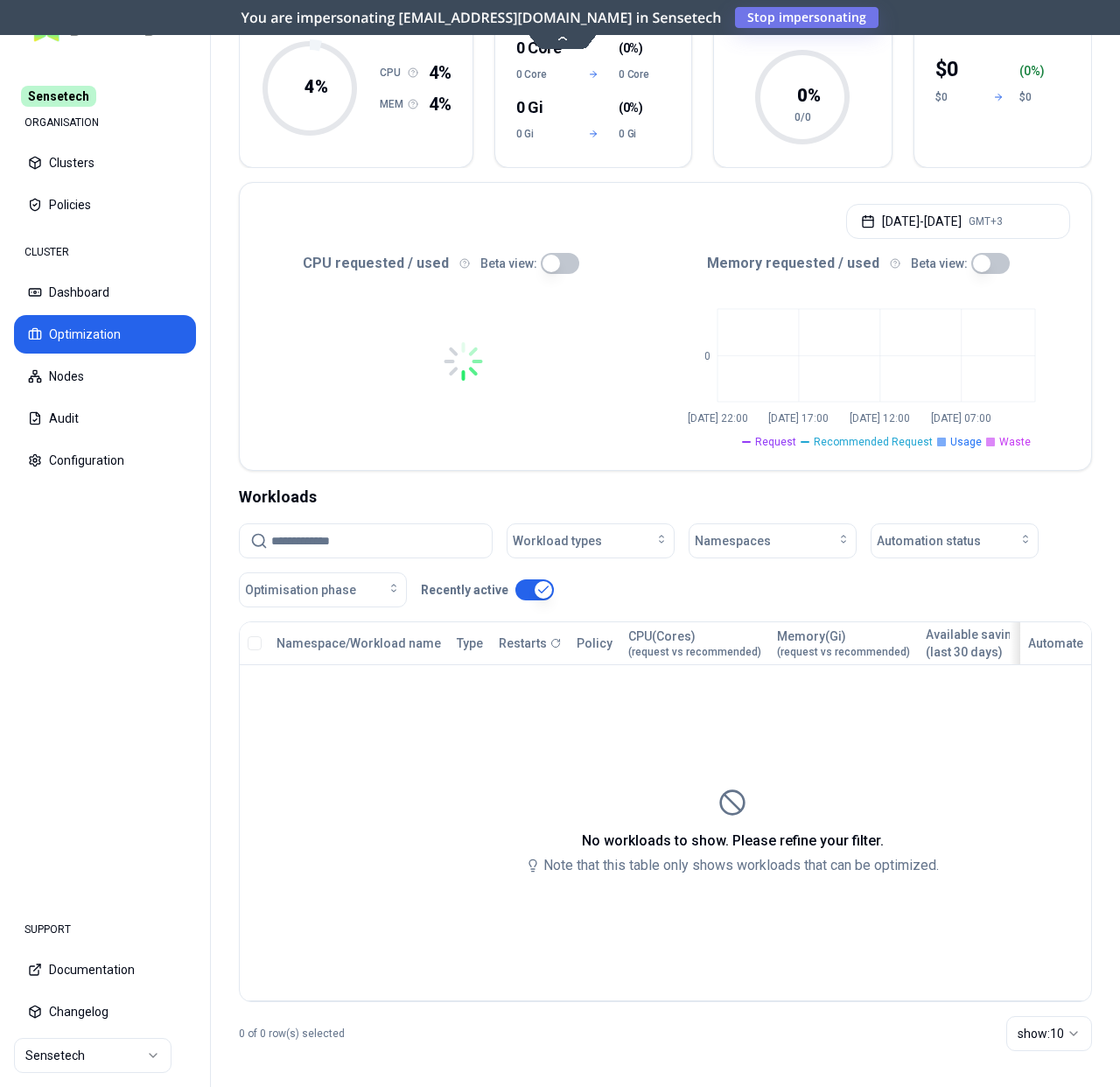
scroll to position [187, 0]
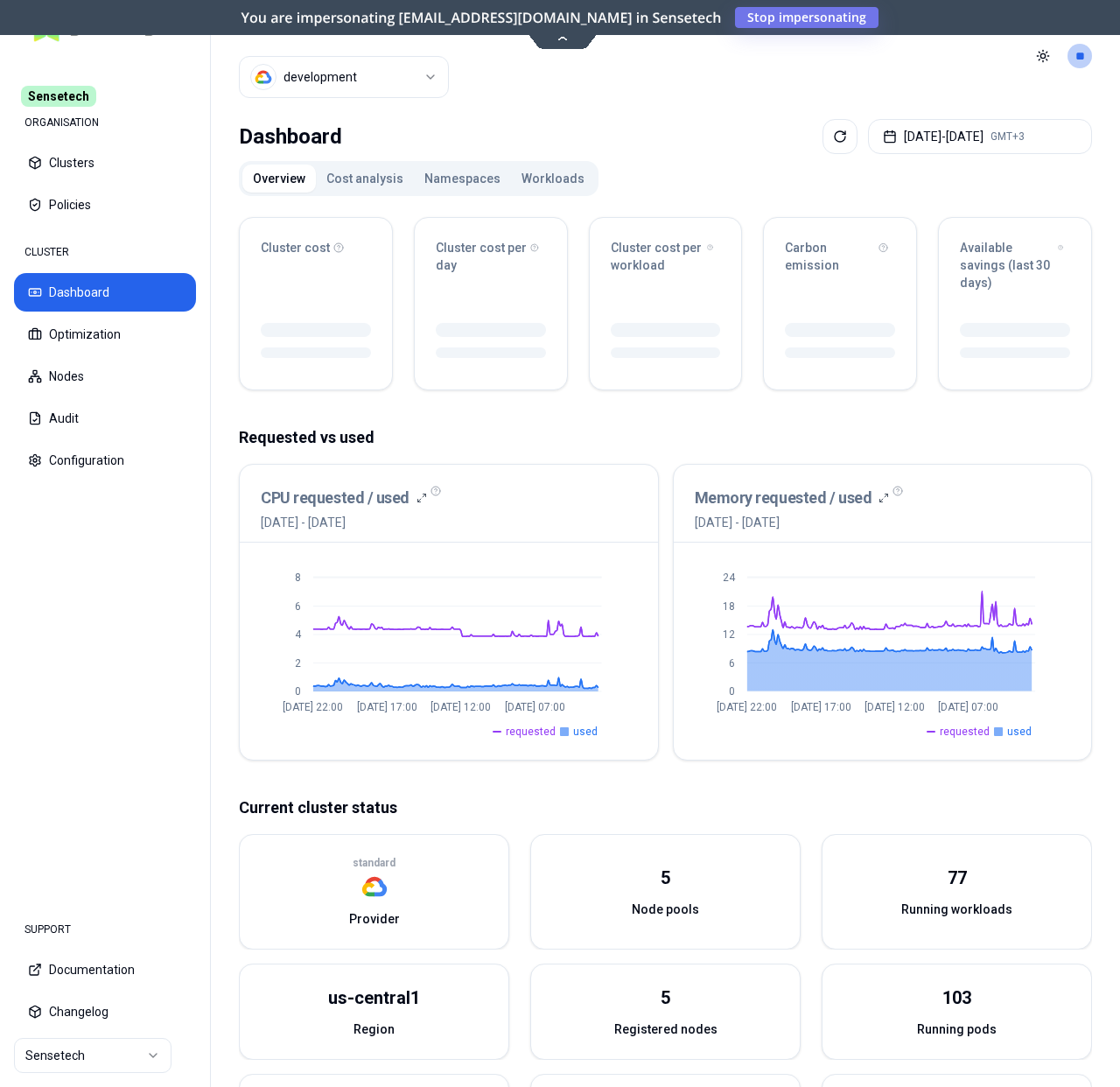
click at [545, 176] on button "Workloads" at bounding box center [553, 178] width 84 height 28
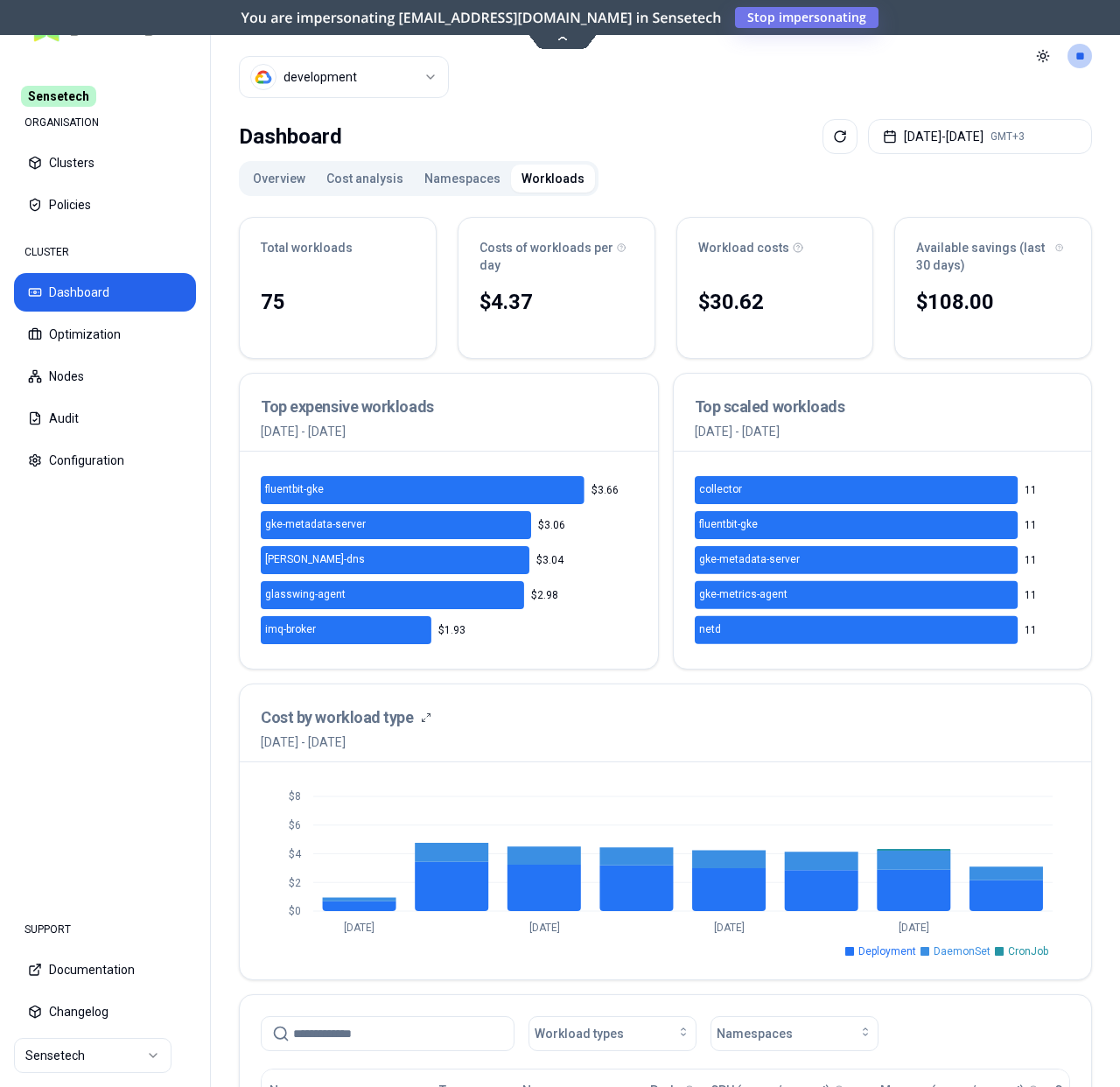
click at [144, 1057] on html "Sensetech ORGANISATION Clusters Policies CLUSTER Dashboard Optimization Nodes A…" at bounding box center [560, 543] width 1120 height 1087
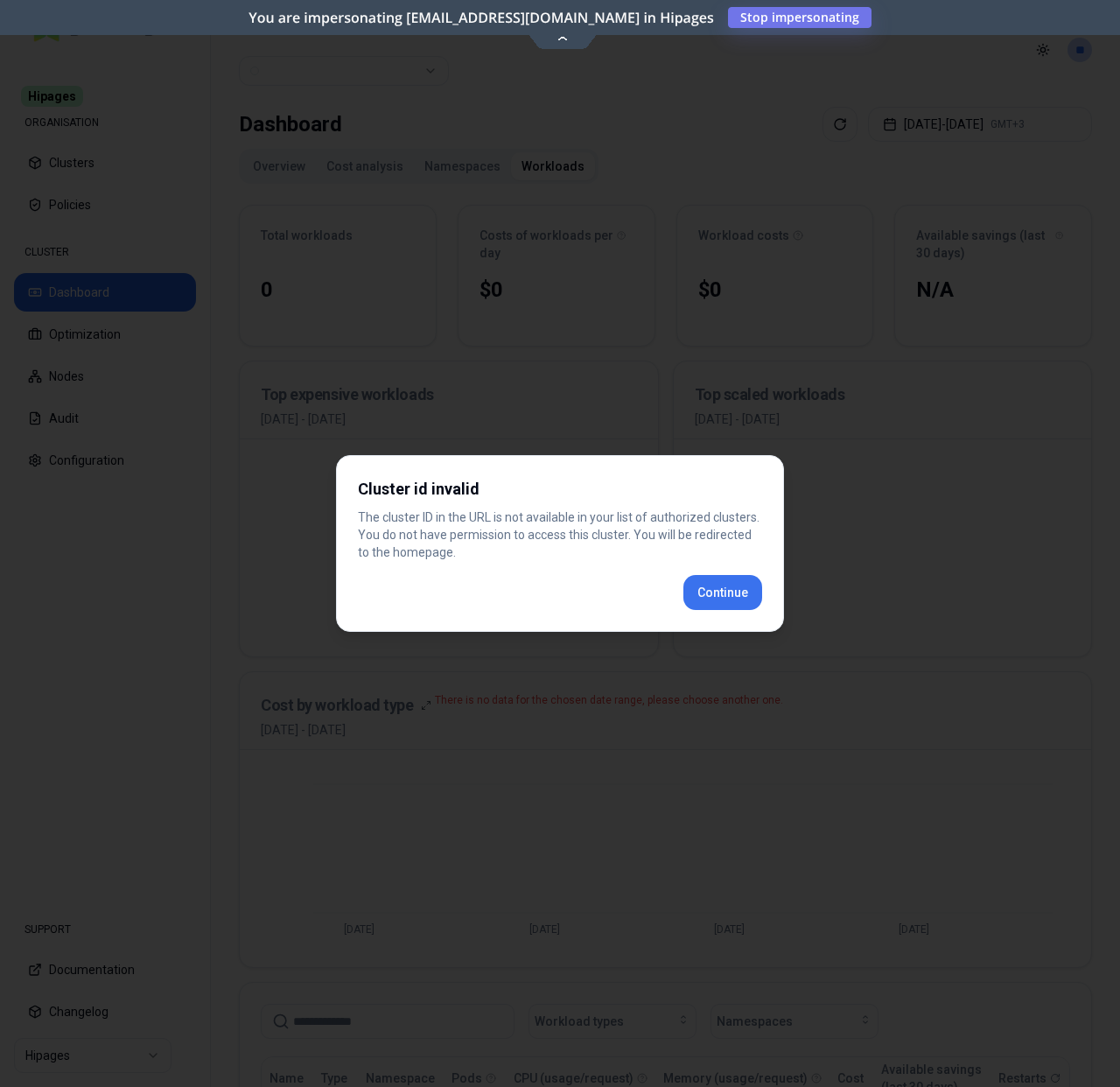
click at [709, 590] on div "Cluster id invalid The cluster ID in the URL is not available in your list of a…" at bounding box center [560, 543] width 448 height 176
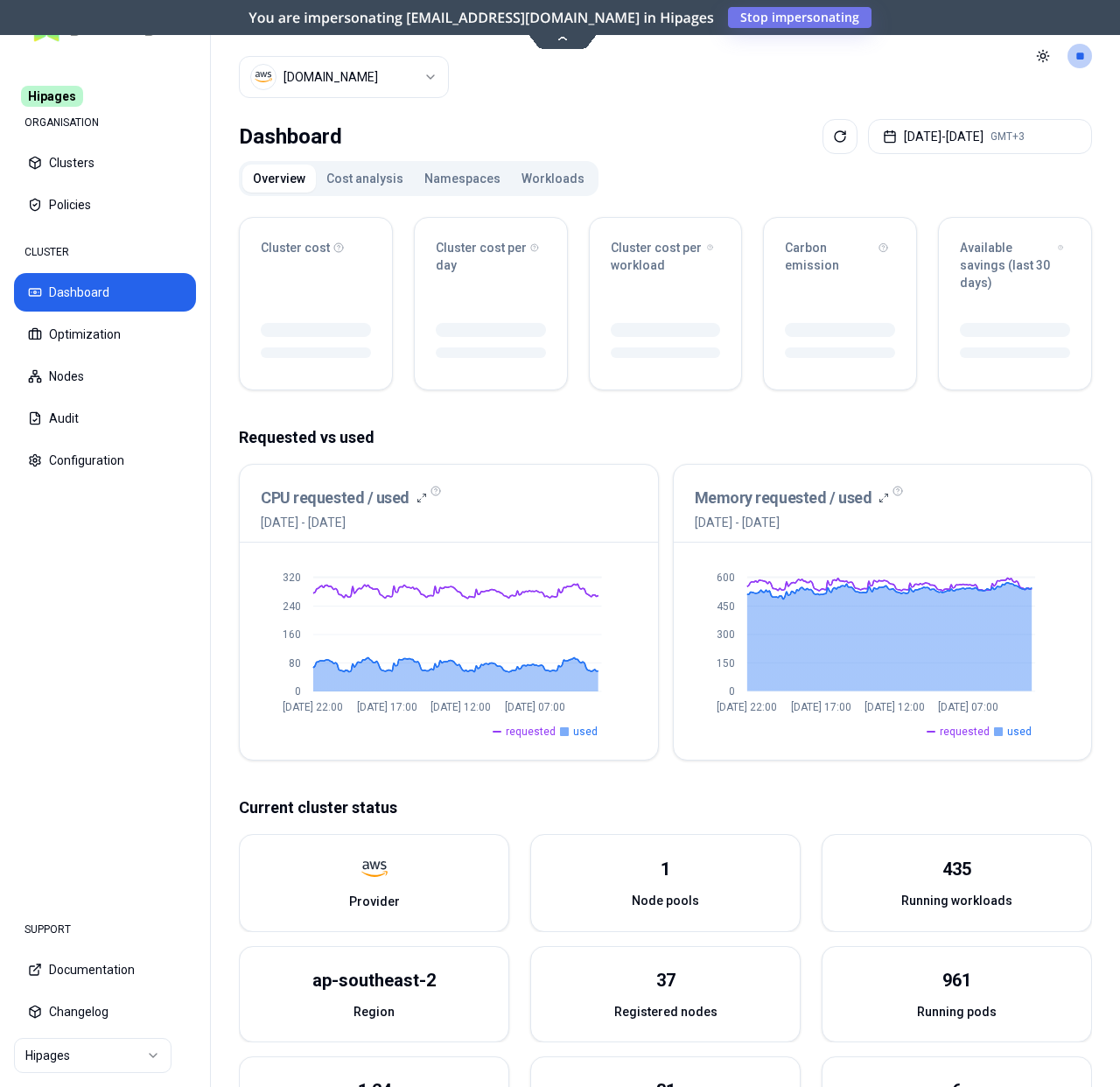
click at [531, 167] on button "Workloads" at bounding box center [553, 178] width 84 height 28
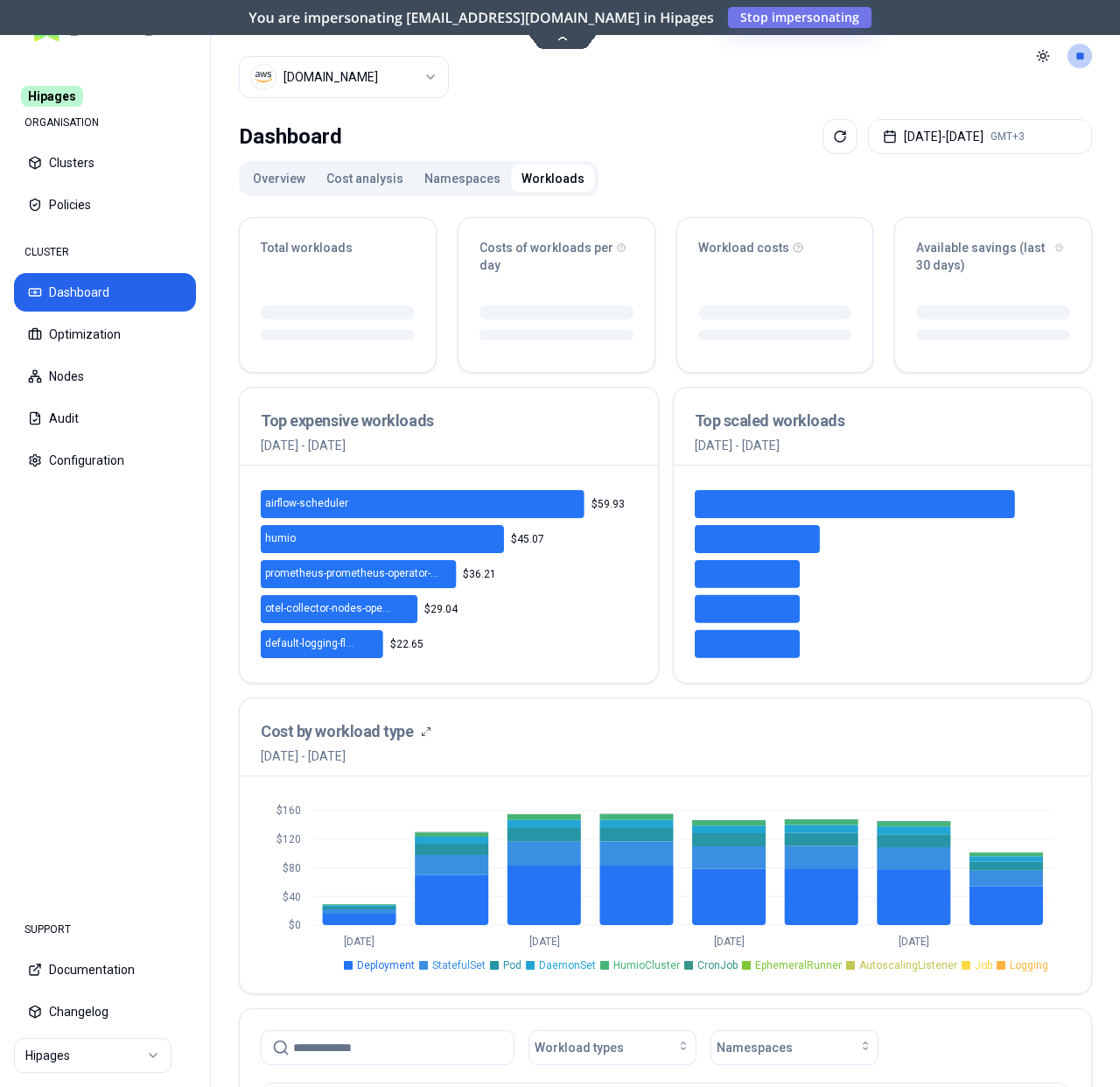
click at [390, 72] on html "Hipages ORGANISATION Clusters Policies CLUSTER Dashboard Optimization Nodes Aud…" at bounding box center [560, 543] width 1120 height 1087
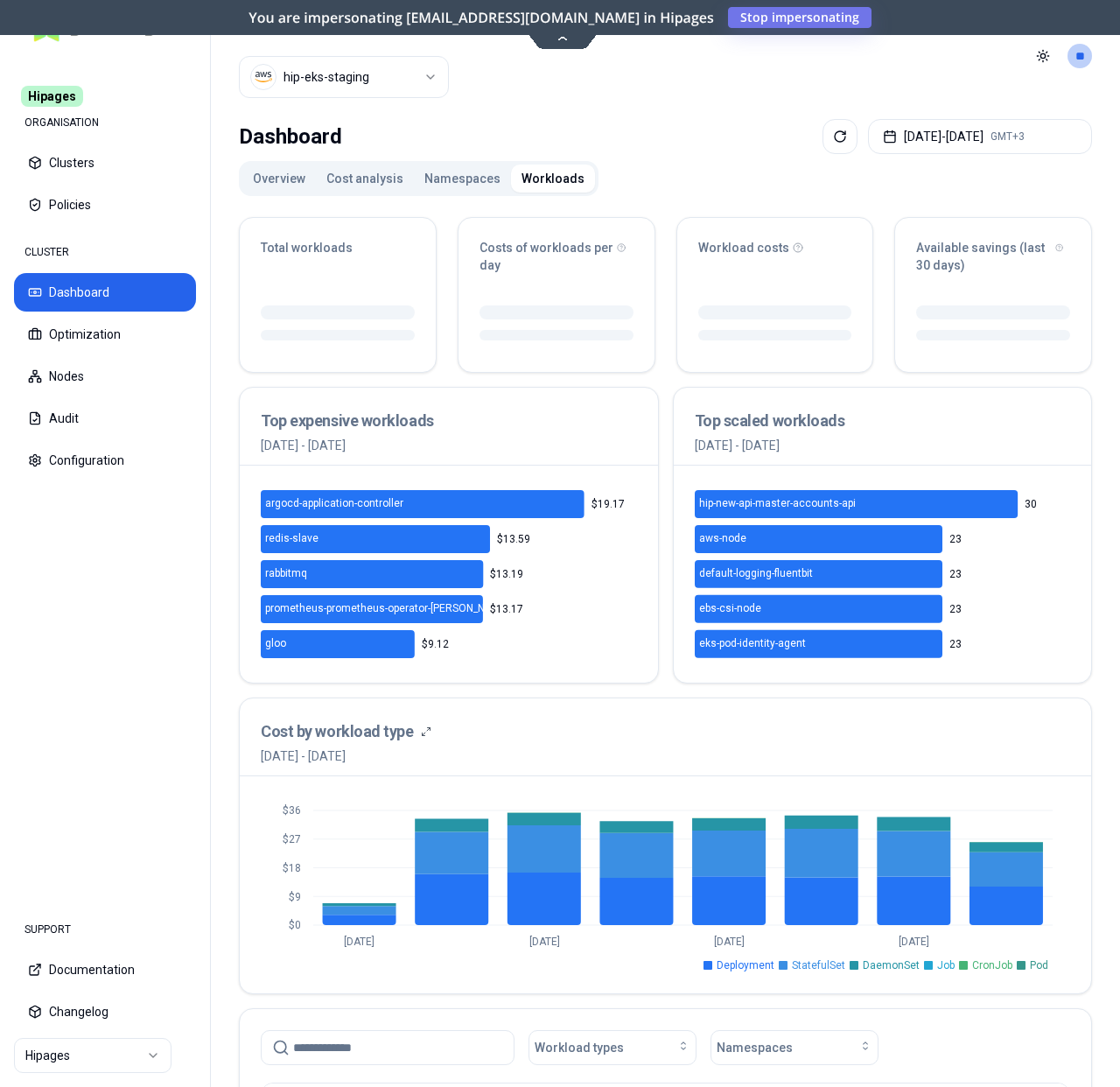
click at [75, 1063] on html "Hipages ORGANISATION Clusters Policies CLUSTER Dashboard Optimization Nodes Aud…" at bounding box center [560, 543] width 1120 height 1087
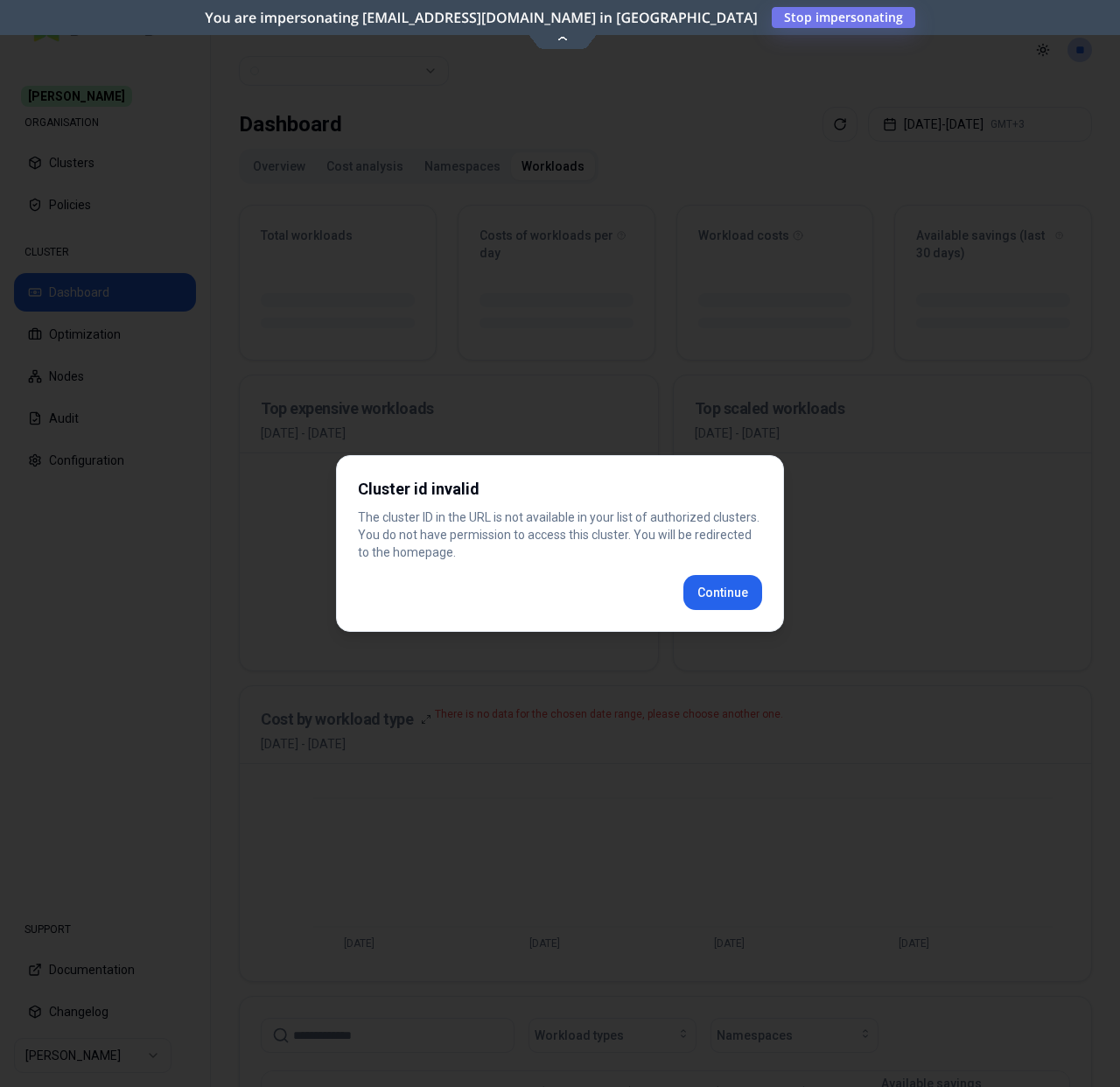
click at [719, 589] on div "Cluster id invalid The cluster ID in the URL is not available in your list of a…" at bounding box center [560, 543] width 448 height 176
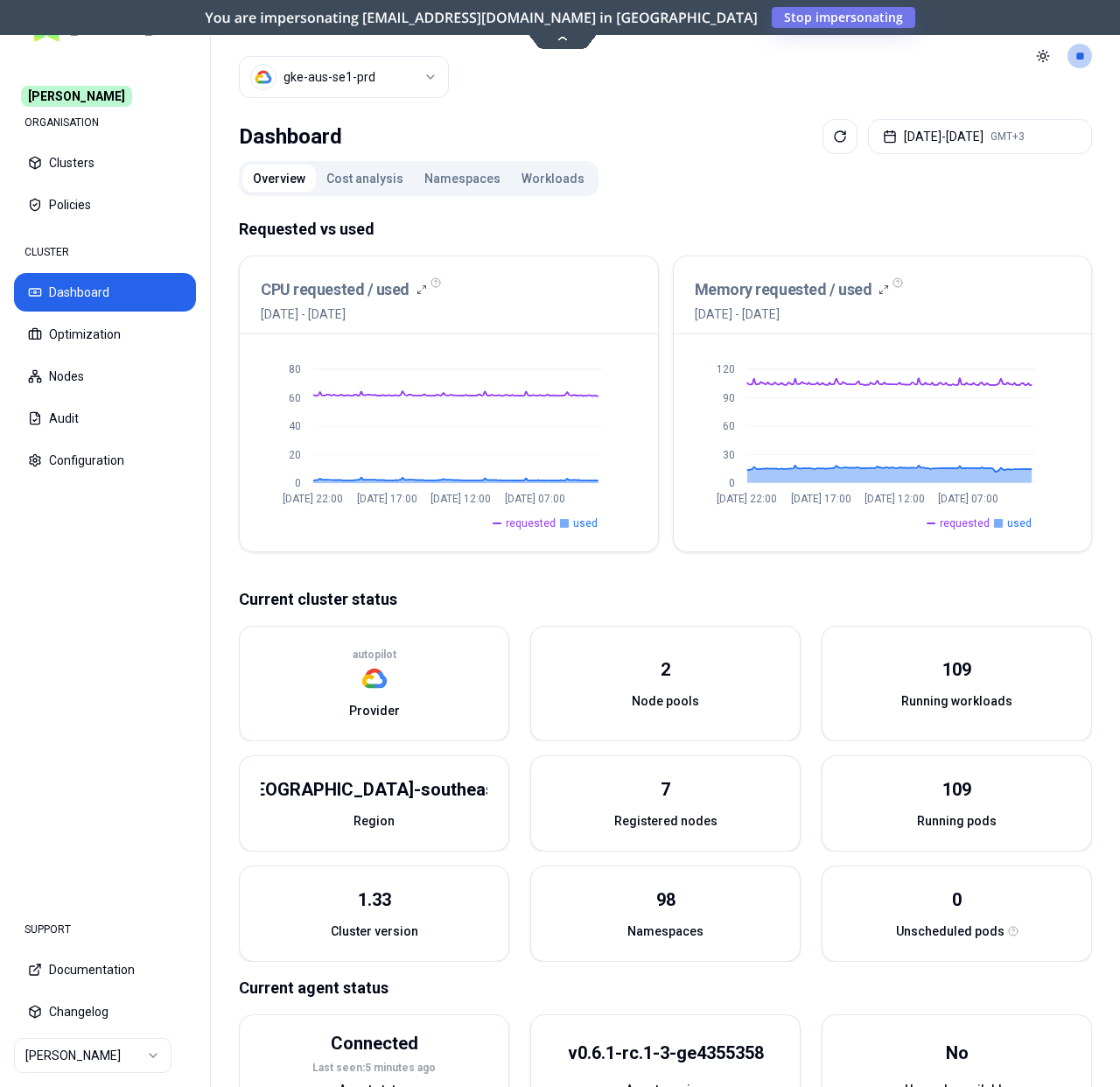
click at [547, 173] on button "Workloads" at bounding box center [553, 178] width 84 height 28
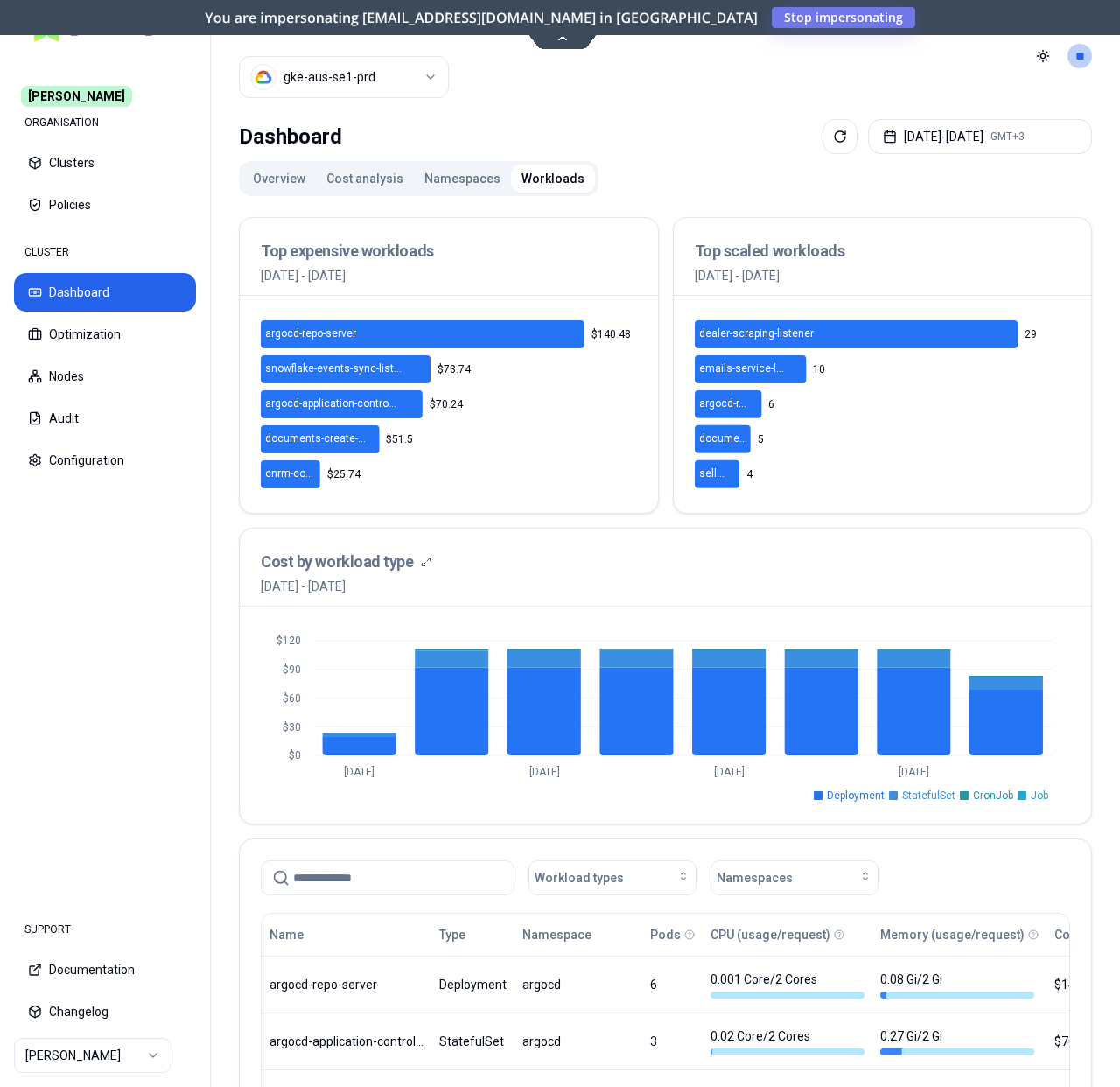
click at [400, 63] on html "[PERSON_NAME] ORGANISATION Clusters Policies CLUSTER Dashboard Optimization Nod…" at bounding box center [560, 543] width 1120 height 1087
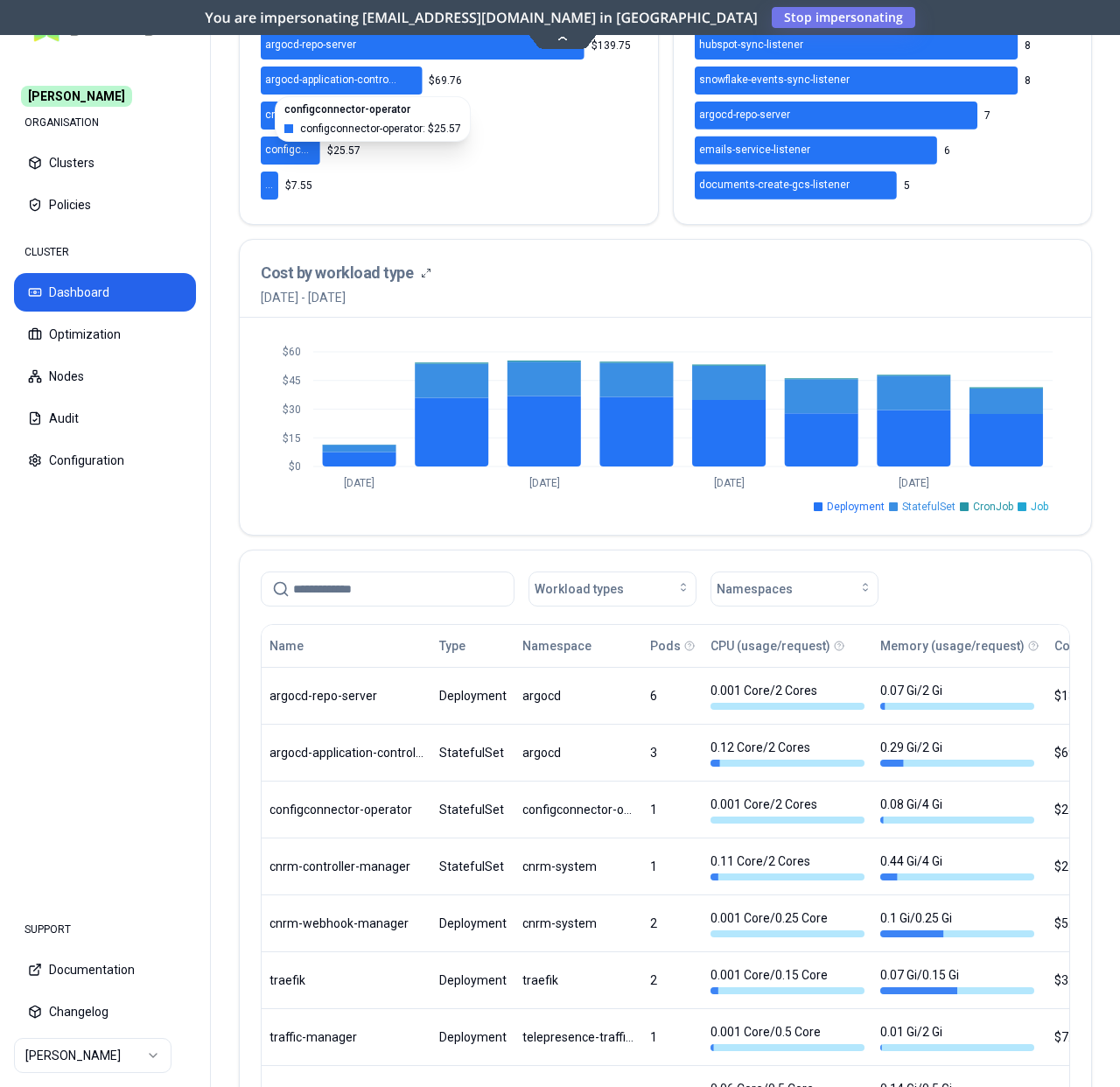
scroll to position [565, 0]
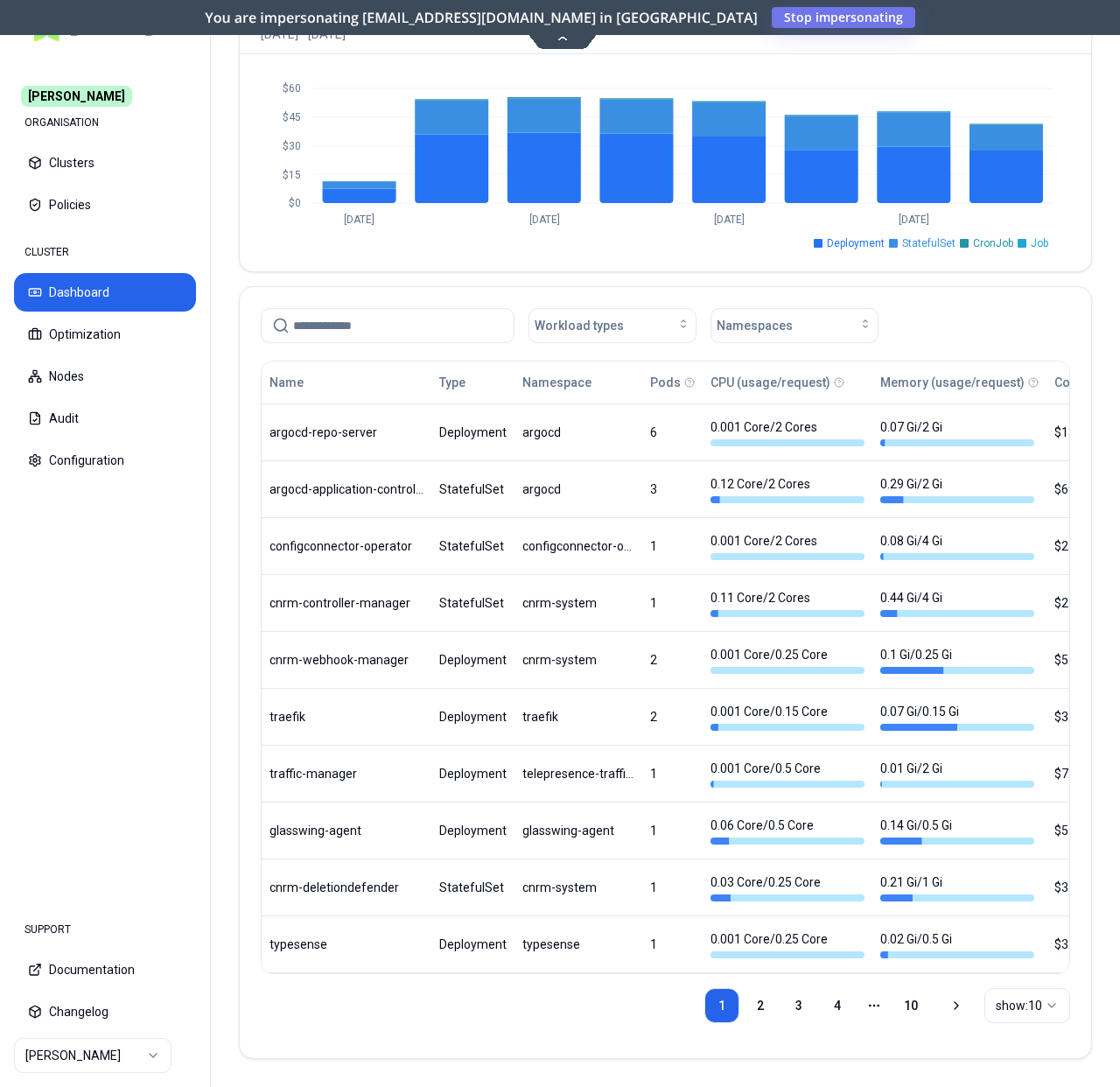
click at [678, 235] on ul "Deployment StatefulSet CronJob Job" at bounding box center [657, 239] width 793 height 21
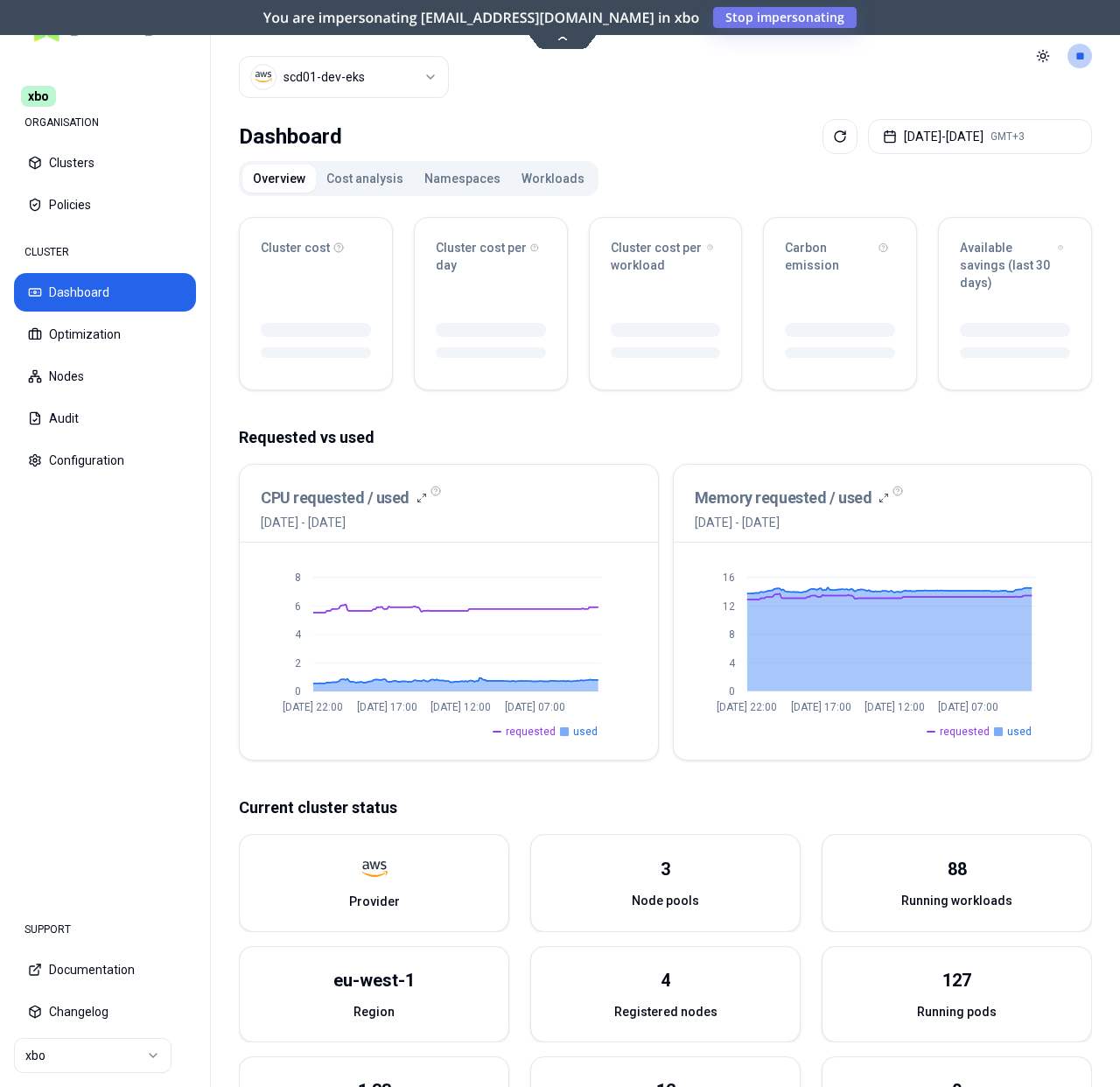
click at [538, 178] on button "Workloads" at bounding box center [553, 178] width 84 height 28
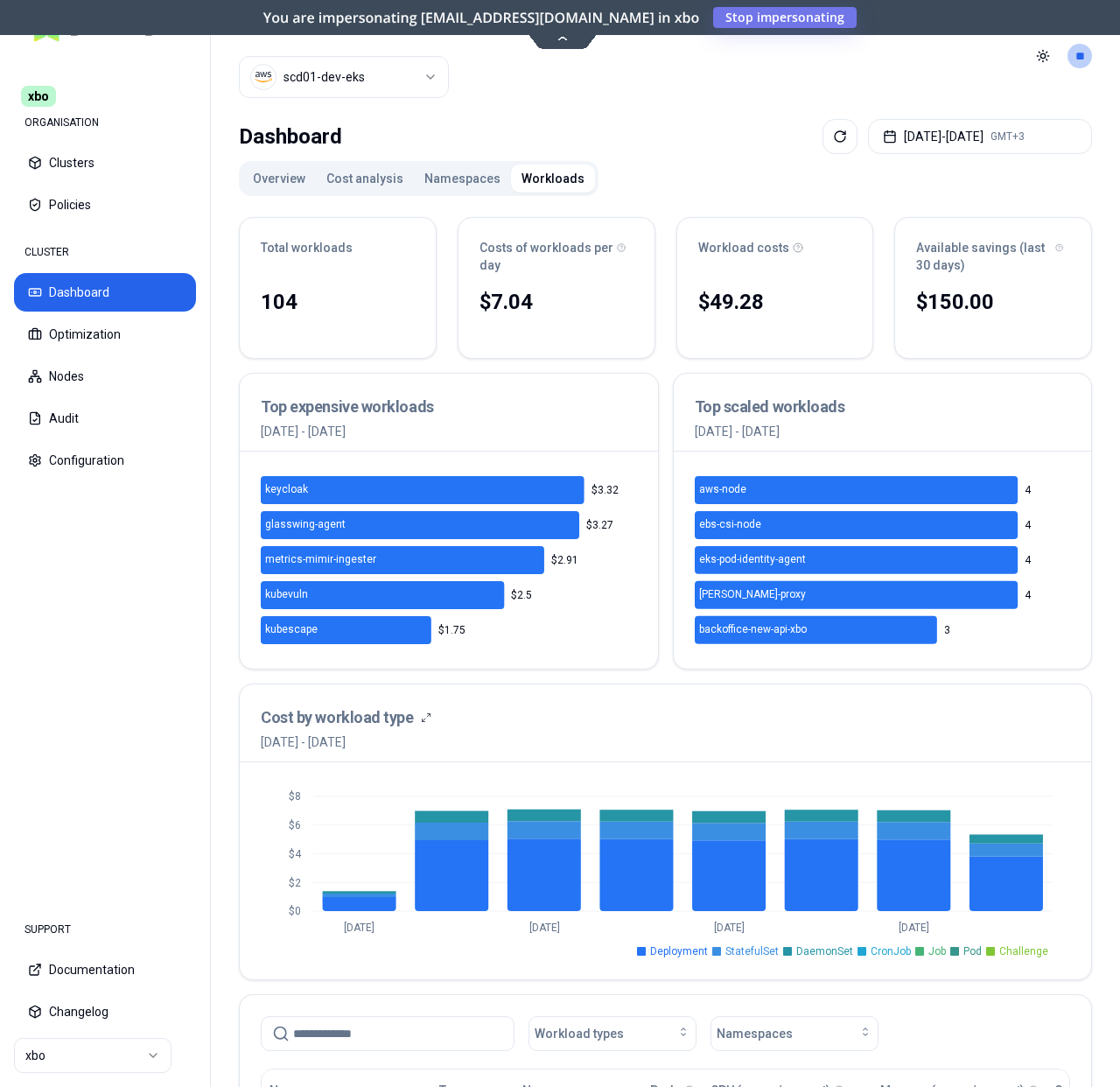
click at [381, 77] on html "xbo ORGANISATION Clusters Policies CLUSTER Dashboard Optimization Nodes Audit C…" at bounding box center [560, 543] width 1120 height 1087
click at [588, 107] on html "xbo ORGANISATION Clusters Policies CLUSTER Dashboard Optimization Nodes Audit C…" at bounding box center [560, 543] width 1120 height 1087
click at [95, 315] on button "Optimization" at bounding box center [105, 334] width 182 height 38
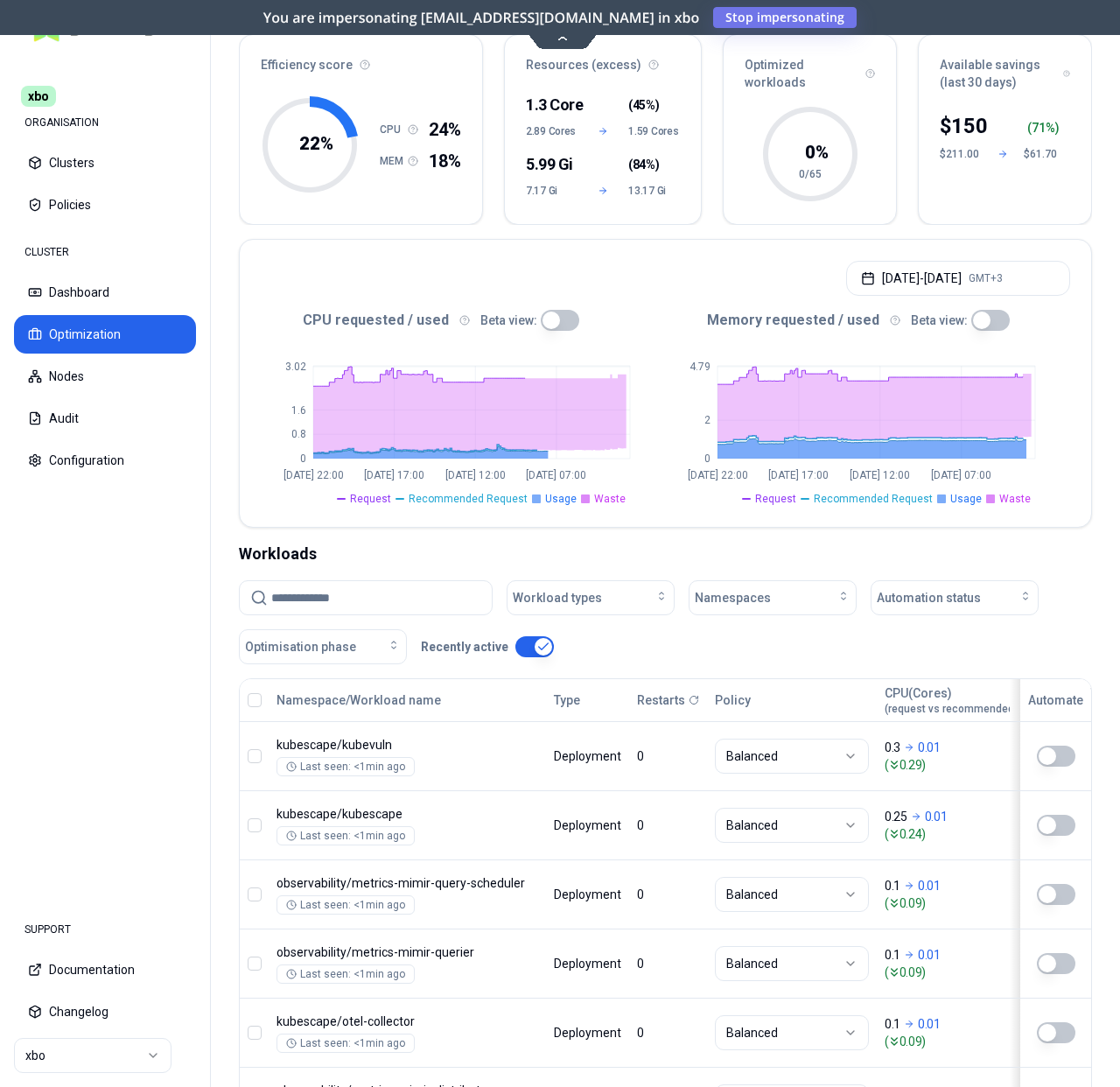
scroll to position [136, 0]
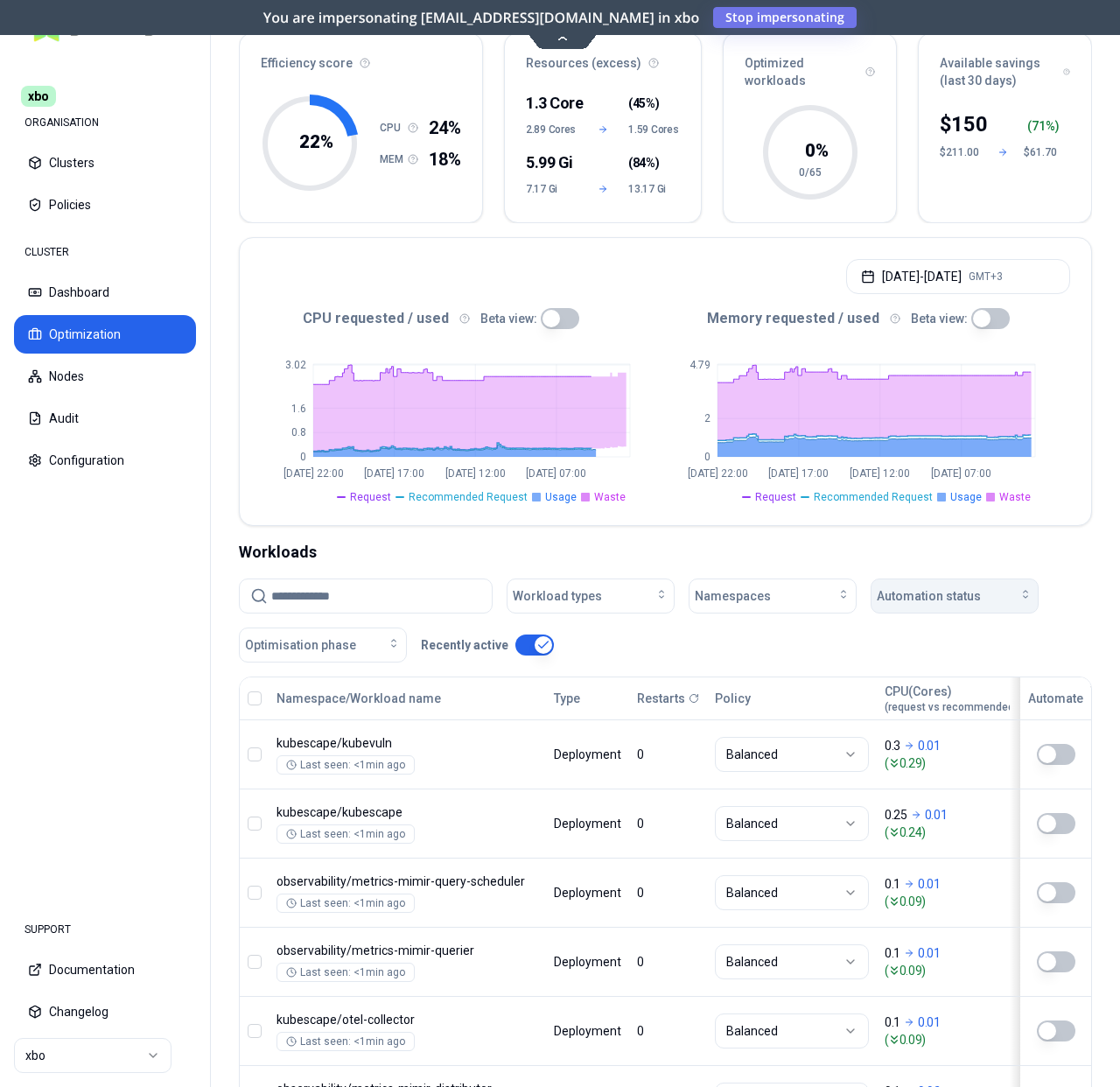
click at [941, 585] on button "Automation status" at bounding box center [954, 596] width 168 height 35
click at [923, 626] on div "on" at bounding box center [958, 636] width 166 height 28
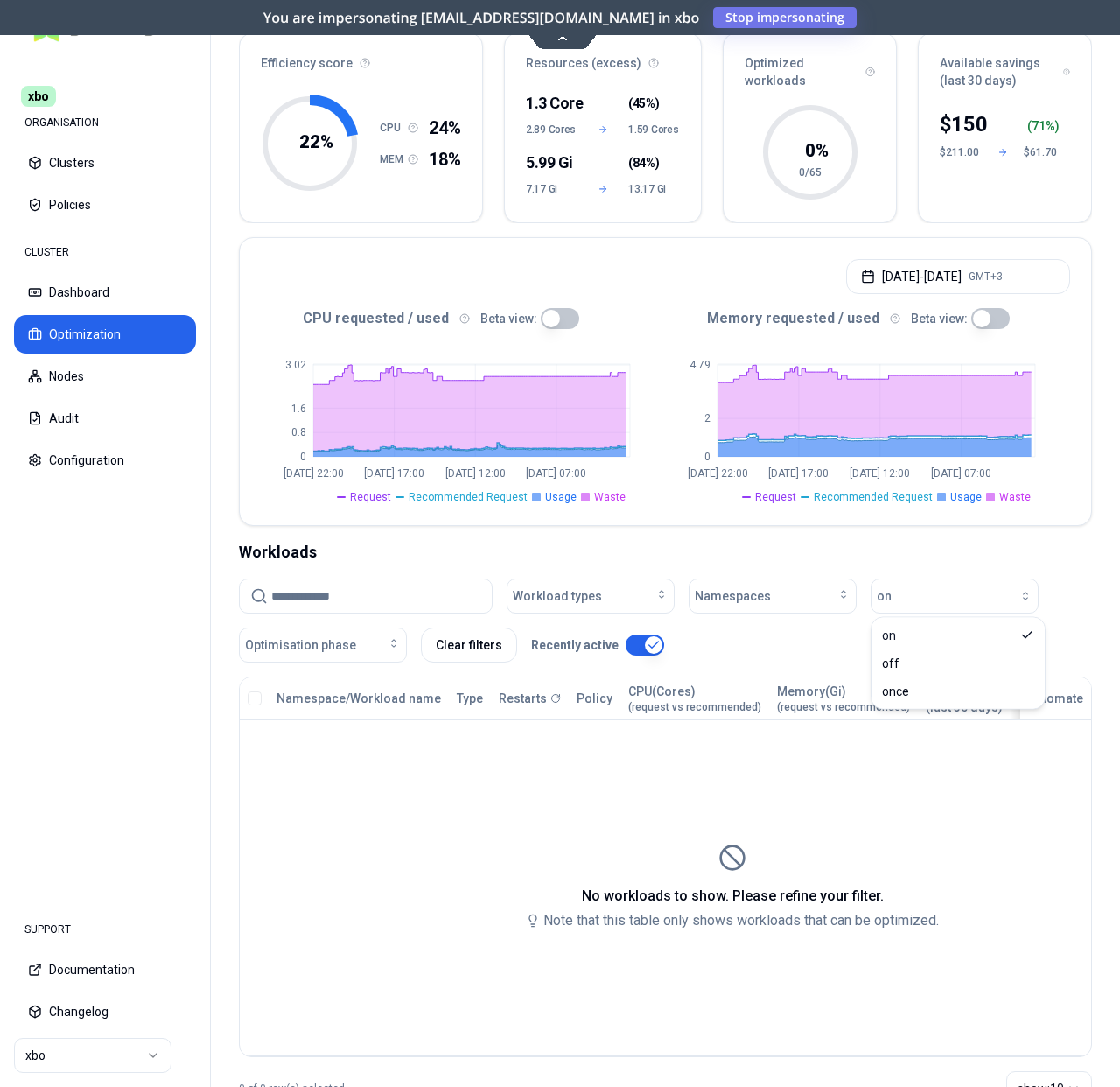
click at [857, 543] on div "Workloads" at bounding box center [666, 552] width 854 height 24
click at [53, 1044] on html "xbo ORGANISATION Clusters Policies CLUSTER Dashboard Optimization Nodes Audit C…" at bounding box center [560, 543] width 1120 height 1087
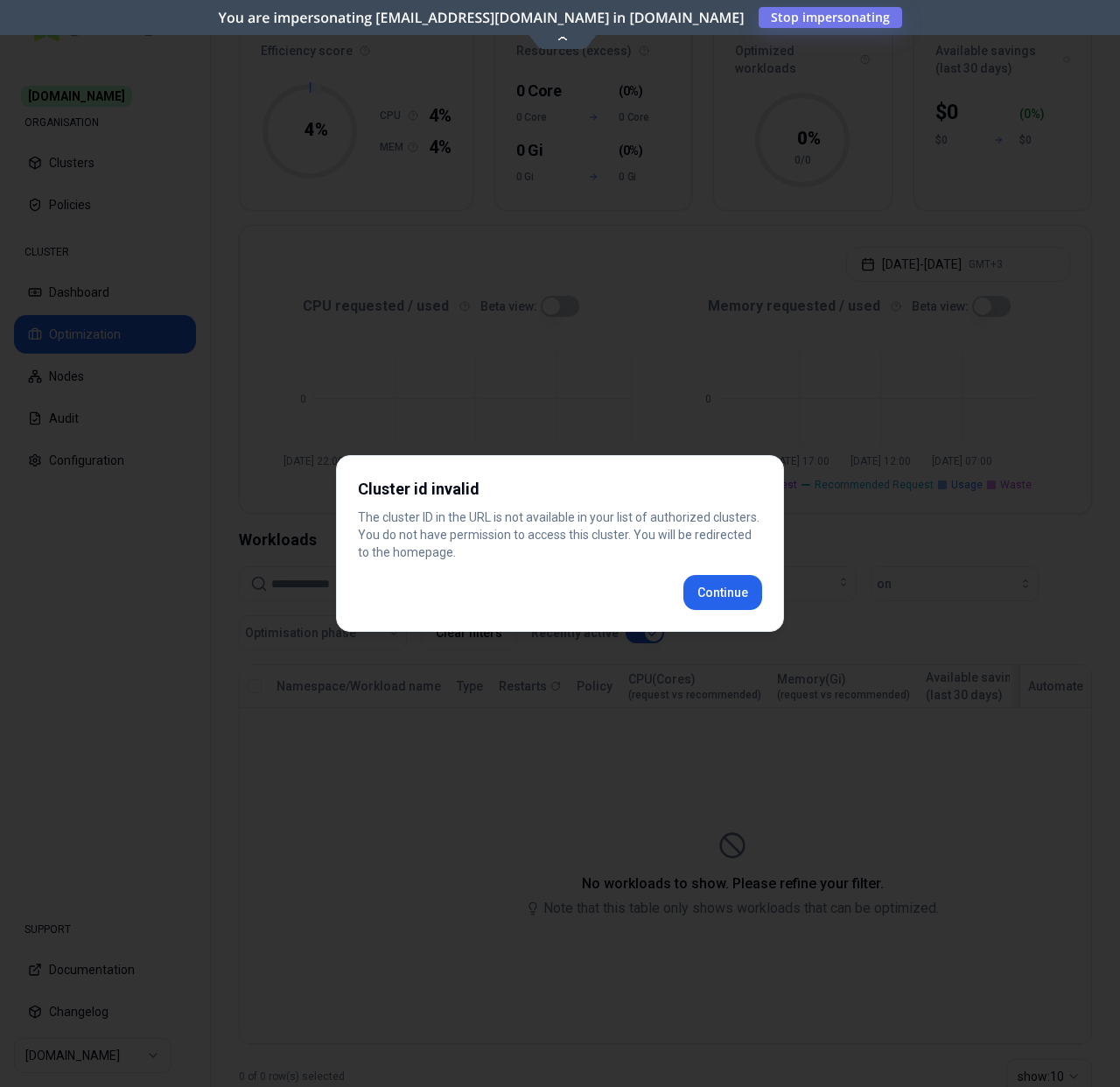
scroll to position [124, 0]
click at [749, 601] on div "Cluster id invalid The cluster ID in the URL is not available in your list of a…" at bounding box center [560, 543] width 448 height 176
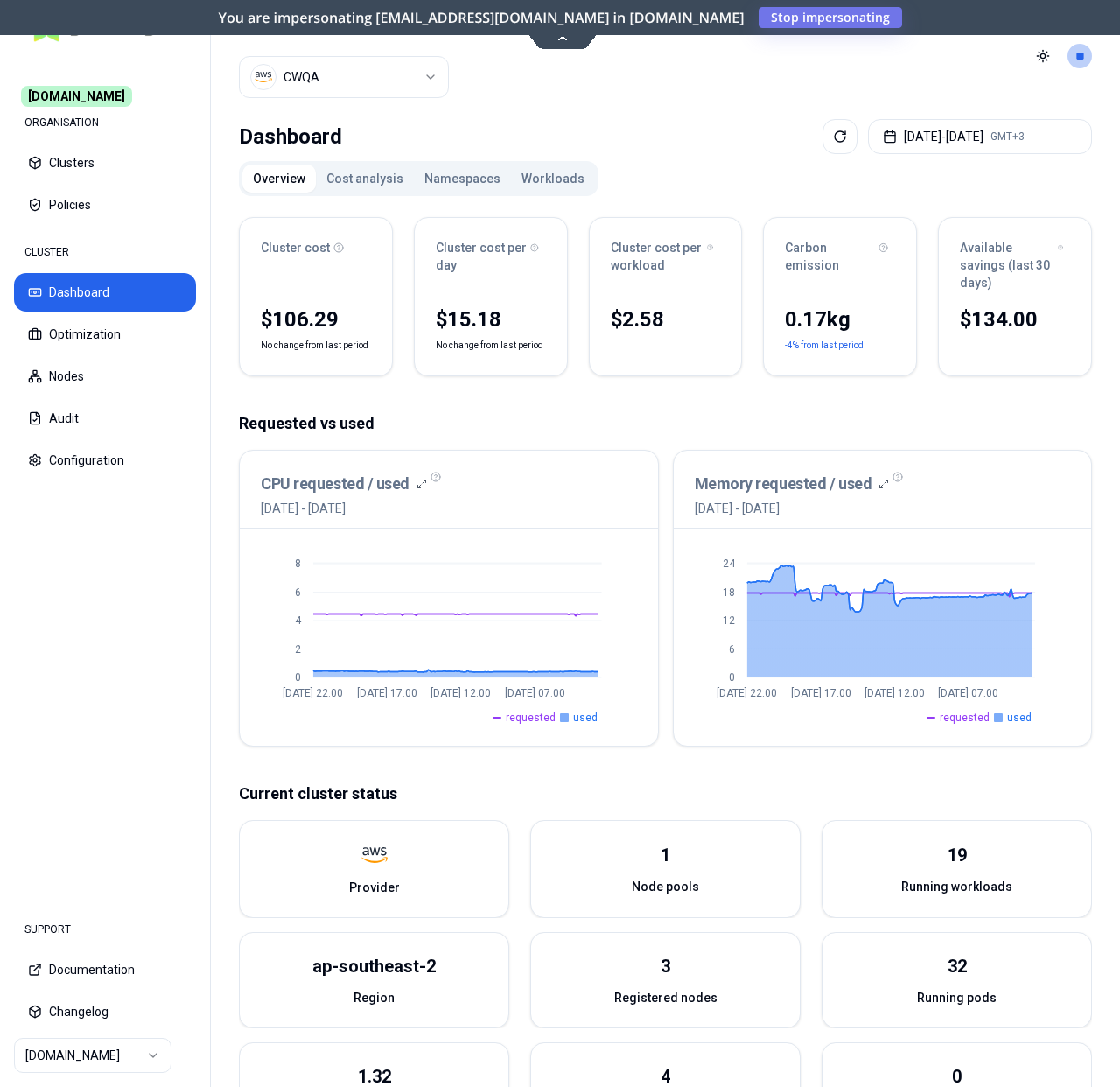
click at [85, 296] on button "Dashboard" at bounding box center [105, 292] width 182 height 38
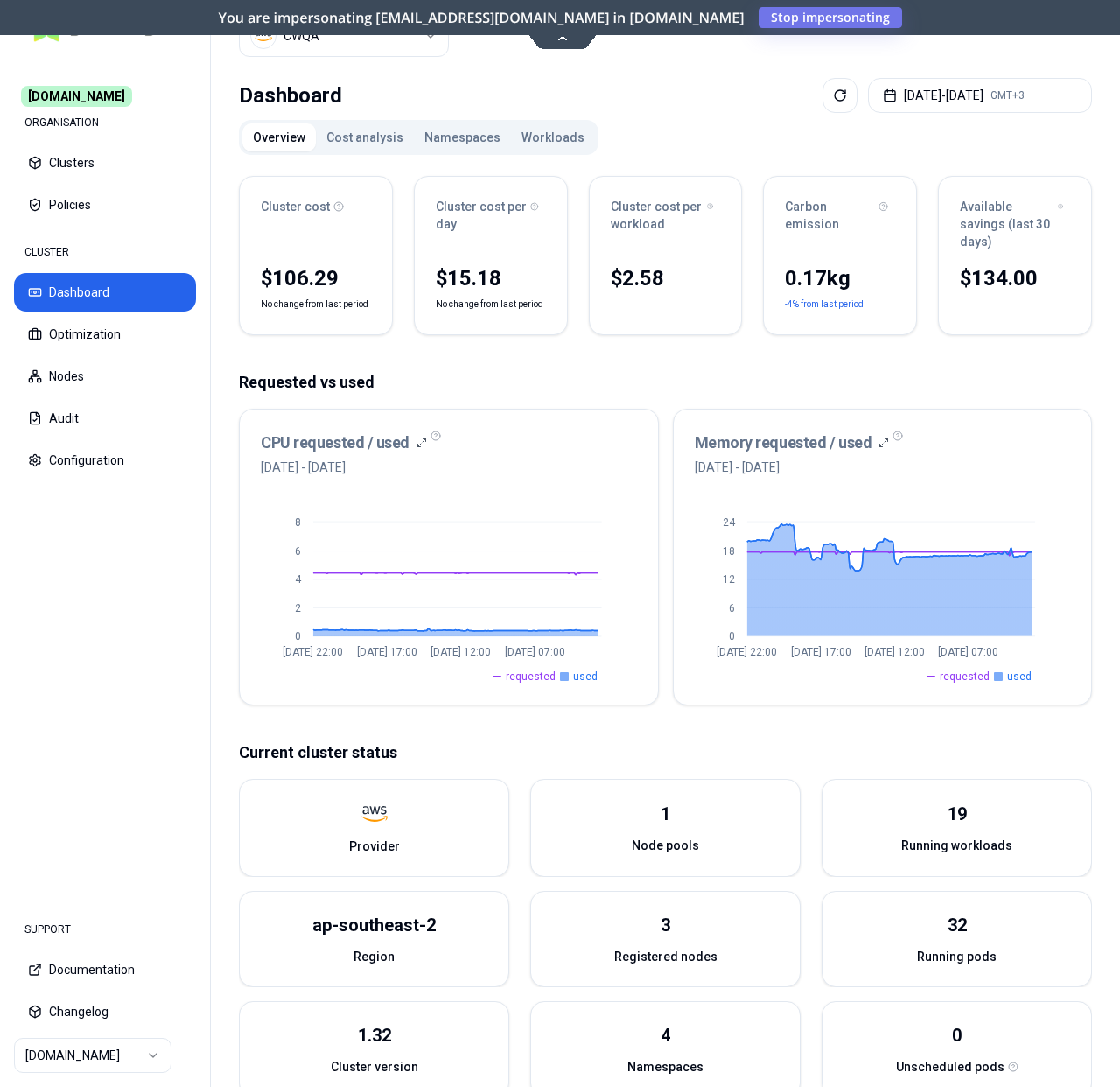
scroll to position [237, 0]
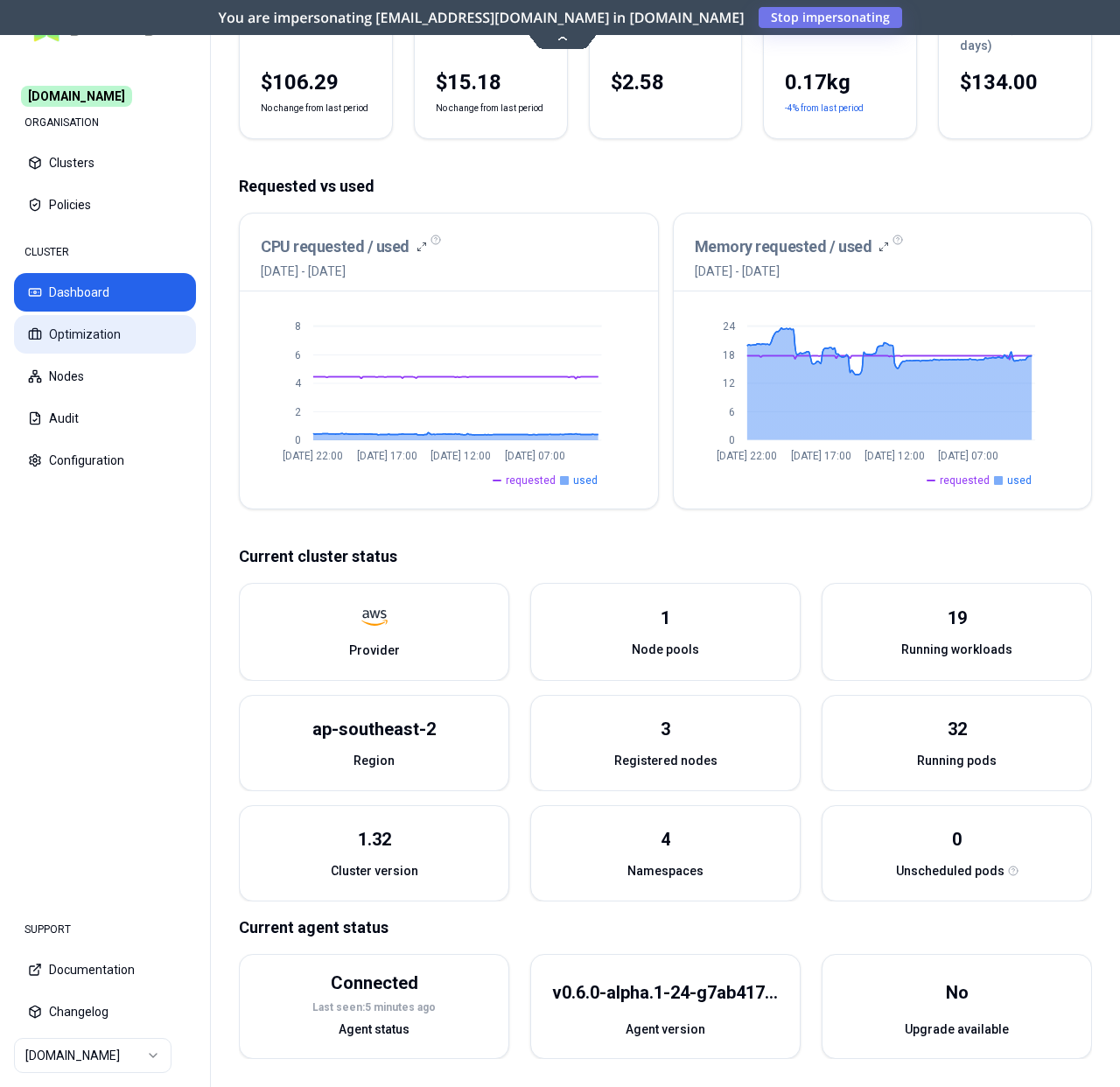
click at [129, 343] on button "Optimization" at bounding box center [105, 334] width 182 height 38
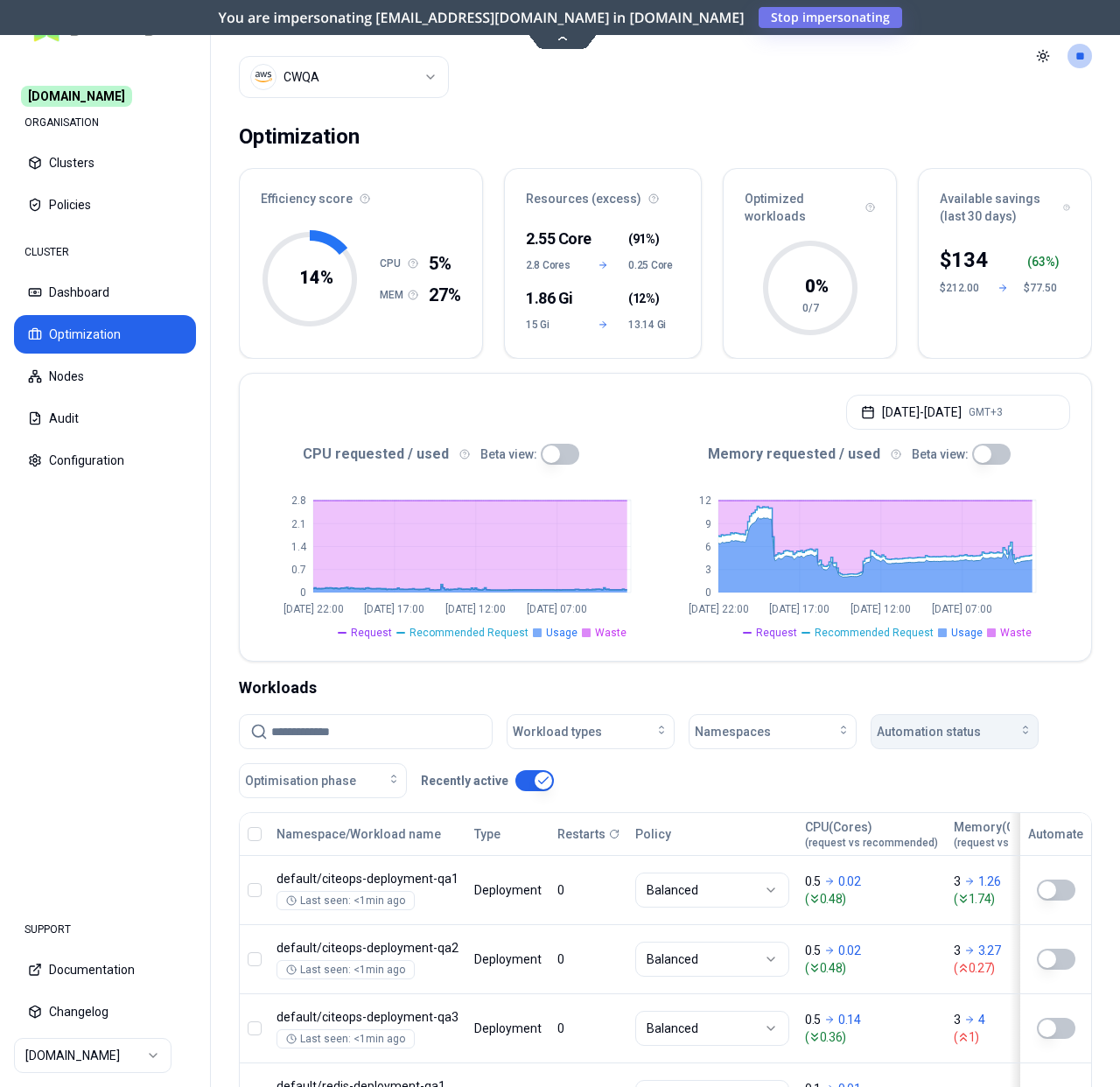
click at [911, 726] on span "Automation status" at bounding box center [929, 732] width 104 height 18
click at [907, 762] on div "on" at bounding box center [958, 771] width 166 height 28
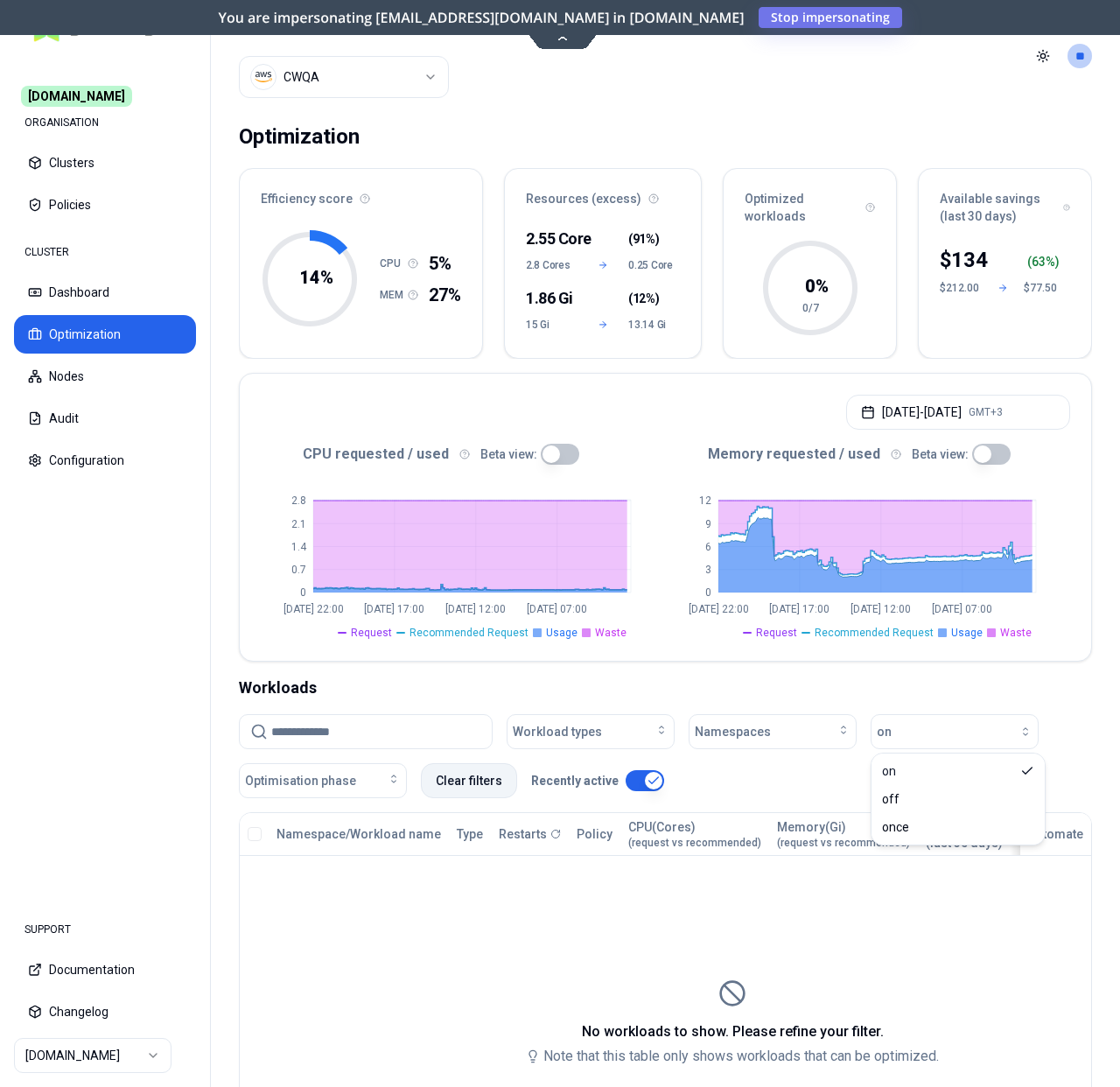
click at [446, 780] on button "Clear filters" at bounding box center [469, 780] width 97 height 35
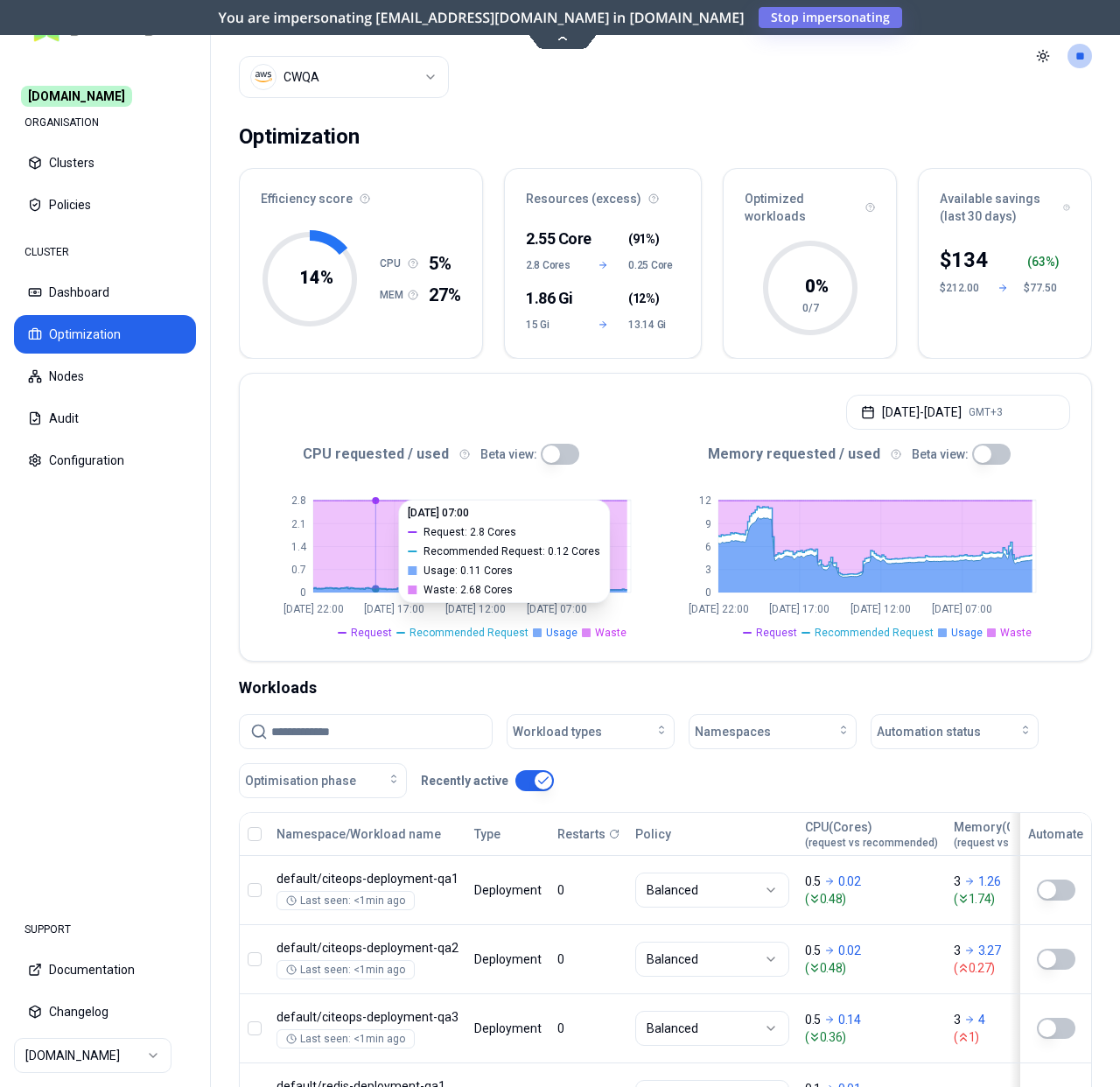
click at [334, 84] on html "Commit.works ORGANISATION Clusters Policies CLUSTER Dashboard Optimization Node…" at bounding box center [560, 543] width 1120 height 1087
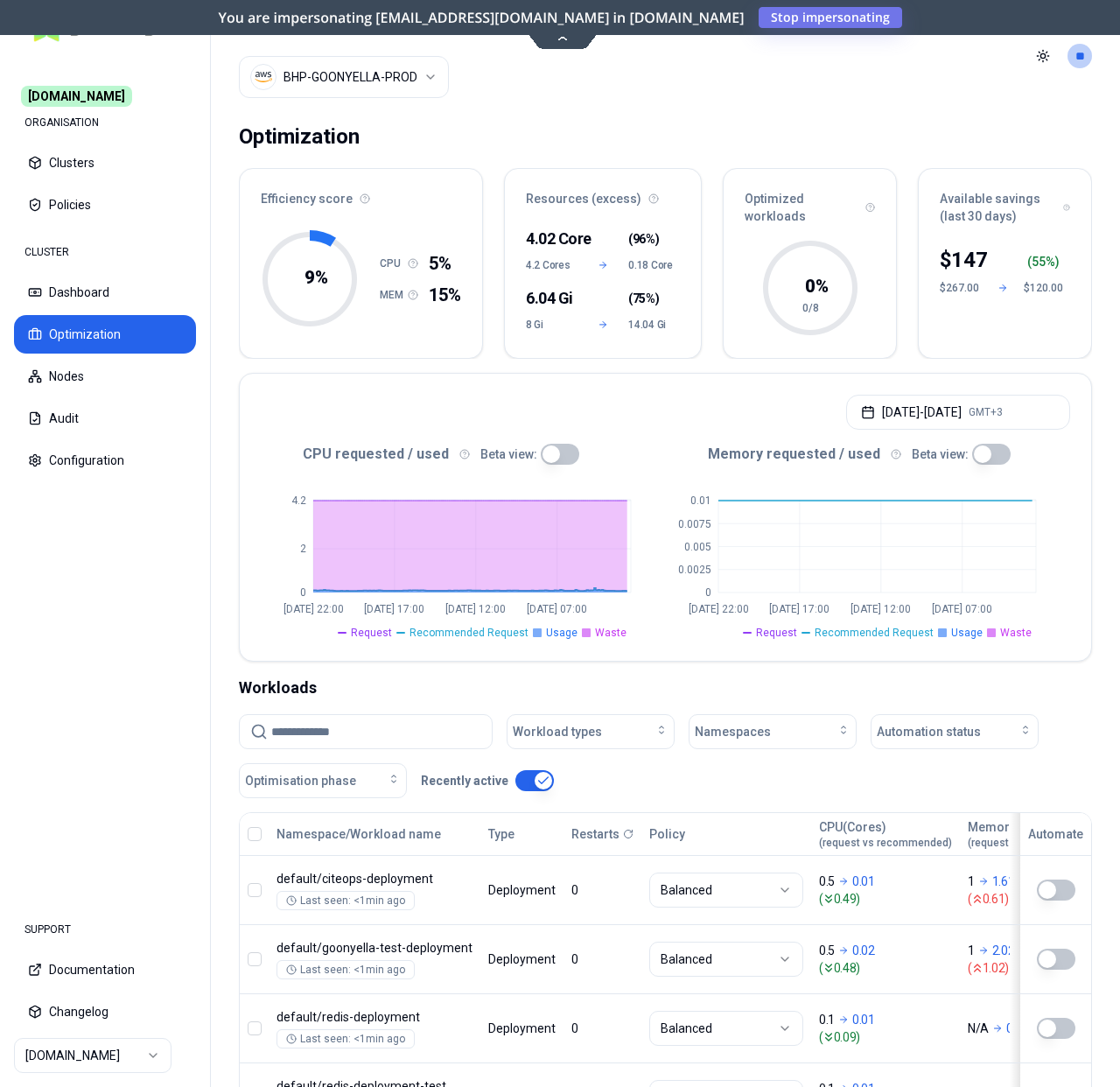
click at [388, 75] on html "Commit.works ORGANISATION Clusters Policies CLUSTER Dashboard Optimization Node…" at bounding box center [560, 543] width 1120 height 1087
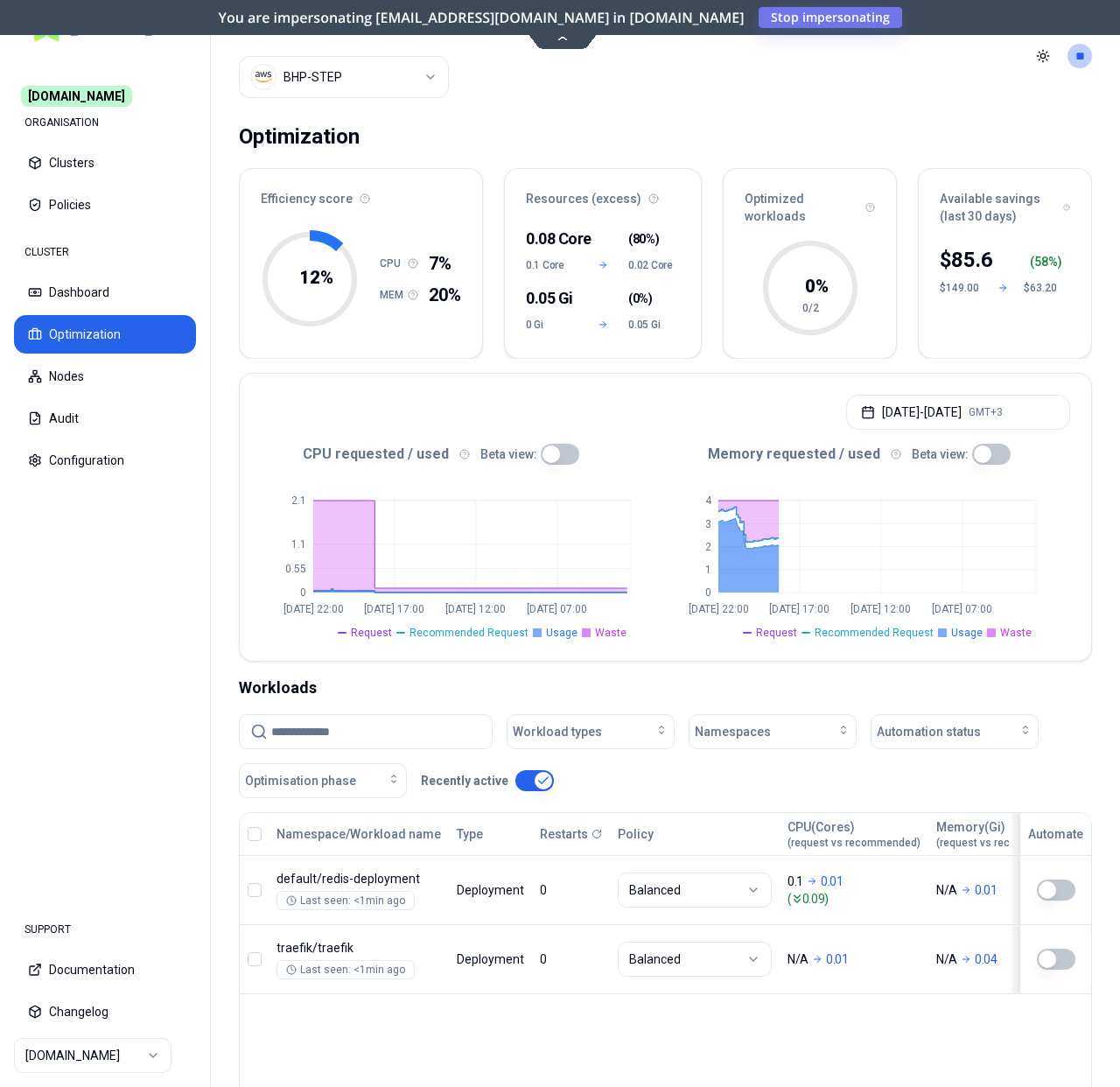
click at [123, 1049] on html "Commit.works ORGANISATION Clusters Policies CLUSTER Dashboard Optimization Node…" at bounding box center [560, 543] width 1120 height 1087
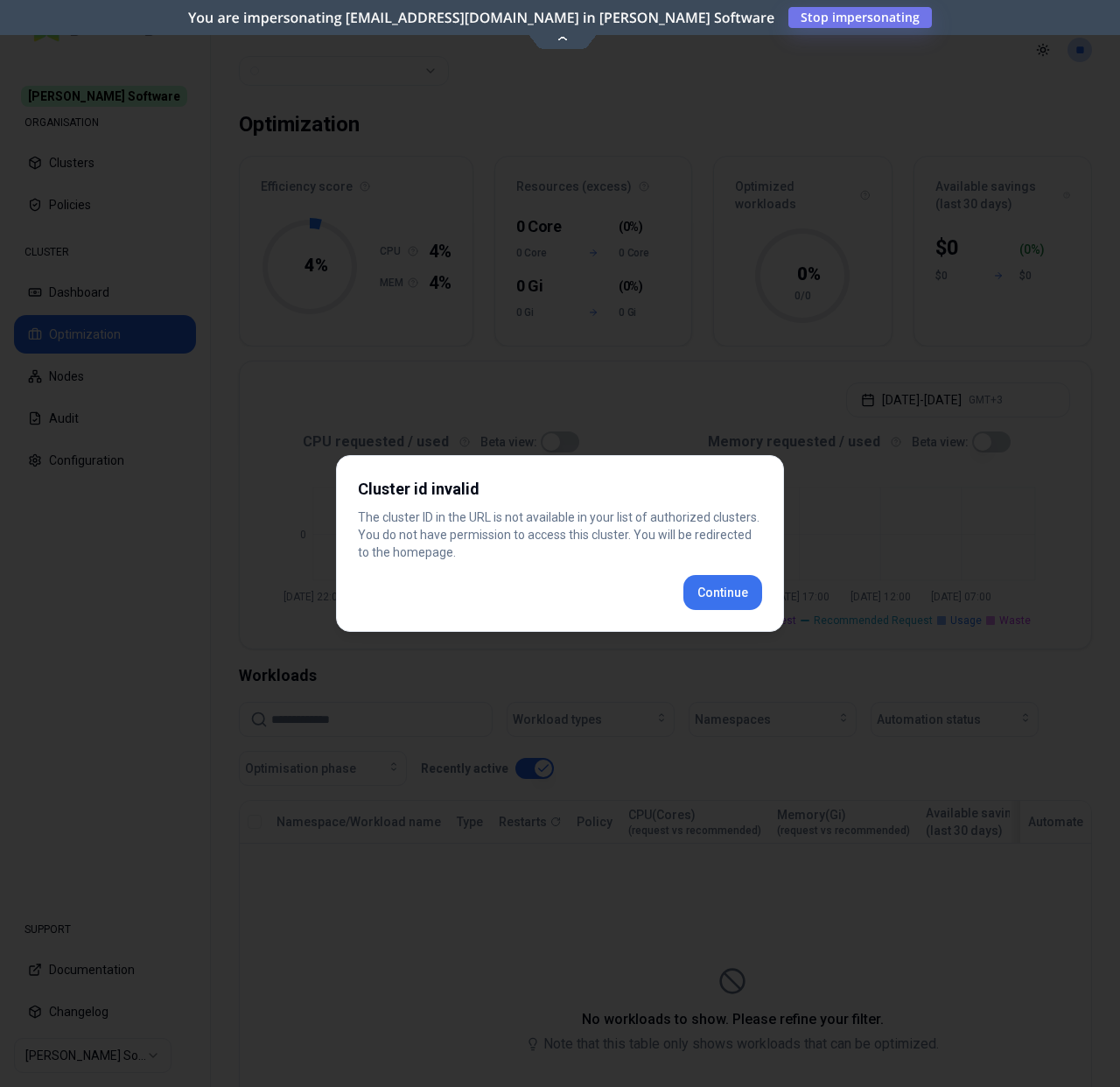
drag, startPoint x: 679, startPoint y: 596, endPoint x: 689, endPoint y: 596, distance: 10.0
click at [679, 596] on div "Continue" at bounding box center [560, 592] width 404 height 35
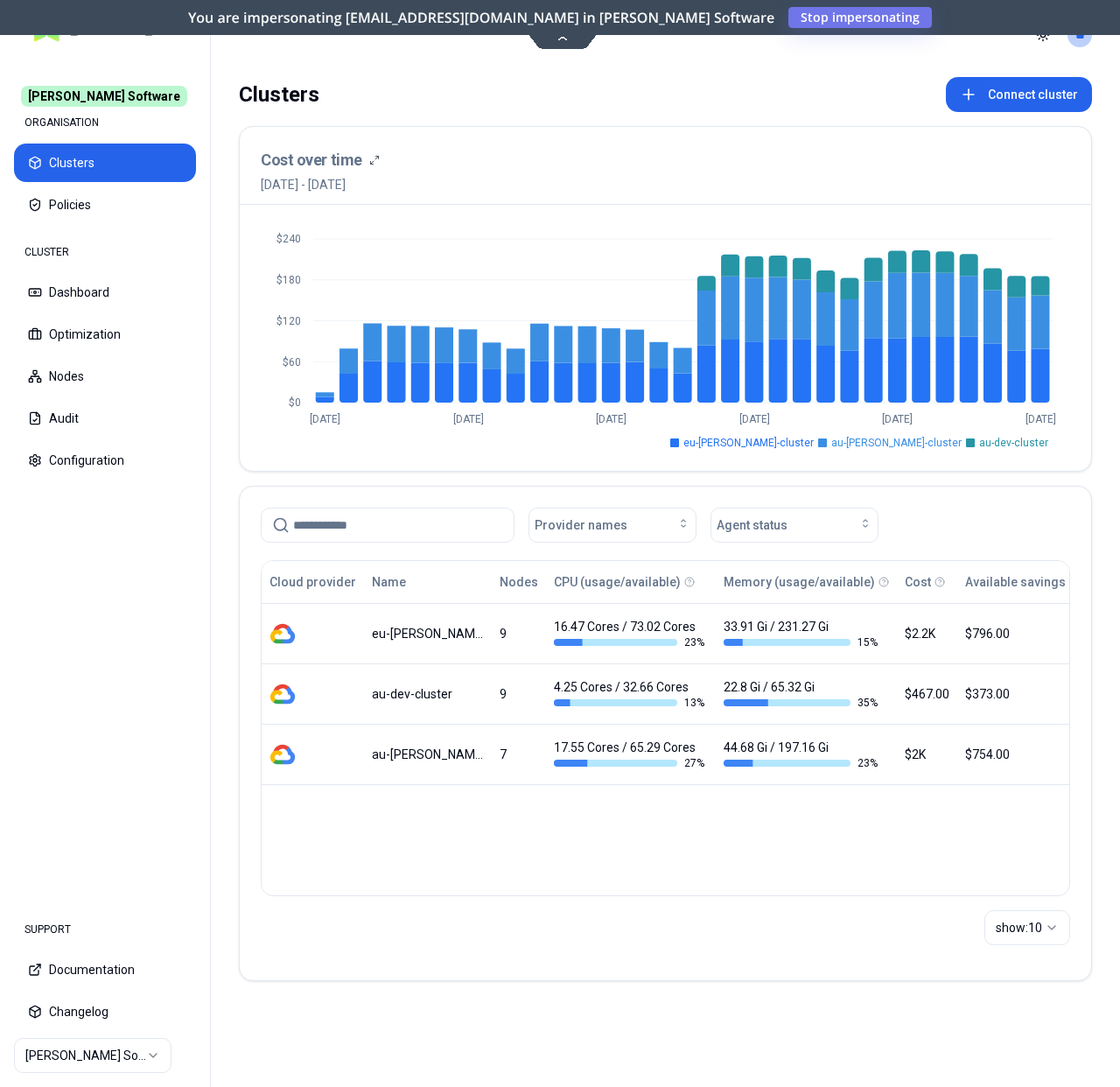
click at [138, 1053] on html "[PERSON_NAME] Software ORGANISATION Clusters Policies CLUSTER Dashboard Optimiz…" at bounding box center [560, 543] width 1120 height 1087
click at [559, 940] on html "[PERSON_NAME] Software ORGANISATION Clusters Policies CLUSTER Dashboard Optimiz…" at bounding box center [560, 543] width 1120 height 1087
click at [122, 337] on button "Optimization" at bounding box center [105, 334] width 182 height 38
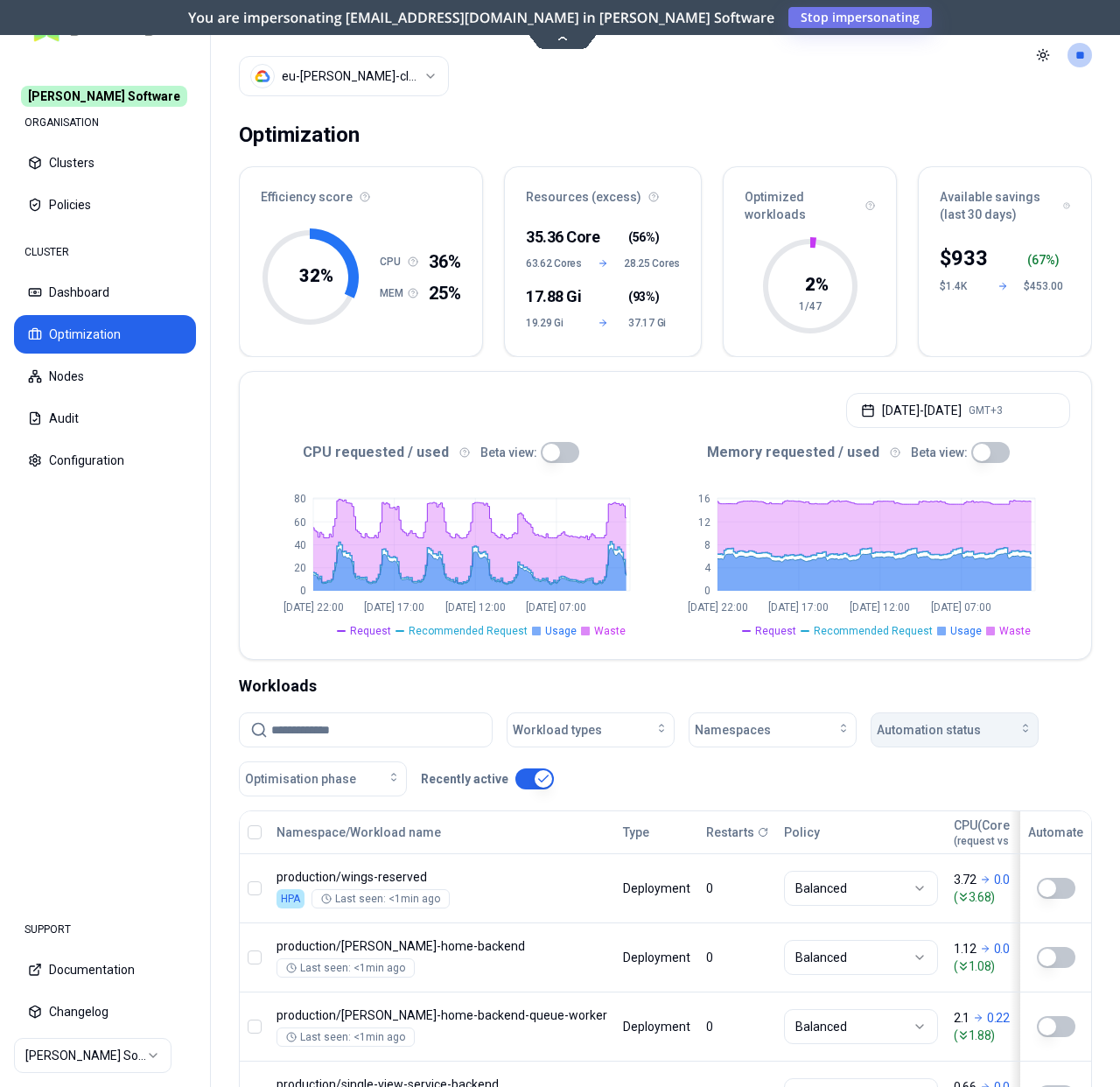
click at [961, 734] on span "Automation status" at bounding box center [929, 730] width 104 height 18
click at [905, 768] on div "on" at bounding box center [958, 771] width 166 height 28
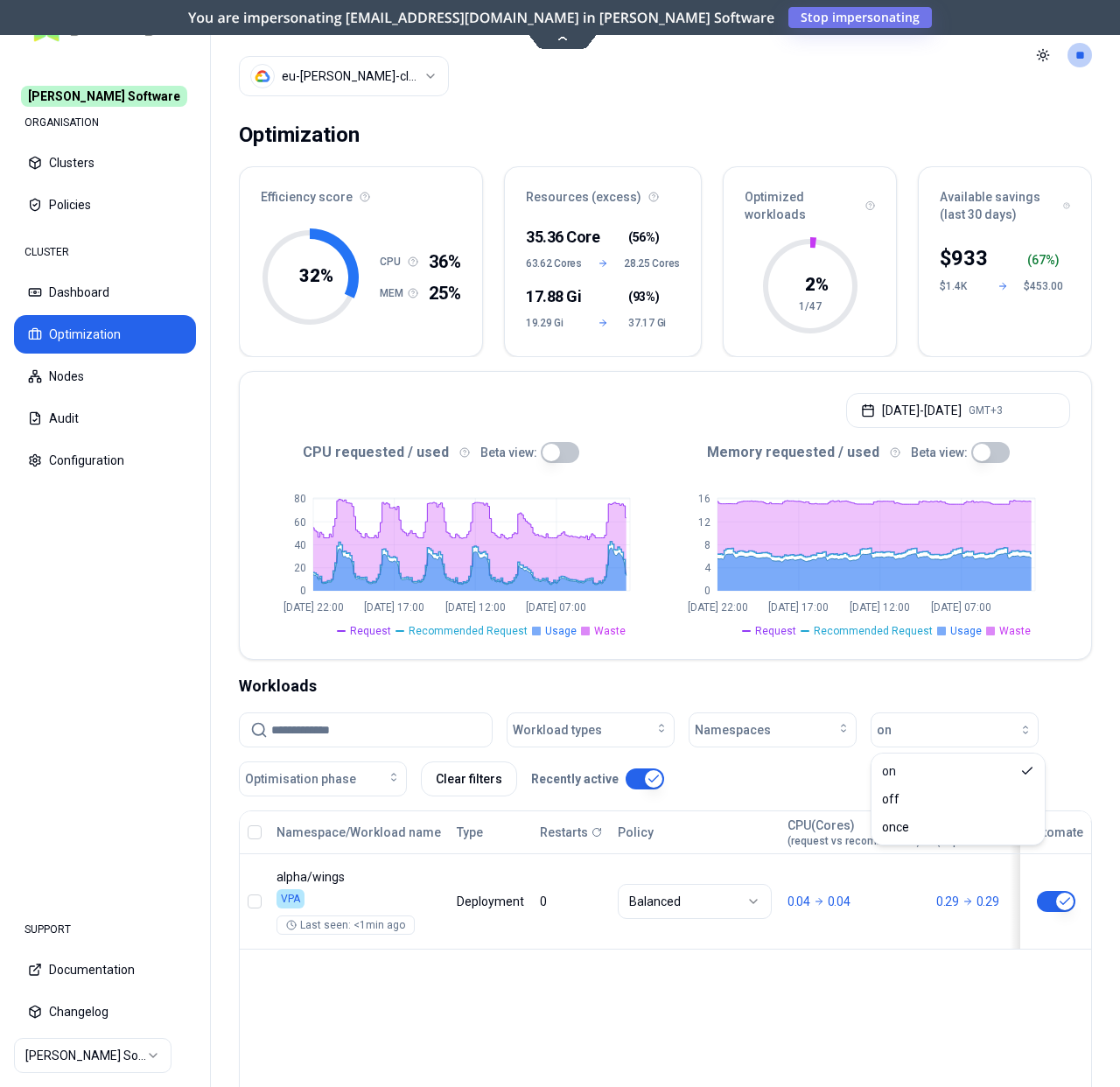
click at [689, 682] on div "Workloads" at bounding box center [666, 687] width 854 height 24
click at [458, 776] on button "Clear filters" at bounding box center [469, 778] width 97 height 35
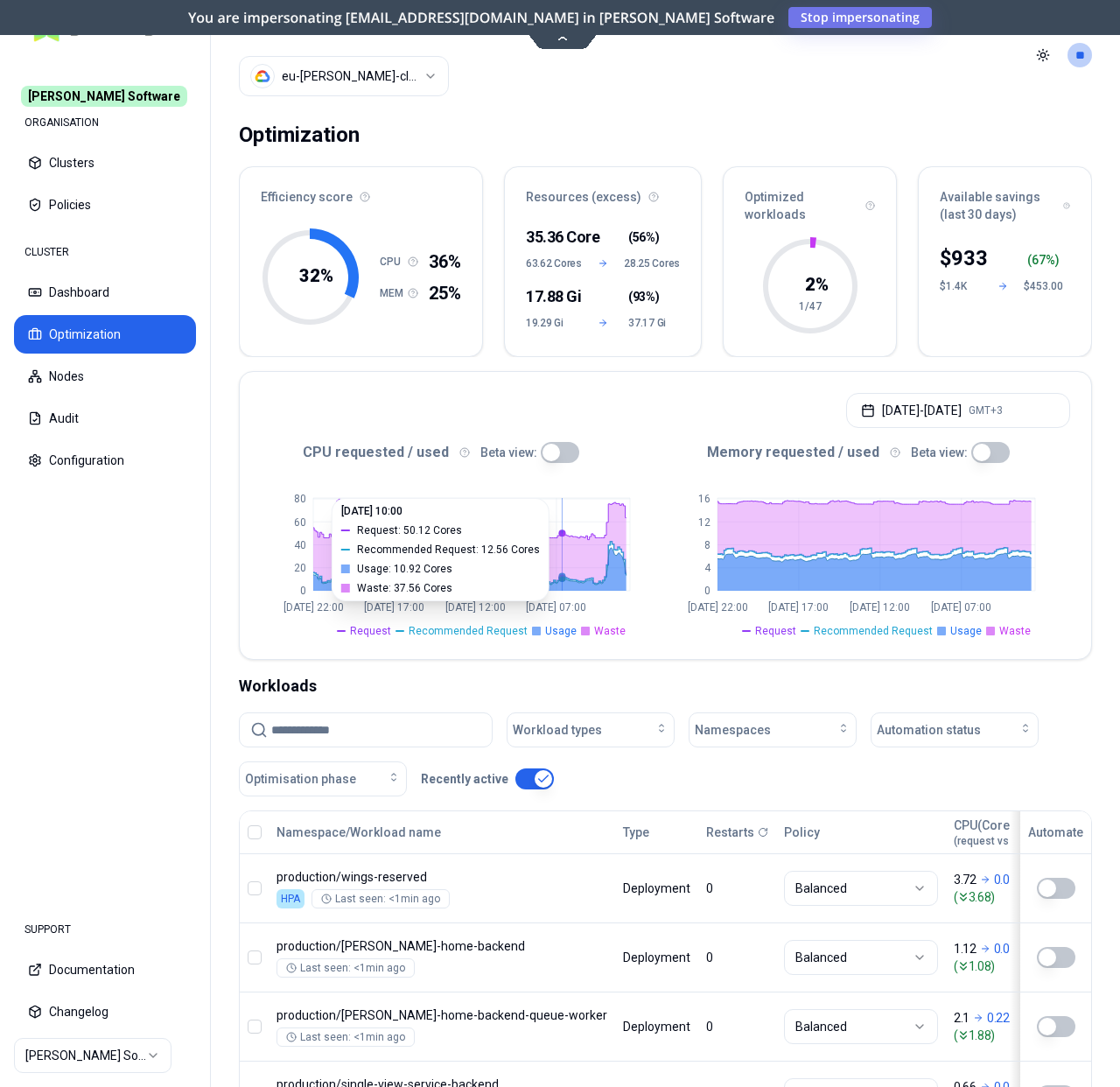
click at [331, 85] on html "Rex Software ORGANISATION Clusters Policies CLUSTER Dashboard Optimization Node…" at bounding box center [560, 543] width 1120 height 1087
click at [819, 711] on html "Rex Software ORGANISATION Clusters Policies CLUSTER Dashboard Optimization Node…" at bounding box center [560, 543] width 1120 height 1087
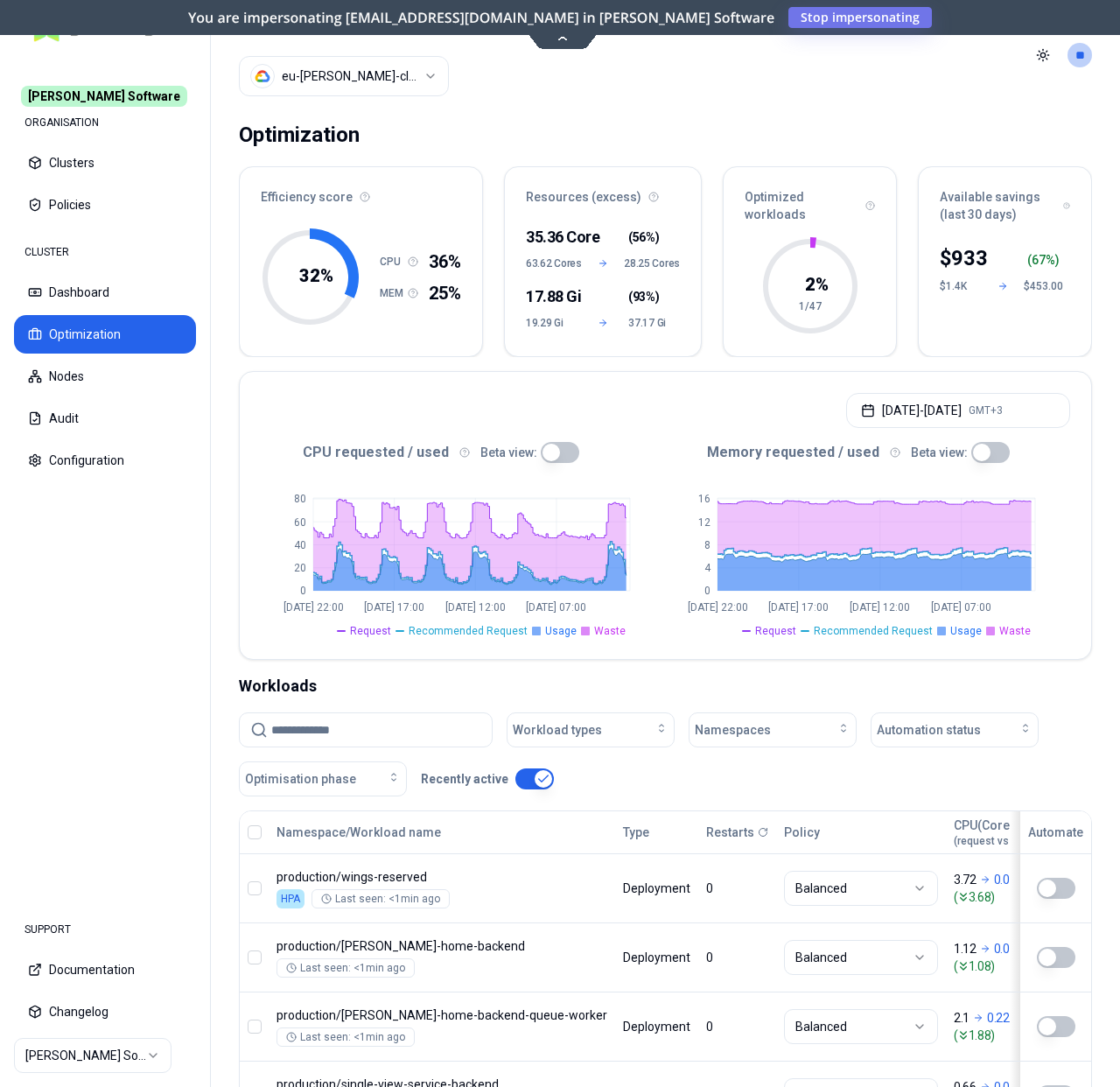
click at [373, 81] on html "Rex Software ORGANISATION Clusters Policies CLUSTER Dashboard Optimization Node…" at bounding box center [560, 543] width 1120 height 1087
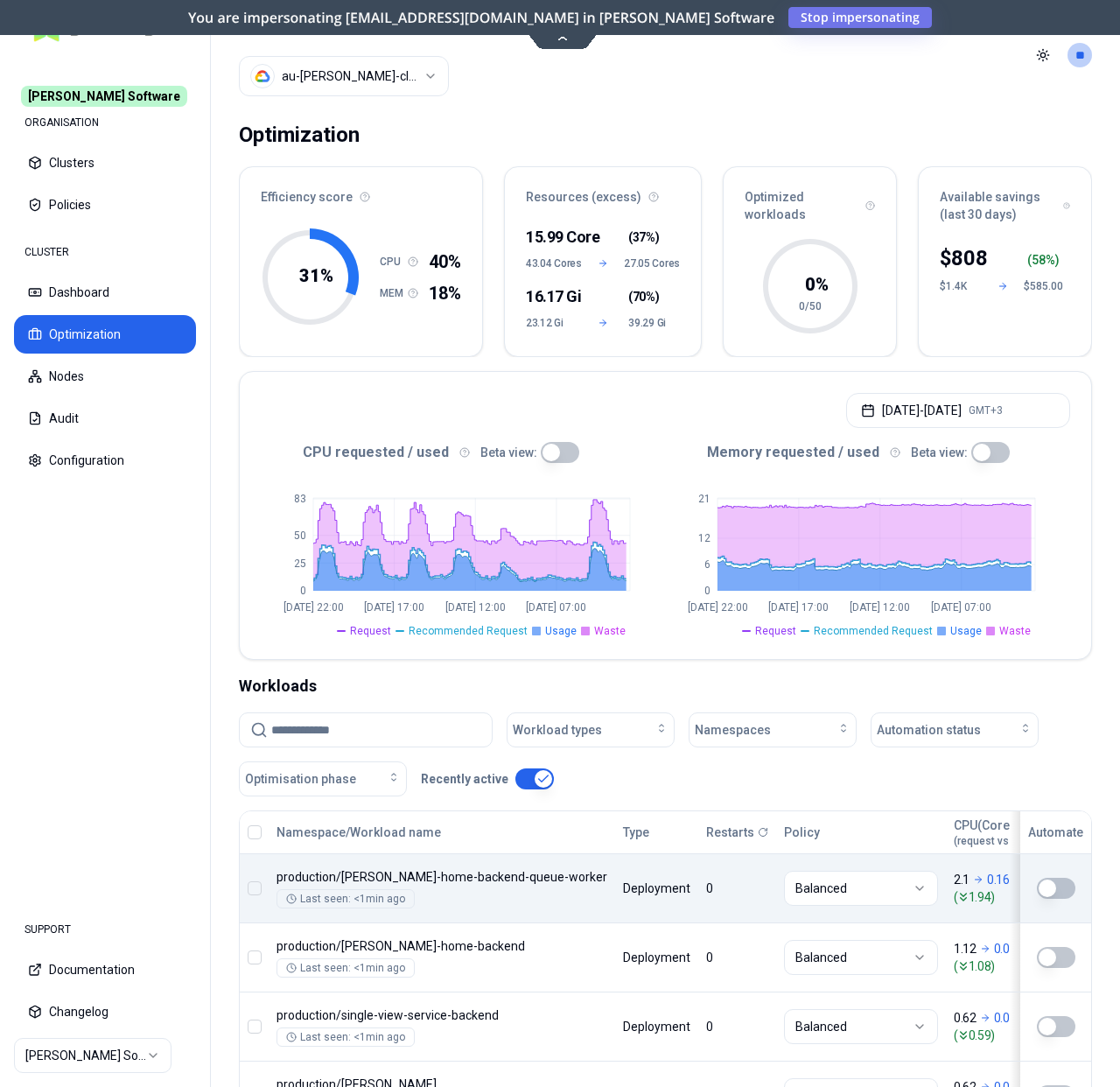
click at [402, 84] on html "Rex Software ORGANISATION Clusters Policies CLUSTER Dashboard Optimization Node…" at bounding box center [560, 543] width 1120 height 1087
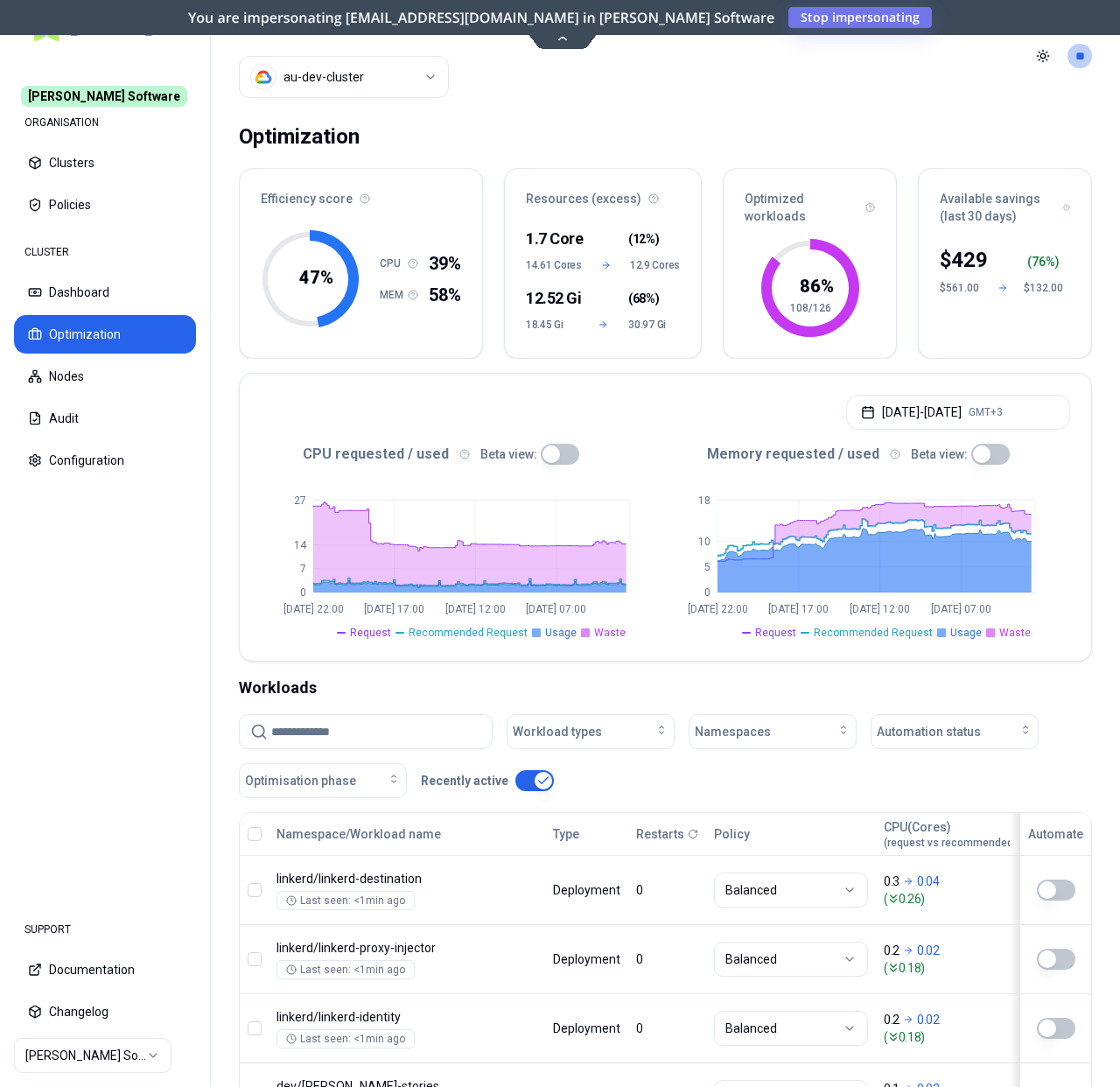
click at [352, 77] on html "Rex Software ORGANISATION Clusters Policies CLUSTER Dashboard Optimization Node…" at bounding box center [560, 543] width 1120 height 1087
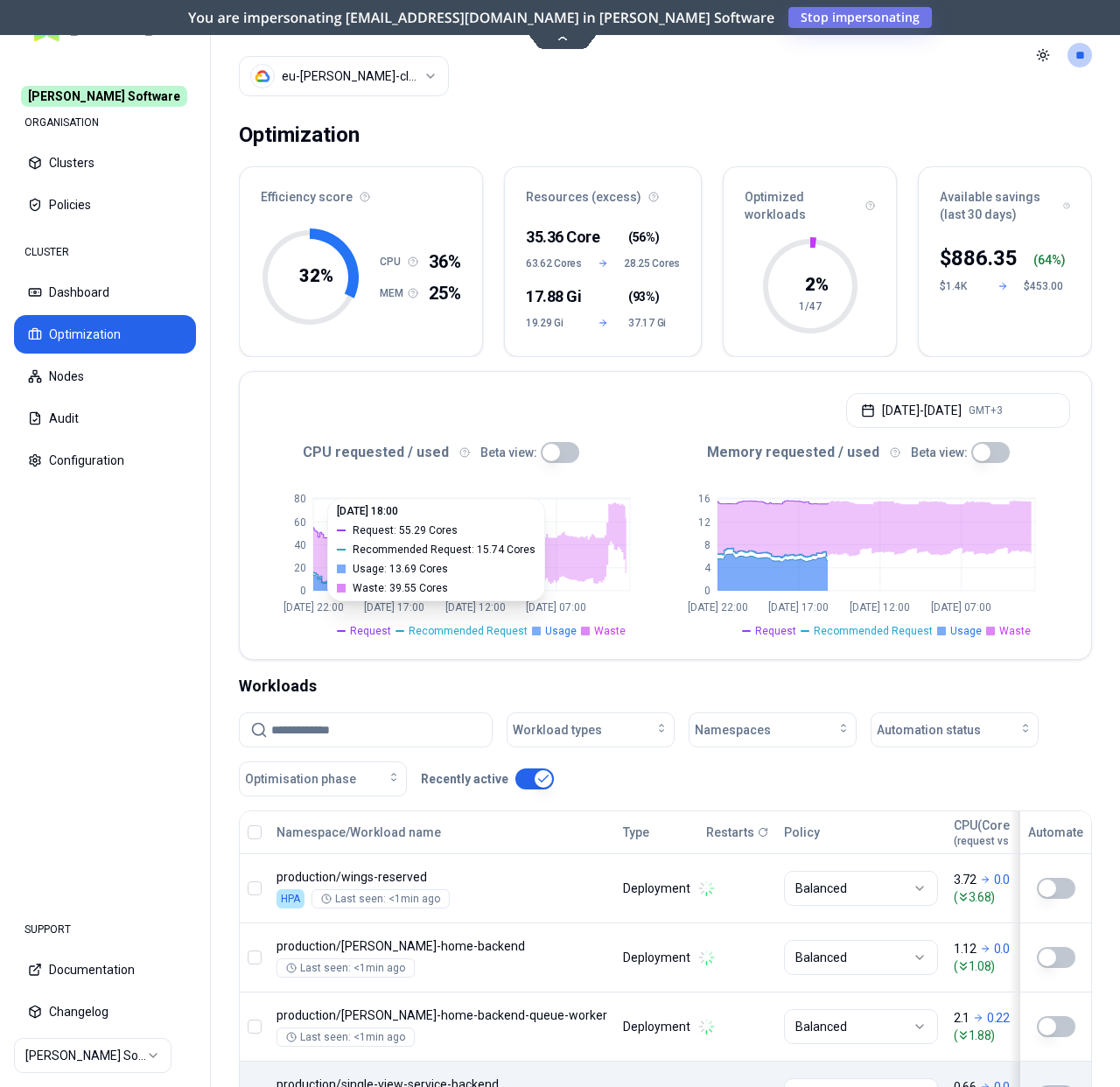
scroll to position [565, 0]
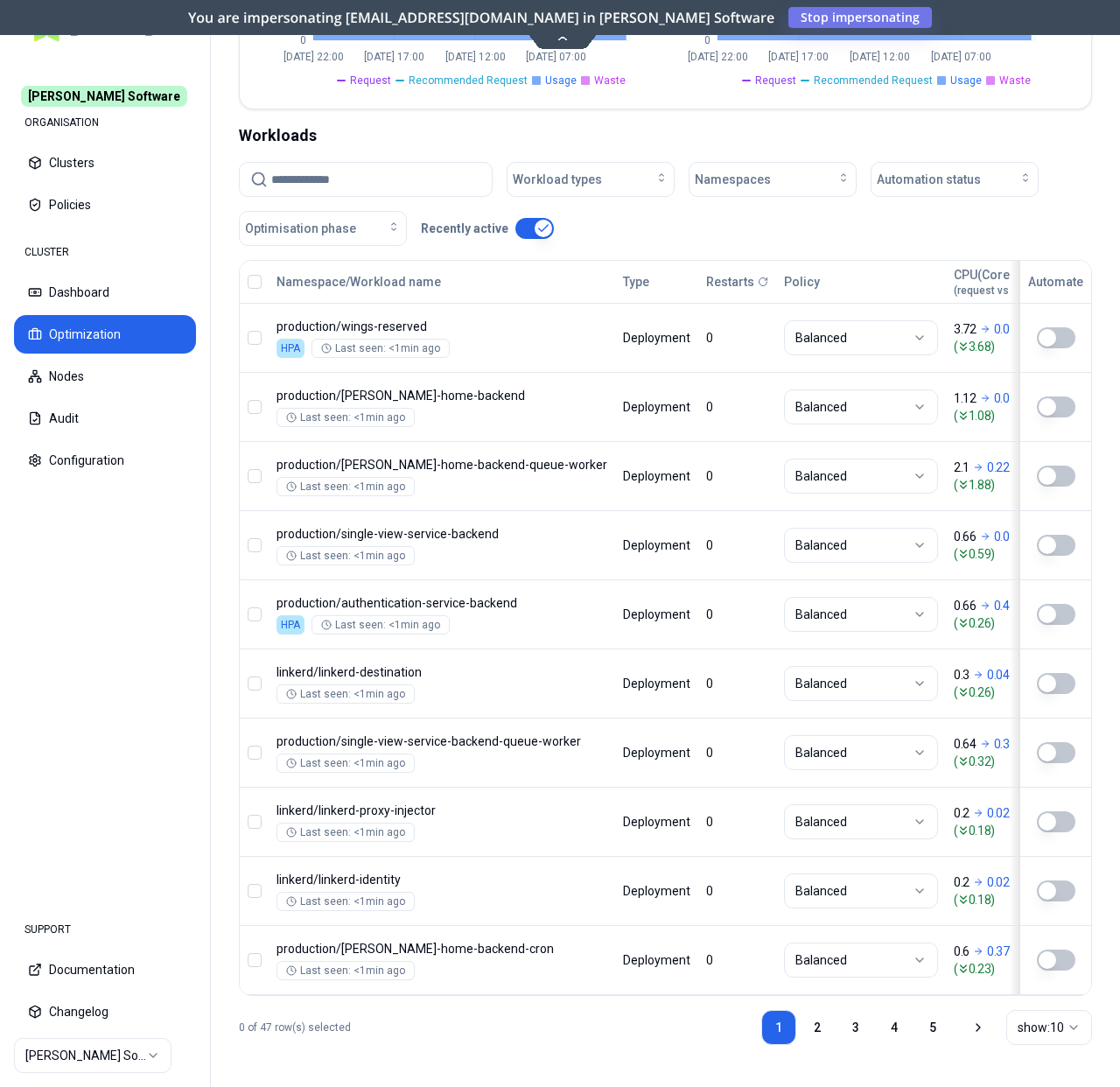
click at [105, 1048] on html "Rex Software ORGANISATION Clusters Policies CLUSTER Dashboard Optimization Node…" at bounding box center [560, 543] width 1120 height 1087
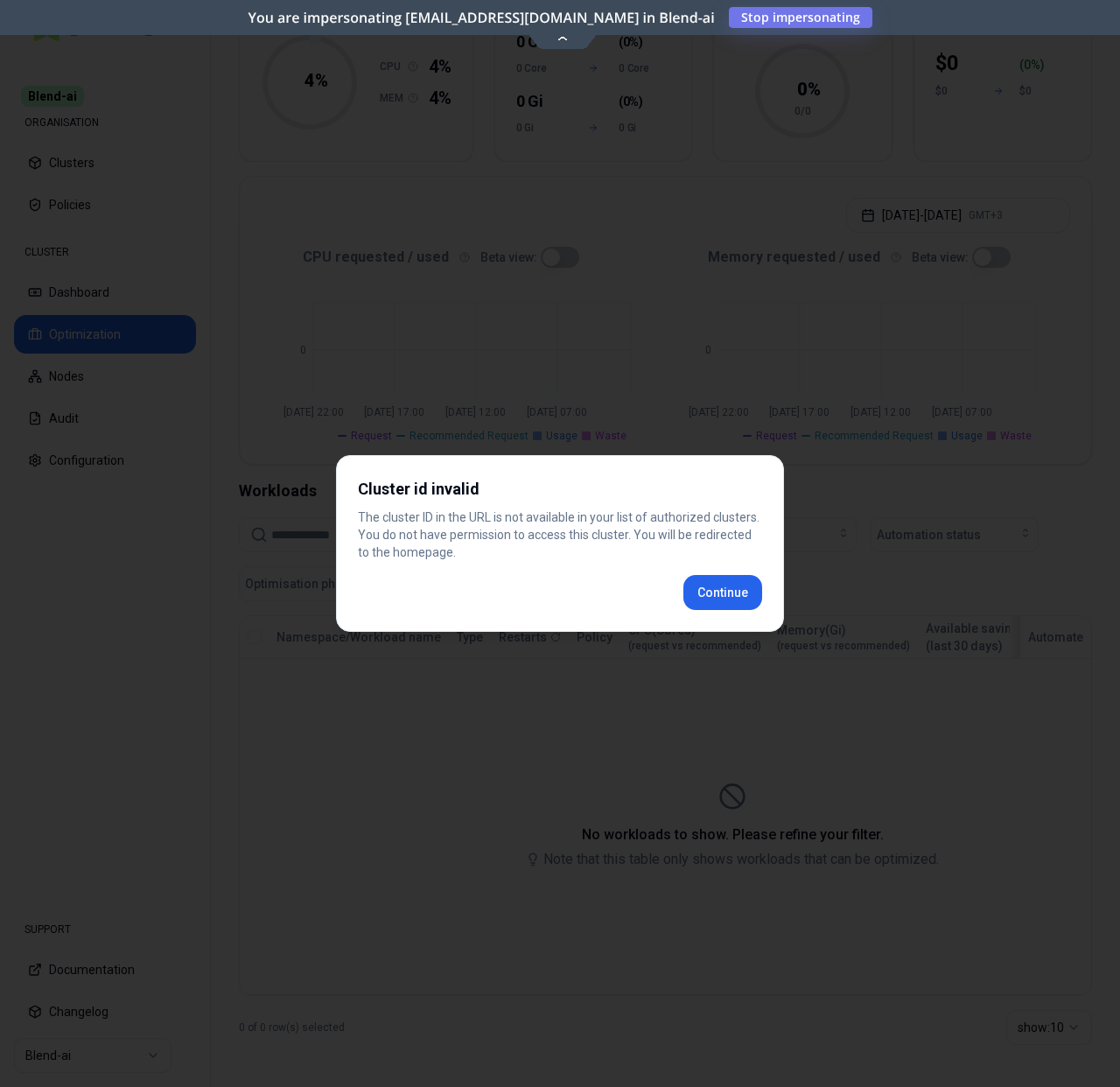
scroll to position [187, 0]
click at [707, 596] on div "Cluster id invalid The cluster ID in the URL is not available in your list of a…" at bounding box center [560, 543] width 448 height 176
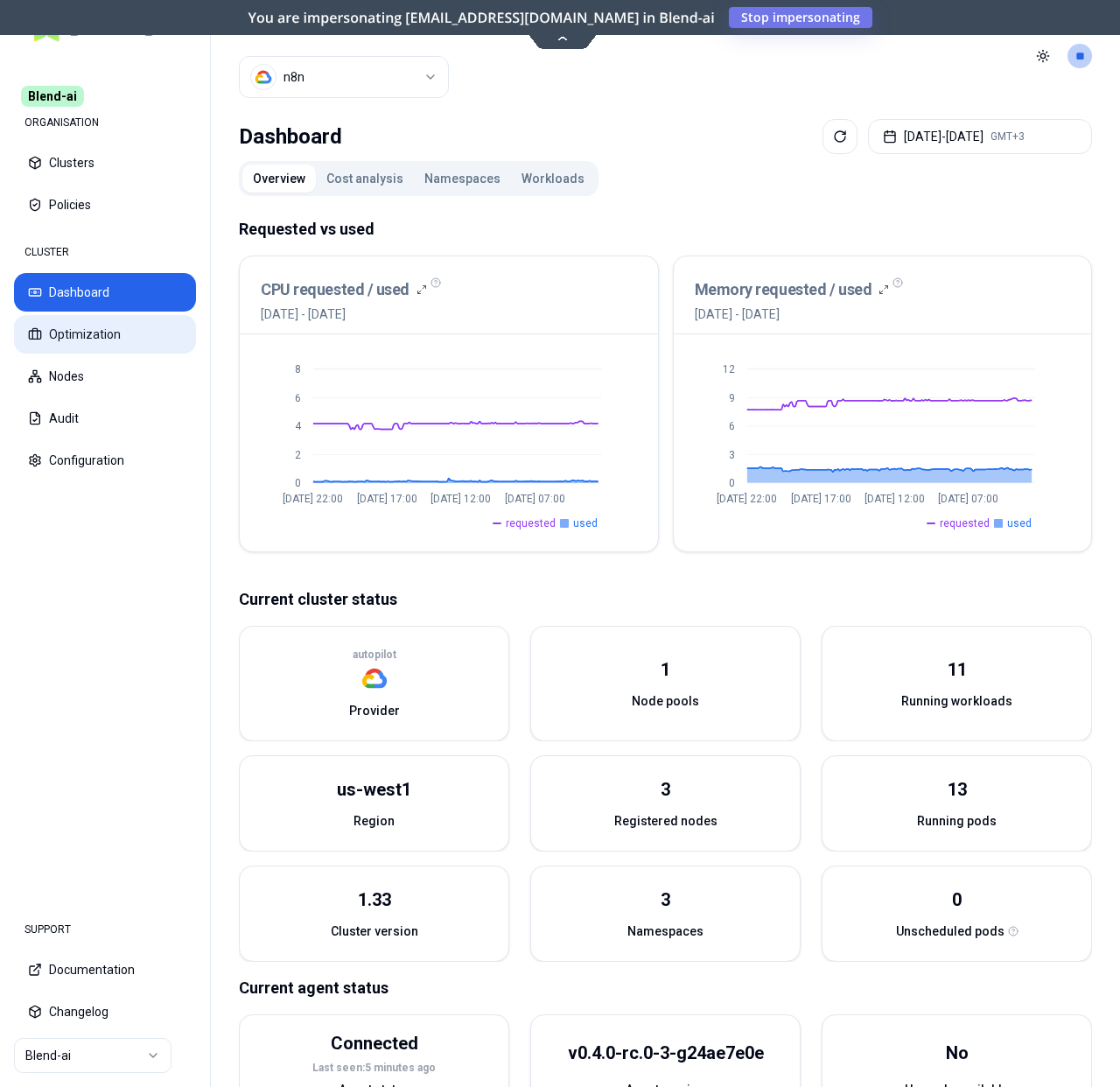
click at [162, 332] on button "Optimization" at bounding box center [105, 334] width 182 height 38
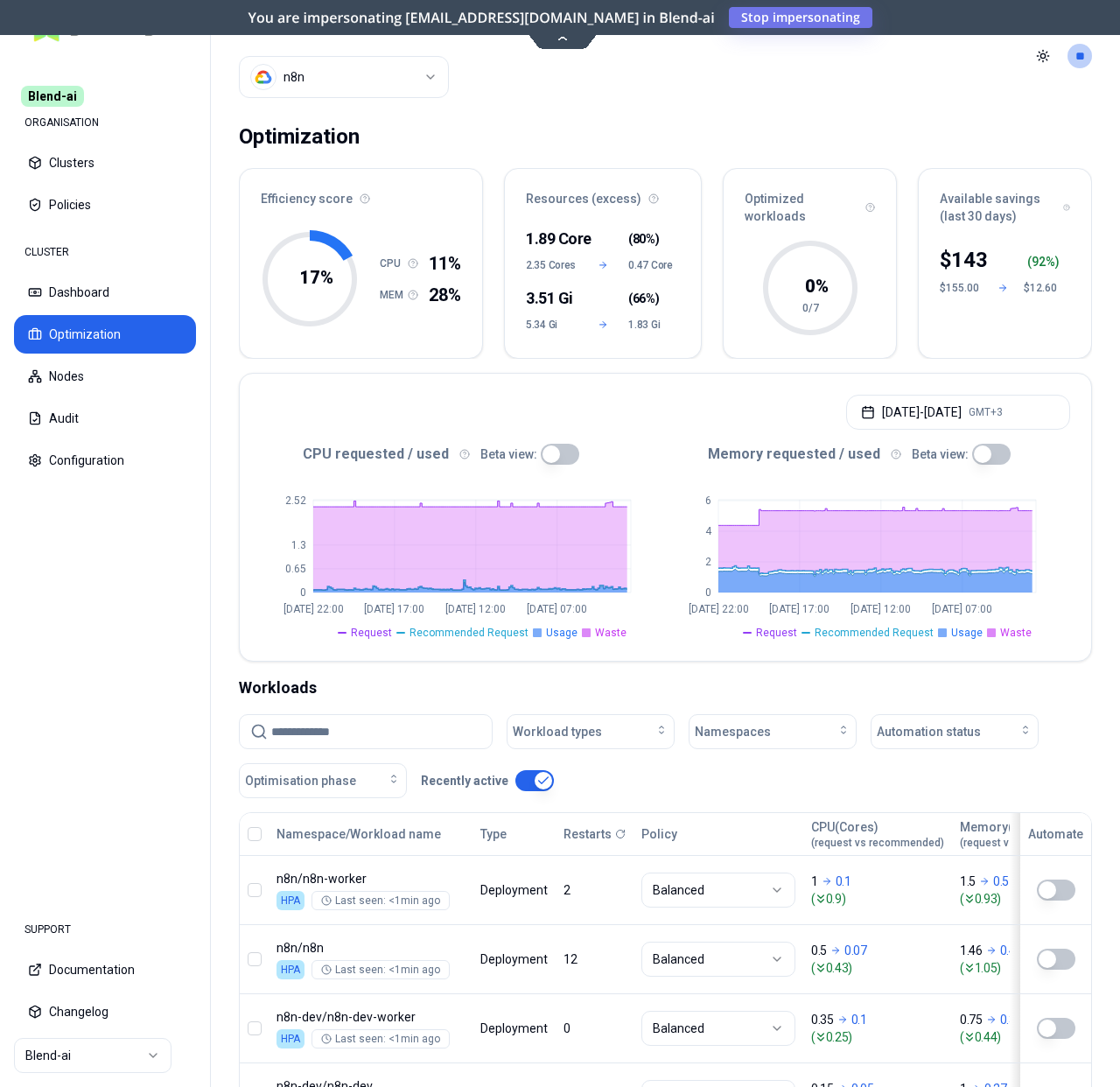
click at [98, 1064] on html "Blend-ai ORGANISATION Clusters Policies CLUSTER Dashboard Optimization Nodes Au…" at bounding box center [560, 543] width 1120 height 1087
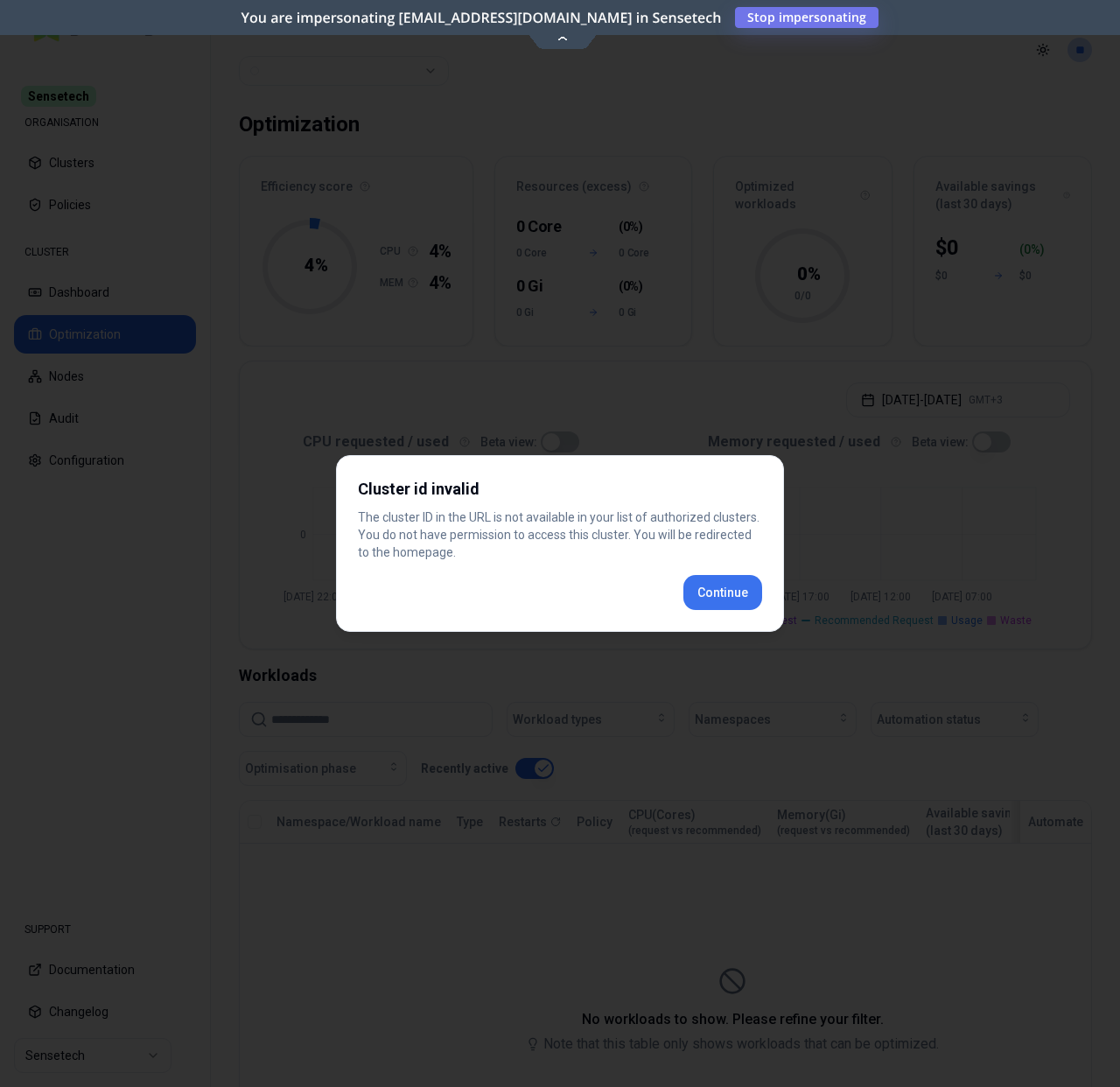
click at [719, 579] on button "Continue" at bounding box center [723, 592] width 79 height 35
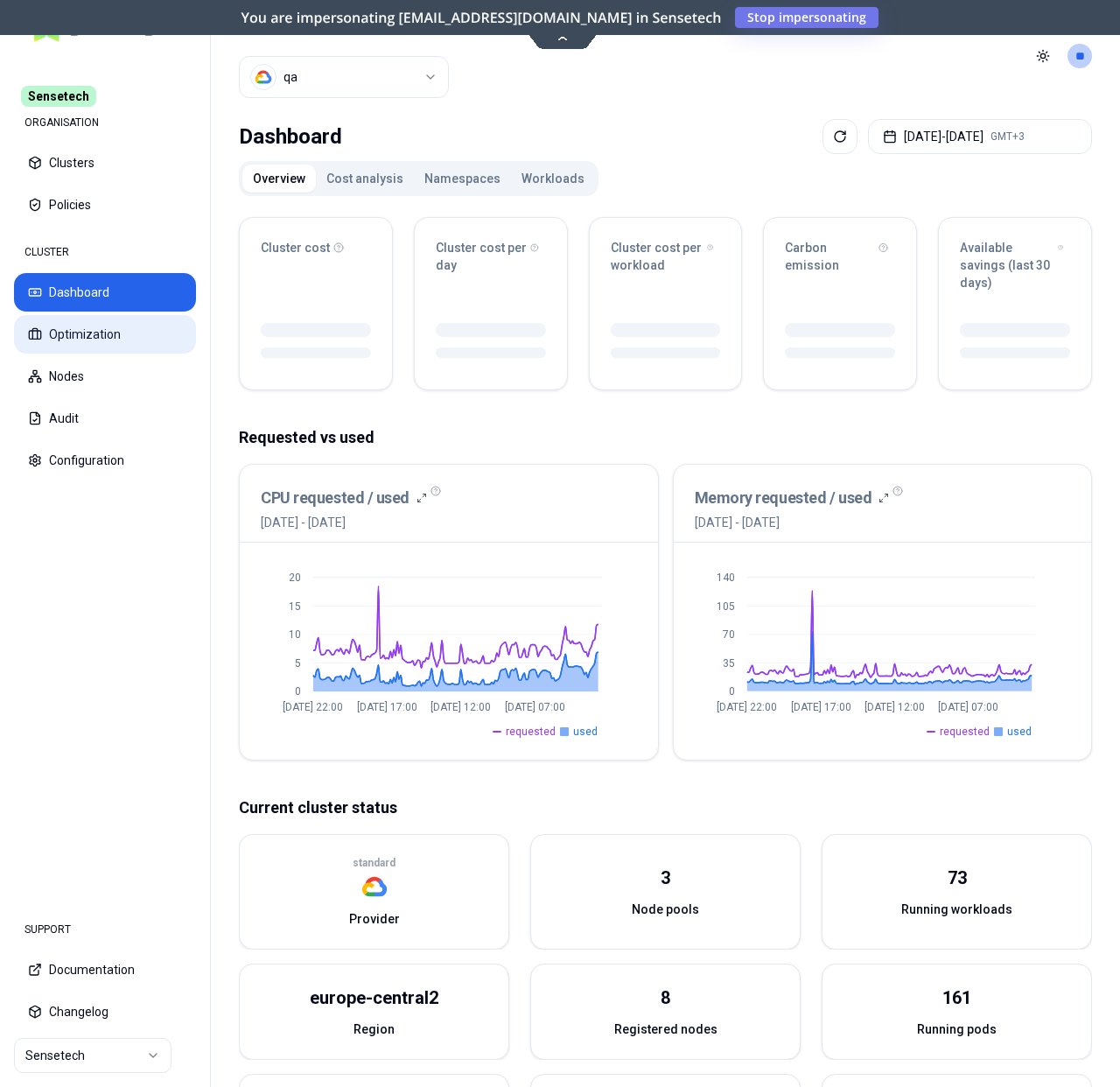
click at [138, 334] on button "Optimization" at bounding box center [105, 334] width 182 height 38
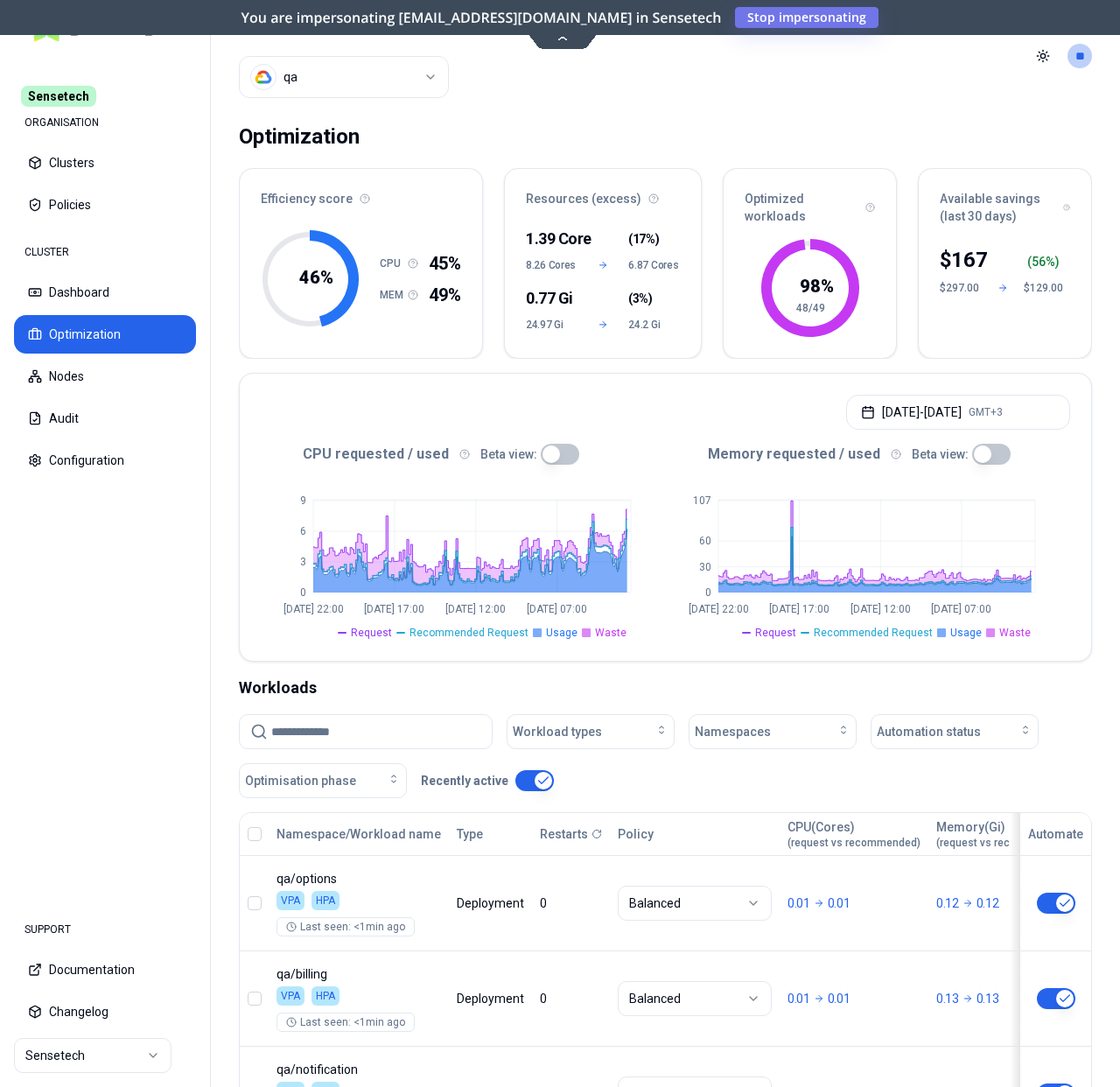
click at [357, 59] on html "Sensetech ORGANISATION Clusters Policies CLUSTER Dashboard Optimization Nodes A…" at bounding box center [560, 543] width 1120 height 1087
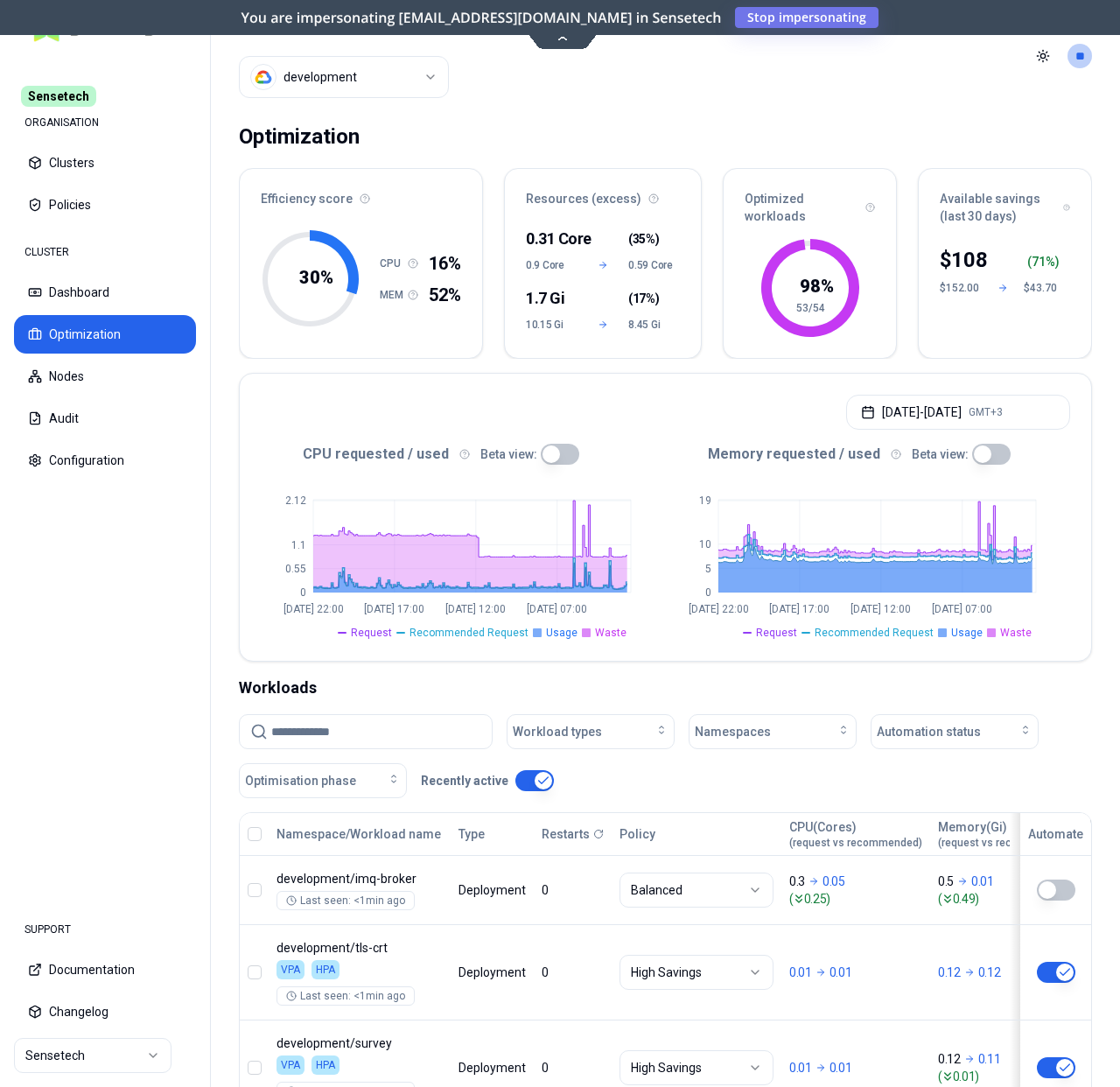
click at [363, 81] on html "Sensetech ORGANISATION Clusters Policies CLUSTER Dashboard Optimization Nodes A…" at bounding box center [560, 543] width 1120 height 1087
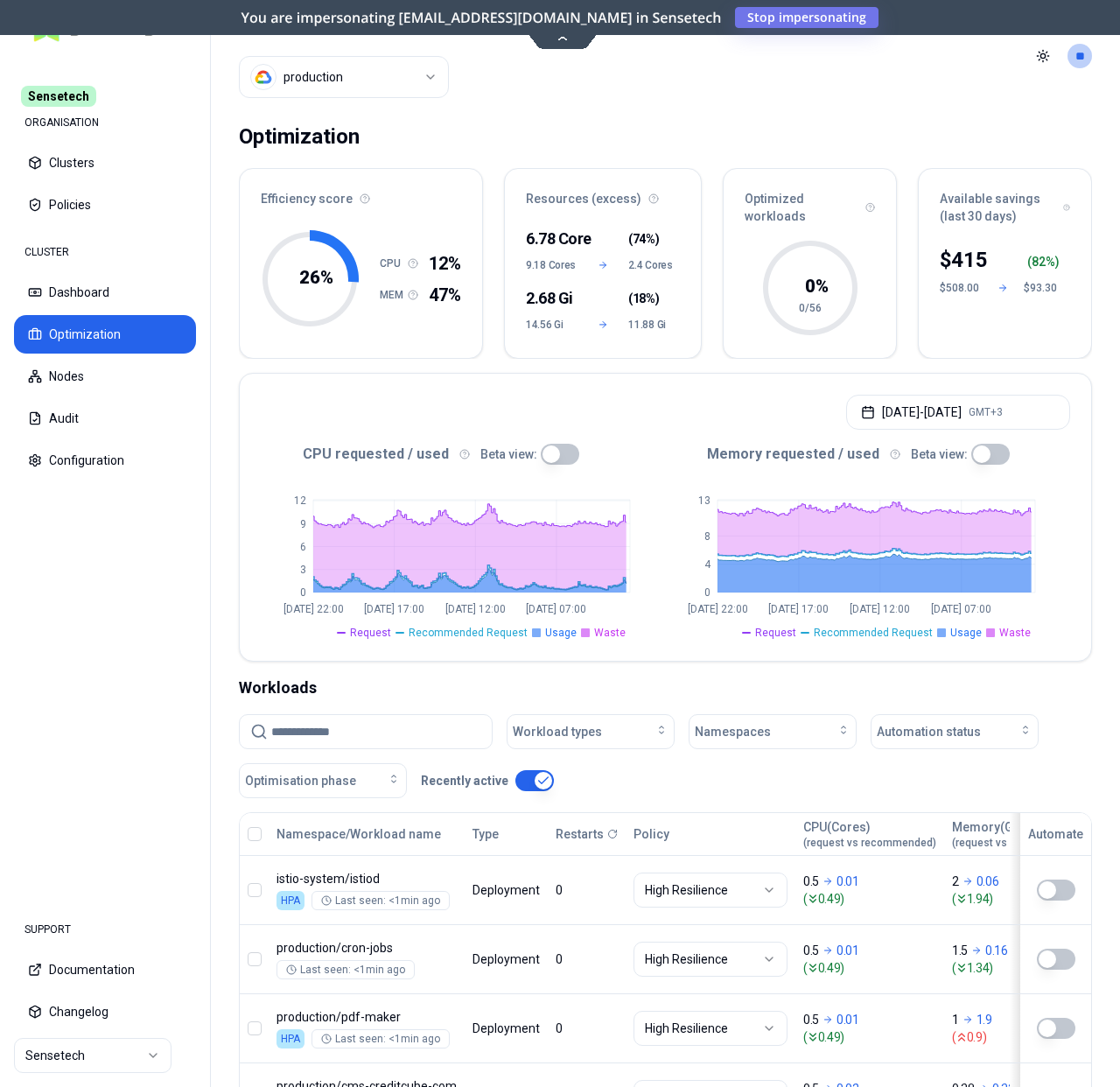
click at [102, 1052] on html "Sensetech ORGANISATION Clusters Policies CLUSTER Dashboard Optimization Nodes A…" at bounding box center [560, 543] width 1120 height 1087
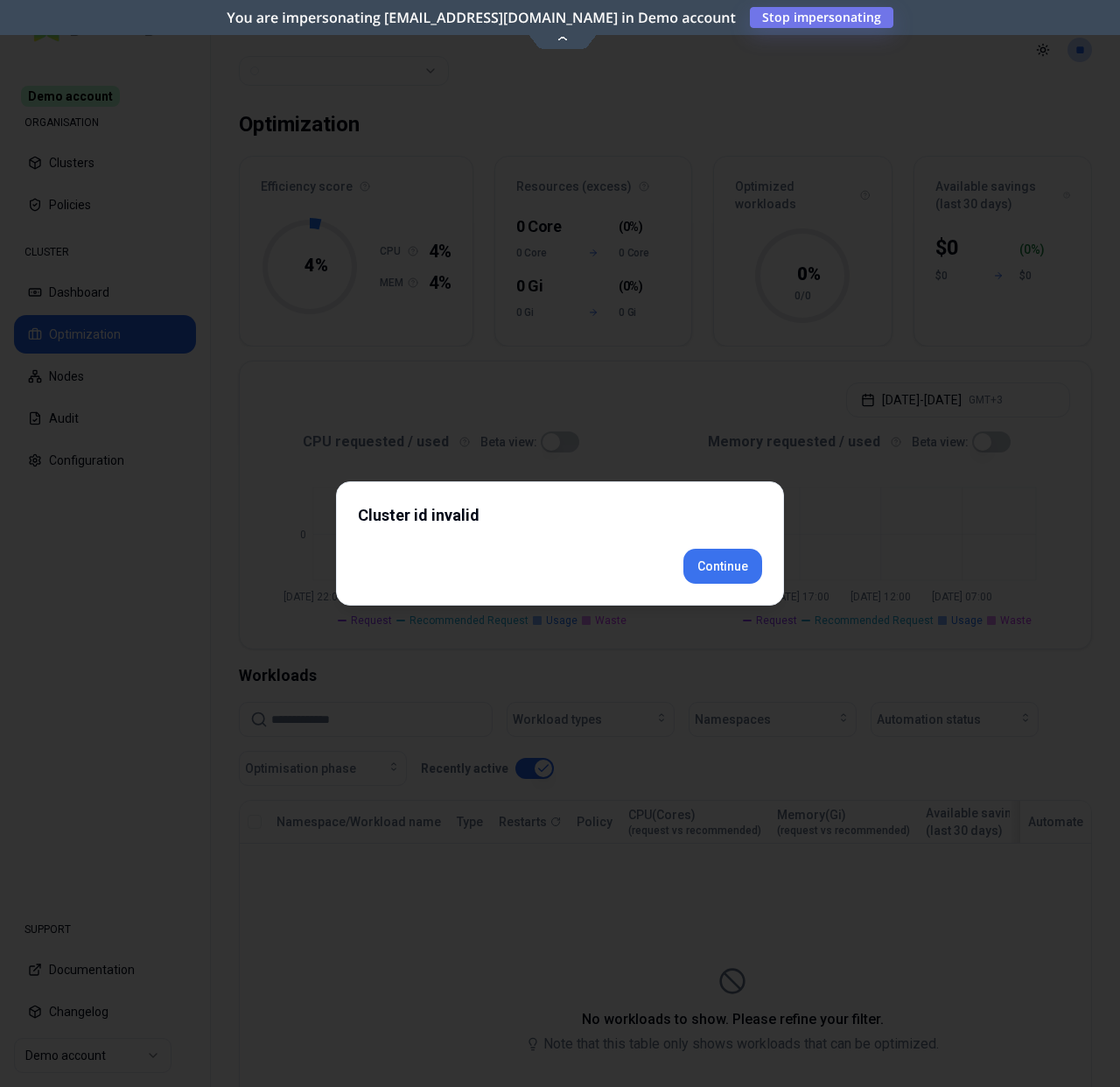
click at [723, 585] on div "Cluster id invalid Continue" at bounding box center [560, 543] width 448 height 125
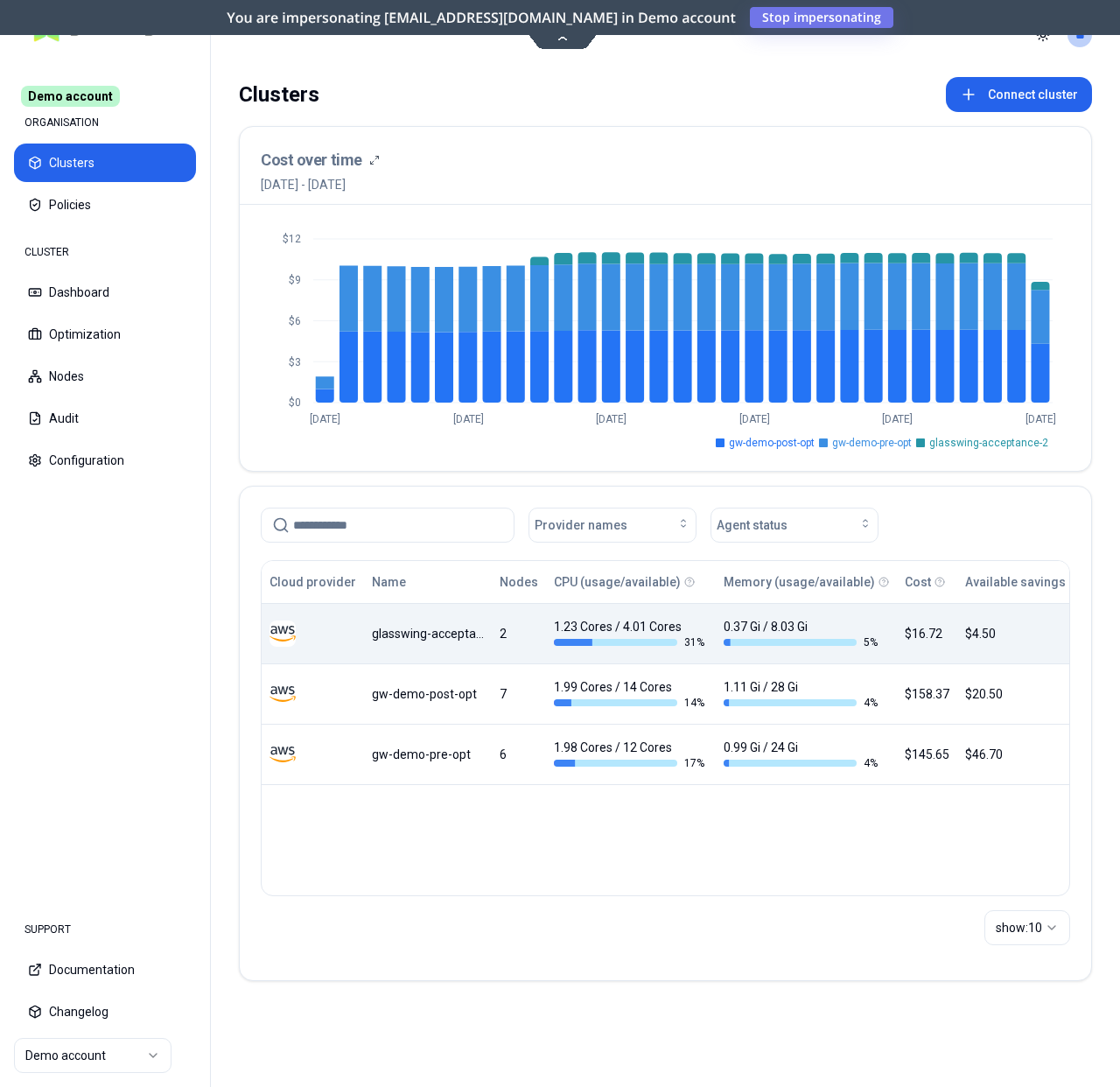
click at [417, 641] on div "glasswing-acceptance-2" at bounding box center [428, 633] width 112 height 18
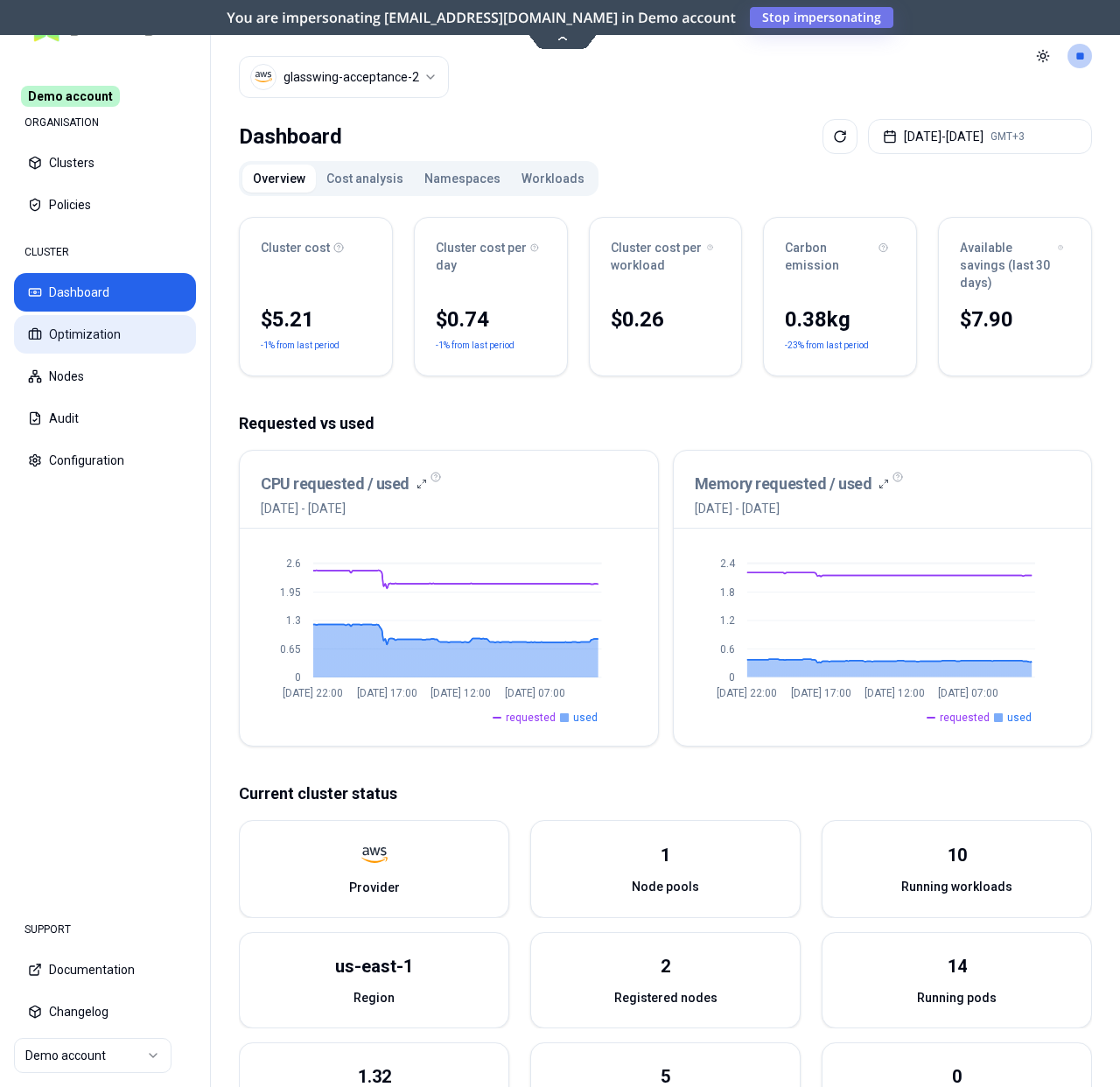
click at [126, 328] on button "Optimization" at bounding box center [105, 334] width 182 height 38
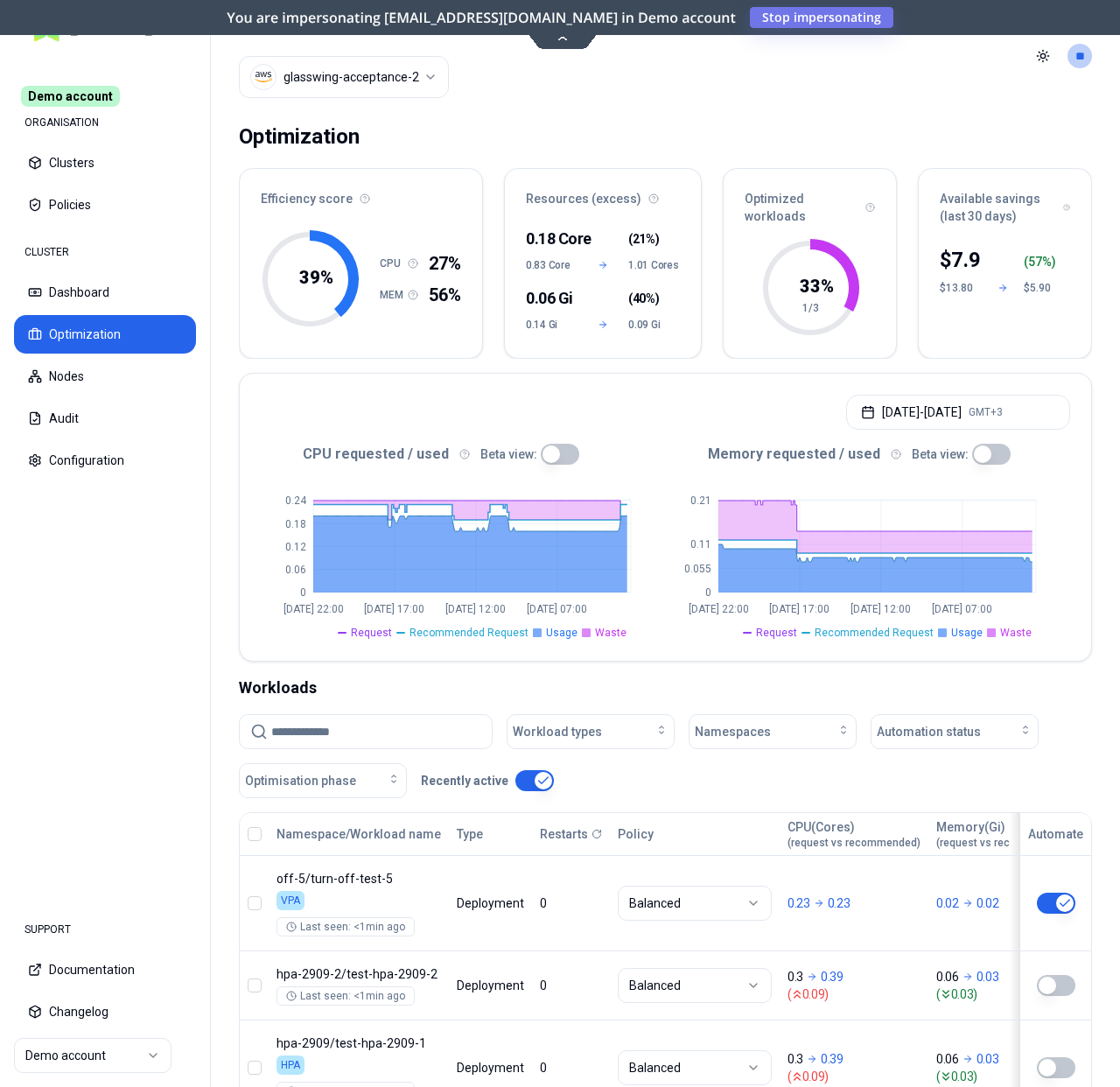
click at [389, 68] on html "Demo account ORGANISATION Clusters Policies CLUSTER Dashboard Optimization Node…" at bounding box center [560, 543] width 1120 height 1087
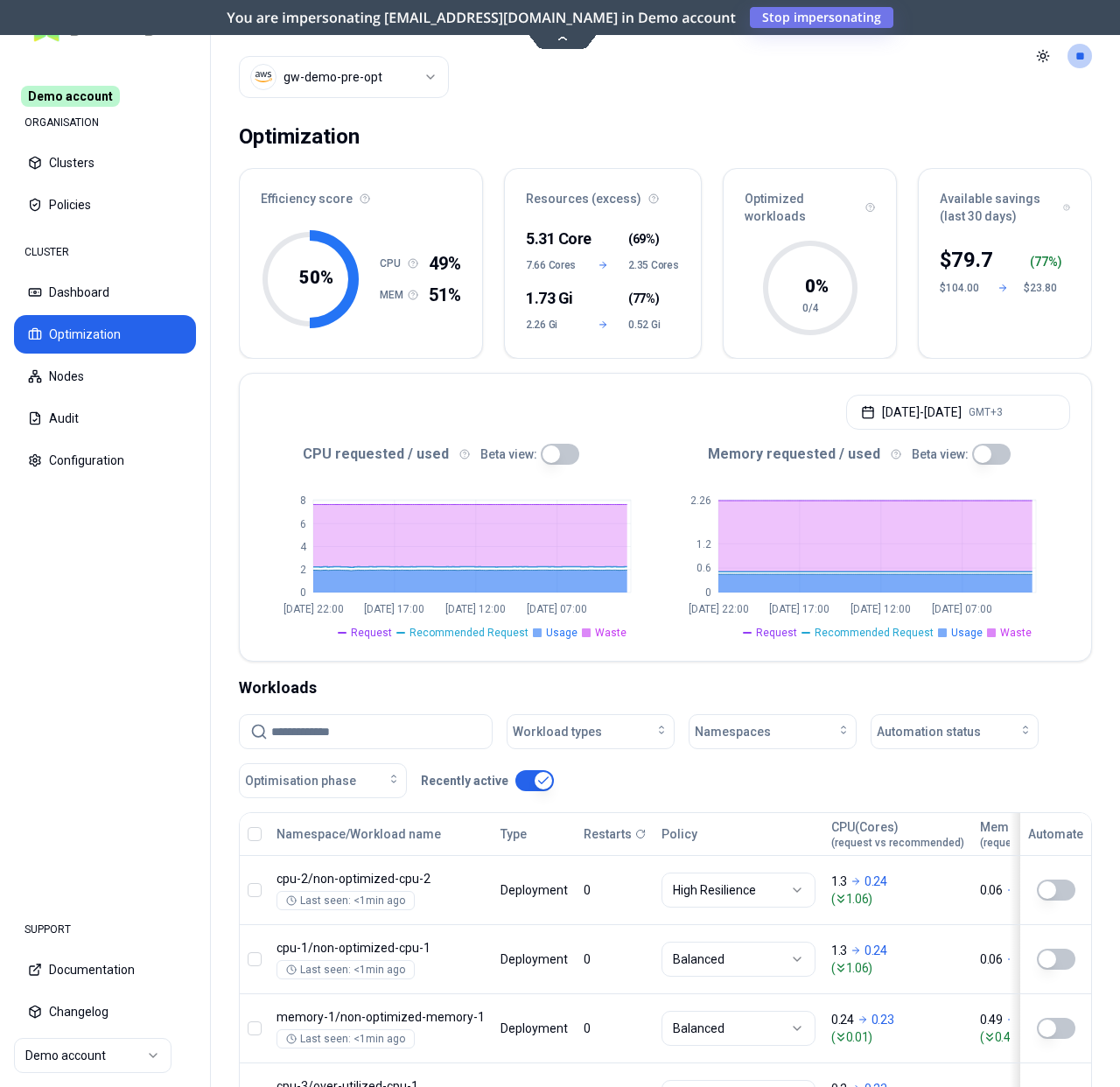
click at [492, 144] on div "Optimization" at bounding box center [666, 136] width 854 height 35
click at [414, 72] on html "Demo account ORGANISATION Clusters Policies CLUSTER Dashboard Optimization Node…" at bounding box center [560, 543] width 1120 height 1087
click at [360, 88] on html "Demo account ORGANISATION Clusters Policies CLUSTER Dashboard Optimization Node…" at bounding box center [560, 543] width 1120 height 1087
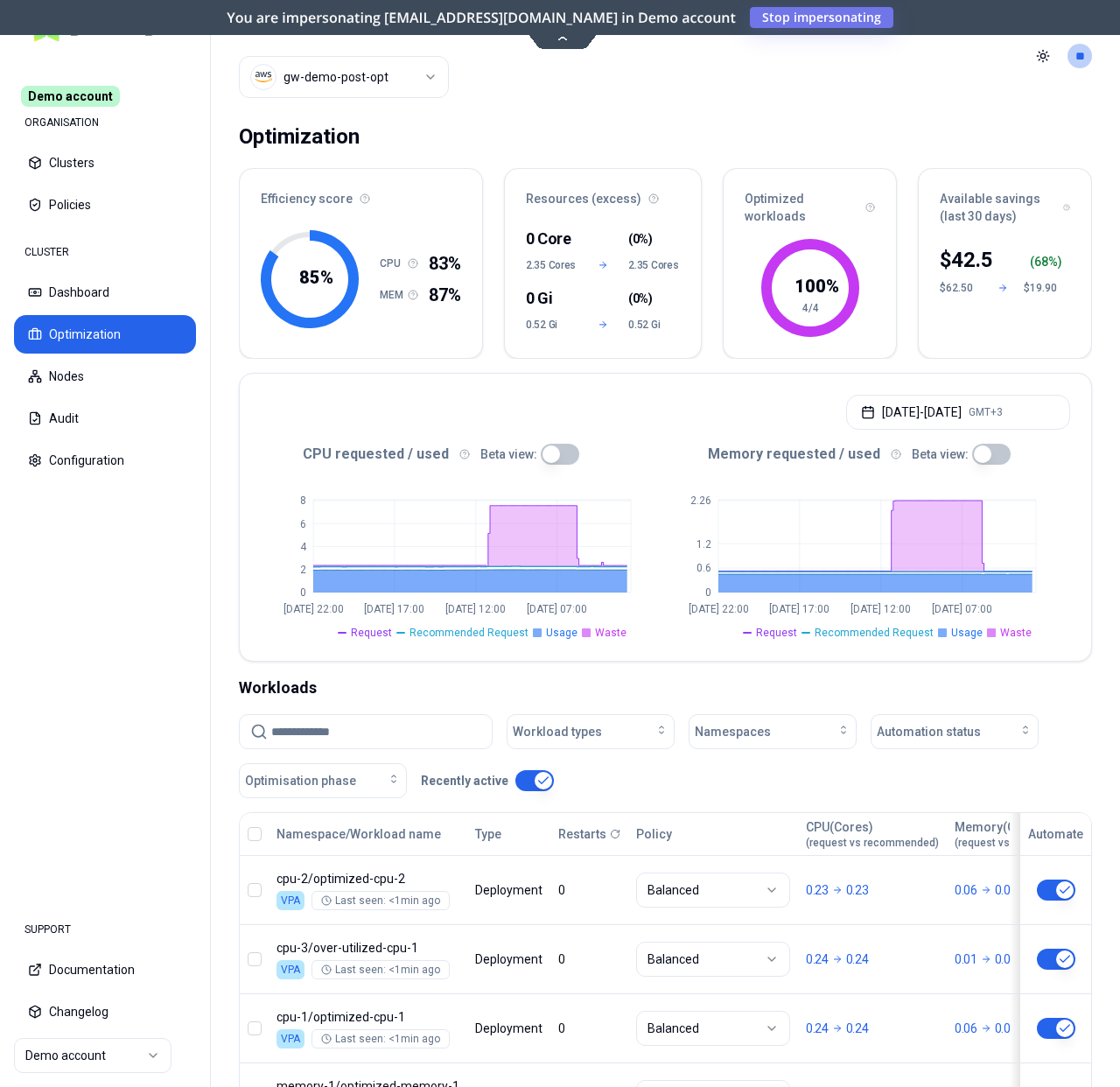
click at [123, 1048] on html "Demo account ORGANISATION Clusters Policies CLUSTER Dashboard Optimization Node…" at bounding box center [560, 543] width 1120 height 1087
